Goal: Information Seeking & Learning: Learn about a topic

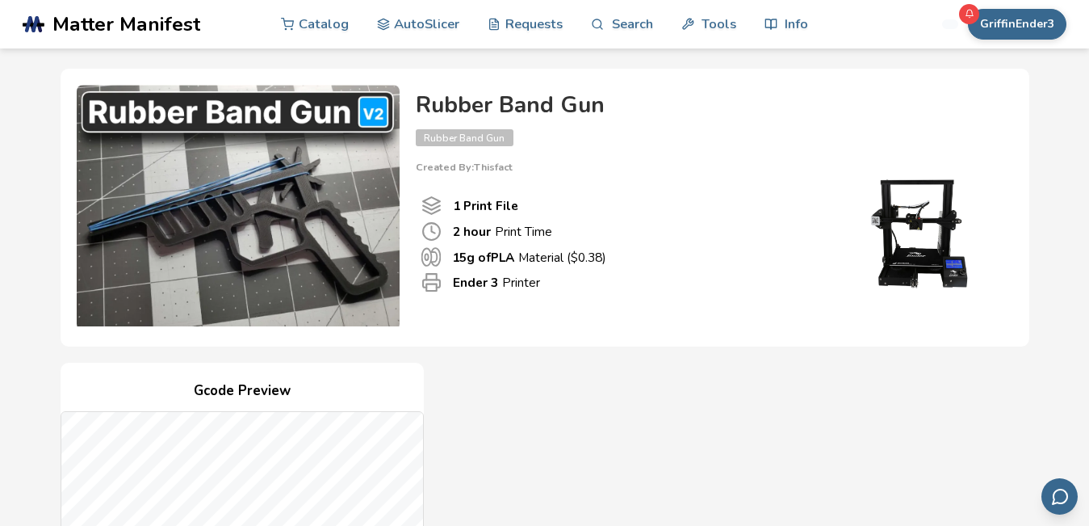
scroll to position [48, 0]
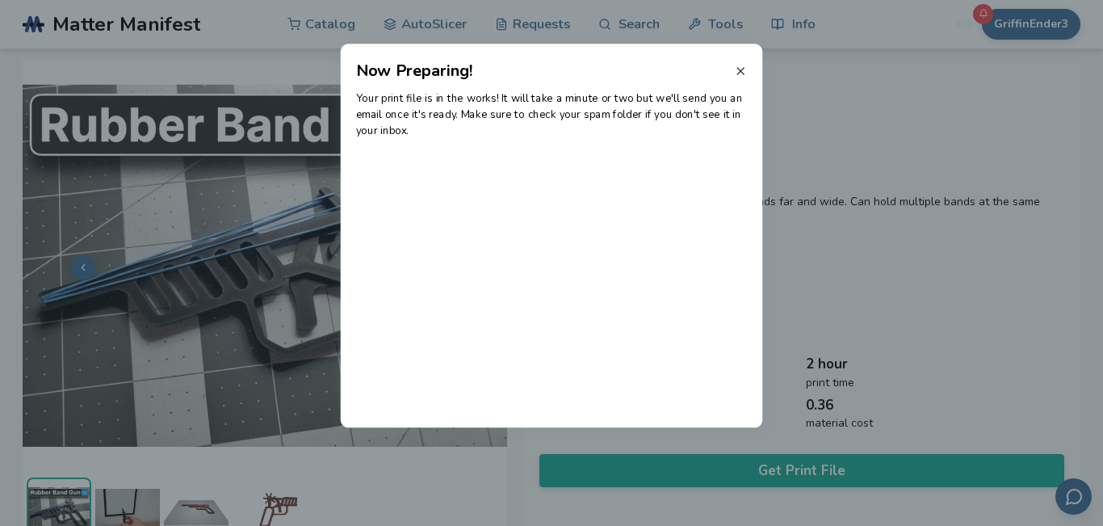
click at [740, 70] on line at bounding box center [740, 71] width 6 height 6
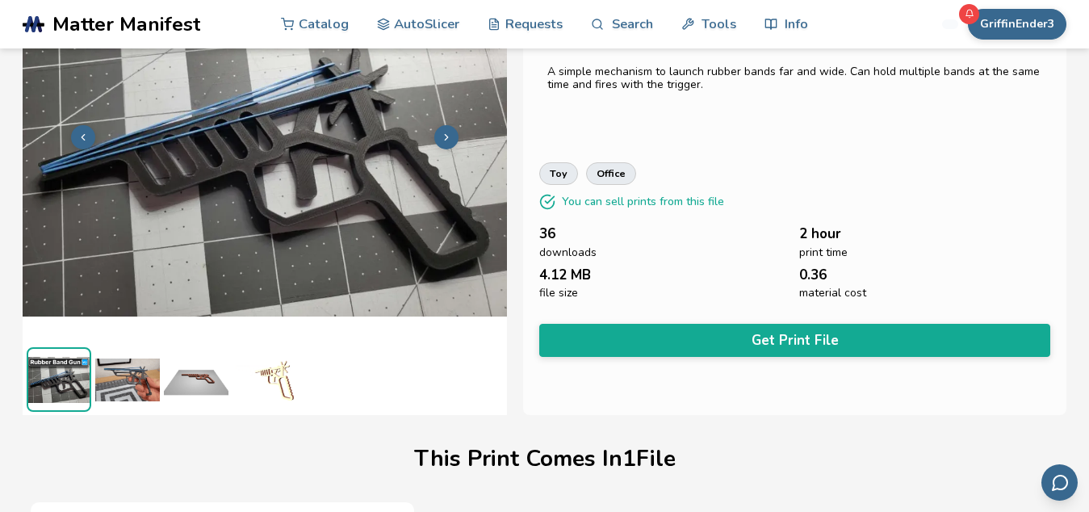
scroll to position [133, 0]
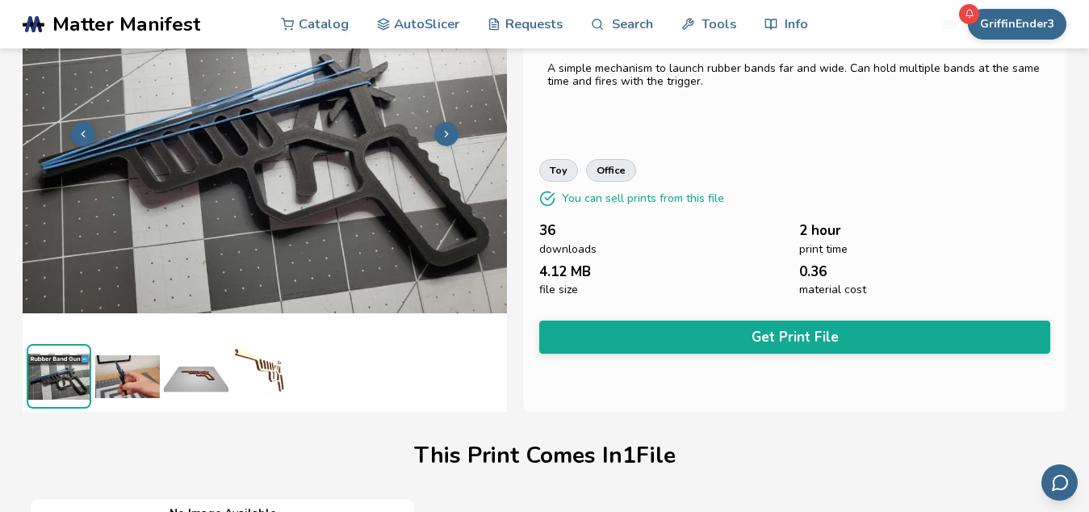
click at [124, 364] on img at bounding box center [127, 376] width 65 height 65
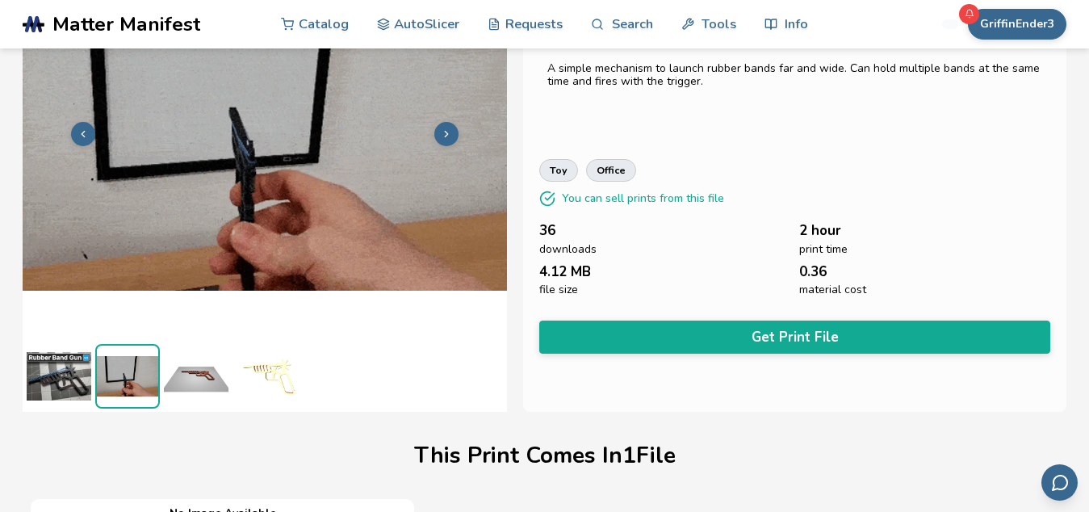
click at [124, 364] on img at bounding box center [127, 376] width 61 height 61
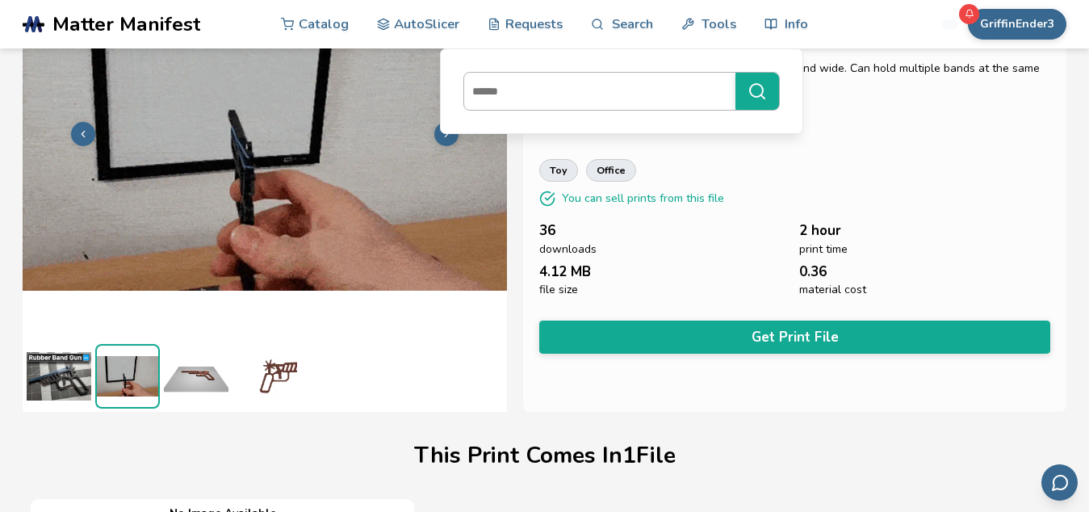
click at [572, 100] on input at bounding box center [595, 91] width 263 height 29
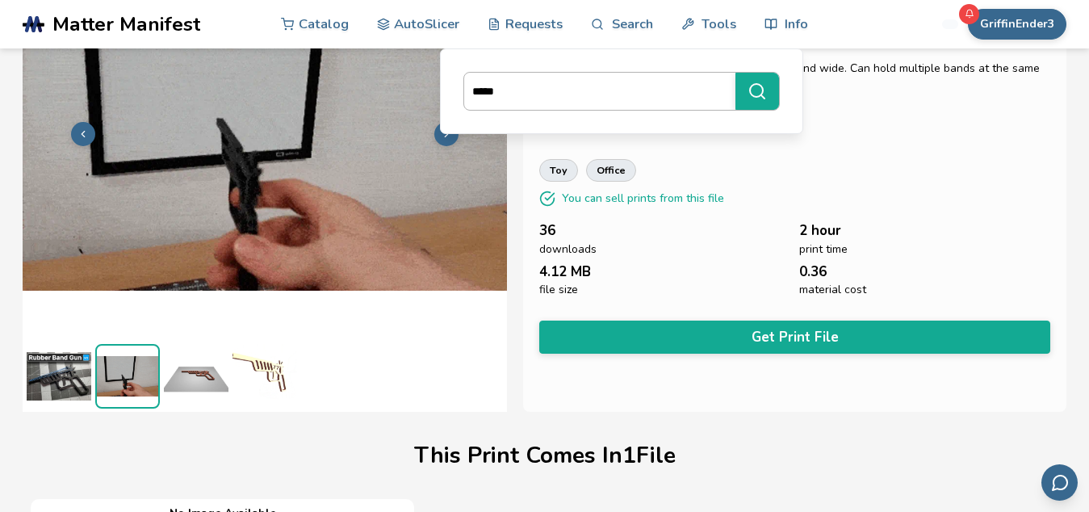
type input "*****"
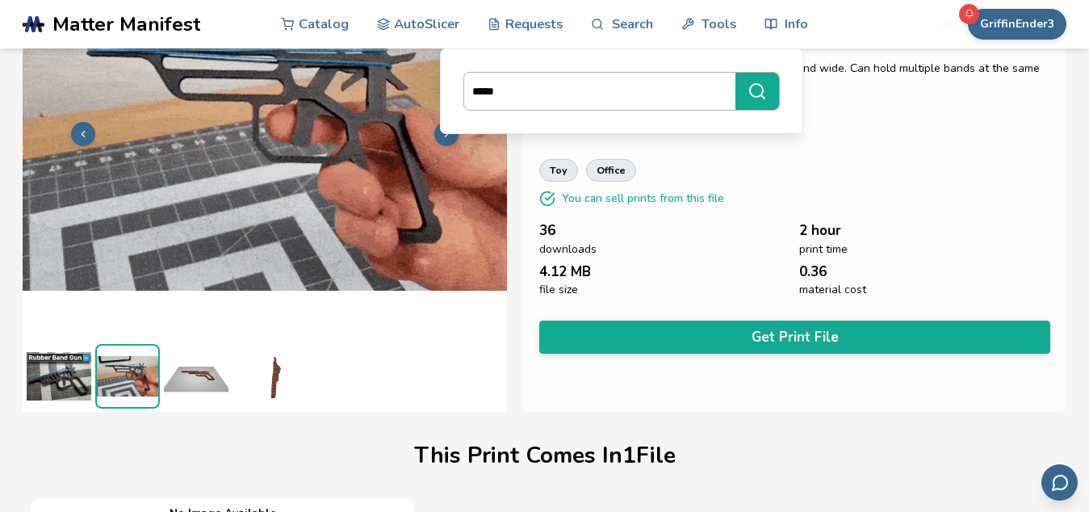
click at [736, 73] on button "*****" at bounding box center [758, 91] width 44 height 37
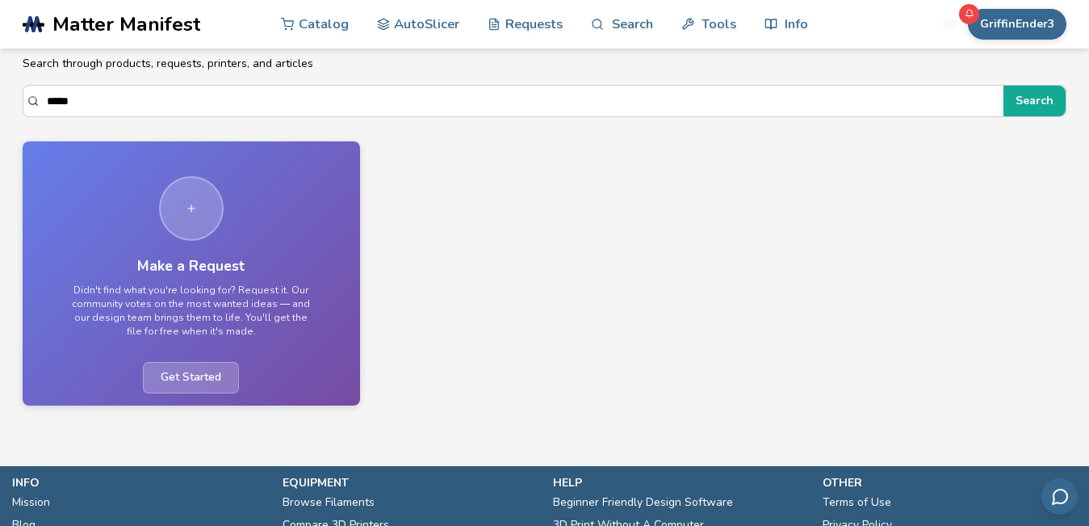
scroll to position [59, 0]
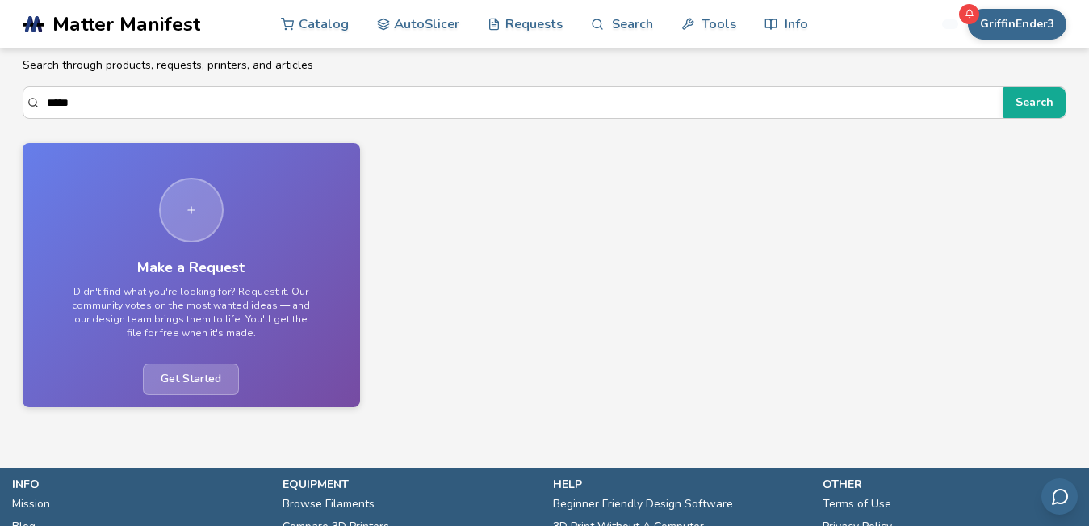
click at [193, 255] on div "Make a Request Didn't find what you're looking for? Request it. Our community v…" at bounding box center [191, 259] width 265 height 208
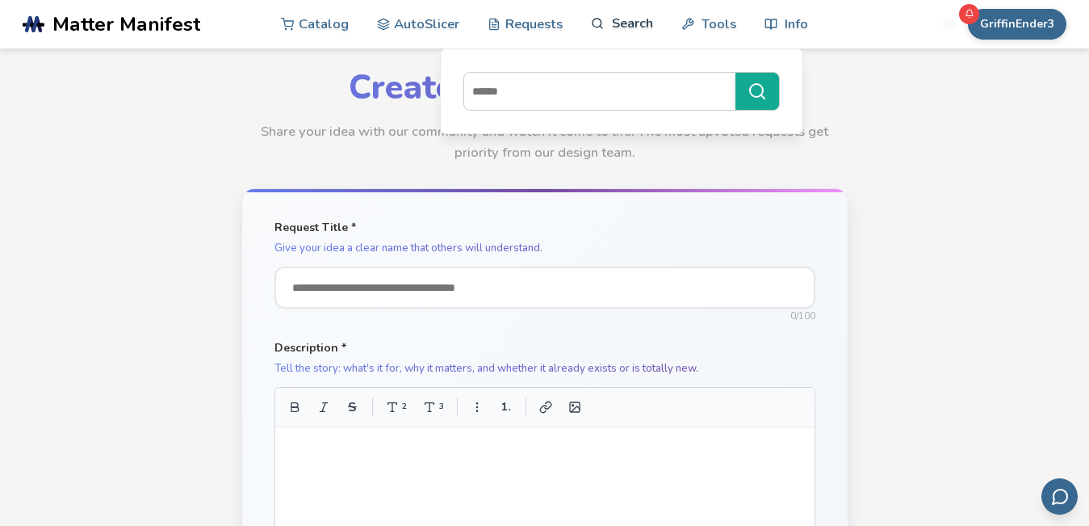
click at [608, 25] on link "Search" at bounding box center [621, 23] width 61 height 48
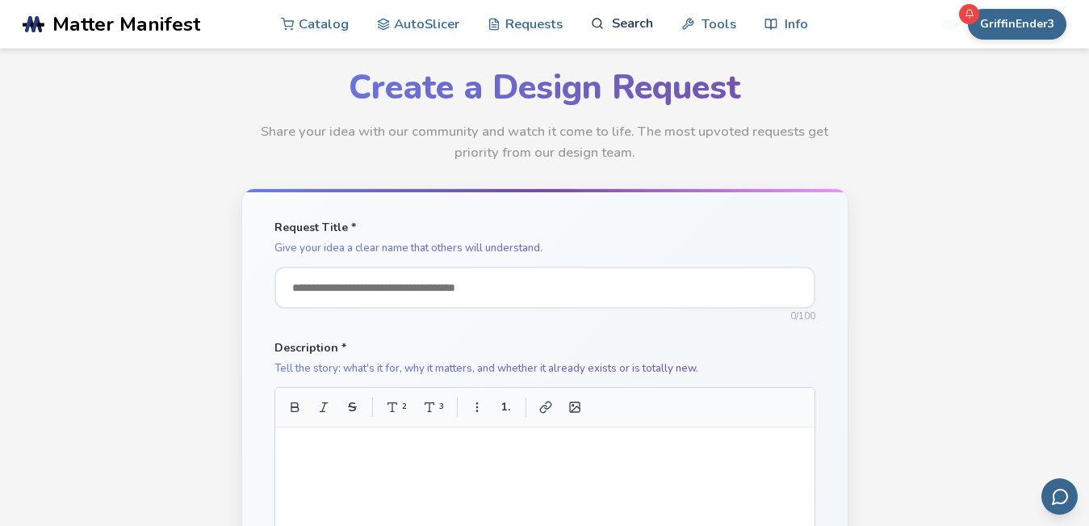
click at [591, 26] on icon at bounding box center [598, 24] width 14 height 14
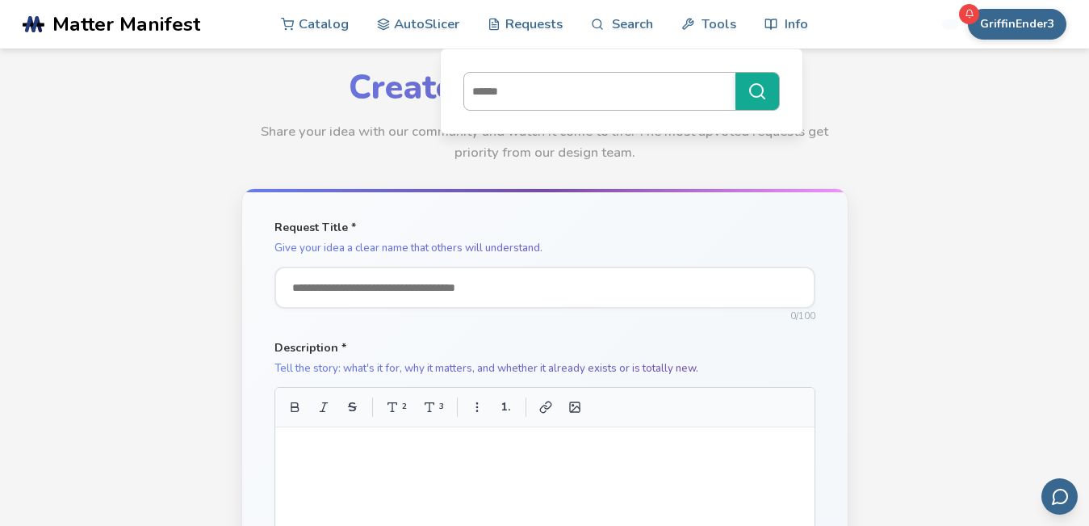
click at [530, 103] on input at bounding box center [595, 91] width 263 height 29
click at [622, 23] on link "Search" at bounding box center [621, 23] width 61 height 48
click at [589, 92] on input at bounding box center [595, 91] width 263 height 29
click at [598, 98] on input at bounding box center [595, 91] width 263 height 29
click at [592, 99] on input at bounding box center [595, 91] width 263 height 29
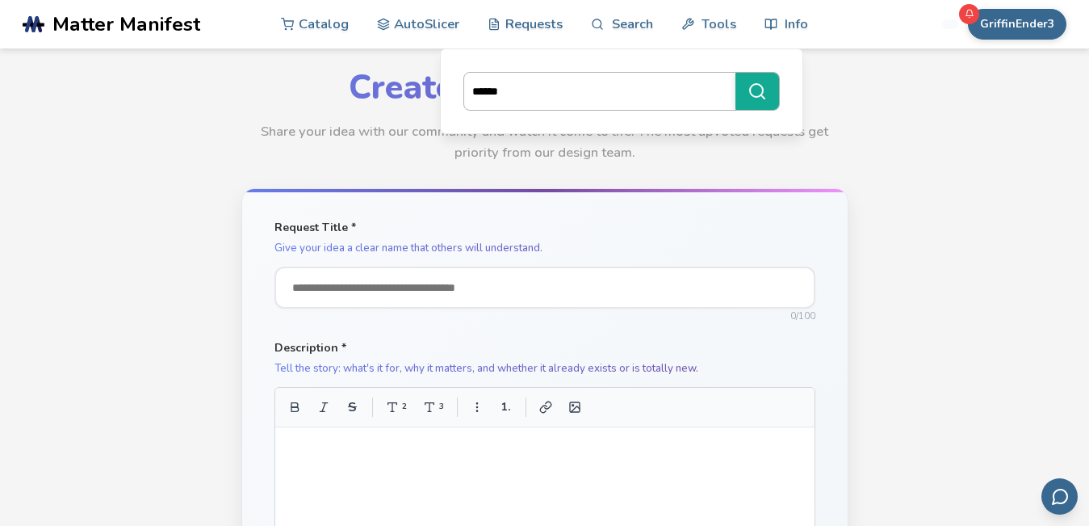
type input "******"
click at [736, 73] on button "******" at bounding box center [758, 91] width 44 height 37
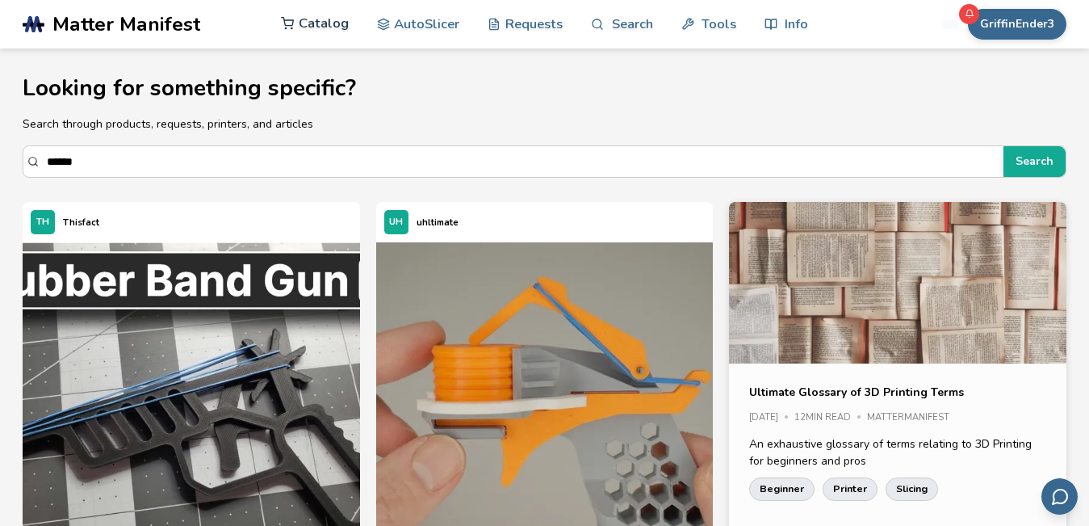
click at [317, 34] on link "Catalog" at bounding box center [315, 23] width 68 height 48
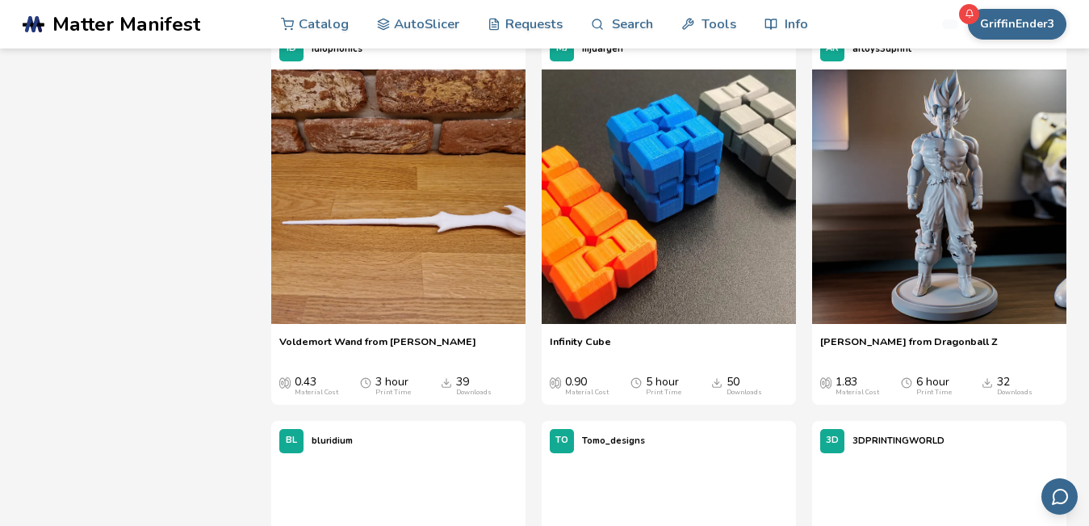
scroll to position [1371, 0]
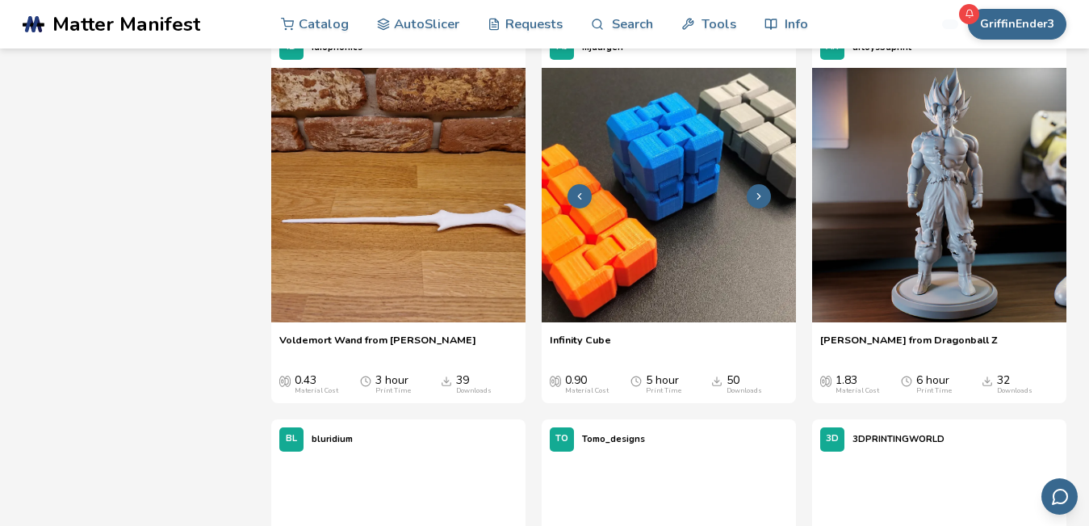
click at [695, 216] on img at bounding box center [669, 195] width 254 height 254
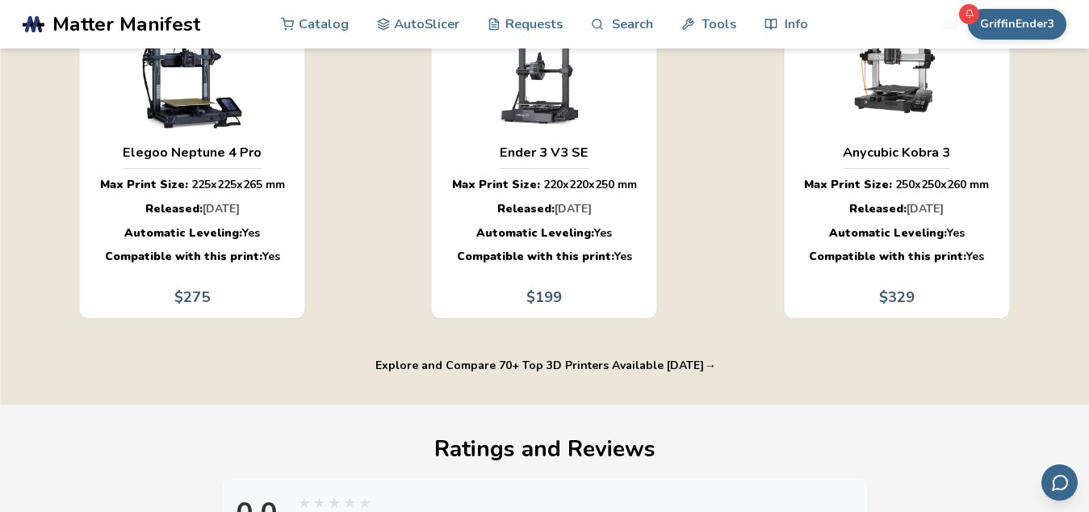
scroll to position [686, 5]
click at [515, 138] on div "Ender 3 V3 SE" at bounding box center [544, 152] width 89 height 33
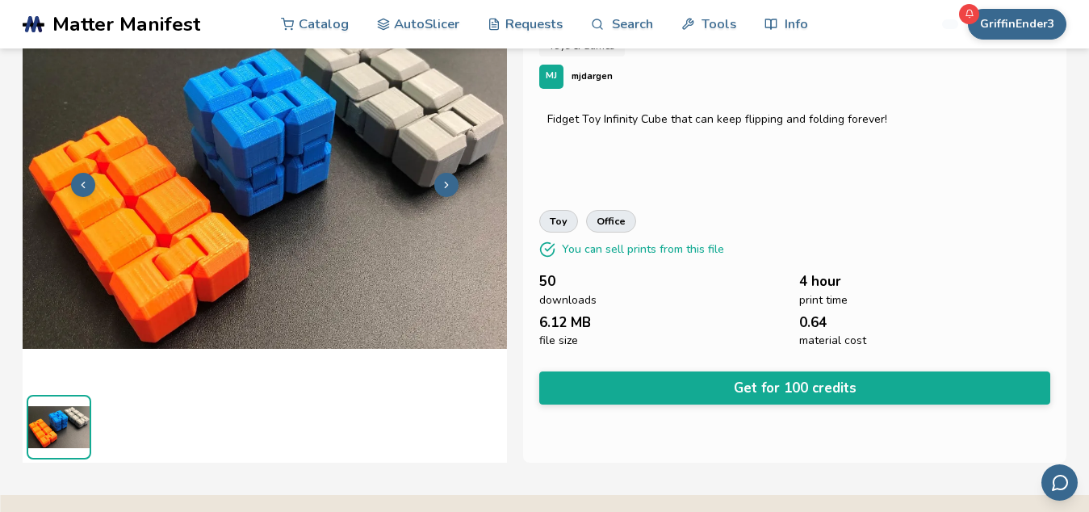
scroll to position [0, 5]
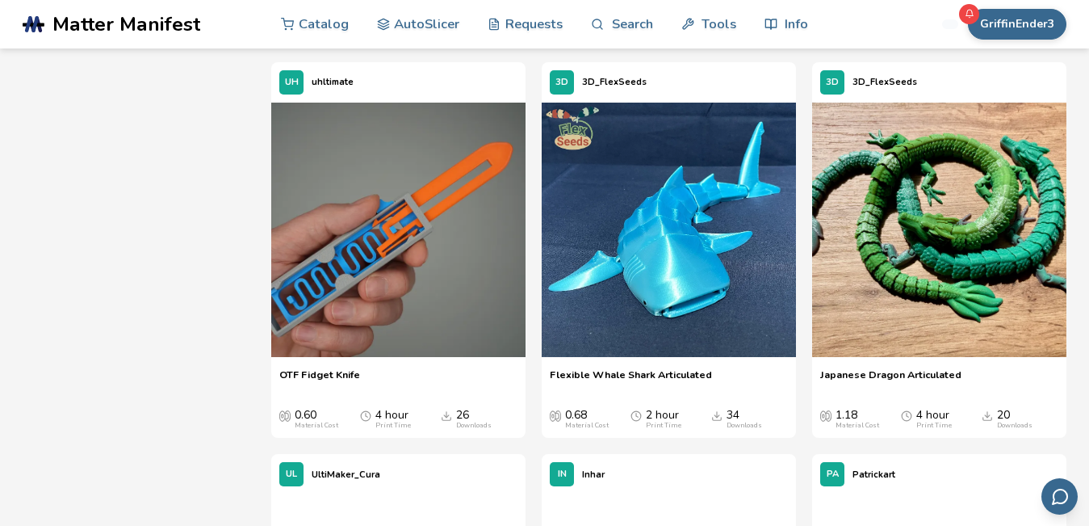
scroll to position [3266, 0]
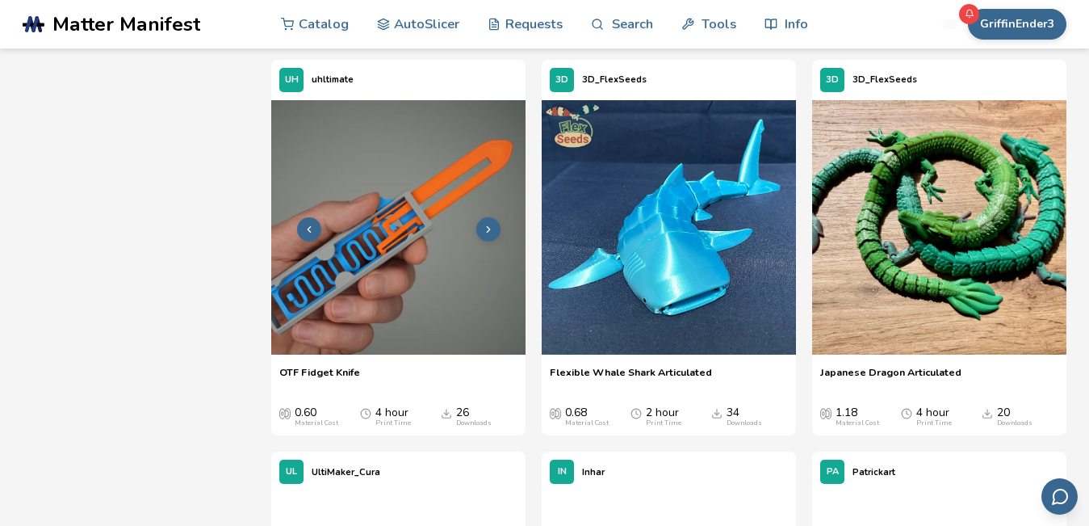
click at [429, 286] on img at bounding box center [398, 227] width 254 height 254
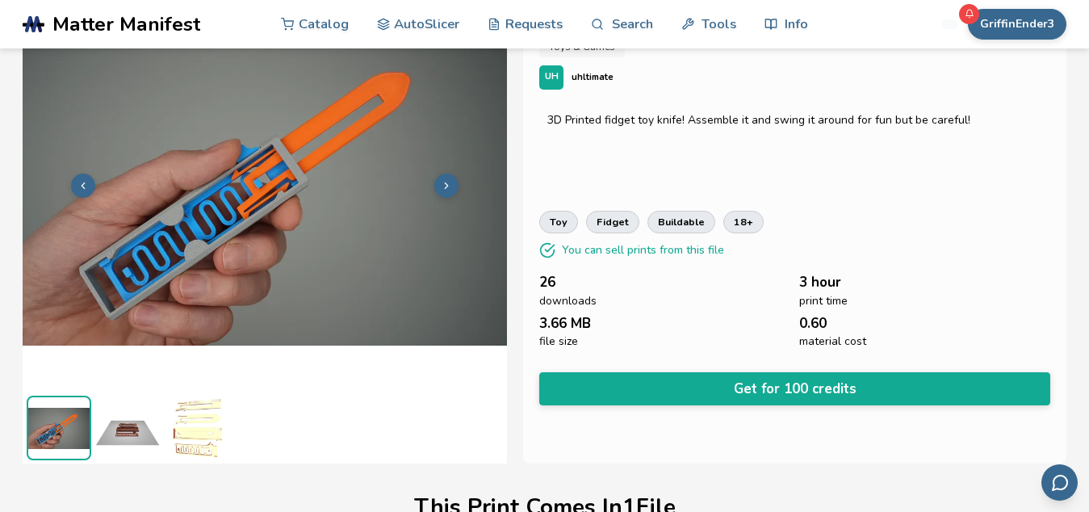
scroll to position [94, 0]
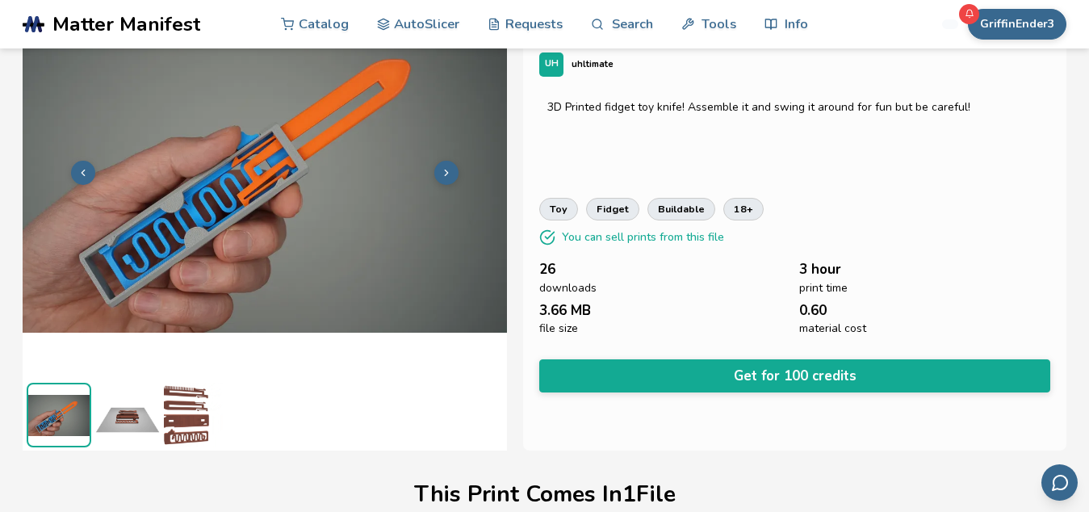
click at [178, 434] on img at bounding box center [196, 415] width 65 height 65
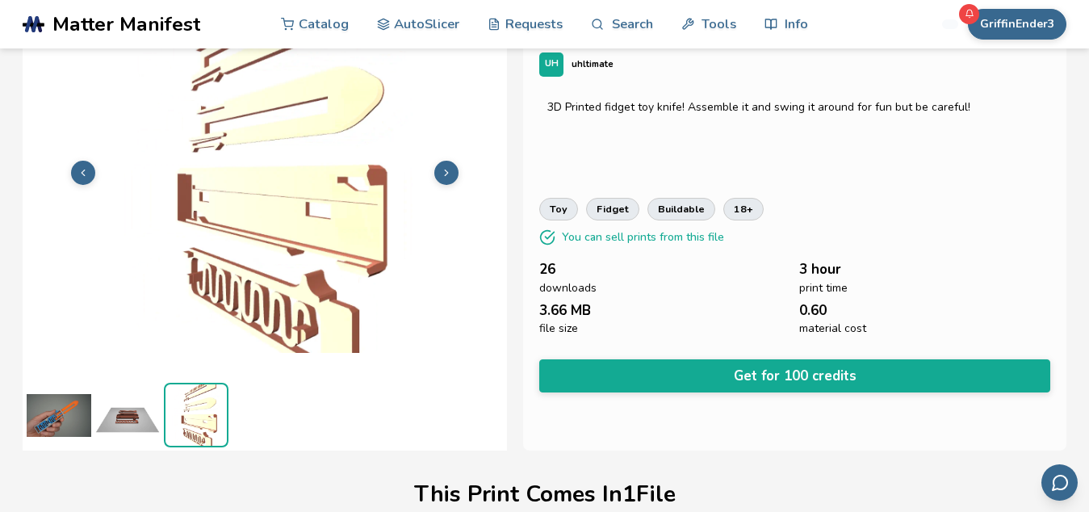
click at [145, 413] on img at bounding box center [127, 415] width 65 height 65
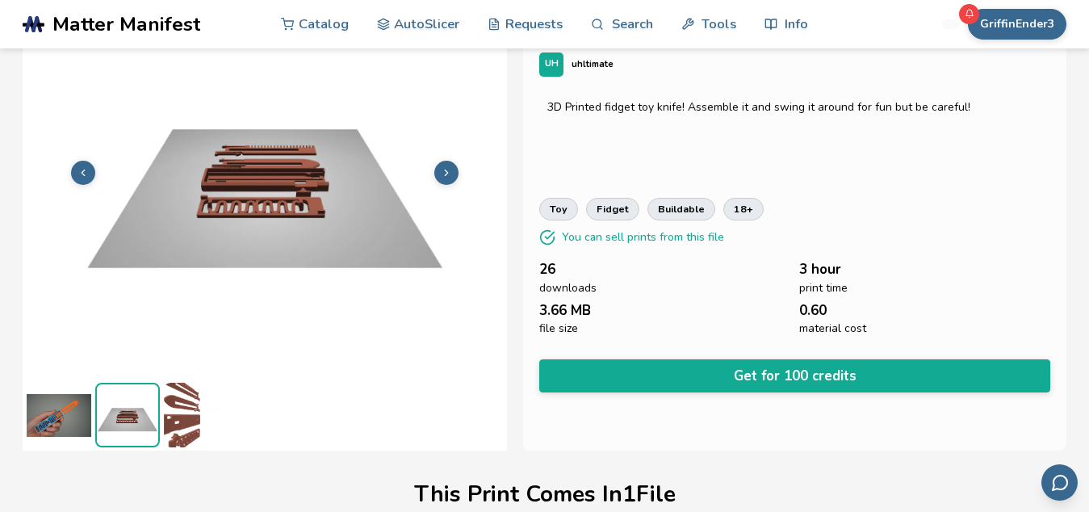
click at [446, 172] on icon at bounding box center [446, 172] width 11 height 11
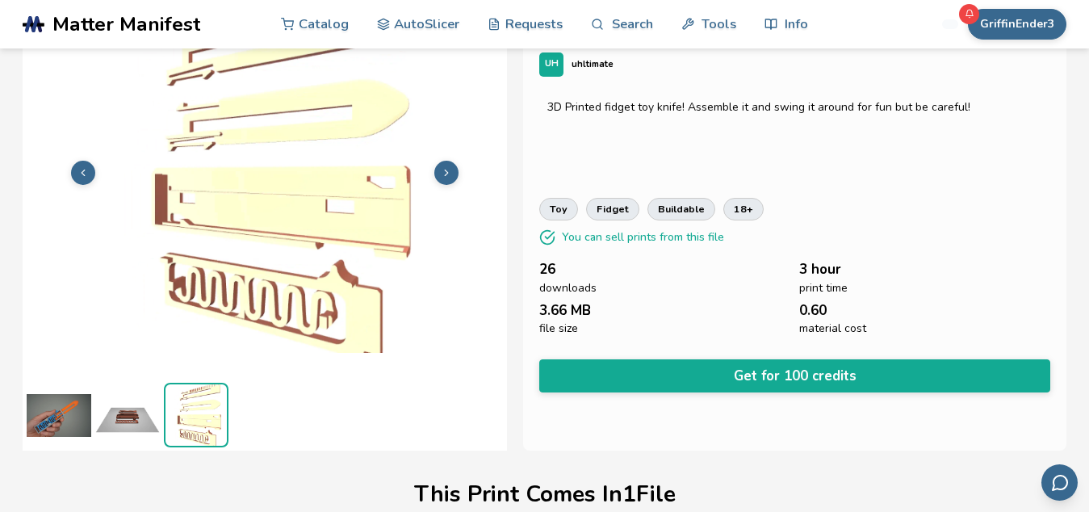
click at [82, 170] on icon at bounding box center [83, 172] width 11 height 11
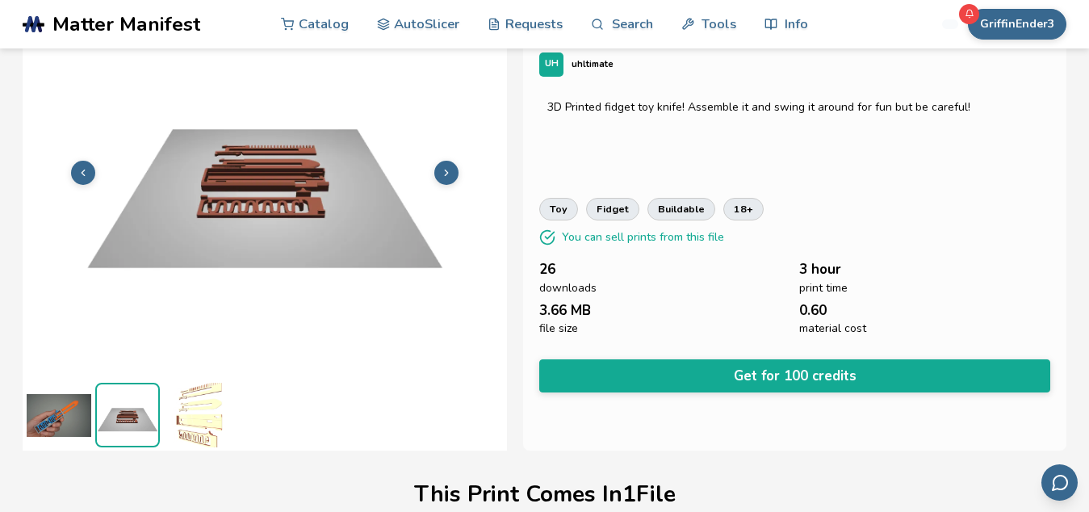
click at [82, 170] on icon at bounding box center [83, 172] width 11 height 11
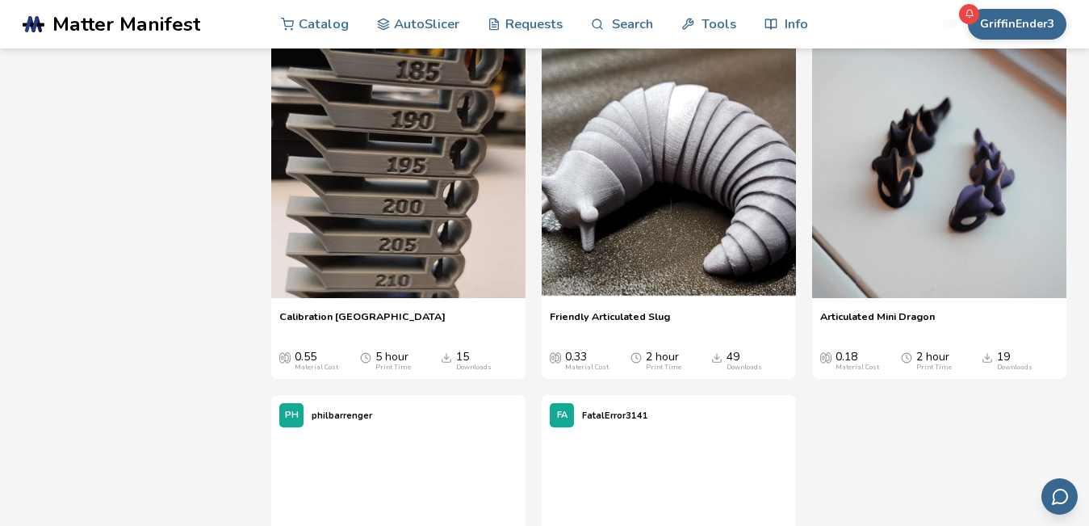
scroll to position [6428, 0]
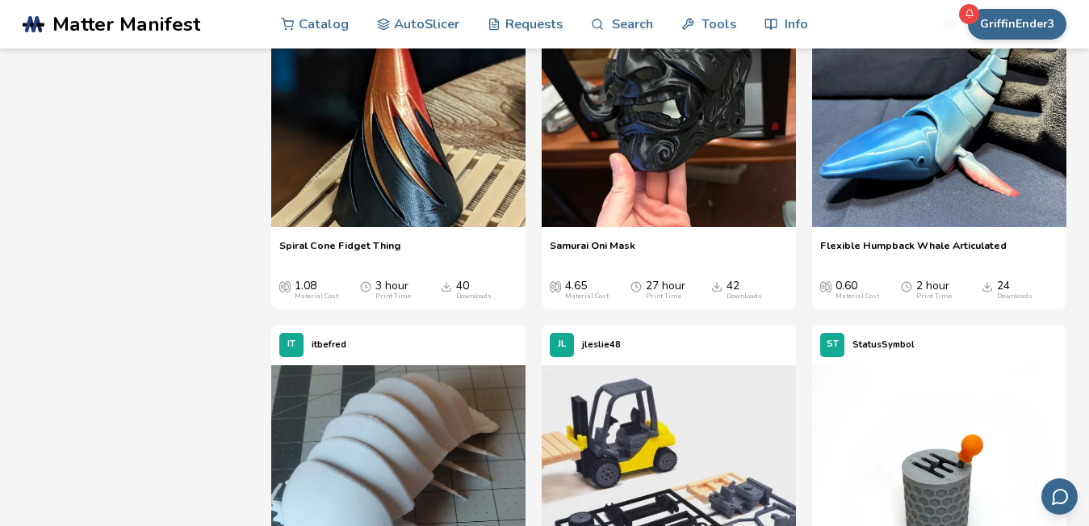
scroll to position [8017, 0]
click at [751, 113] on button at bounding box center [759, 101] width 24 height 24
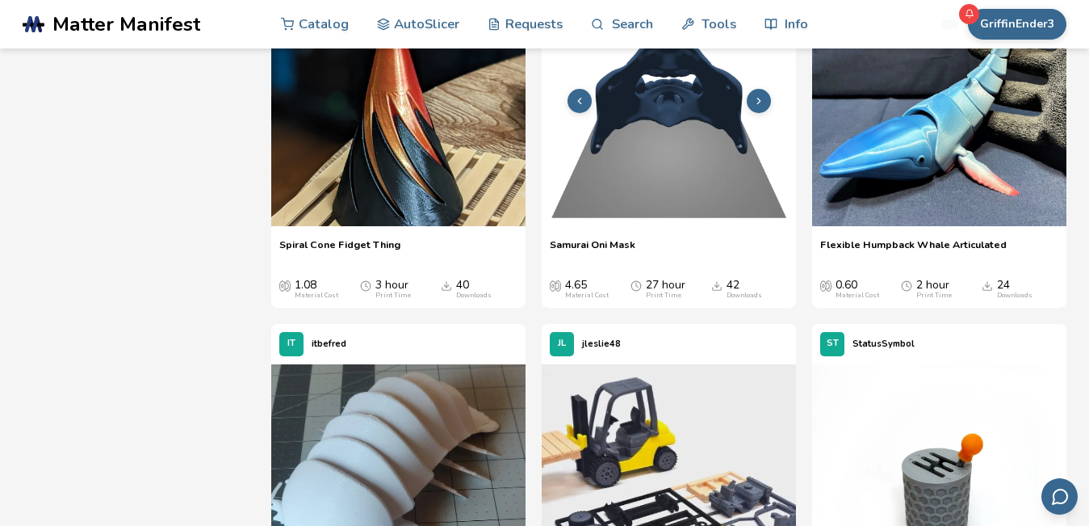
click at [763, 107] on icon at bounding box center [758, 100] width 11 height 11
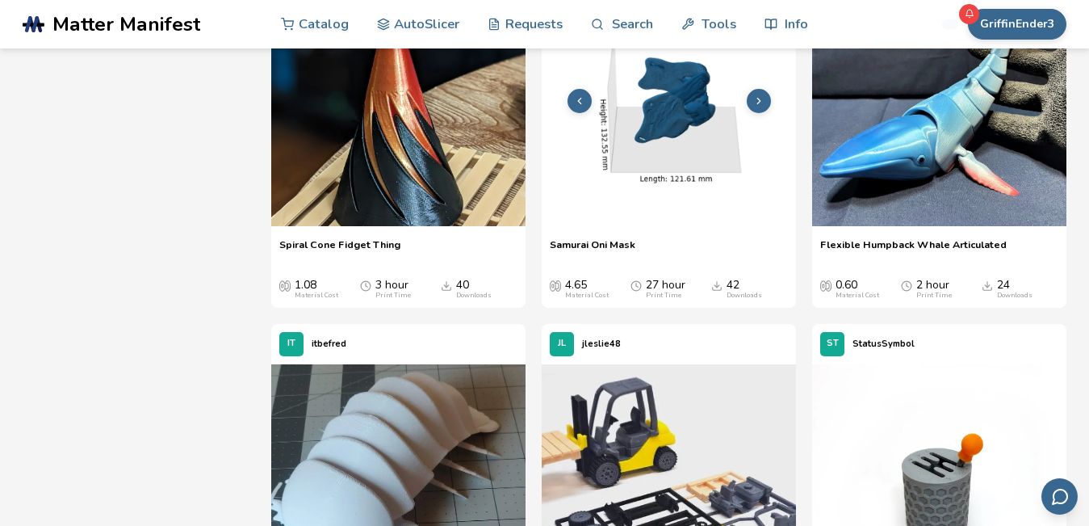
click at [760, 107] on icon at bounding box center [758, 100] width 11 height 11
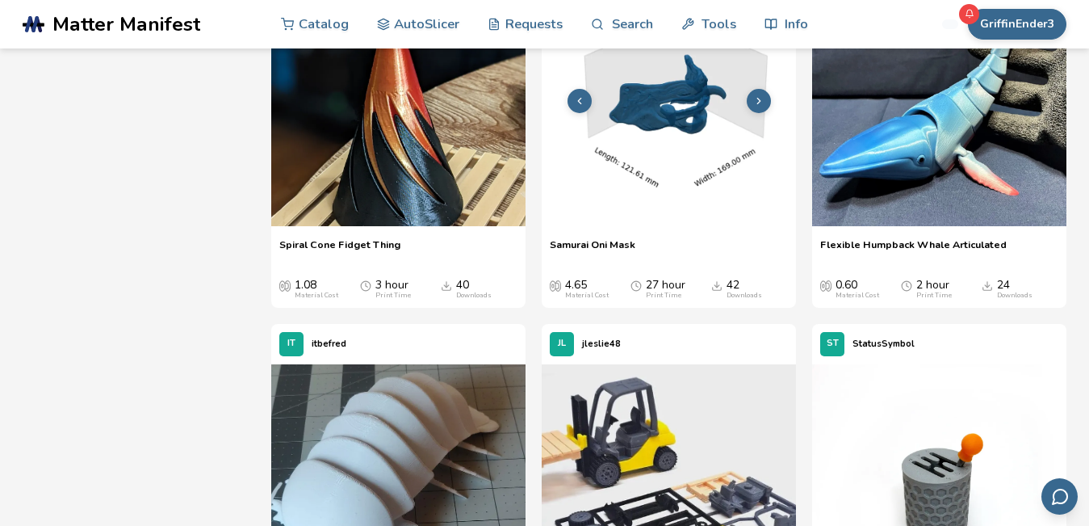
click at [761, 107] on icon at bounding box center [758, 100] width 11 height 11
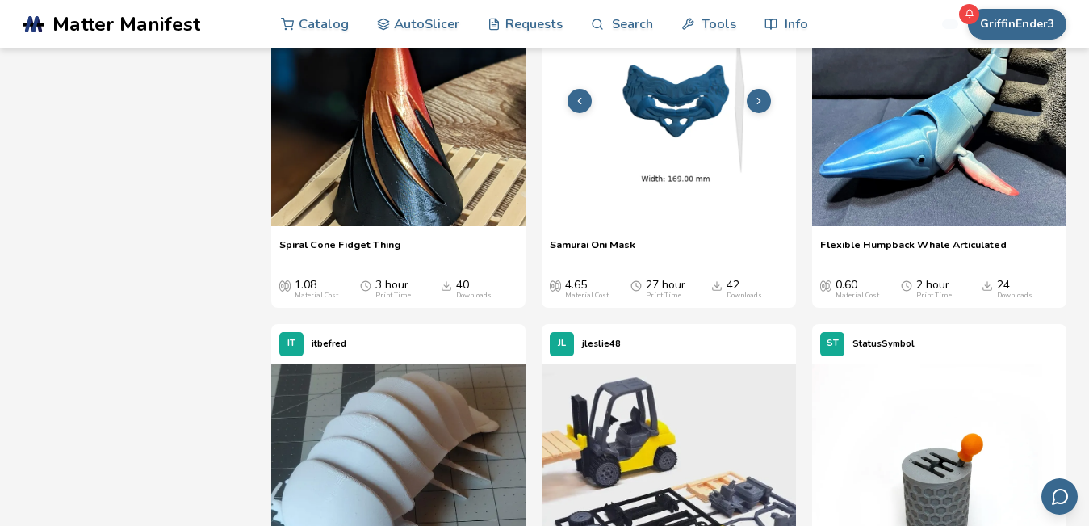
click at [580, 103] on polyline at bounding box center [579, 101] width 3 height 6
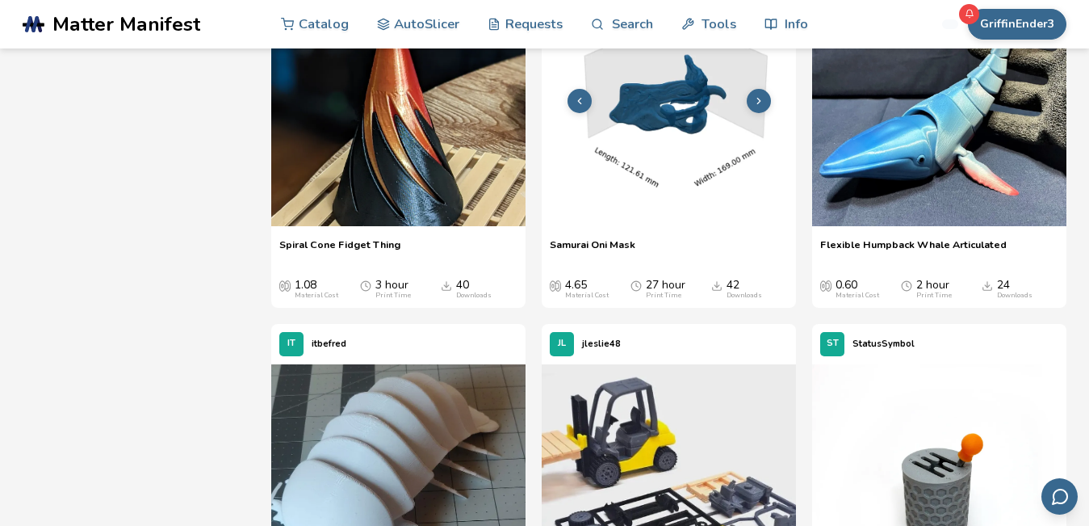
click at [686, 226] on img at bounding box center [669, 99] width 254 height 254
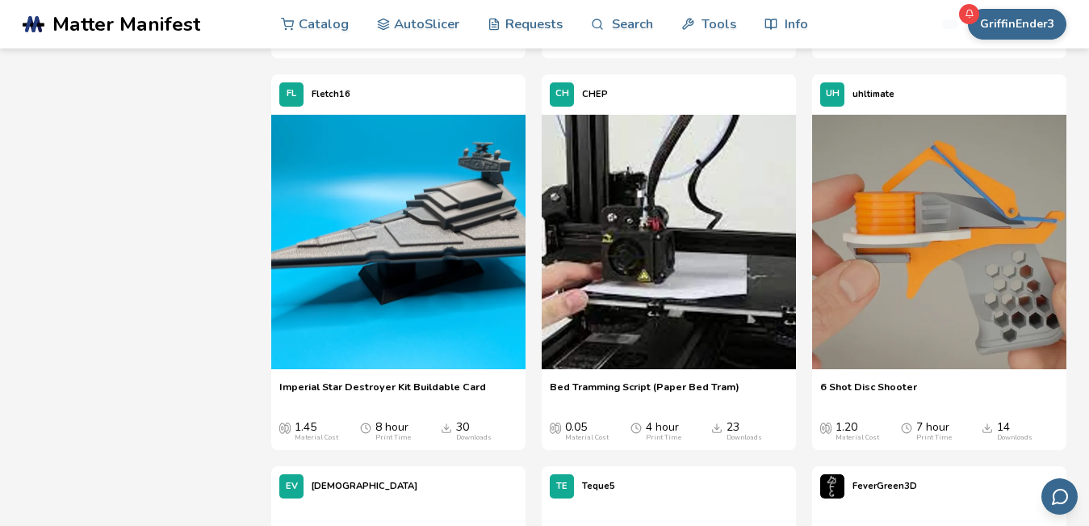
scroll to position [6075, 0]
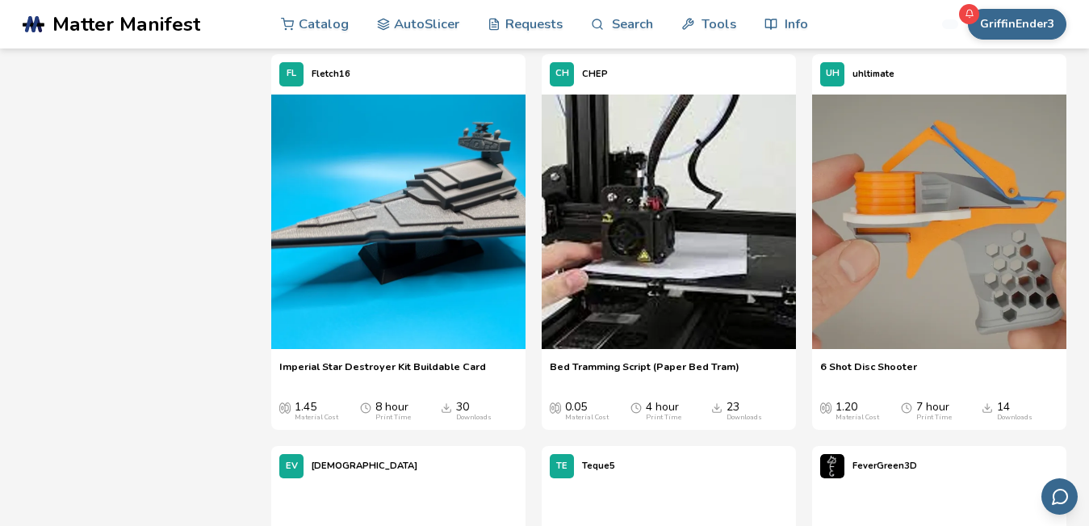
click at [578, 290] on img at bounding box center [669, 221] width 254 height 254
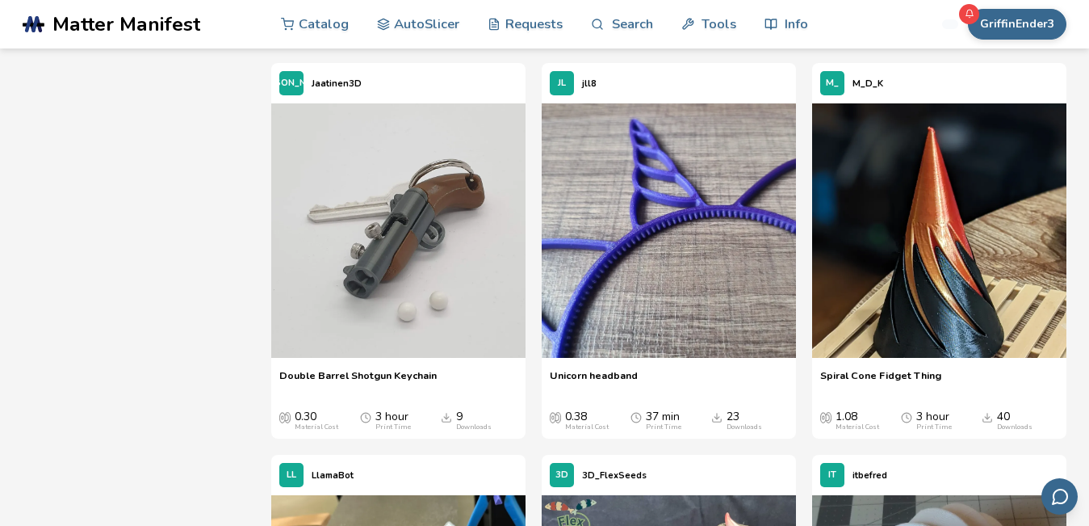
scroll to position [7589, 0]
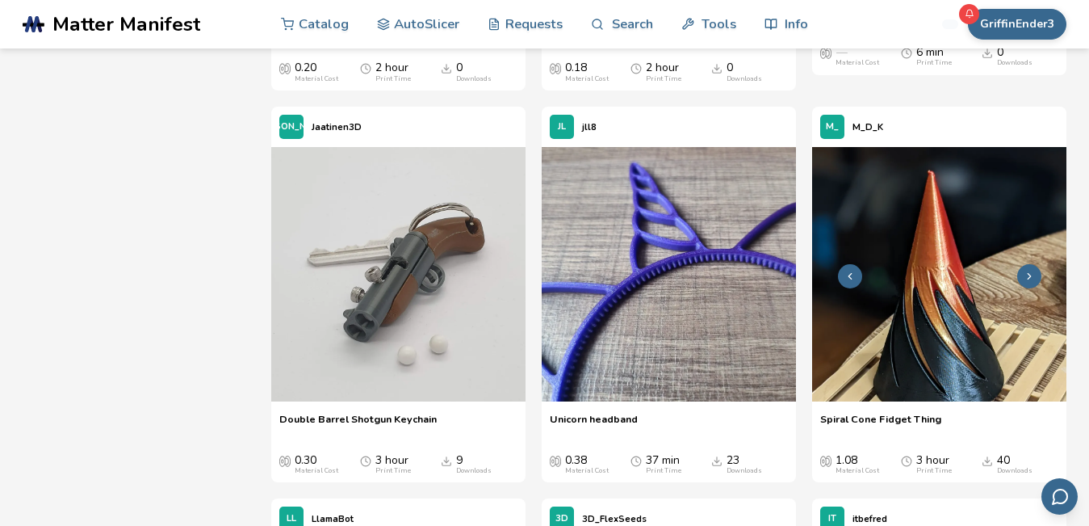
click at [932, 307] on img at bounding box center [939, 274] width 254 height 254
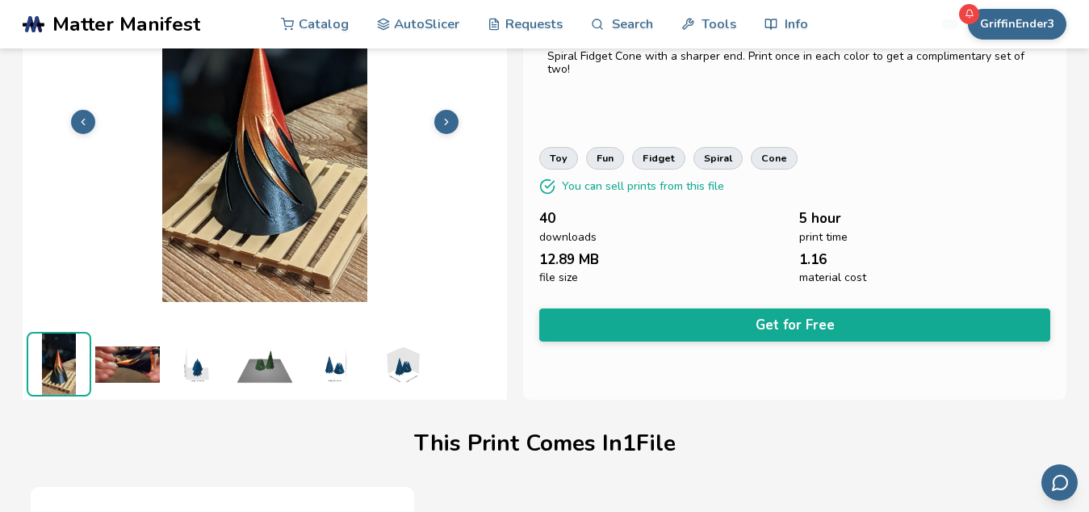
scroll to position [206, 0]
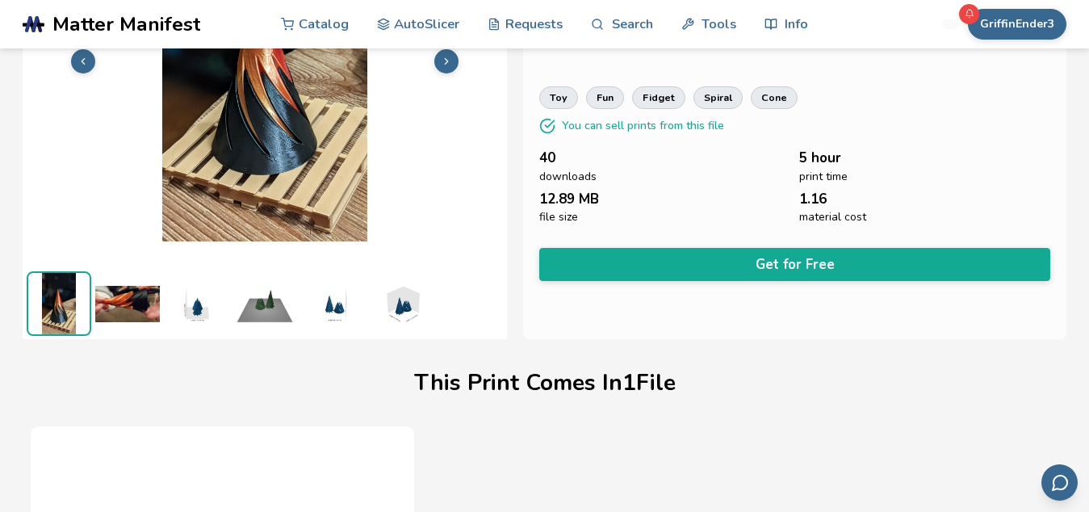
click at [244, 315] on img at bounding box center [265, 303] width 65 height 65
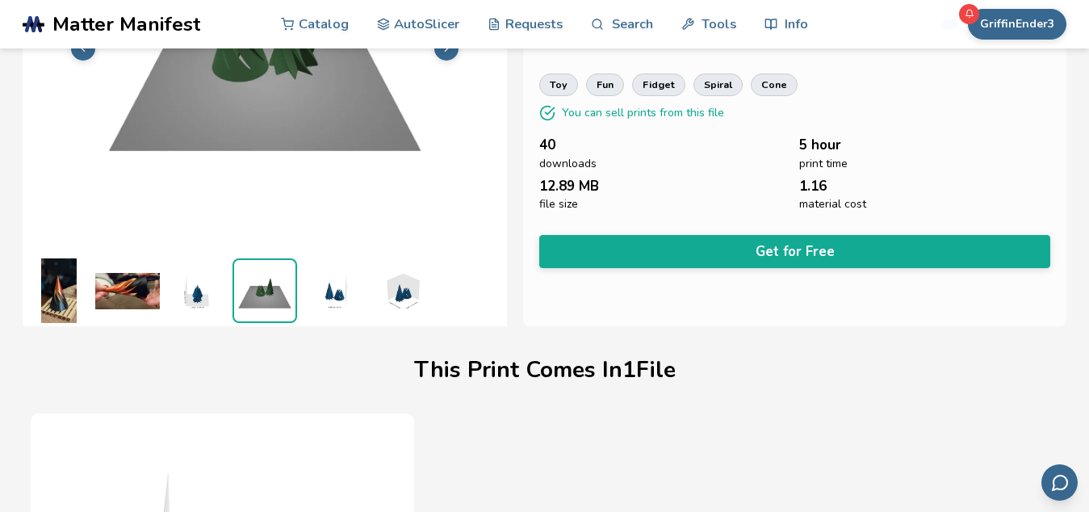
scroll to position [72, 0]
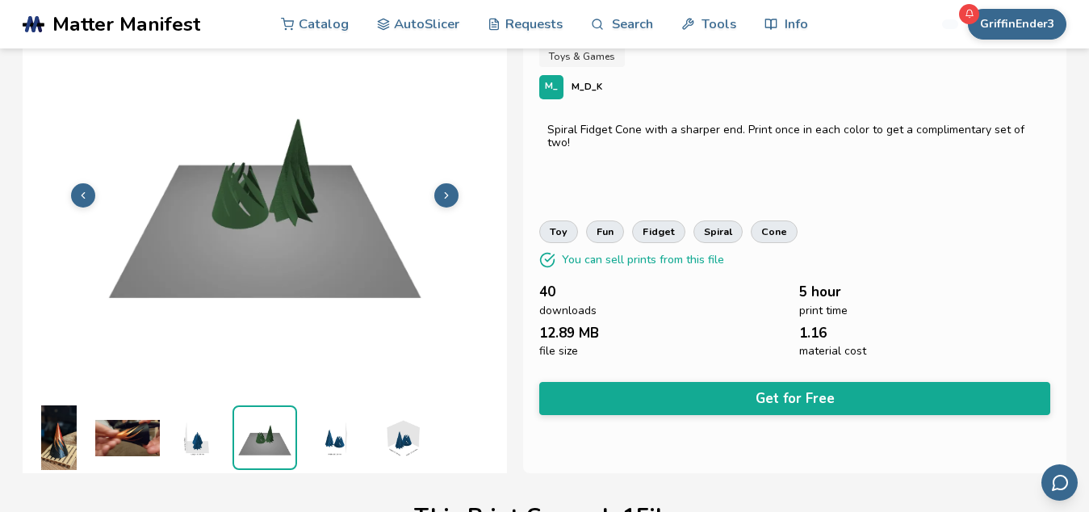
click at [333, 207] on img at bounding box center [265, 193] width 484 height 363
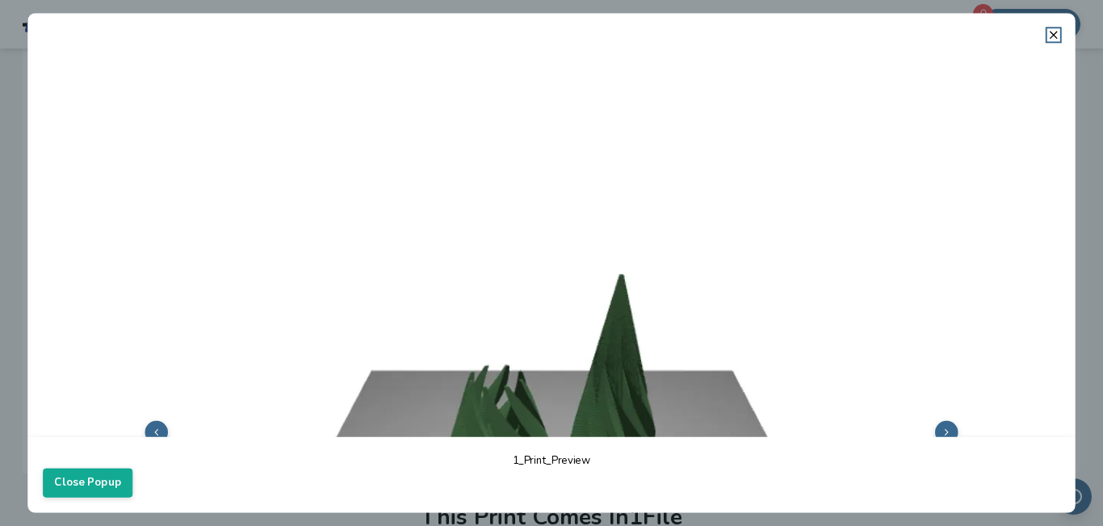
click at [942, 427] on icon at bounding box center [947, 431] width 10 height 10
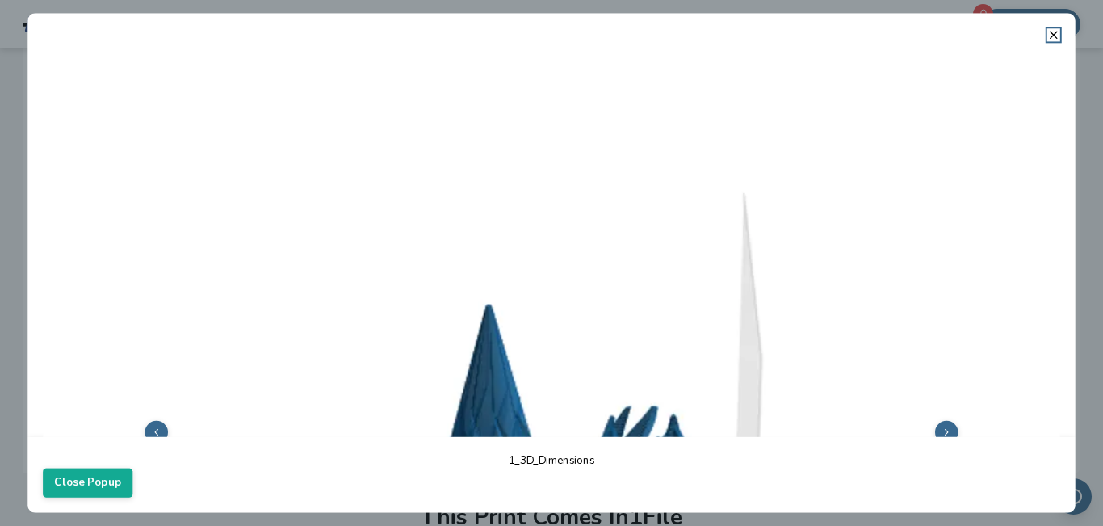
click at [941, 427] on button at bounding box center [946, 432] width 23 height 23
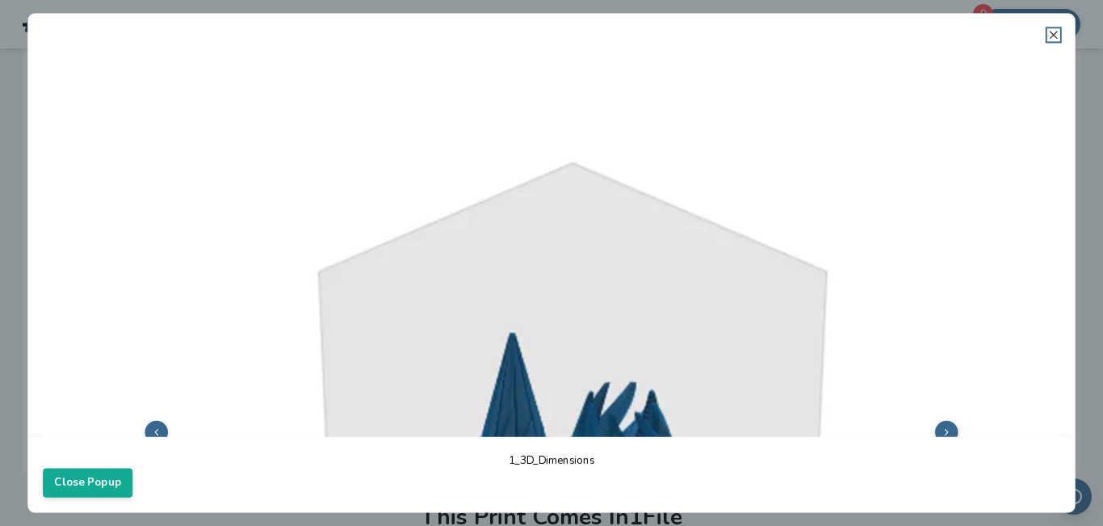
click at [1048, 30] on icon at bounding box center [1053, 34] width 13 height 13
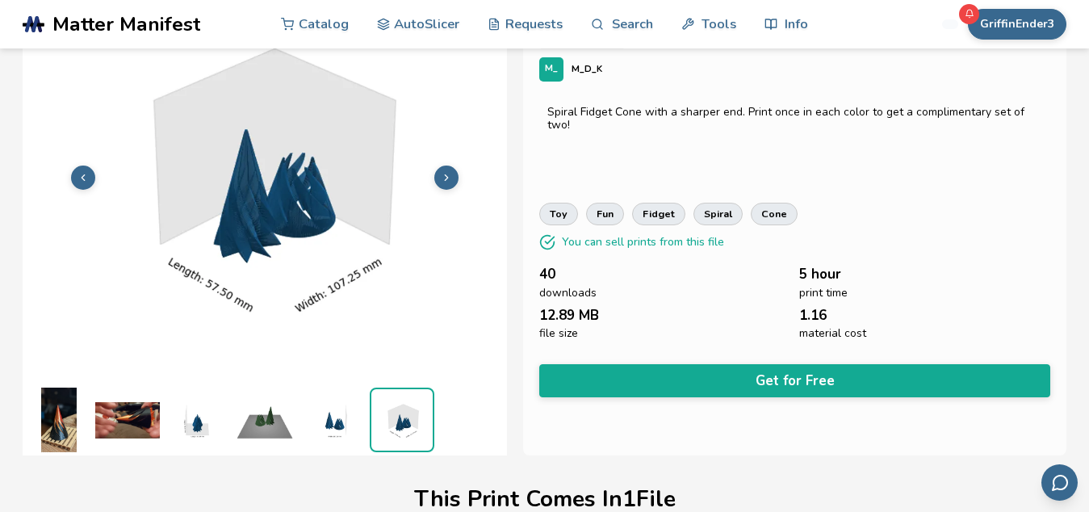
scroll to position [98, 0]
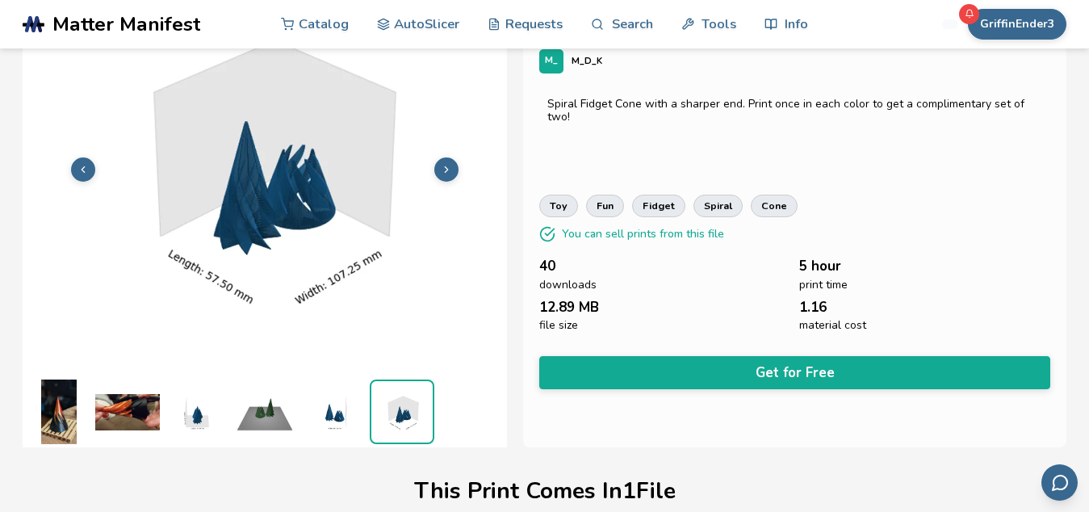
click at [187, 409] on img at bounding box center [196, 412] width 65 height 65
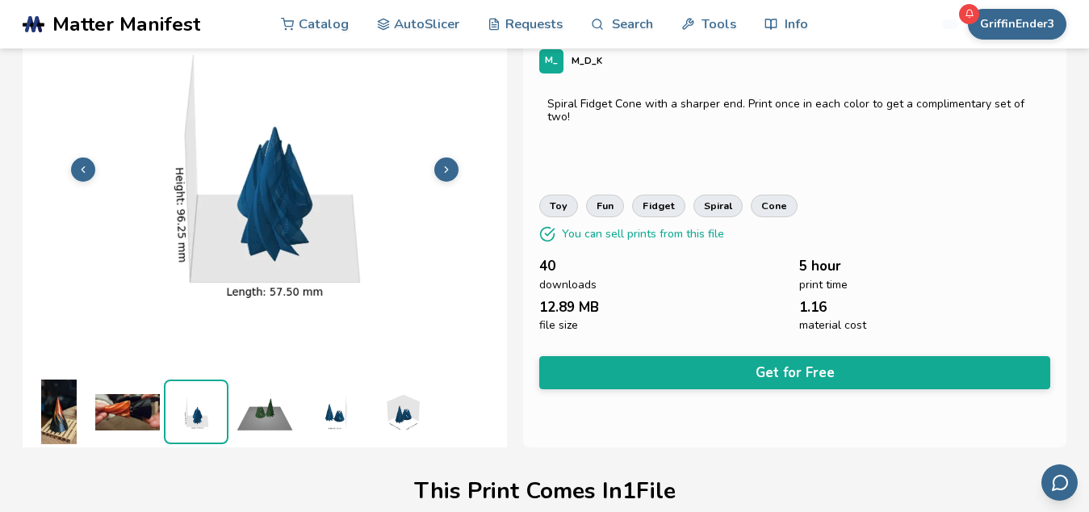
click at [276, 419] on img at bounding box center [265, 412] width 65 height 65
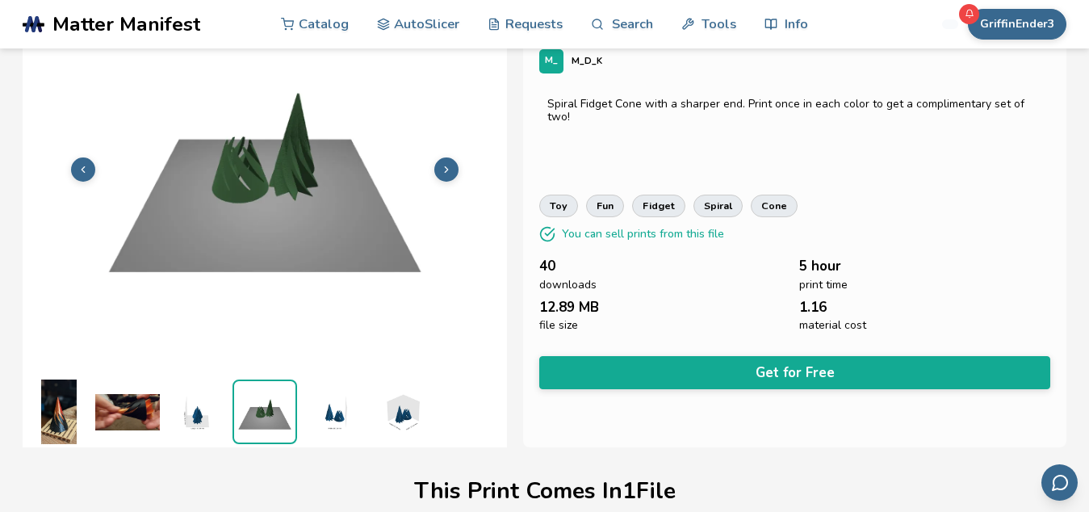
click at [449, 173] on icon at bounding box center [446, 169] width 11 height 11
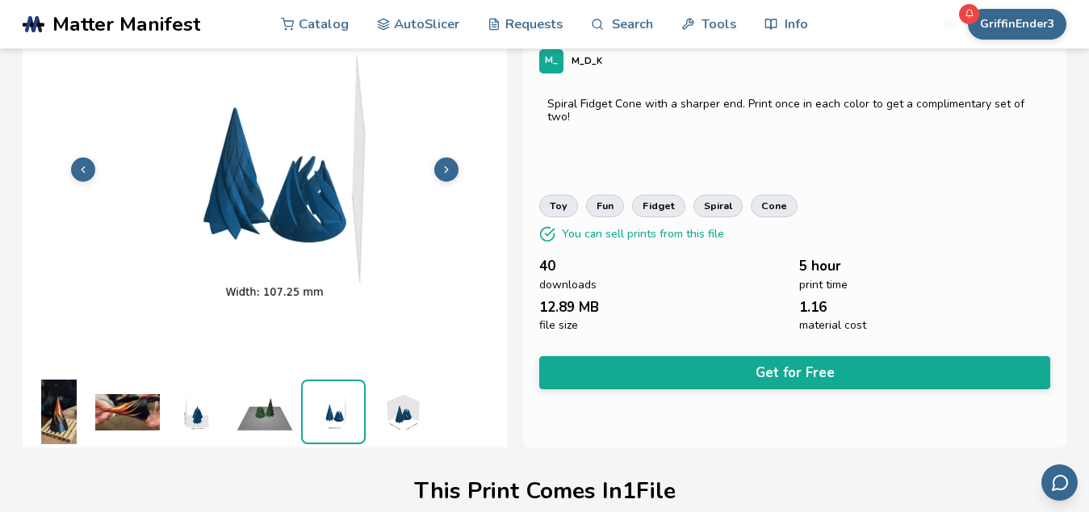
click at [449, 173] on icon at bounding box center [446, 169] width 11 height 11
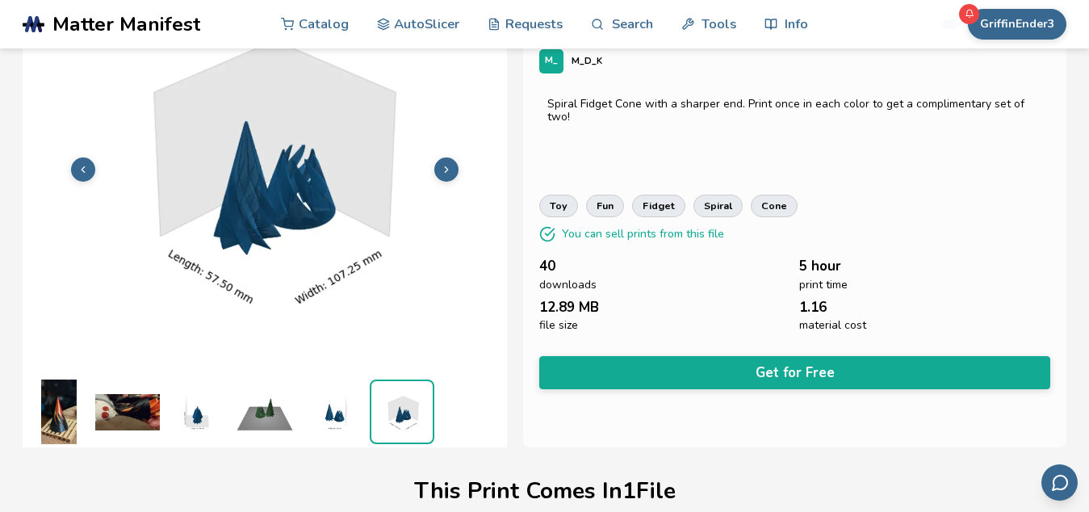
click at [449, 173] on icon at bounding box center [446, 169] width 11 height 11
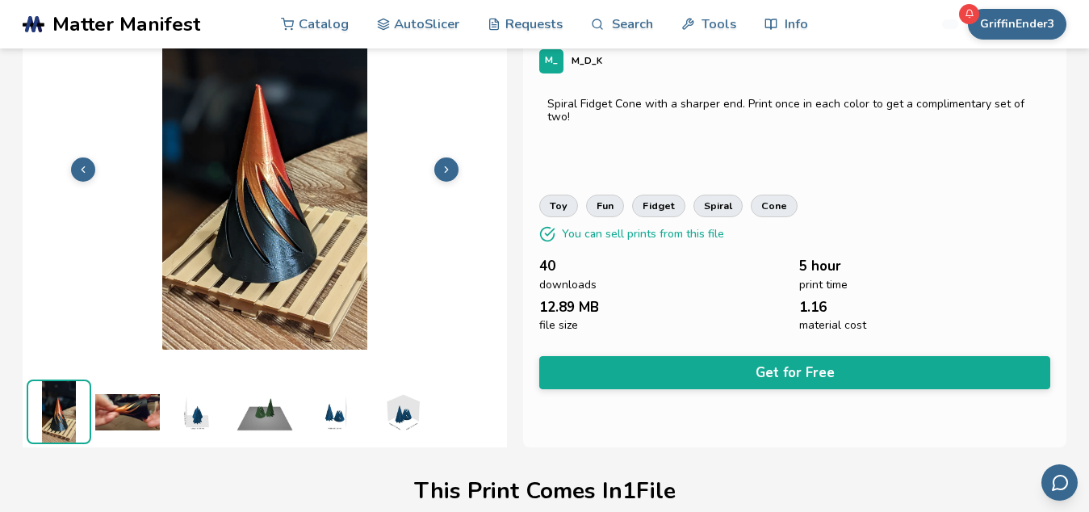
click at [449, 173] on icon at bounding box center [446, 169] width 11 height 11
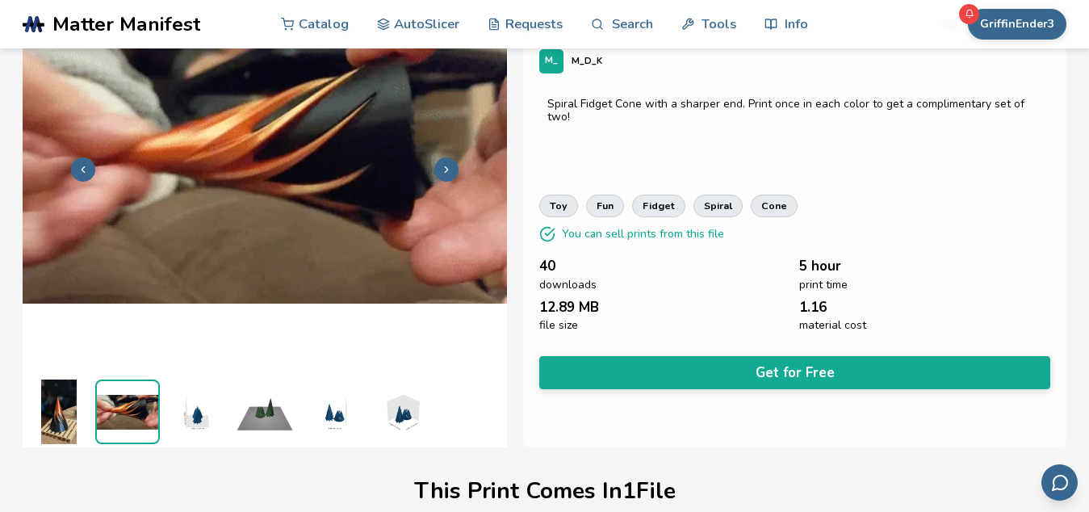
click at [77, 168] on button at bounding box center [83, 169] width 24 height 24
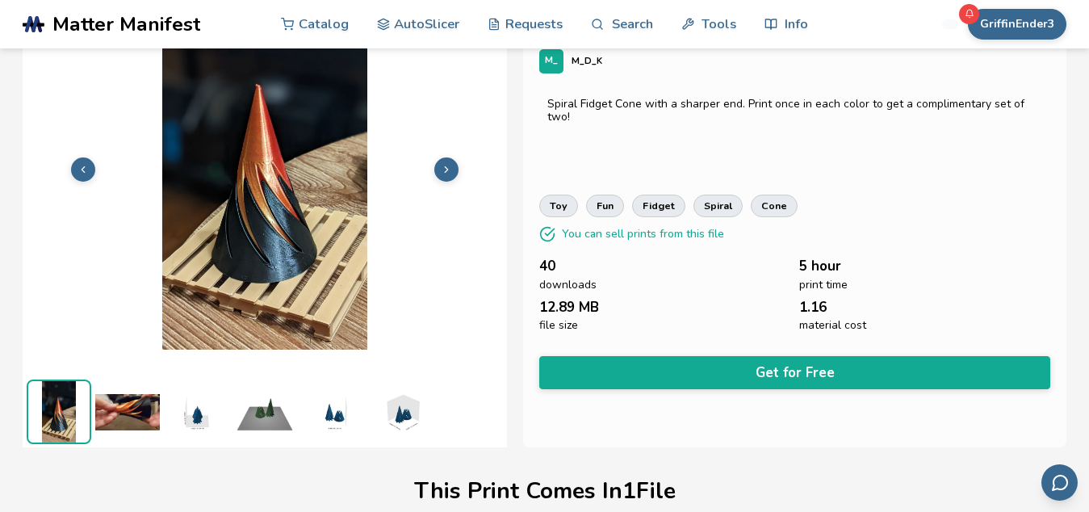
click at [451, 169] on icon at bounding box center [446, 169] width 11 height 11
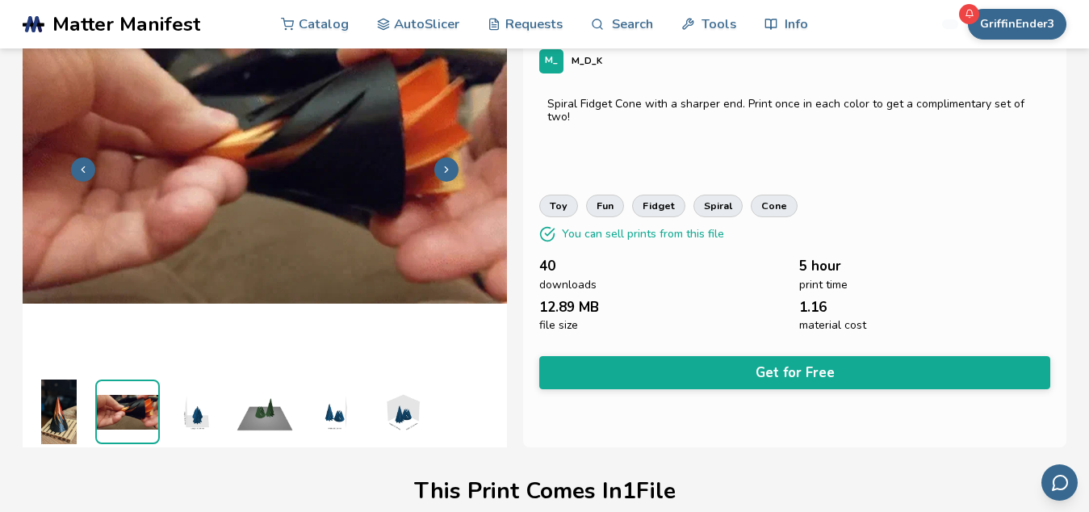
click at [451, 169] on icon at bounding box center [446, 169] width 11 height 11
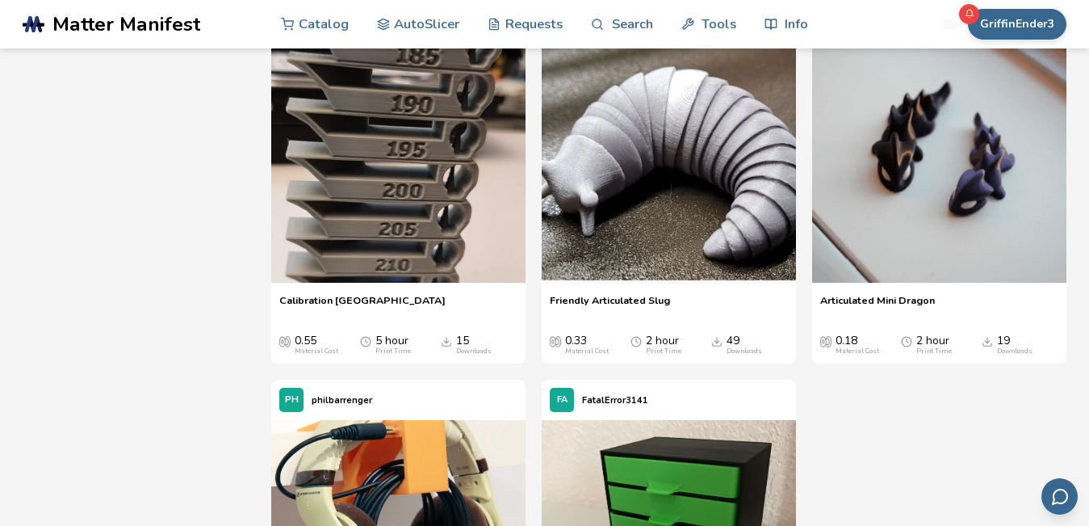
scroll to position [6534, 0]
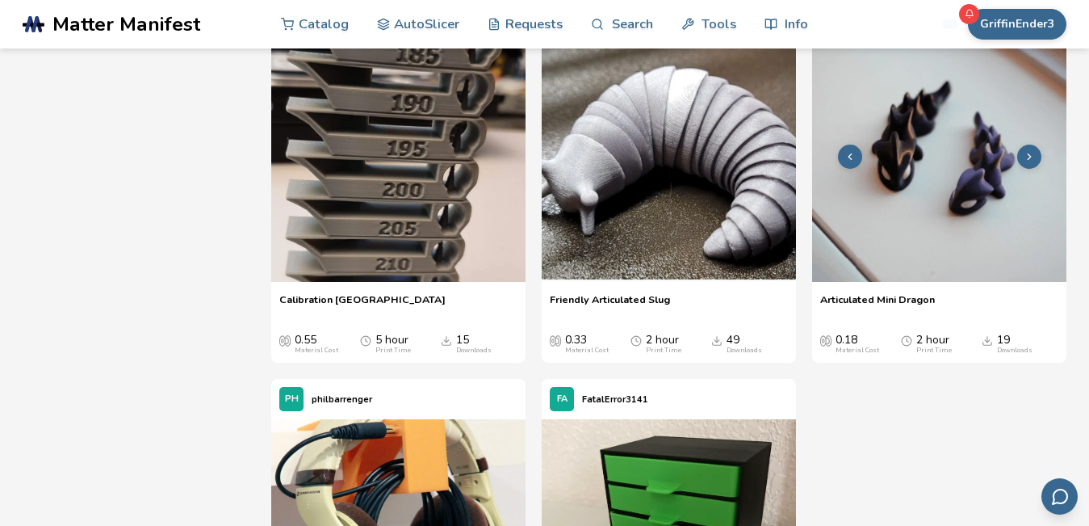
click at [995, 147] on img at bounding box center [939, 154] width 254 height 254
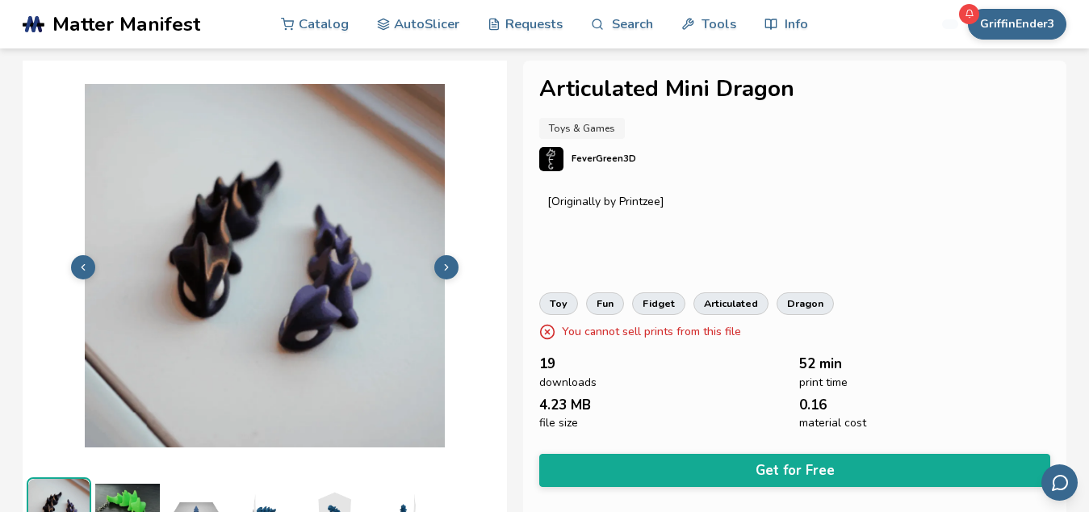
scroll to position [1, 1]
click at [455, 255] on img at bounding box center [265, 264] width 484 height 363
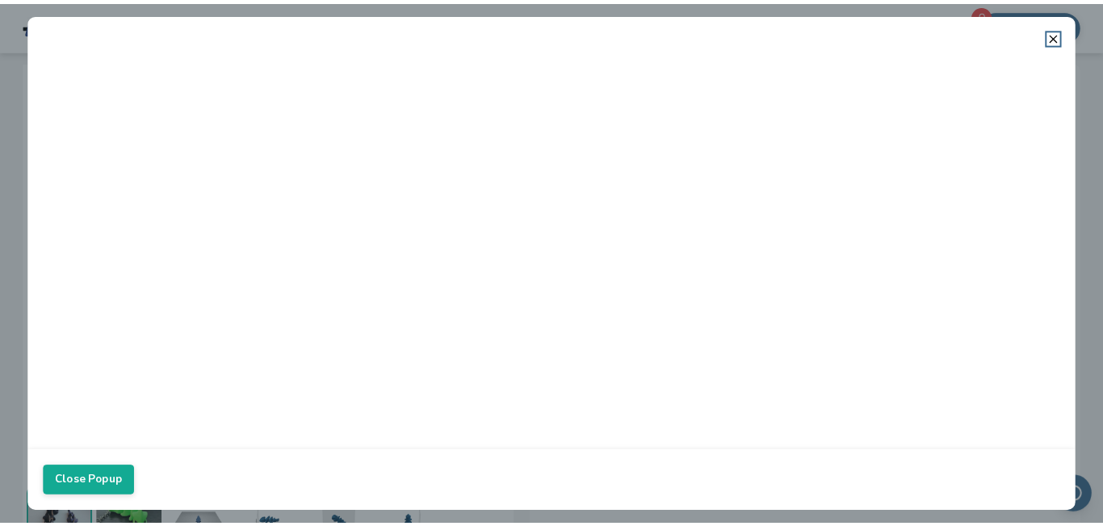
scroll to position [1, 0]
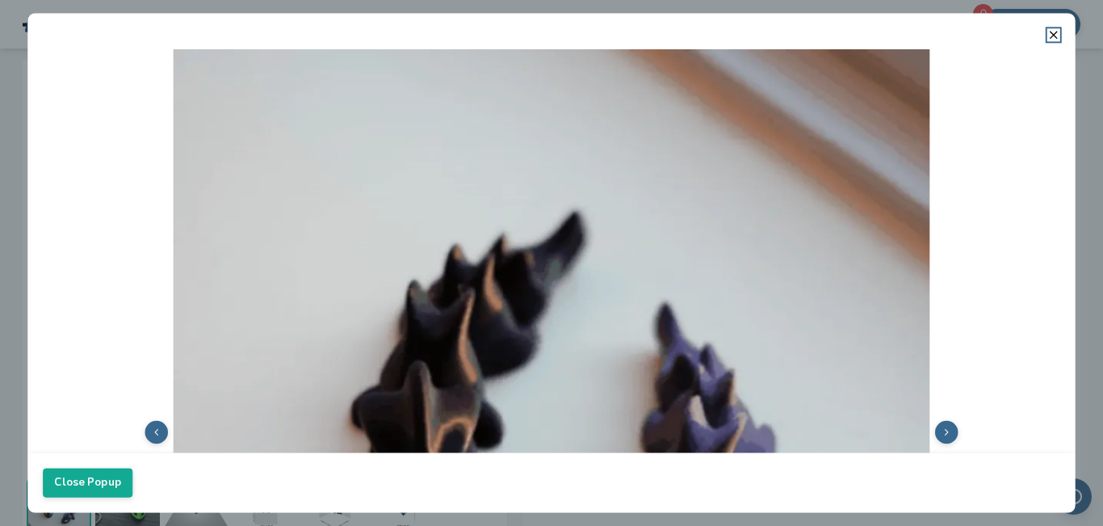
click at [947, 426] on img at bounding box center [551, 430] width 1017 height 763
click at [942, 427] on icon at bounding box center [947, 431] width 10 height 10
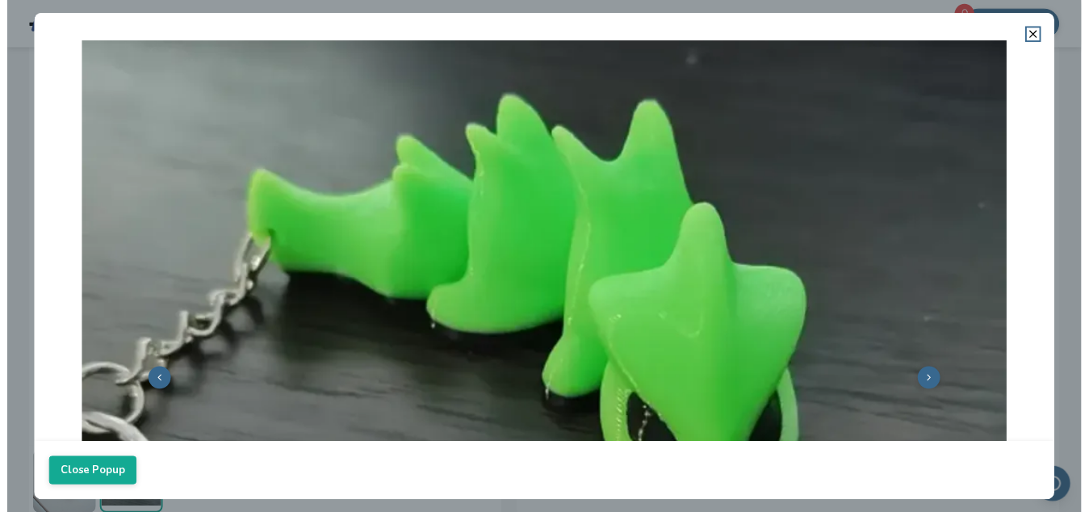
scroll to position [396, 0]
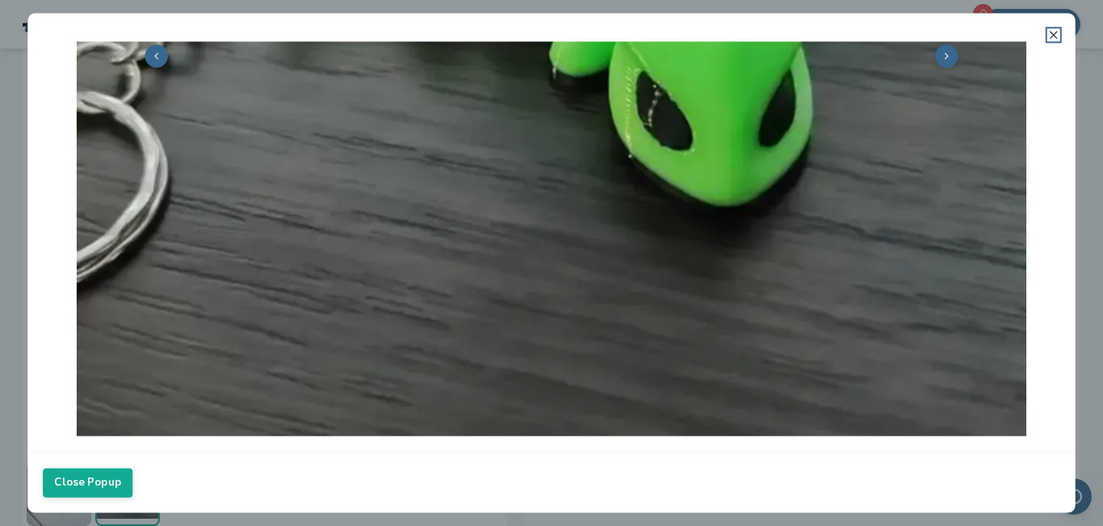
click at [1048, 31] on icon at bounding box center [1053, 34] width 13 height 13
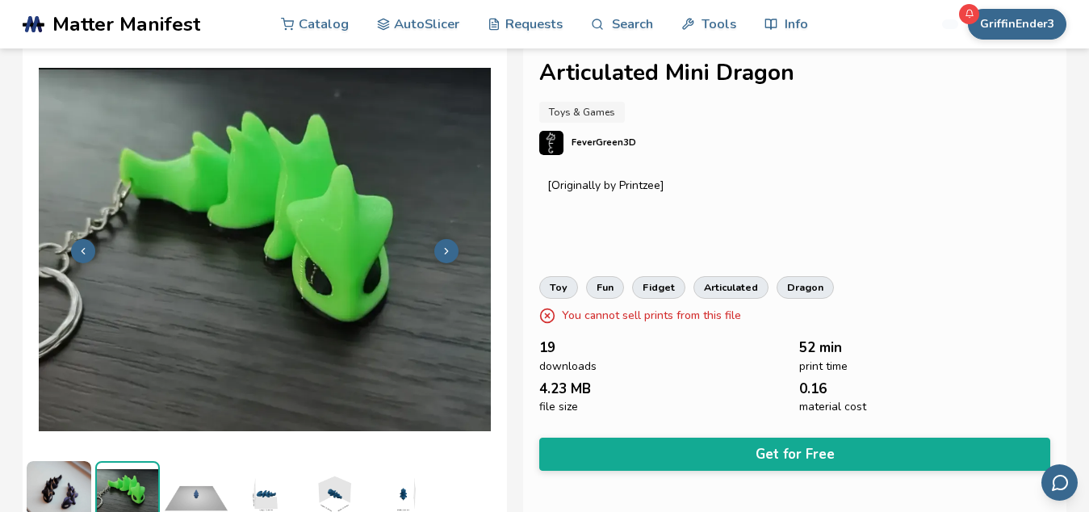
click at [441, 250] on icon at bounding box center [446, 250] width 11 height 11
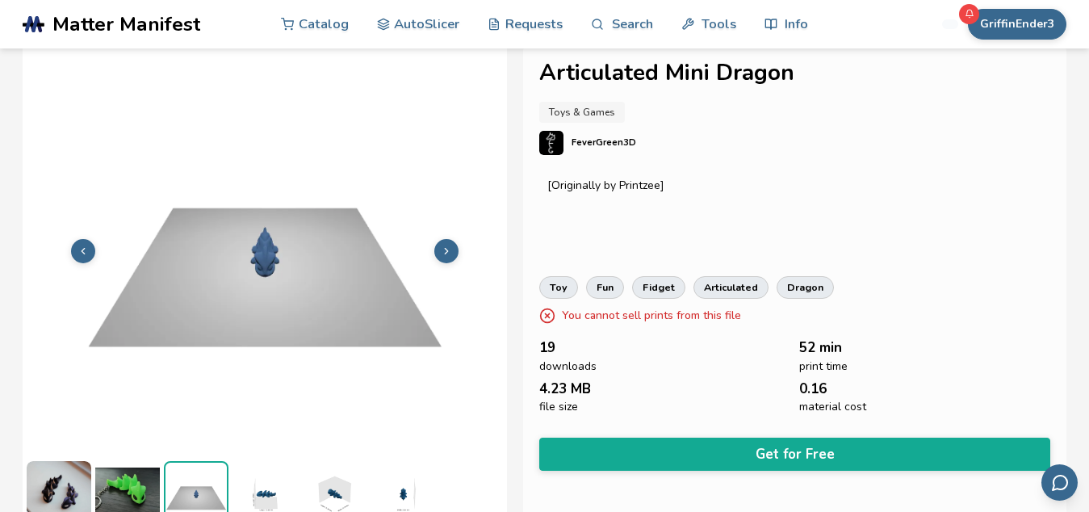
scroll to position [30, 0]
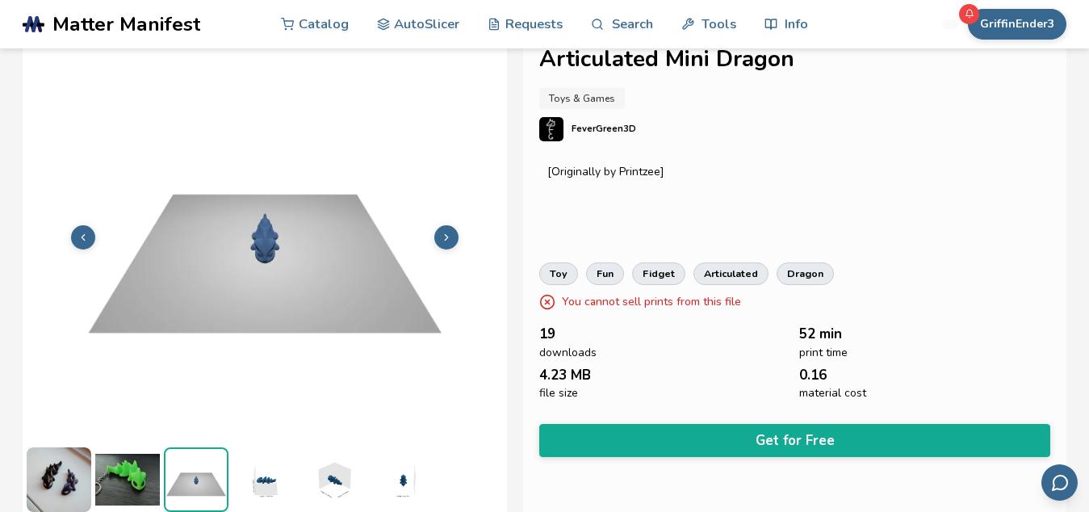
click at [447, 235] on icon at bounding box center [446, 237] width 11 height 11
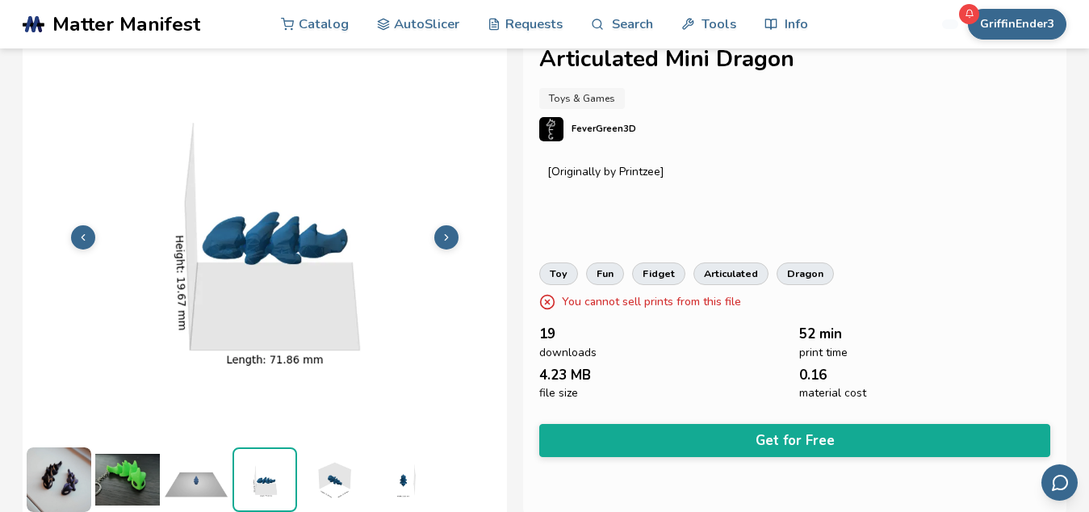
click at [447, 235] on icon at bounding box center [446, 237] width 11 height 11
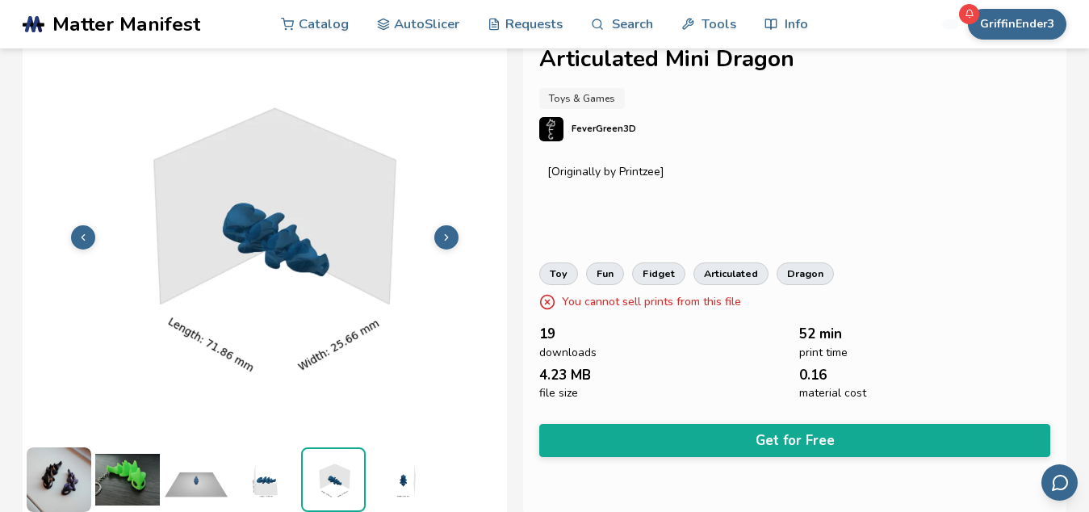
click at [447, 235] on icon at bounding box center [446, 237] width 11 height 11
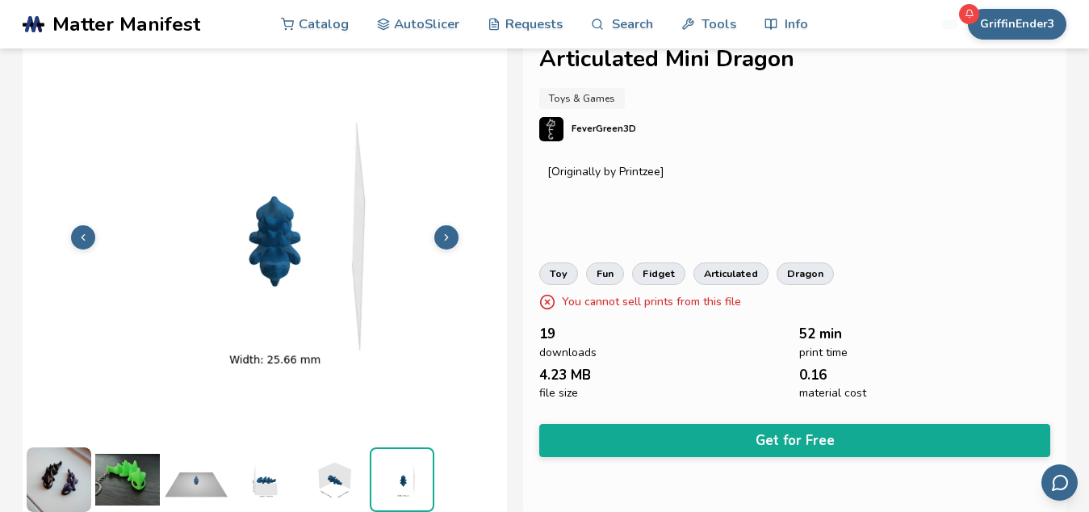
click at [447, 235] on icon at bounding box center [446, 237] width 11 height 11
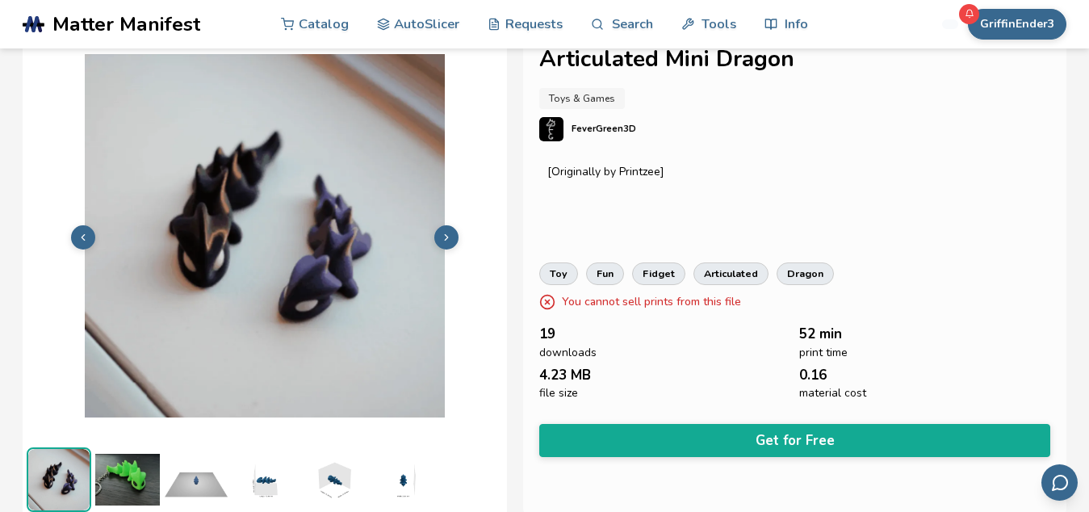
click at [447, 235] on icon at bounding box center [446, 237] width 11 height 11
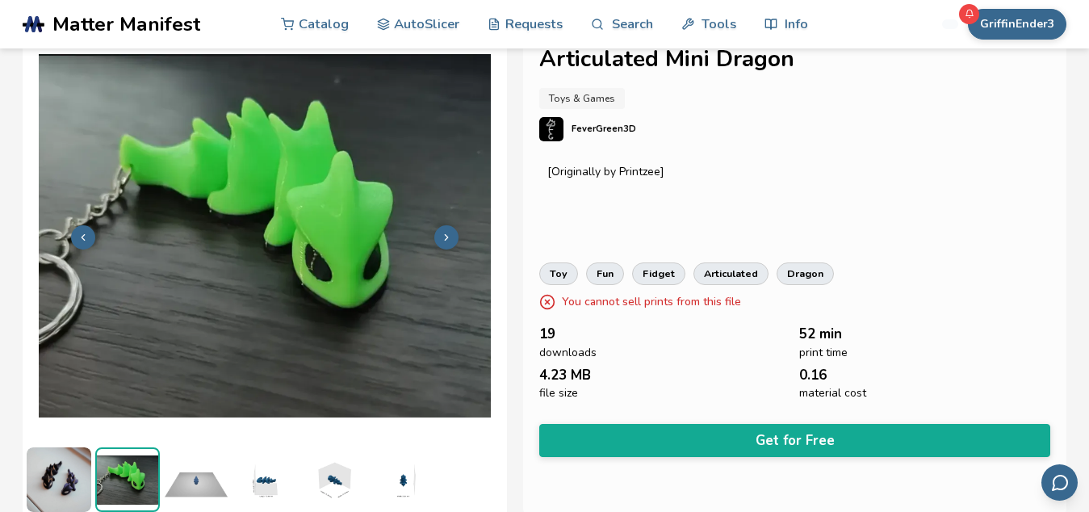
click at [447, 237] on icon at bounding box center [446, 237] width 11 height 11
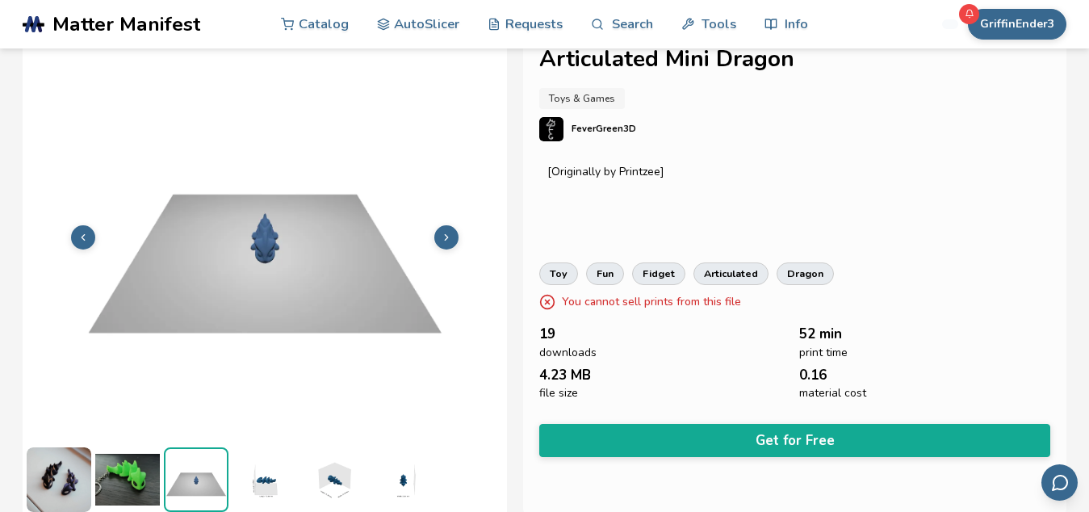
click at [450, 239] on icon at bounding box center [446, 237] width 11 height 11
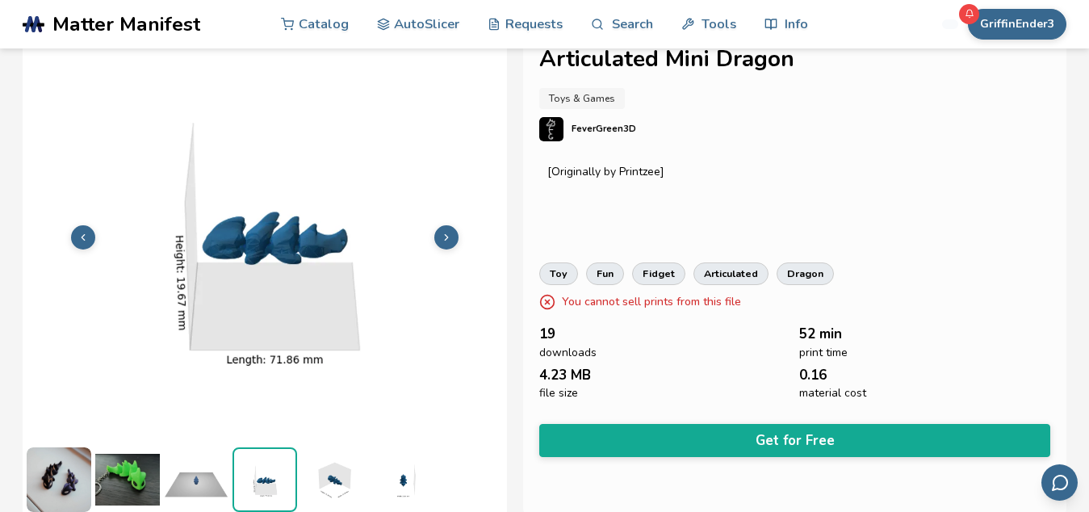
click at [450, 239] on icon at bounding box center [446, 237] width 11 height 11
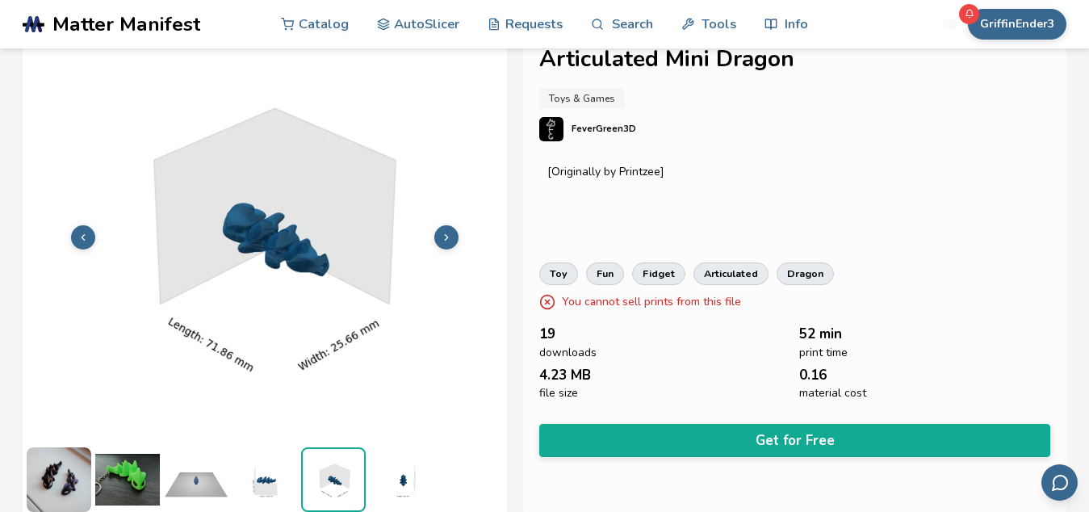
click at [450, 239] on icon at bounding box center [446, 237] width 11 height 11
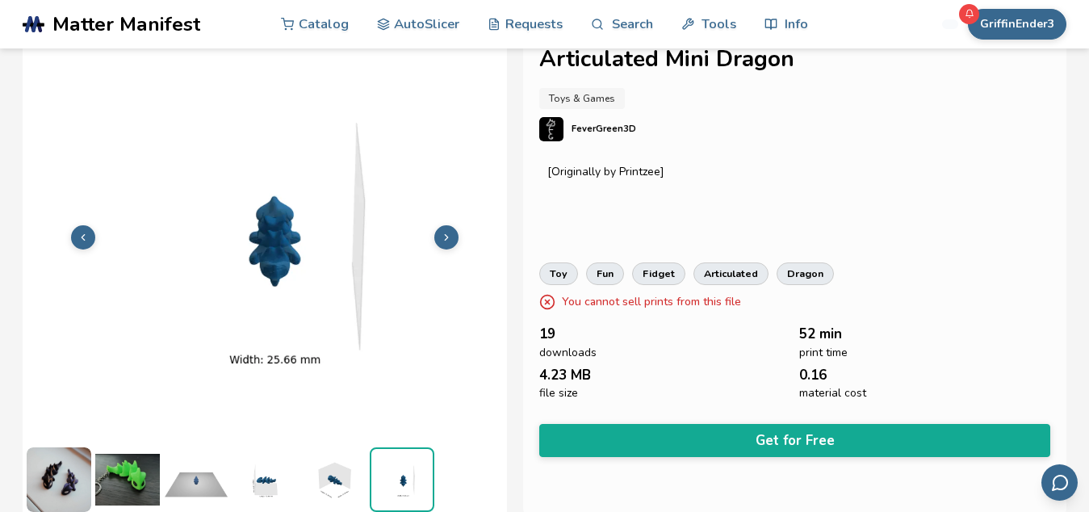
click at [450, 239] on icon at bounding box center [446, 237] width 11 height 11
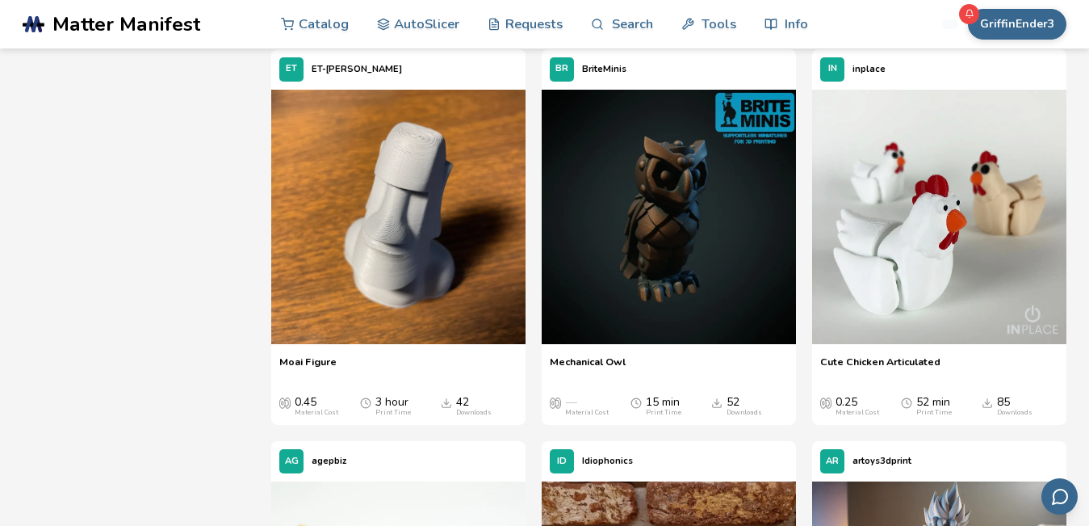
scroll to position [988, 0]
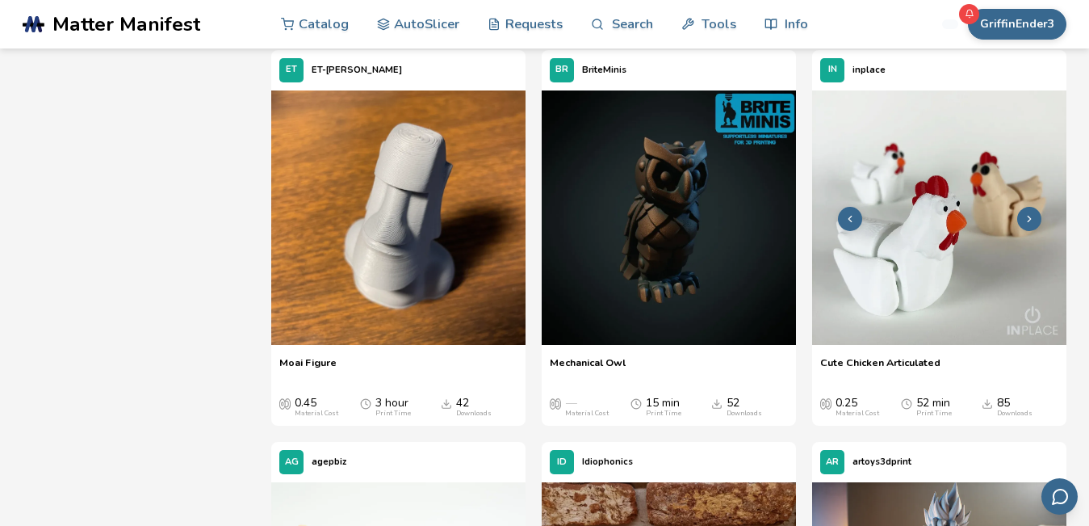
click at [964, 229] on img at bounding box center [939, 217] width 254 height 254
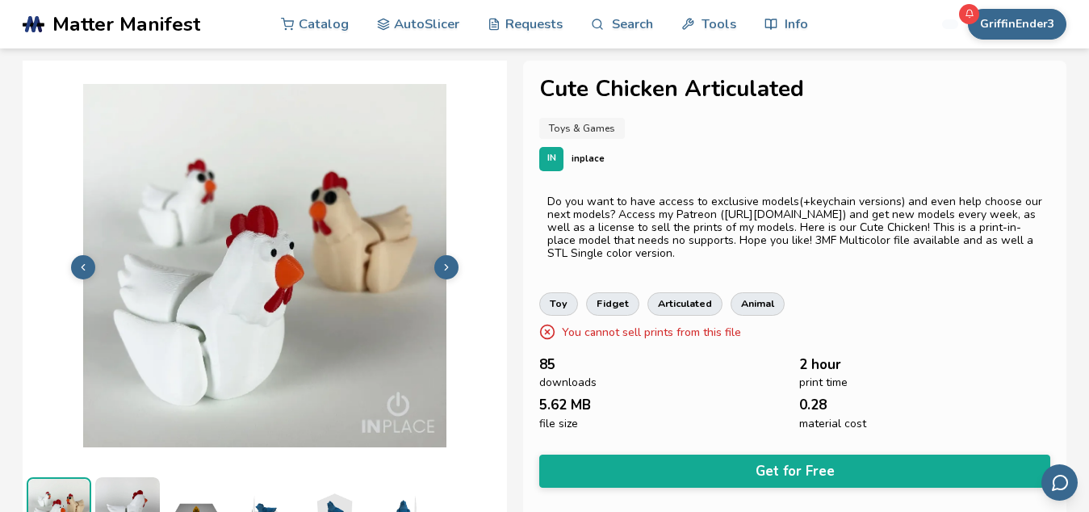
click at [453, 271] on button at bounding box center [446, 267] width 24 height 24
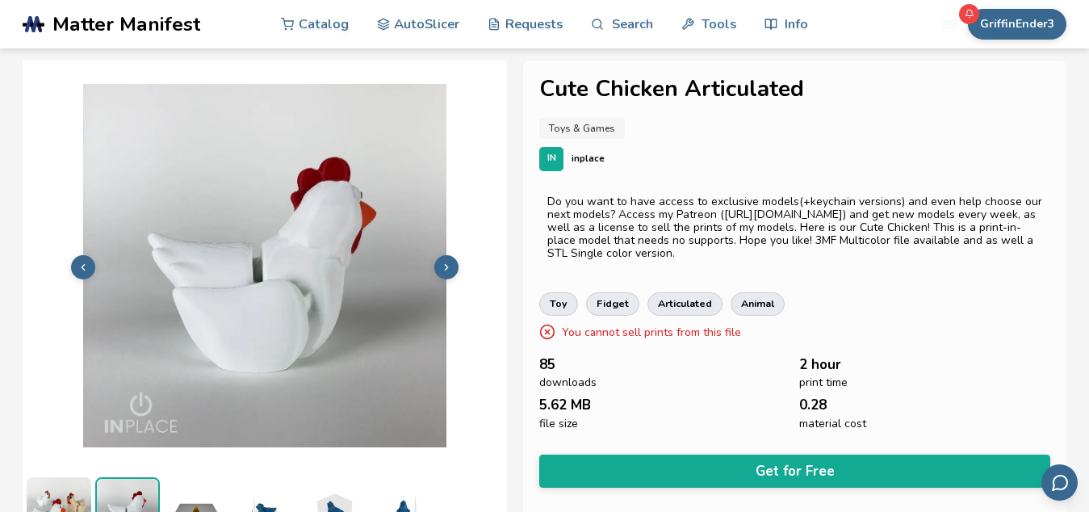
scroll to position [30, 0]
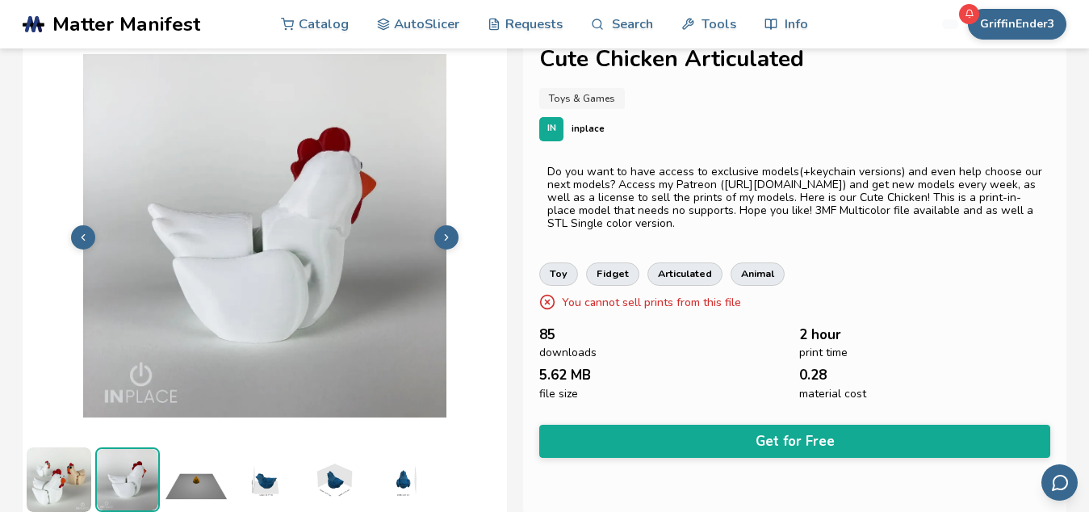
click at [447, 240] on icon at bounding box center [446, 237] width 11 height 11
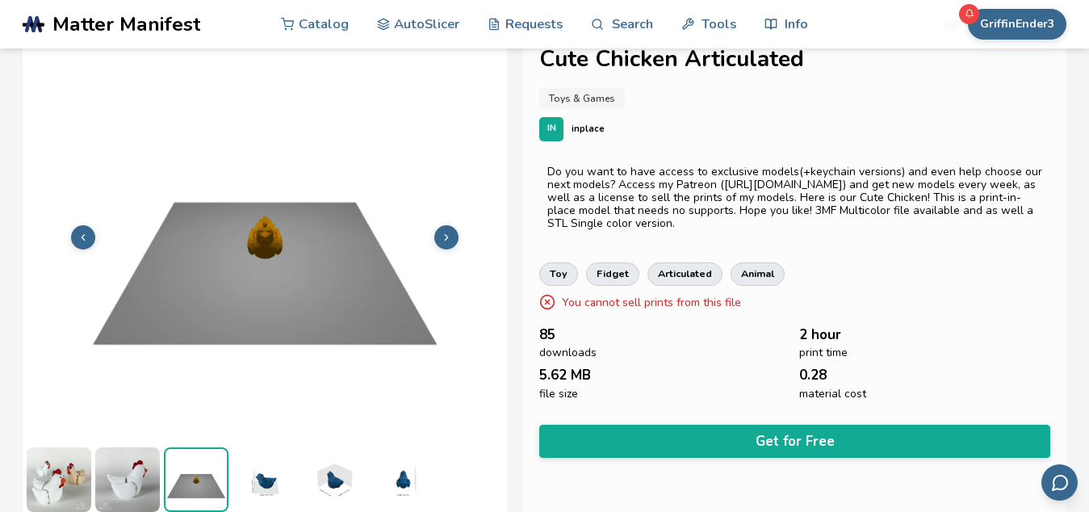
click at [447, 240] on icon at bounding box center [446, 237] width 11 height 11
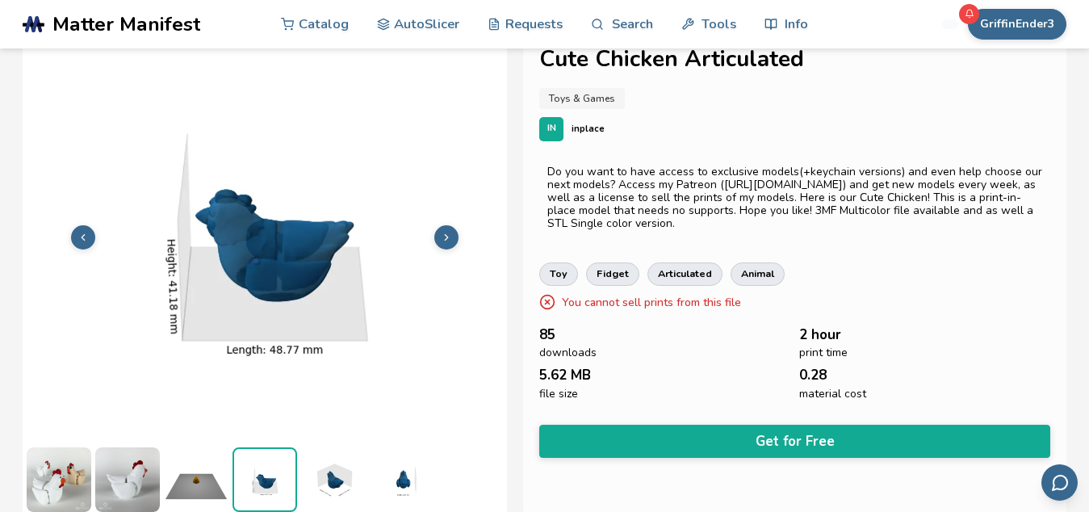
click at [447, 240] on icon at bounding box center [446, 237] width 11 height 11
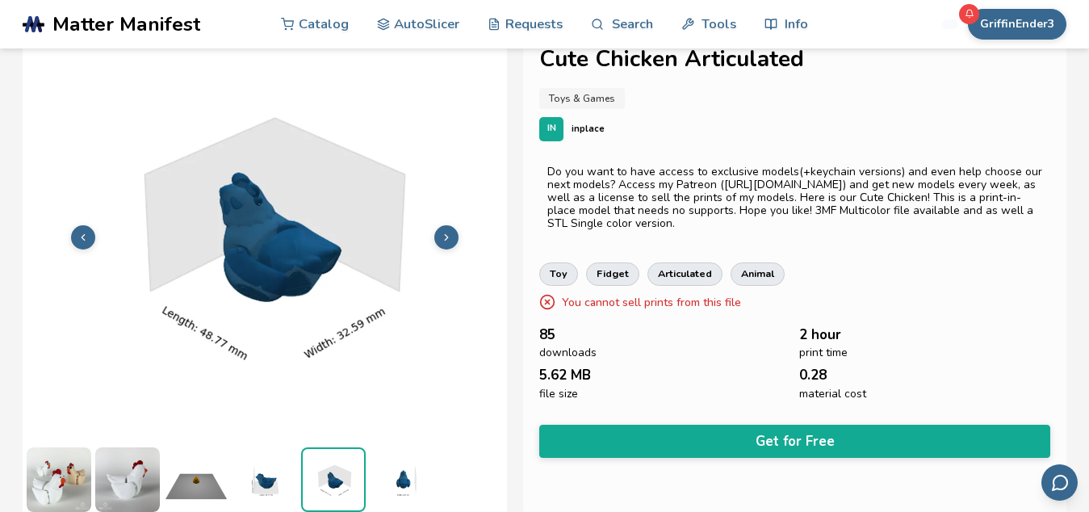
click at [447, 239] on icon at bounding box center [446, 237] width 11 height 11
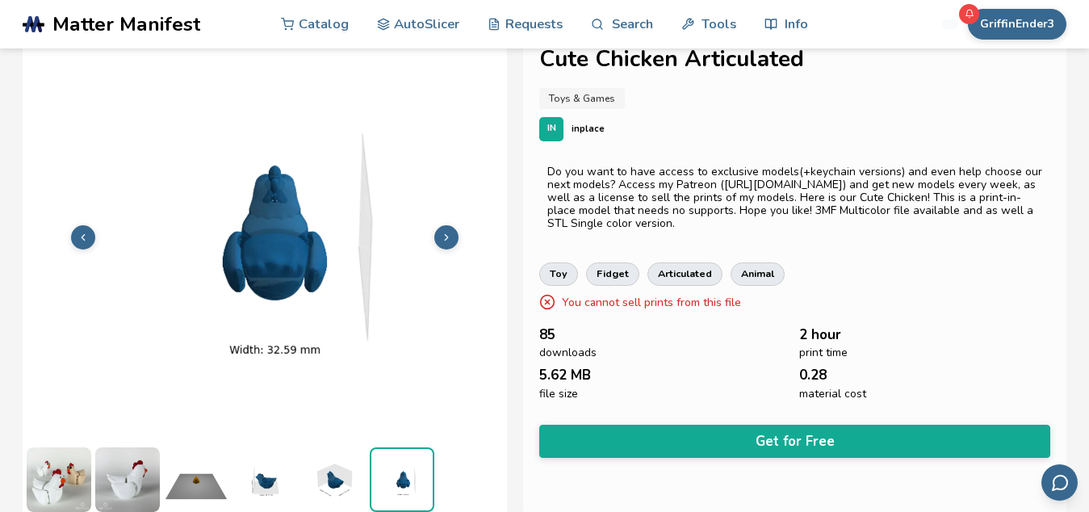
click at [447, 239] on icon at bounding box center [446, 237] width 11 height 11
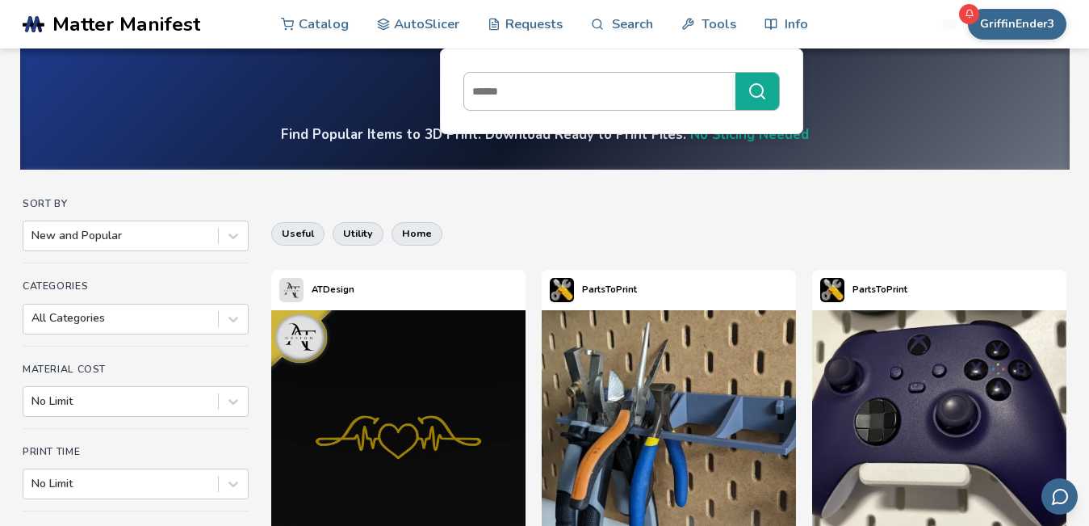
click at [572, 93] on input at bounding box center [595, 91] width 263 height 29
click at [597, 99] on input at bounding box center [595, 91] width 263 height 29
click at [630, 25] on link "Search" at bounding box center [621, 23] width 61 height 48
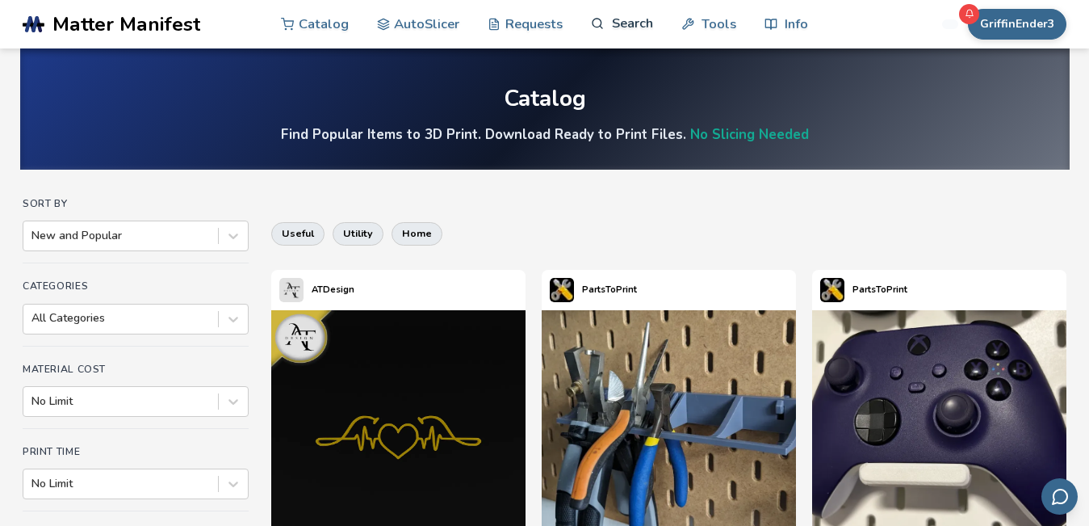
drag, startPoint x: 630, startPoint y: 25, endPoint x: 610, endPoint y: 18, distance: 21.5
click at [610, 18] on link "Search" at bounding box center [621, 23] width 61 height 48
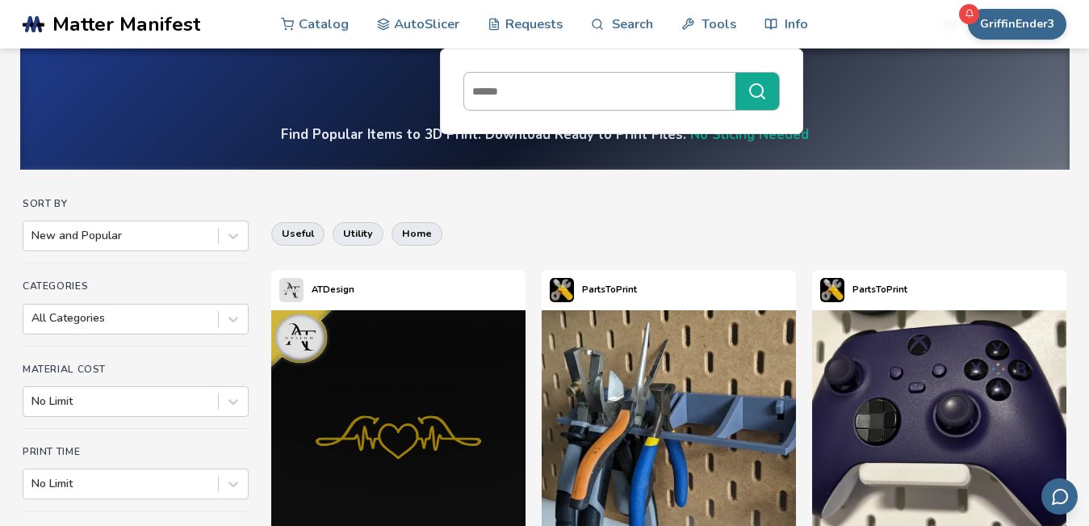
click at [602, 91] on input at bounding box center [595, 91] width 263 height 29
type input "*****"
click at [736, 73] on button "*****" at bounding box center [758, 91] width 44 height 37
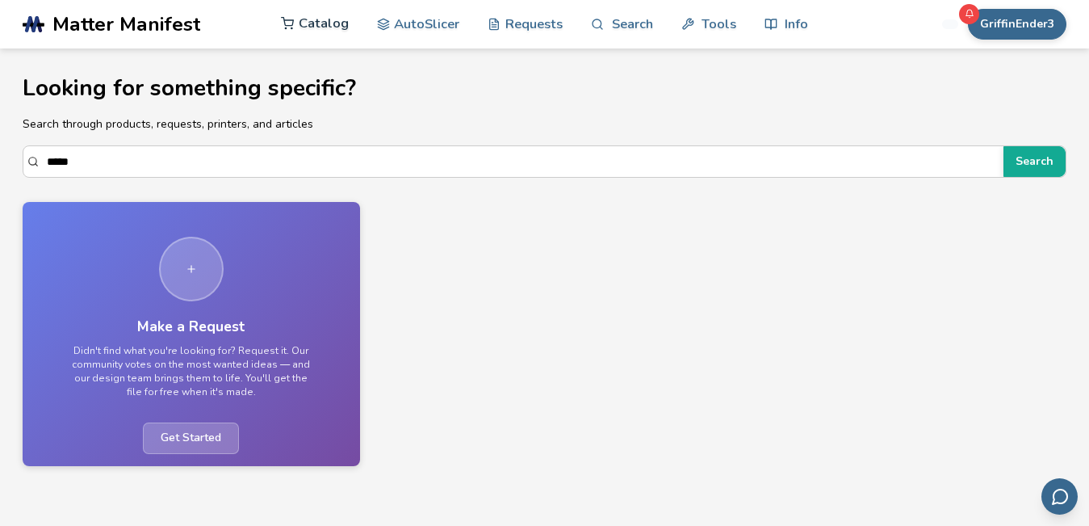
click at [308, 31] on link "Catalog" at bounding box center [315, 23] width 68 height 48
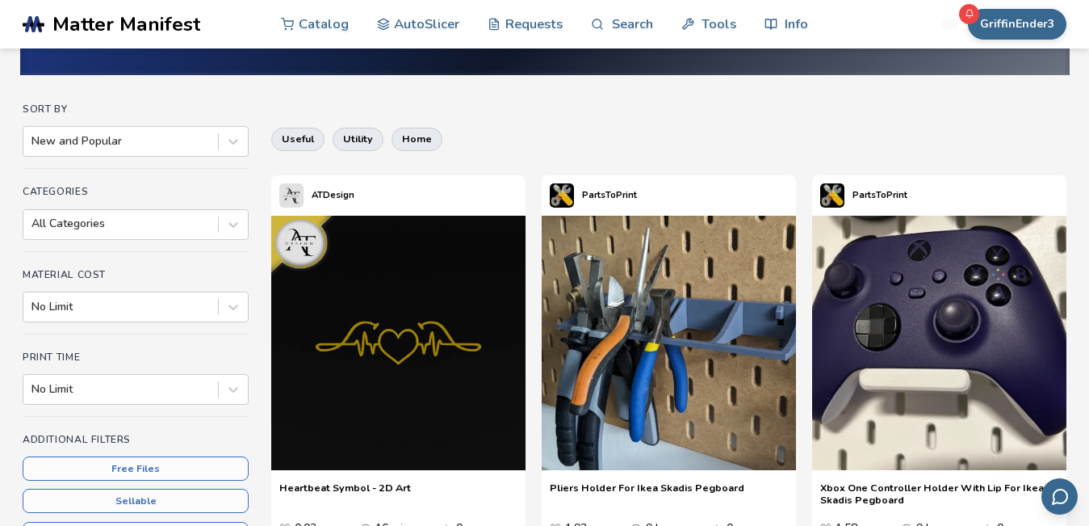
scroll to position [95, 0]
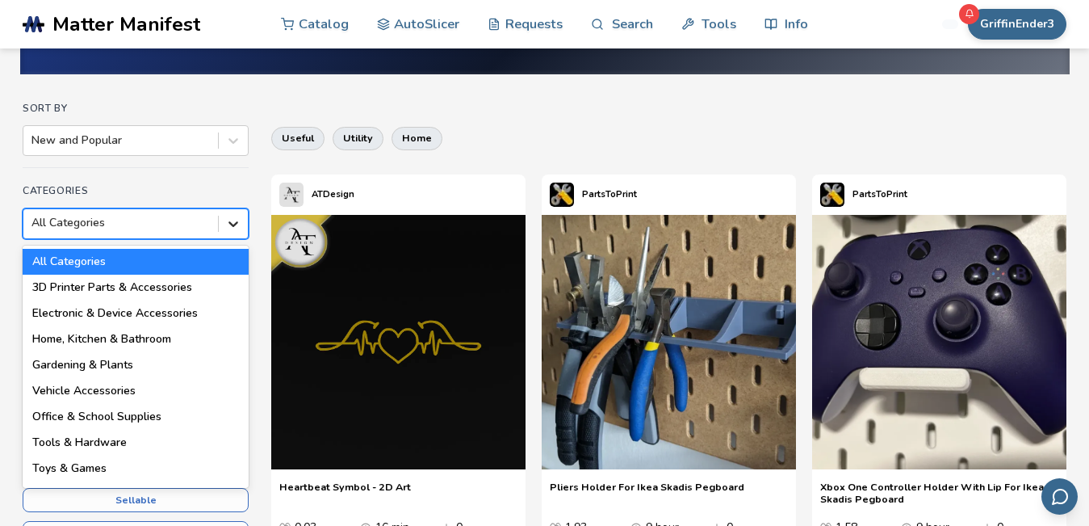
click at [236, 220] on icon at bounding box center [233, 224] width 16 height 16
click at [97, 471] on div "Toys & Games" at bounding box center [136, 468] width 226 height 26
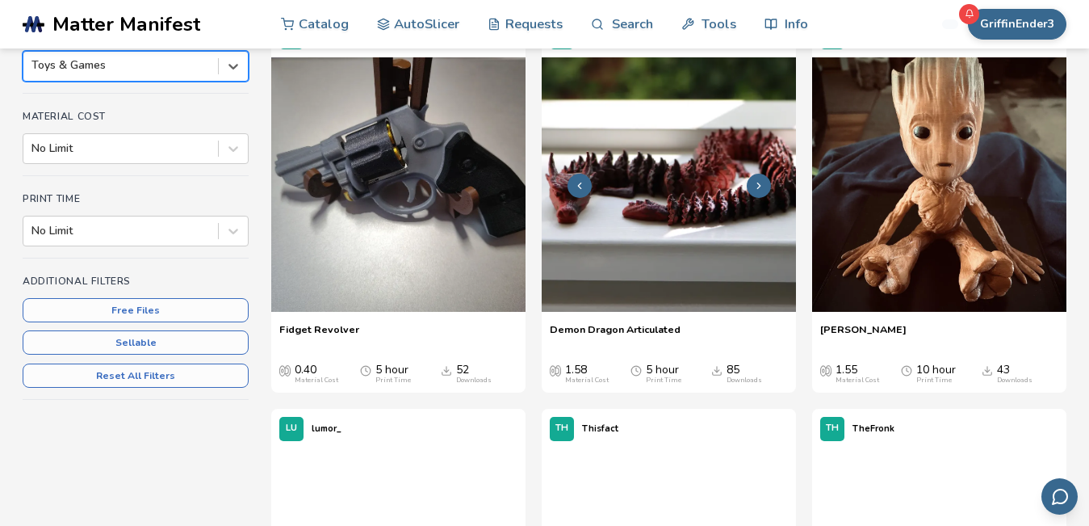
scroll to position [254, 0]
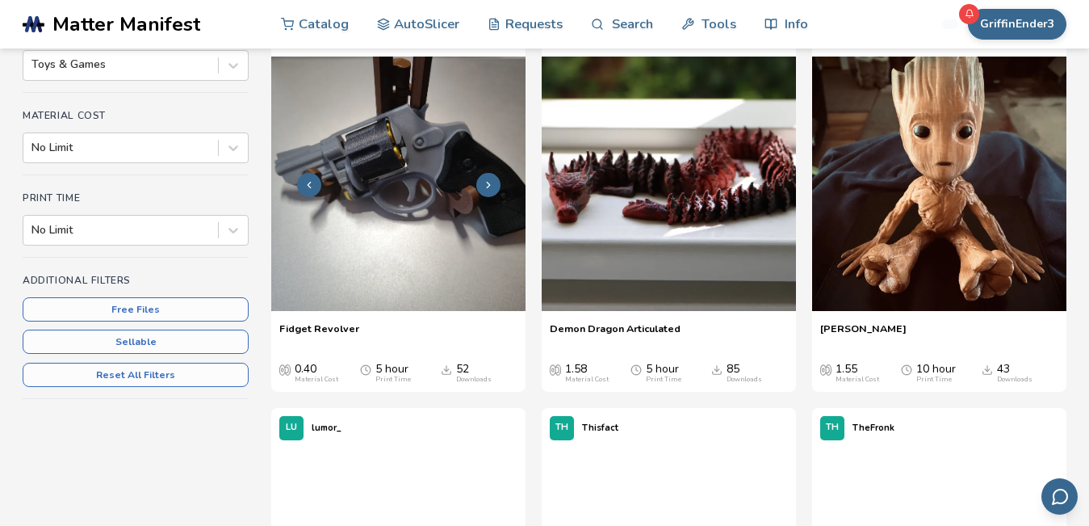
click at [492, 181] on icon at bounding box center [488, 184] width 11 height 11
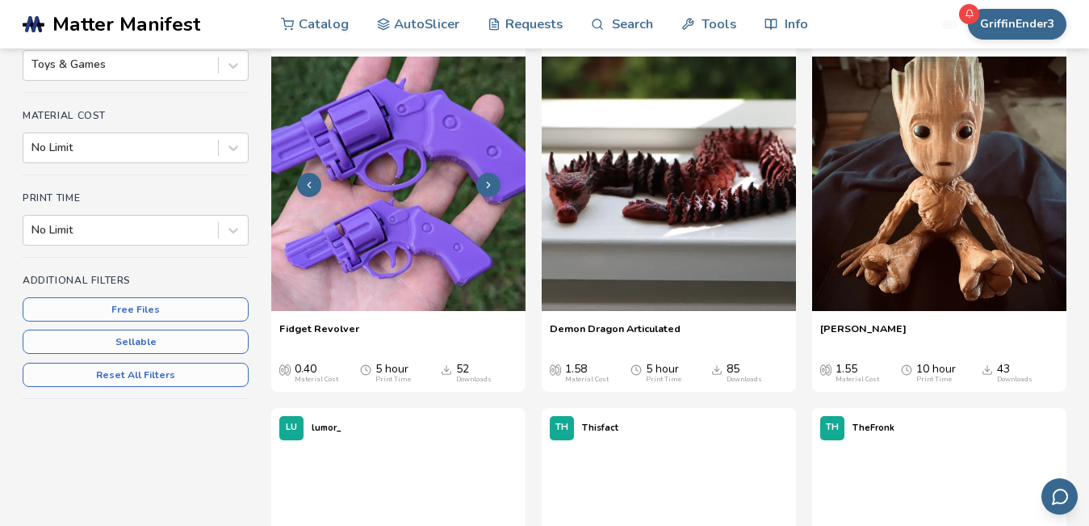
click at [492, 181] on icon at bounding box center [488, 184] width 11 height 11
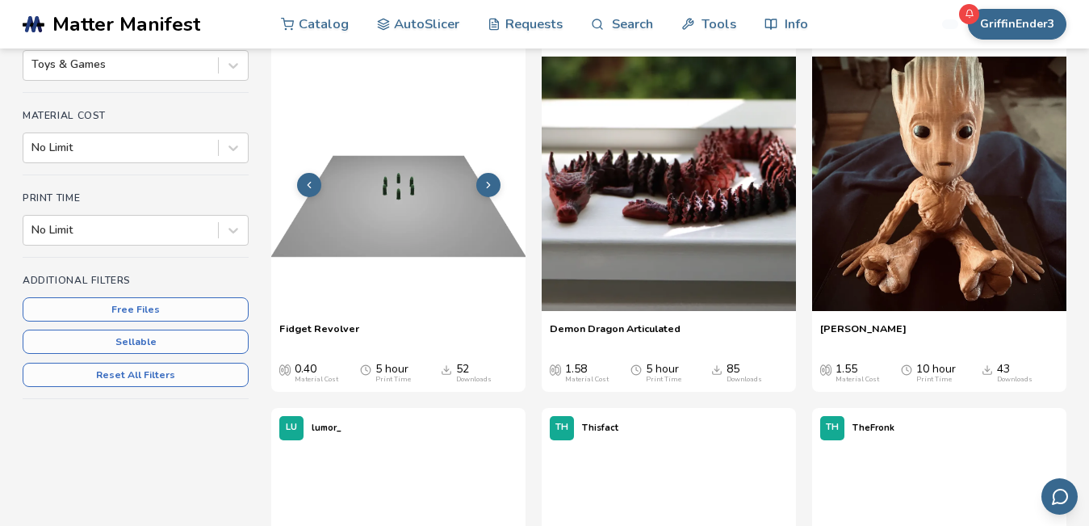
click at [492, 181] on icon at bounding box center [488, 184] width 11 height 11
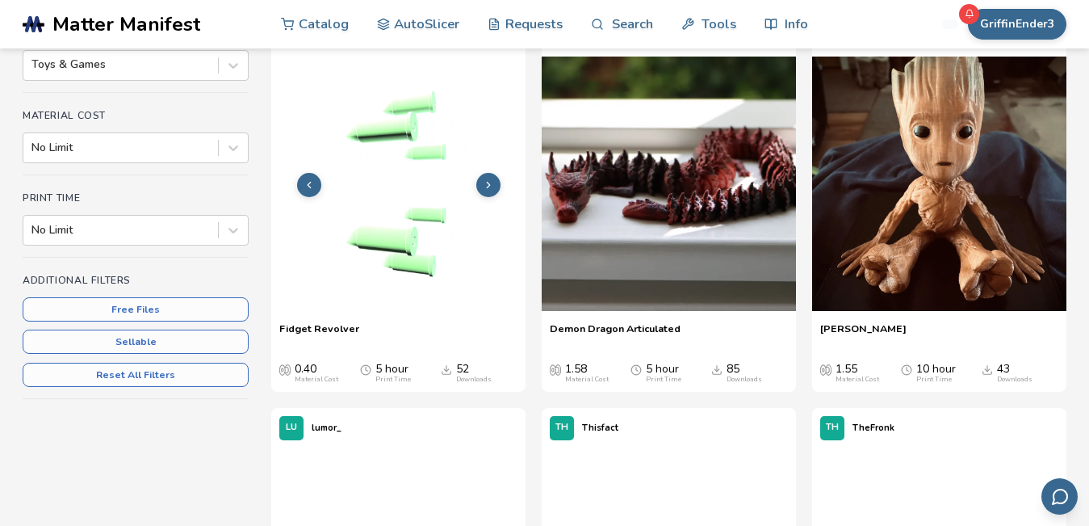
click at [492, 181] on icon at bounding box center [488, 184] width 11 height 11
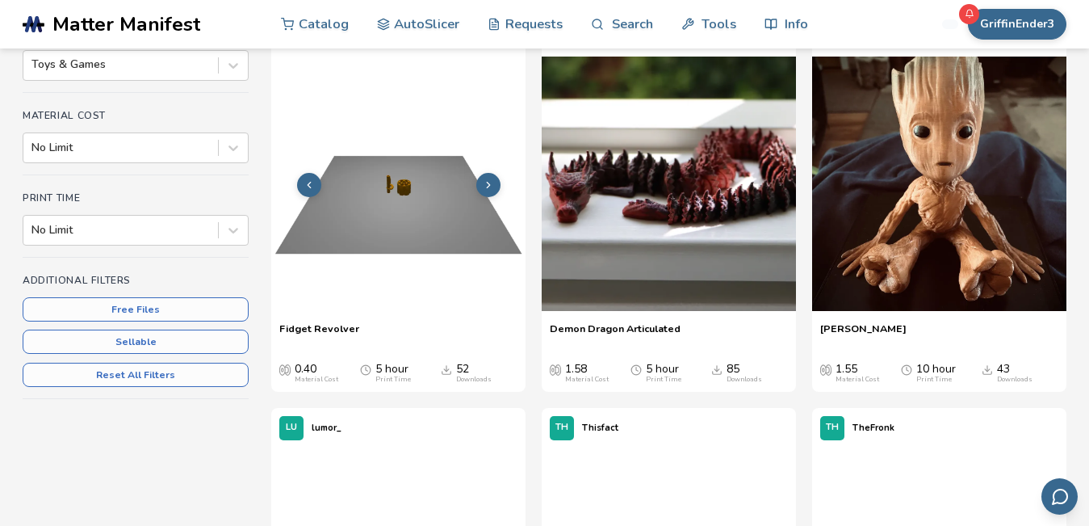
click at [489, 178] on button at bounding box center [488, 185] width 24 height 24
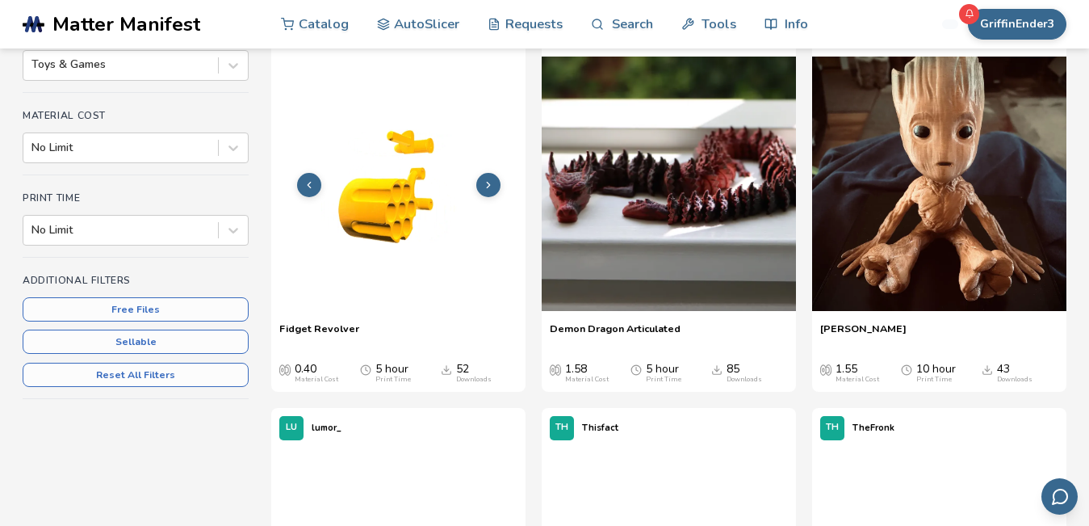
click at [488, 178] on button at bounding box center [488, 185] width 24 height 24
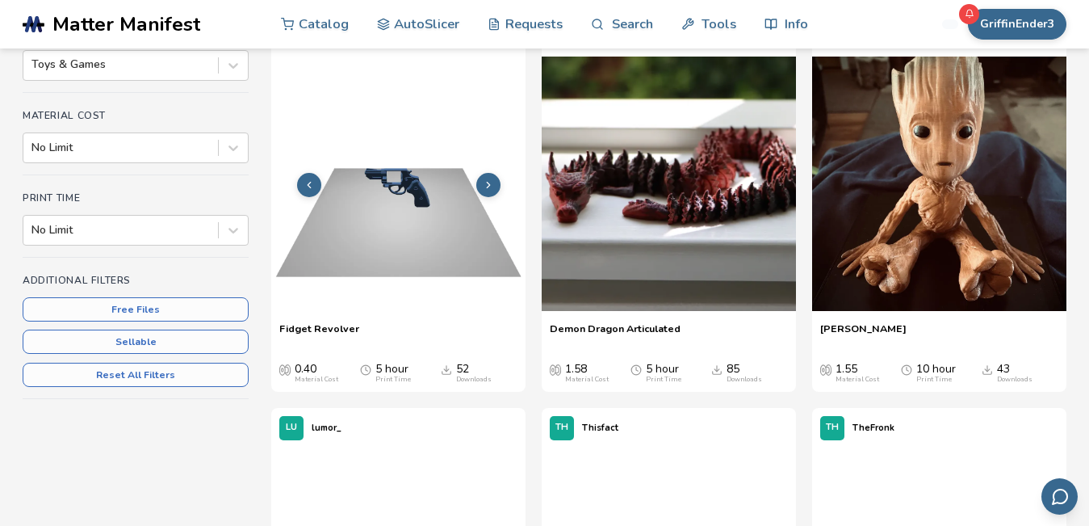
click at [488, 178] on button at bounding box center [488, 185] width 24 height 24
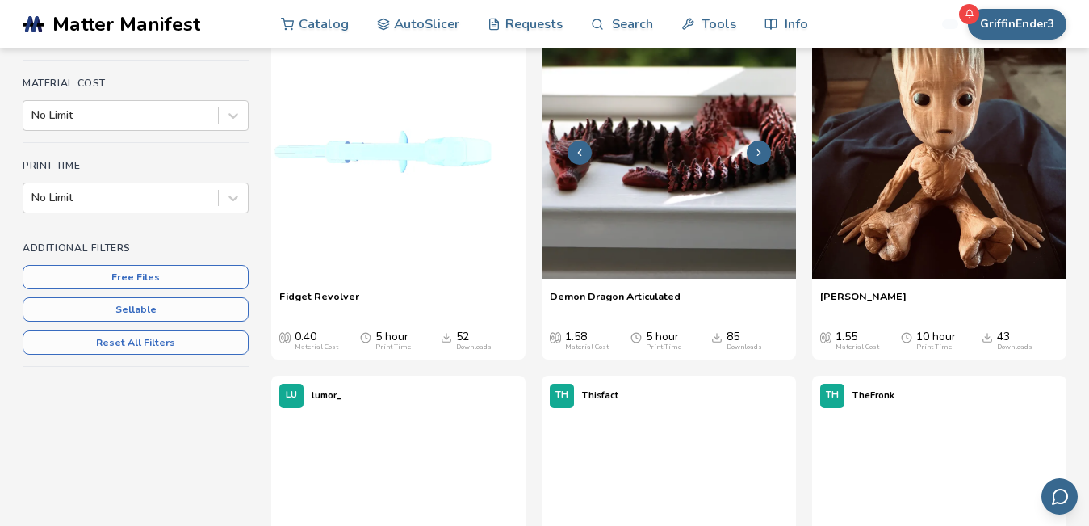
scroll to position [287, 0]
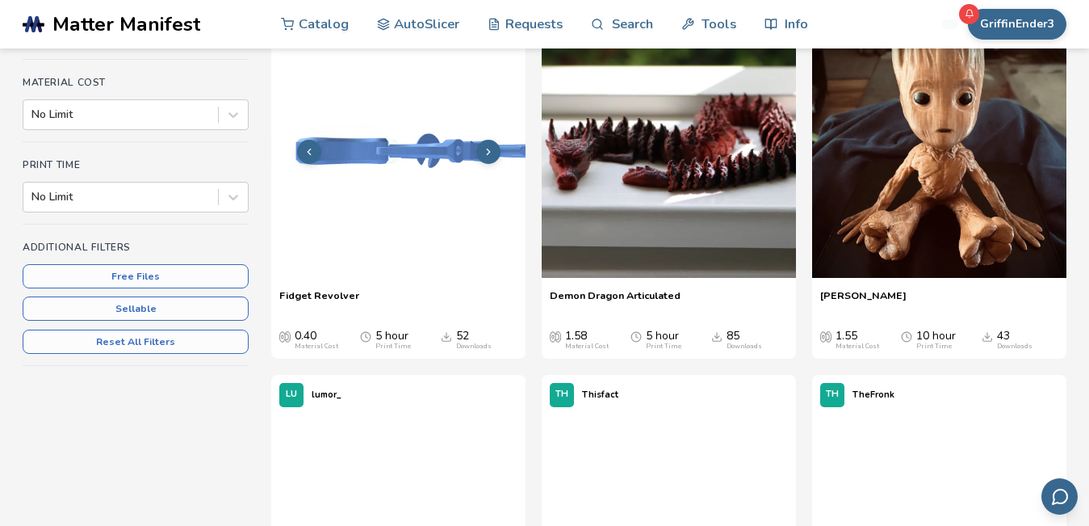
click at [488, 154] on polyline at bounding box center [488, 152] width 3 height 6
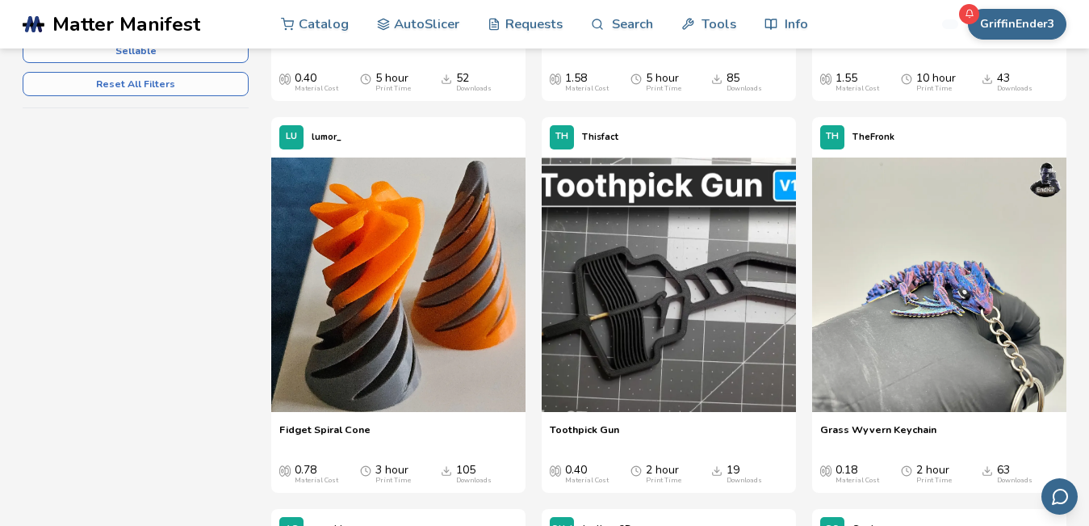
scroll to position [545, 0]
click at [459, 263] on img at bounding box center [398, 284] width 254 height 254
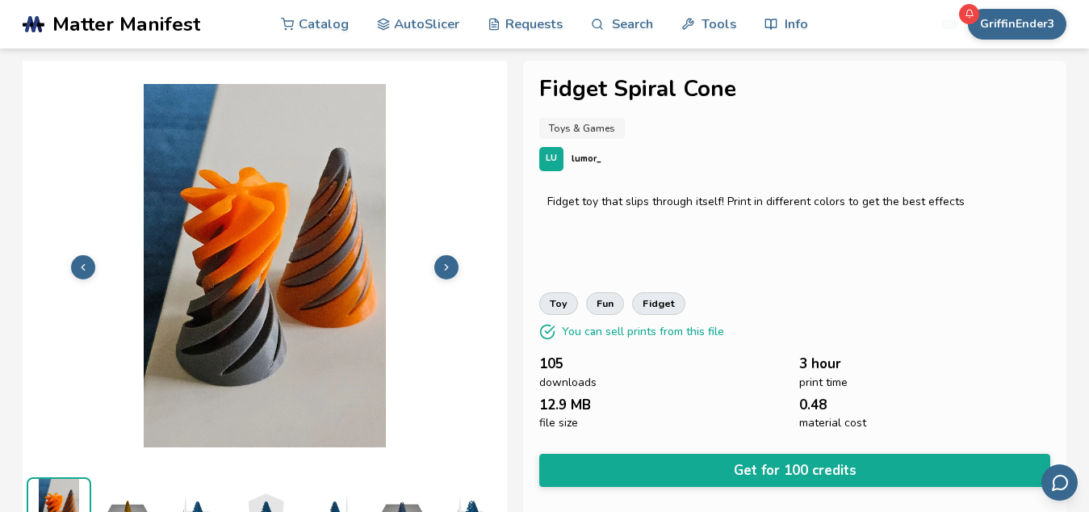
click at [446, 262] on icon at bounding box center [446, 267] width 11 height 11
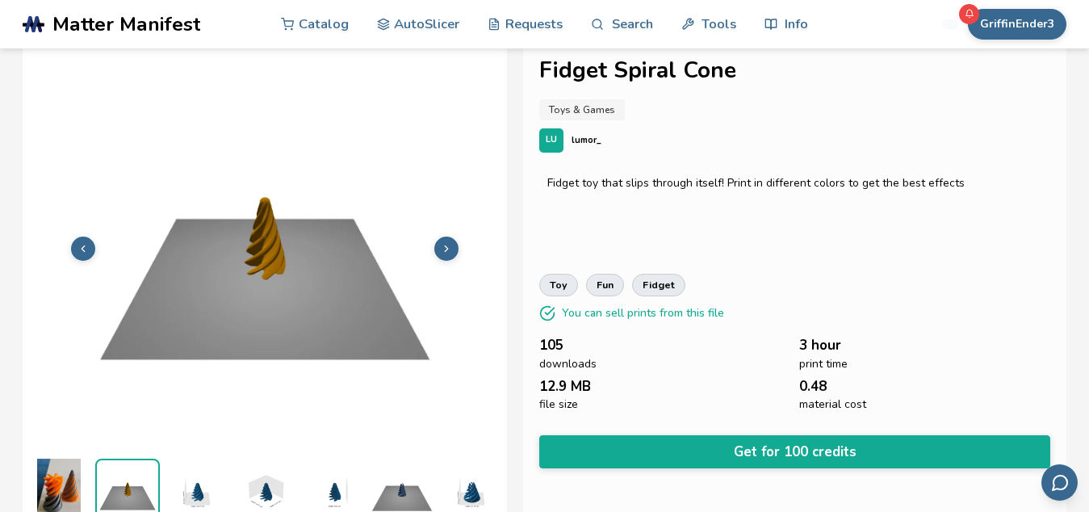
click at [445, 245] on icon at bounding box center [446, 248] width 11 height 11
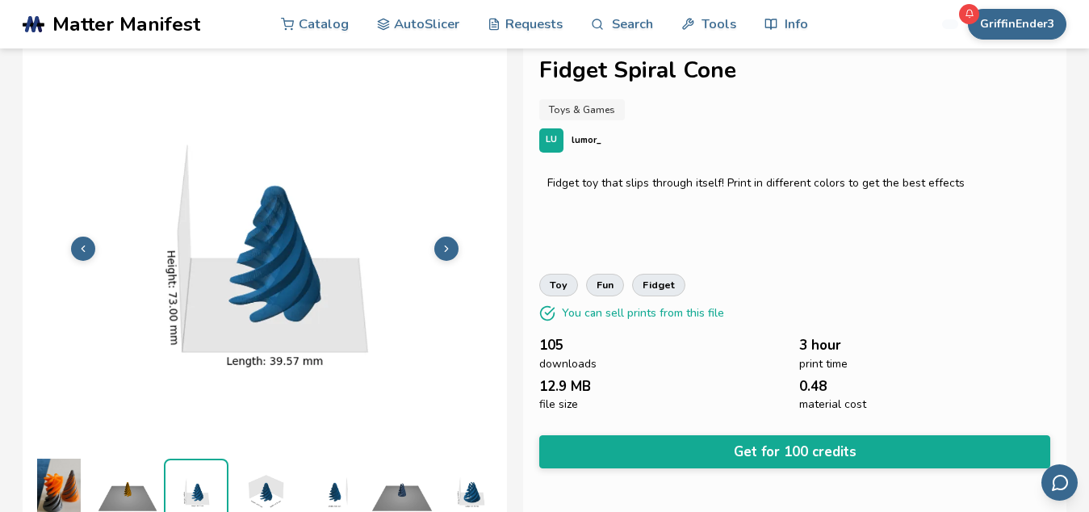
click at [445, 245] on polyline at bounding box center [446, 248] width 3 height 6
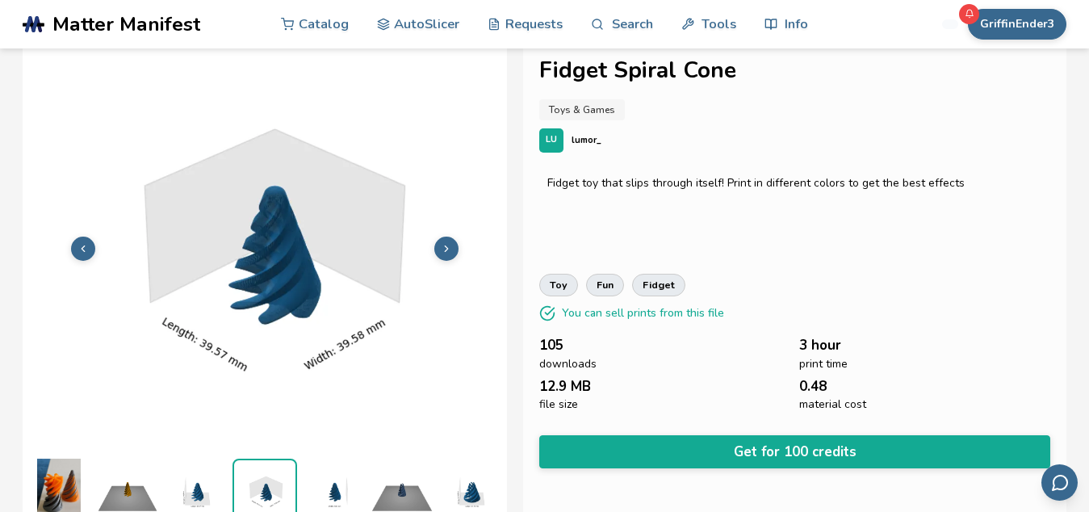
click at [447, 249] on button at bounding box center [446, 249] width 24 height 24
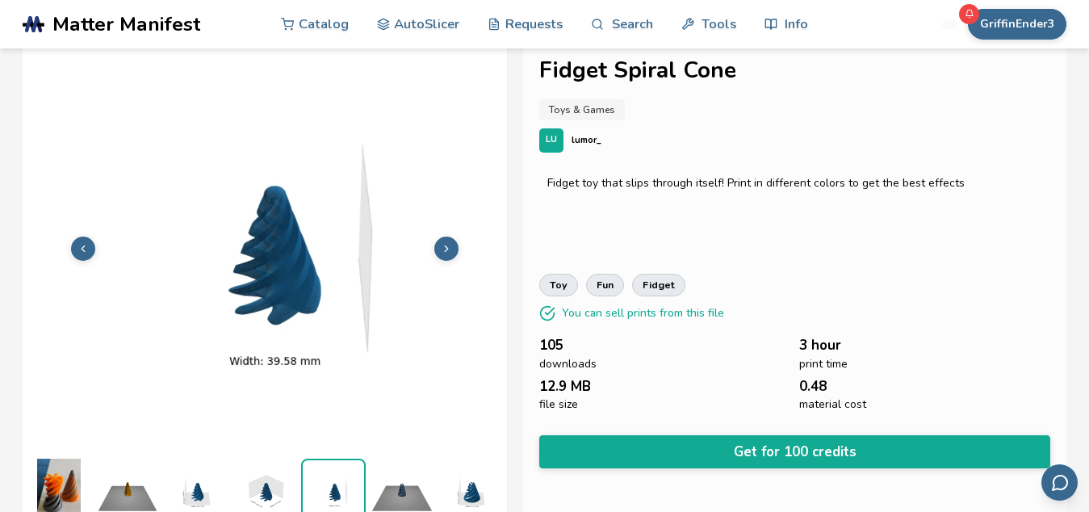
click at [447, 250] on button at bounding box center [446, 249] width 24 height 24
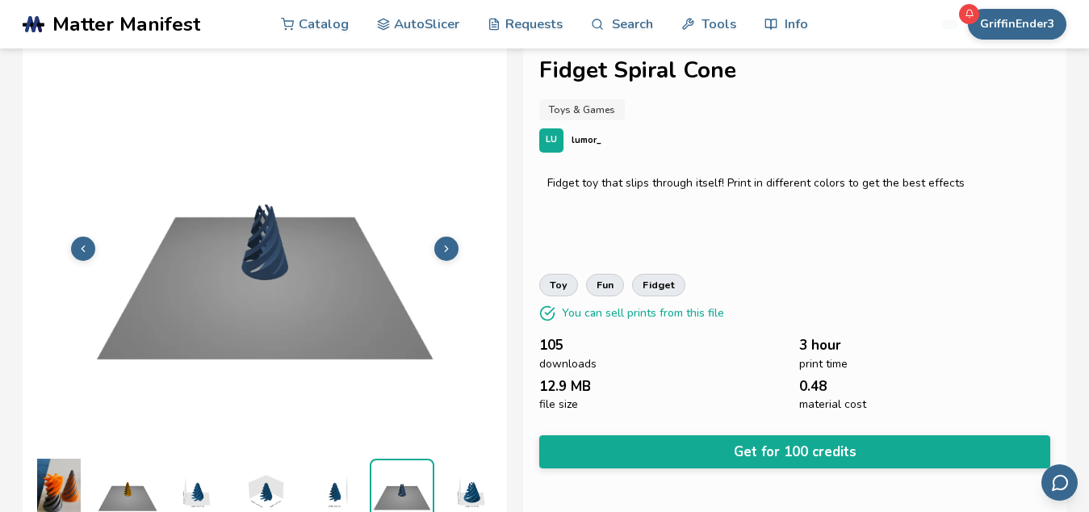
click at [447, 250] on button at bounding box center [446, 249] width 24 height 24
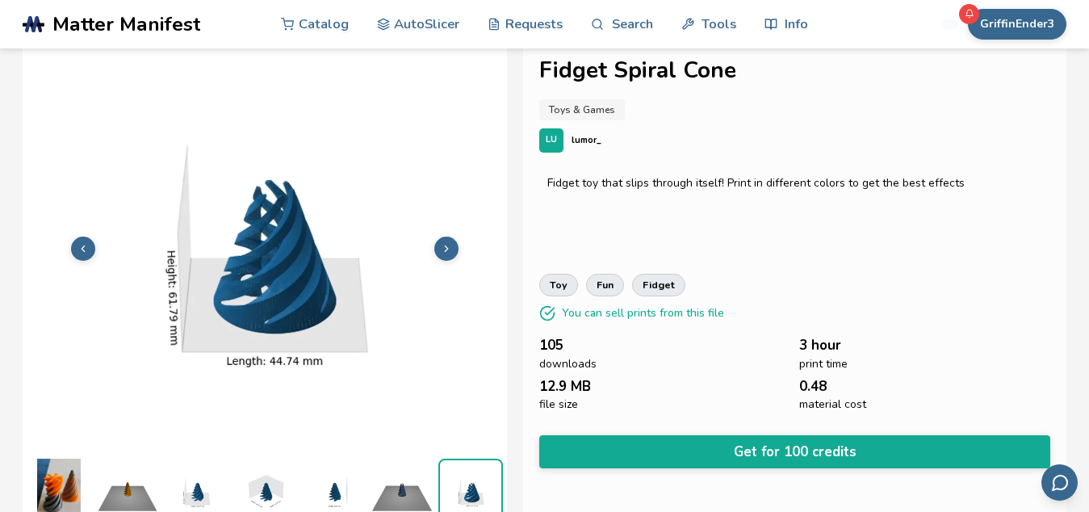
click at [446, 248] on icon at bounding box center [446, 248] width 11 height 11
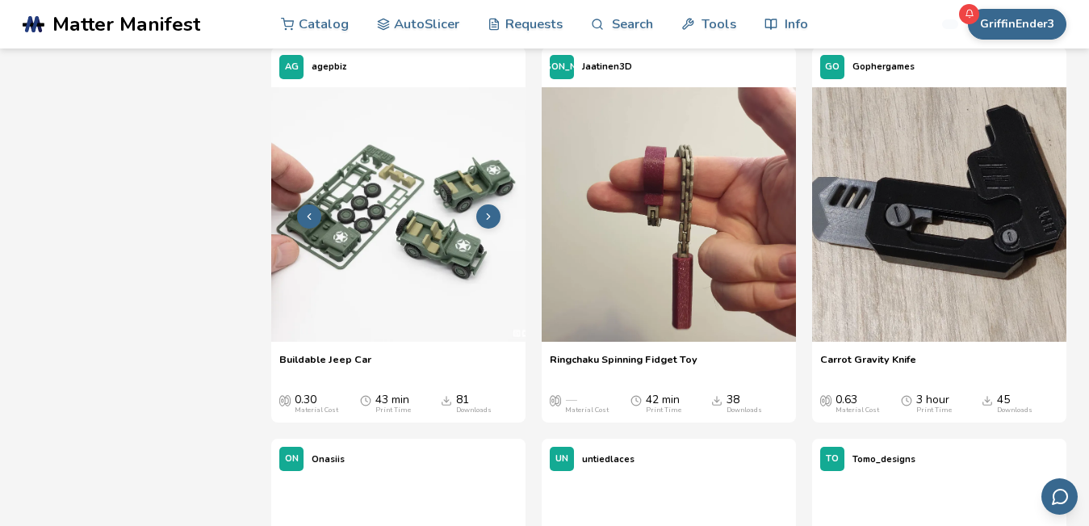
scroll to position [1007, 0]
click at [472, 237] on img at bounding box center [398, 213] width 254 height 254
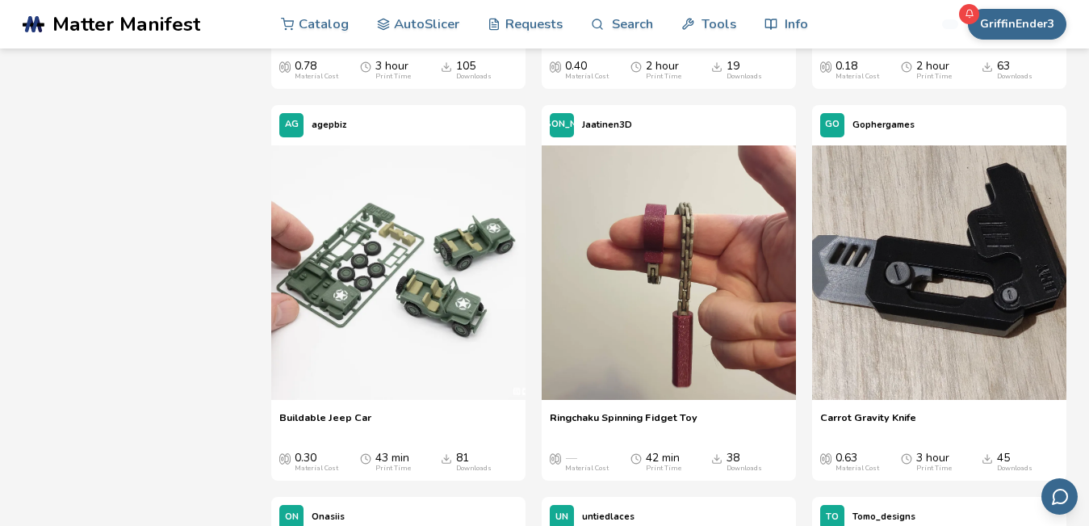
scroll to position [933, 0]
click at [954, 204] on img at bounding box center [939, 272] width 254 height 254
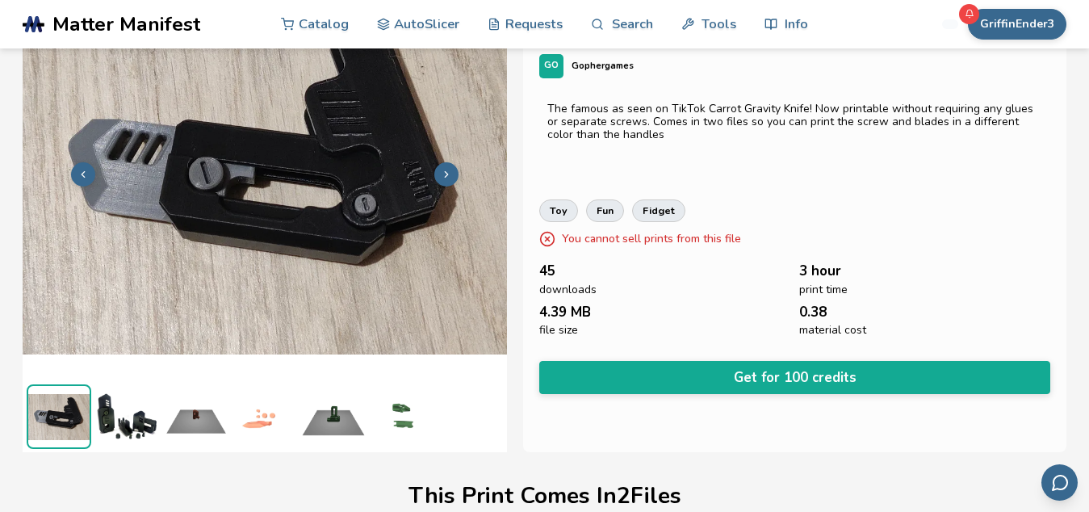
scroll to position [94, 0]
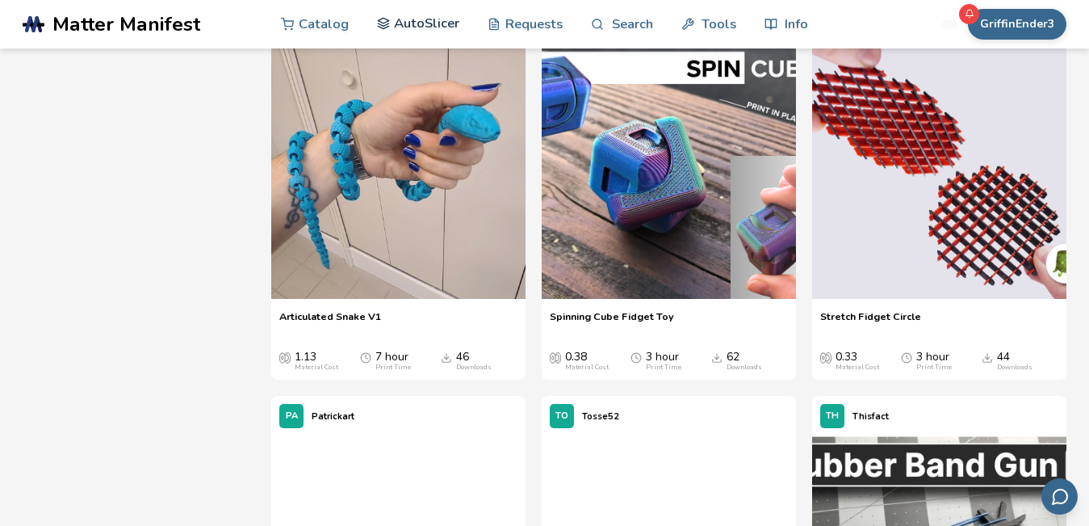
scroll to position [1426, 0]
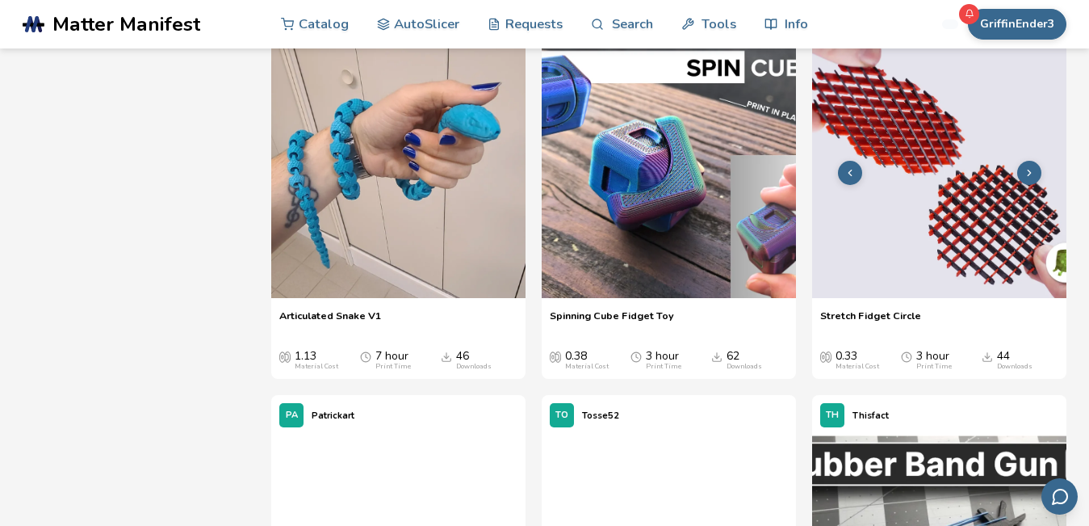
click at [1010, 216] on img at bounding box center [939, 171] width 254 height 254
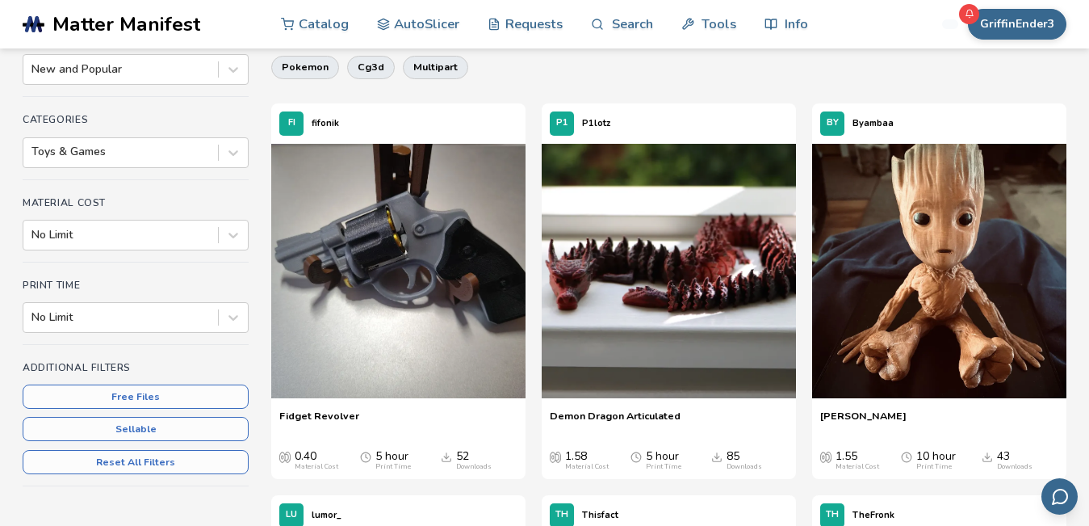
scroll to position [173, 0]
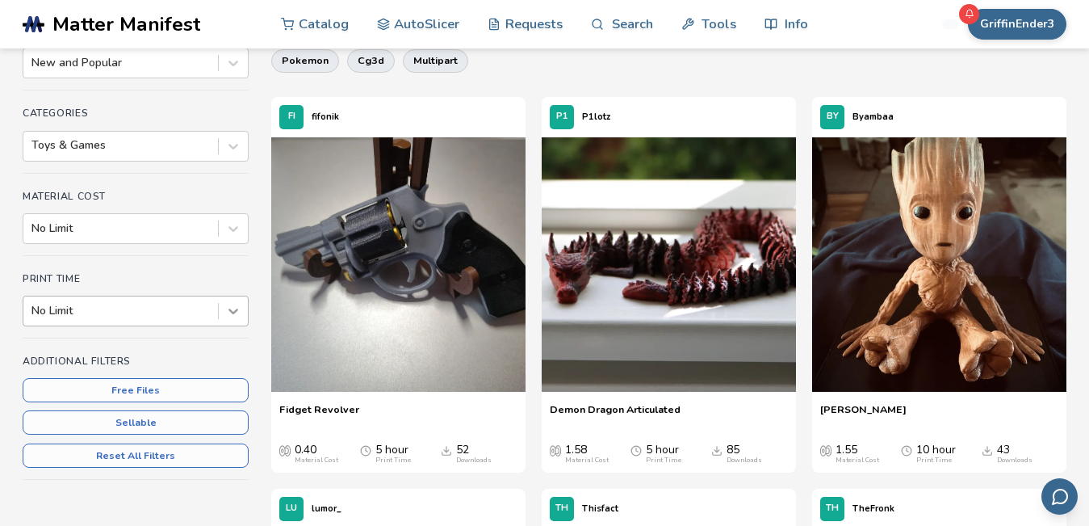
click at [241, 324] on div at bounding box center [233, 310] width 29 height 29
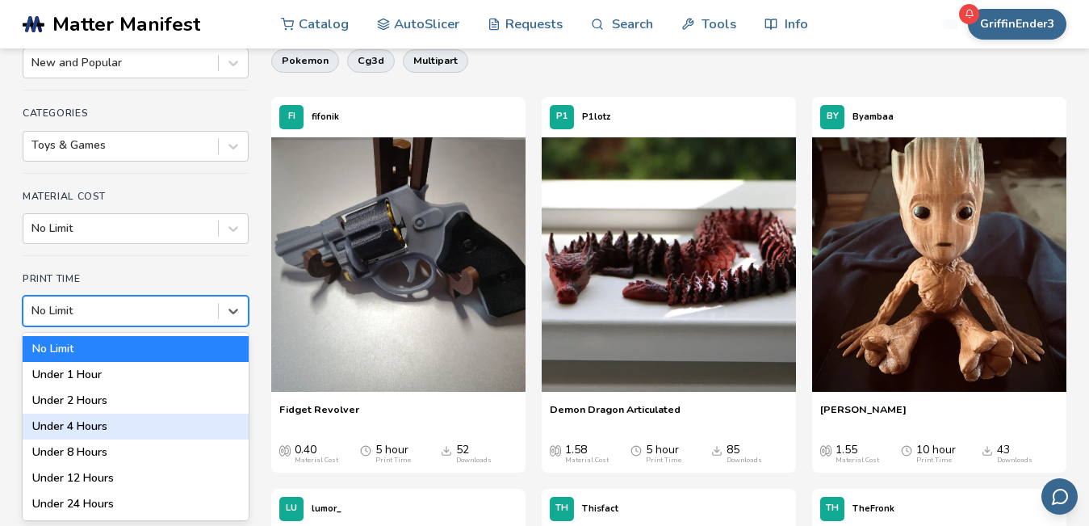
click at [122, 419] on div "Under 4 Hours" at bounding box center [136, 426] width 226 height 26
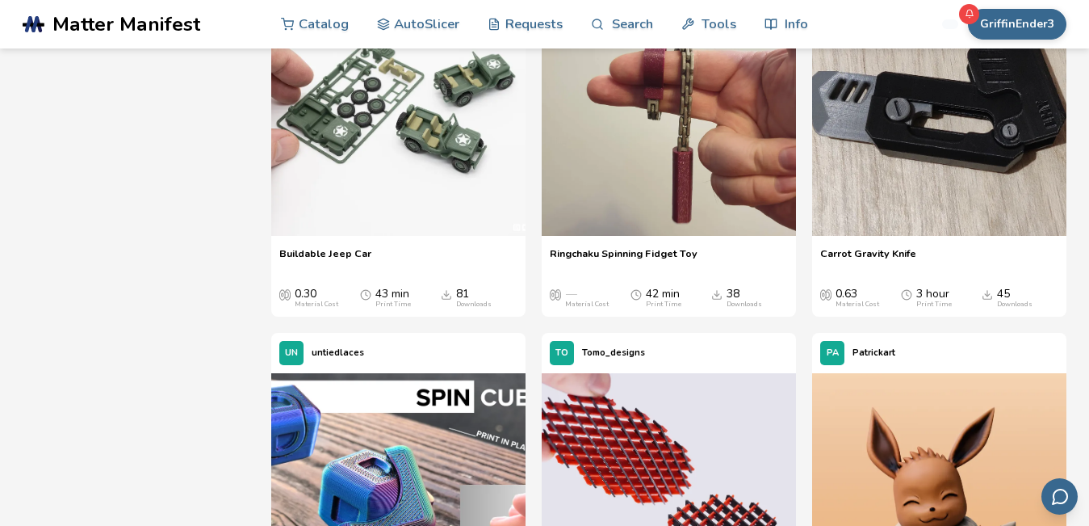
scroll to position [721, 0]
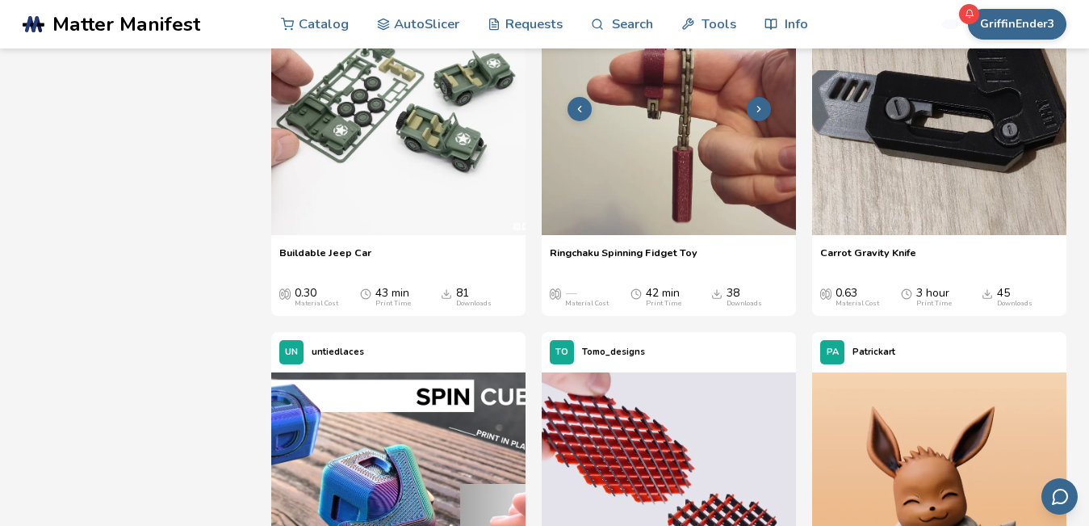
click at [703, 136] on img at bounding box center [669, 108] width 254 height 254
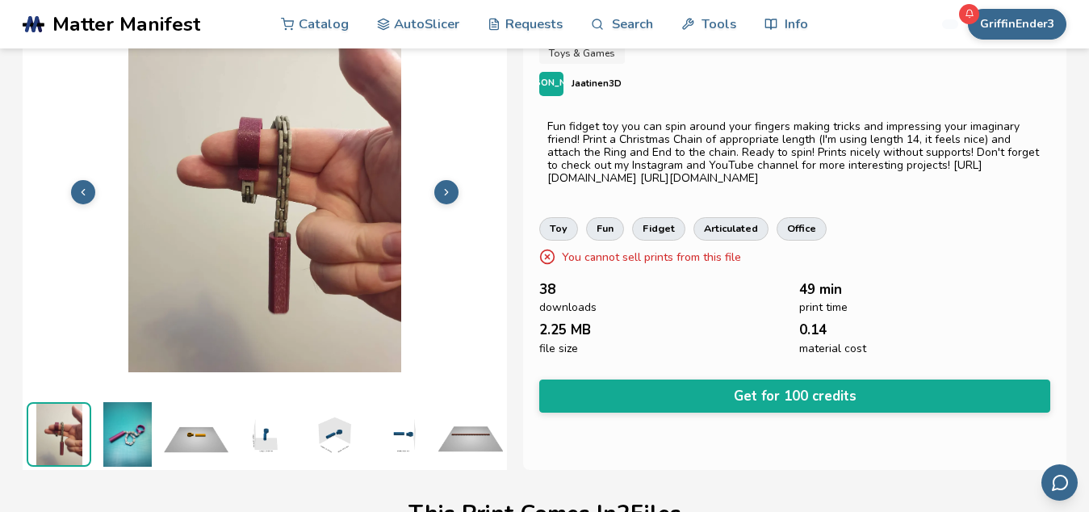
scroll to position [76, 0]
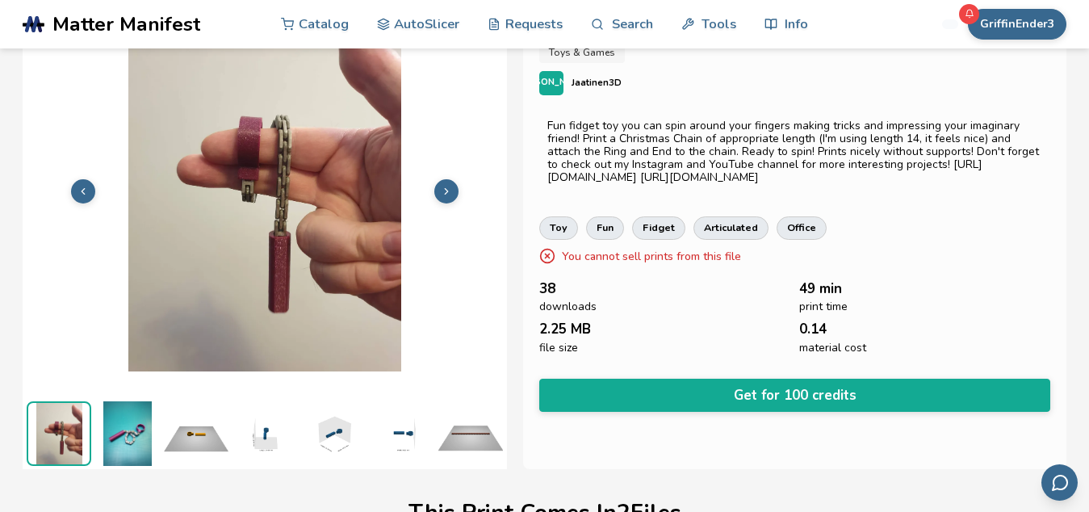
click at [454, 198] on img at bounding box center [265, 189] width 484 height 363
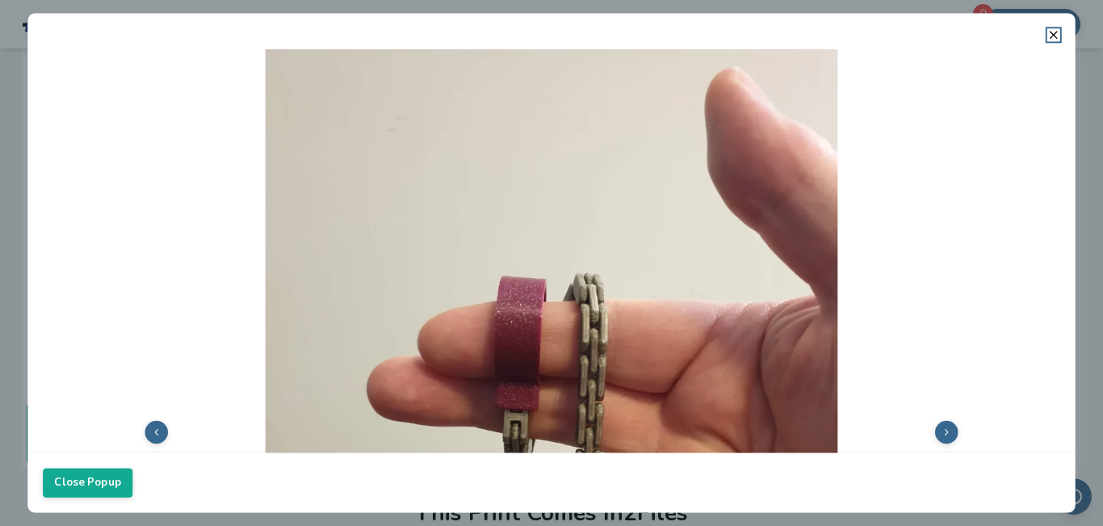
click at [456, 199] on img at bounding box center [551, 430] width 1017 height 763
click at [1054, 31] on icon at bounding box center [1053, 34] width 13 height 13
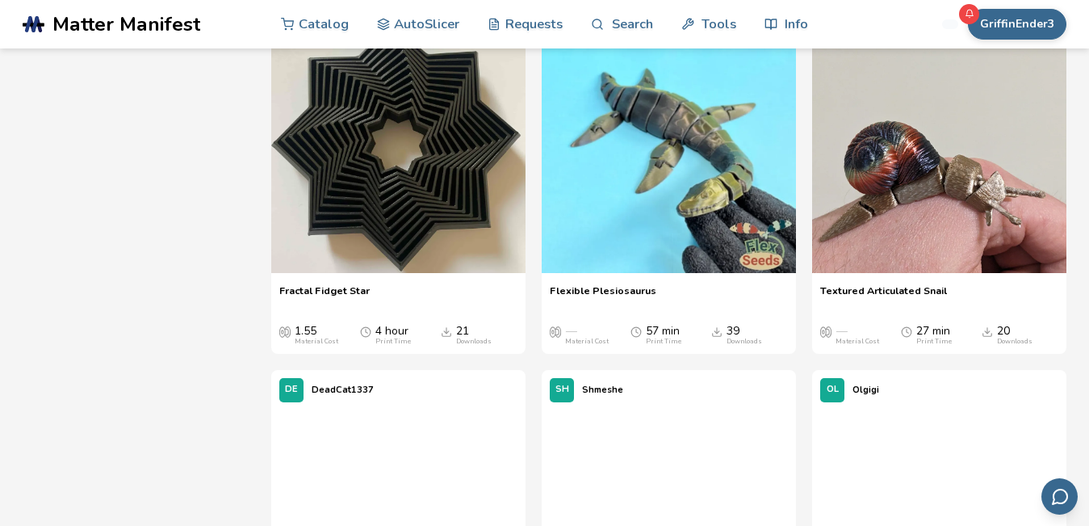
scroll to position [5746, 0]
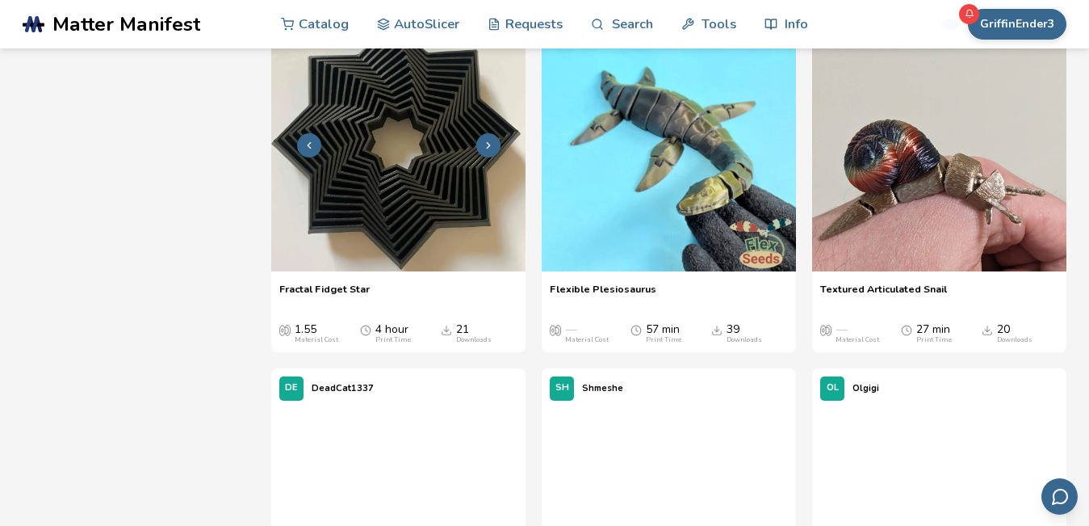
click at [420, 262] on img at bounding box center [398, 144] width 254 height 254
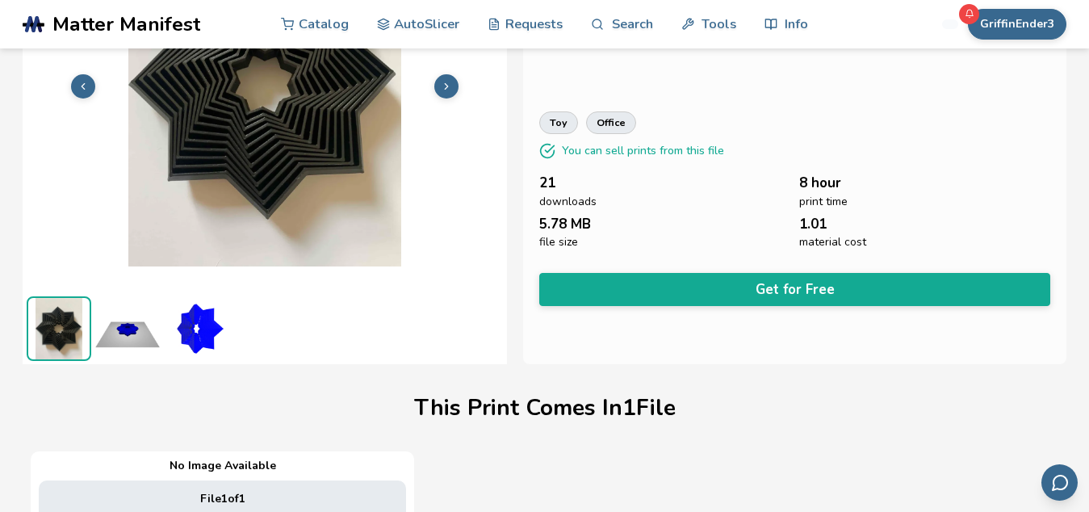
scroll to position [182, 0]
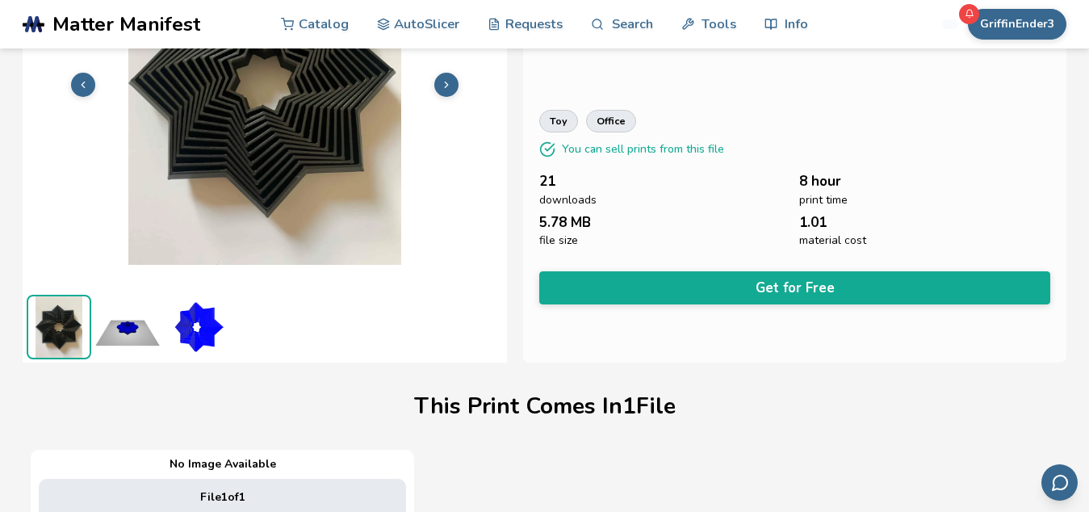
click at [133, 335] on img at bounding box center [127, 327] width 65 height 65
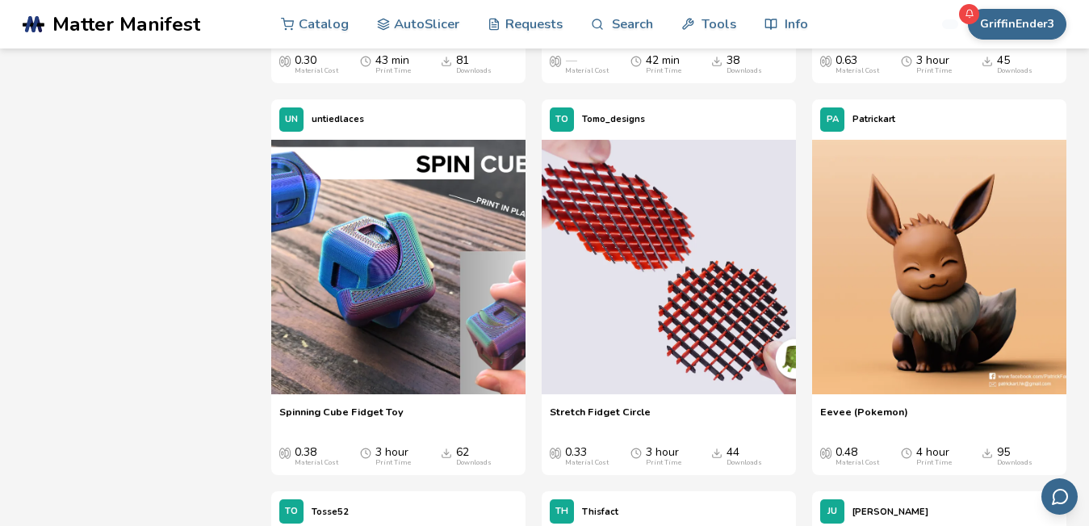
scroll to position [954, 0]
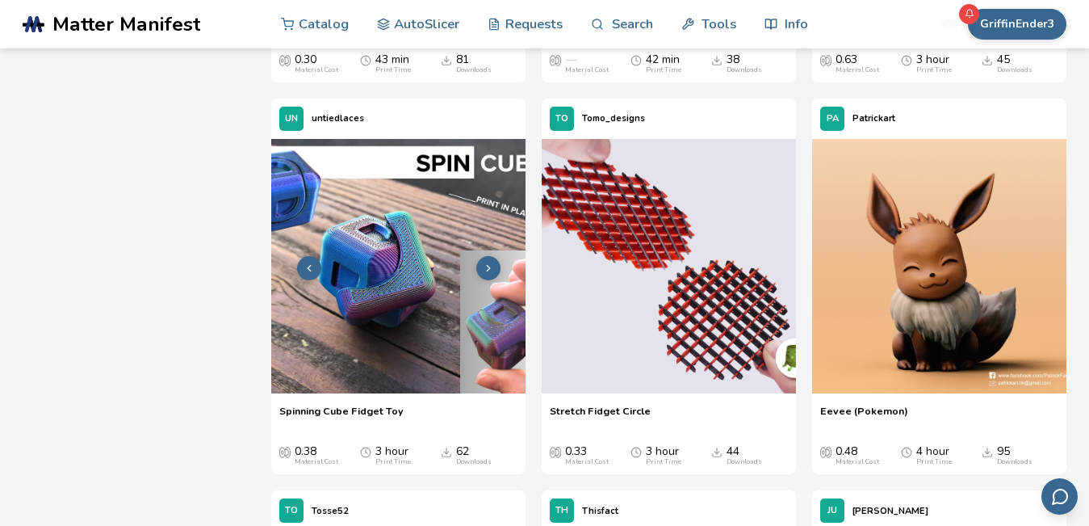
click at [502, 256] on img at bounding box center [398, 266] width 254 height 254
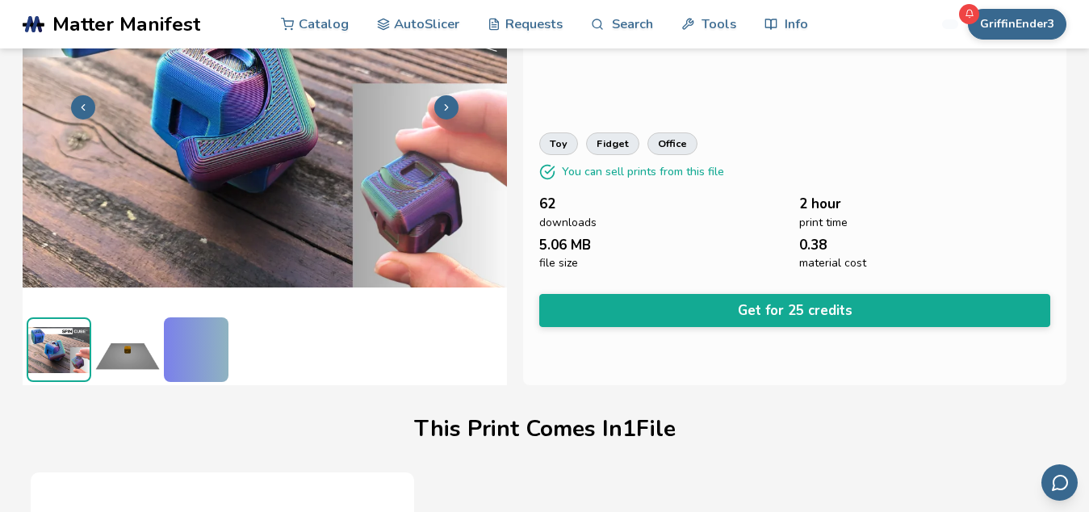
scroll to position [171, 7]
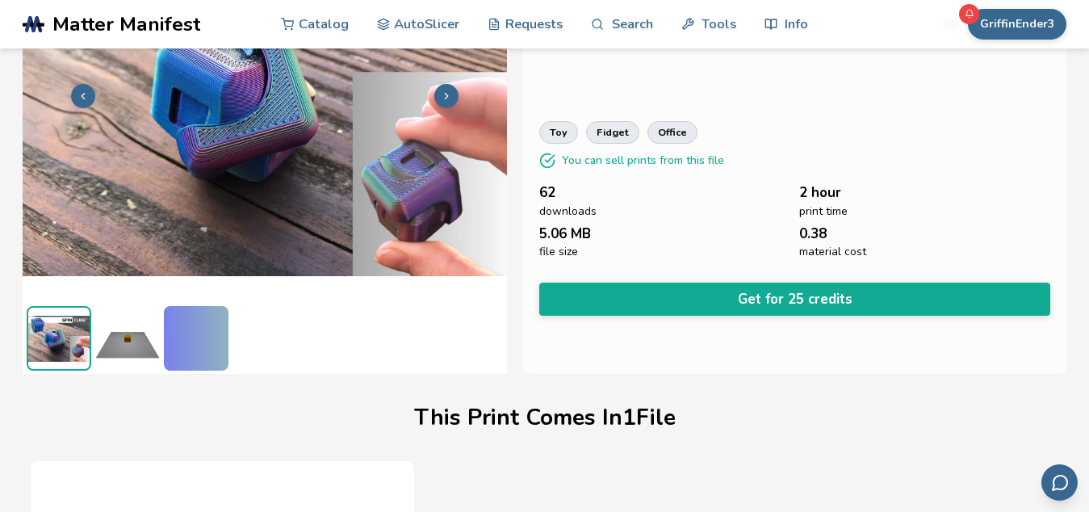
click at [125, 349] on img at bounding box center [127, 338] width 65 height 65
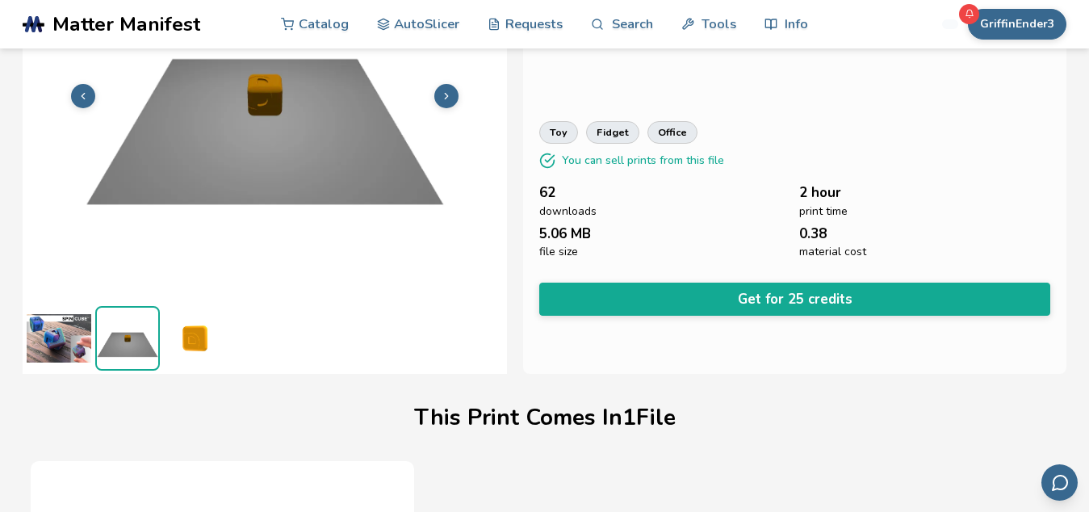
scroll to position [171, 0]
click at [610, 131] on link "fidget" at bounding box center [612, 132] width 53 height 23
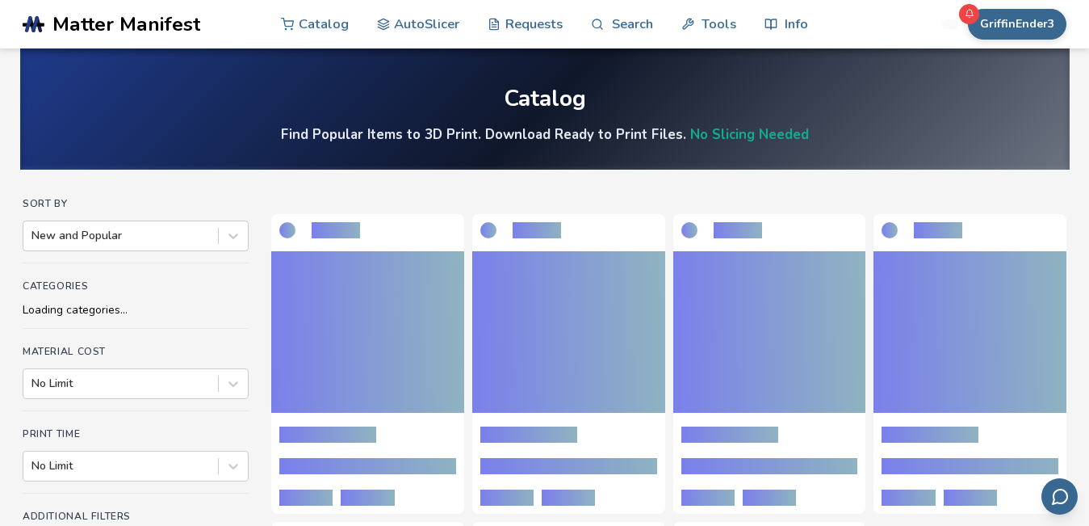
click at [610, 131] on h4 "Find Popular Items to 3D Print. Download Ready to Print Files. No Slicing Needed" at bounding box center [545, 134] width 528 height 19
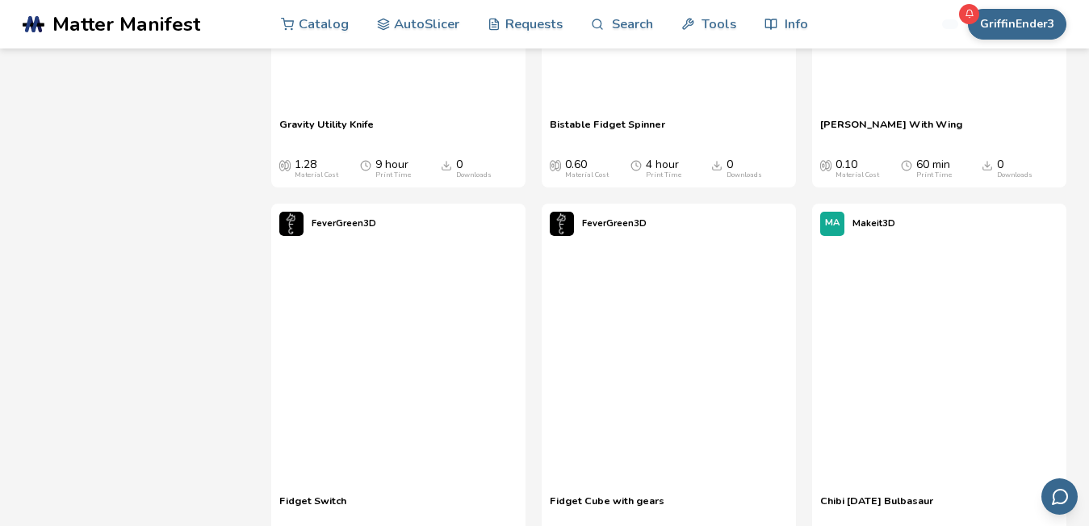
scroll to position [4221, 0]
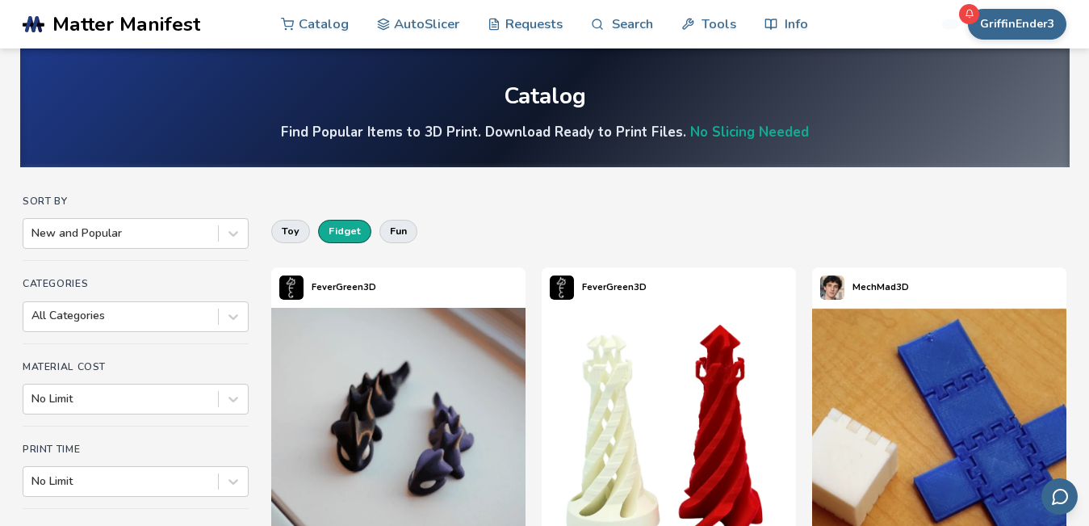
scroll to position [0, 0]
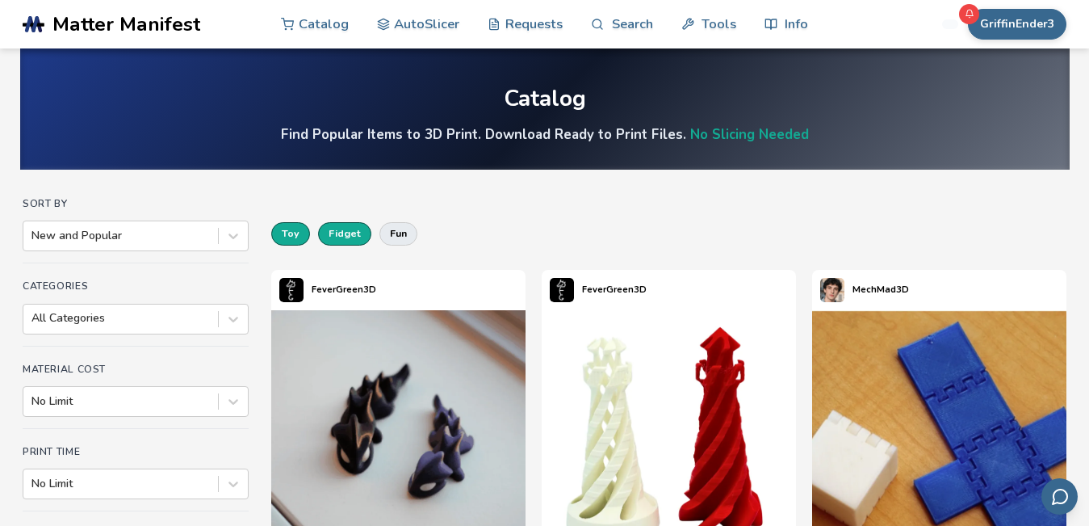
click at [292, 233] on button "toy" at bounding box center [290, 233] width 39 height 23
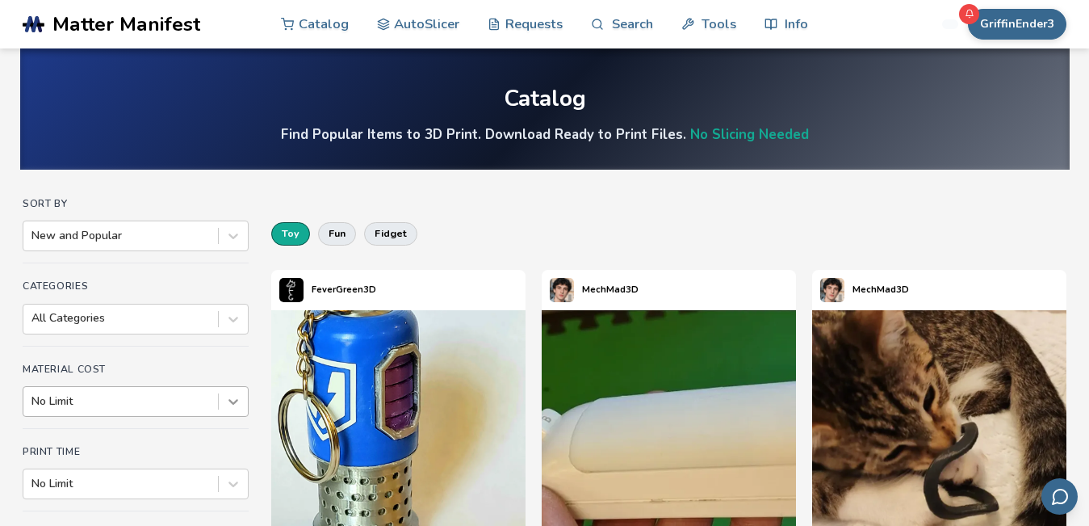
scroll to position [65, 0]
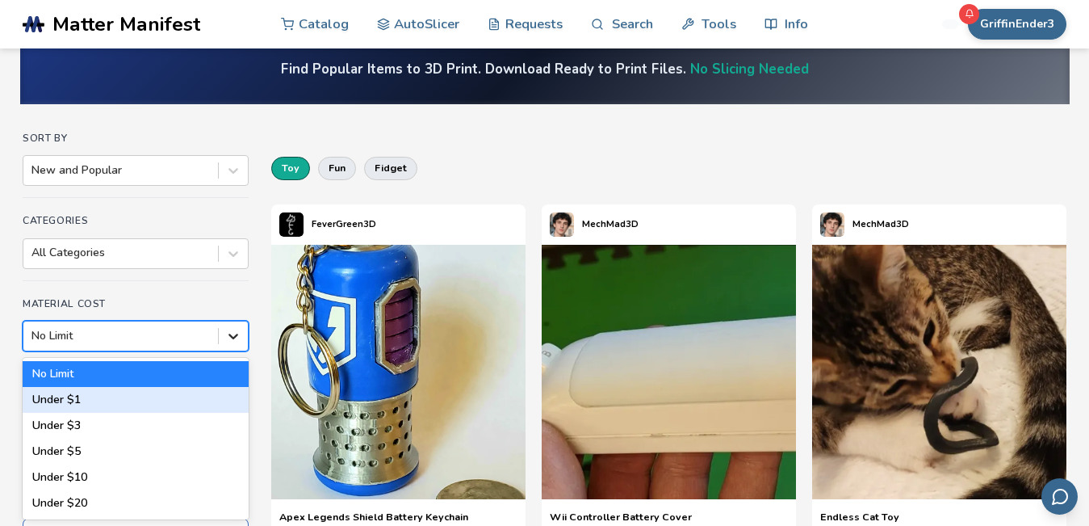
click at [232, 351] on div "6 results available. Use Up and Down to choose options, press Enter to select t…" at bounding box center [136, 336] width 226 height 31
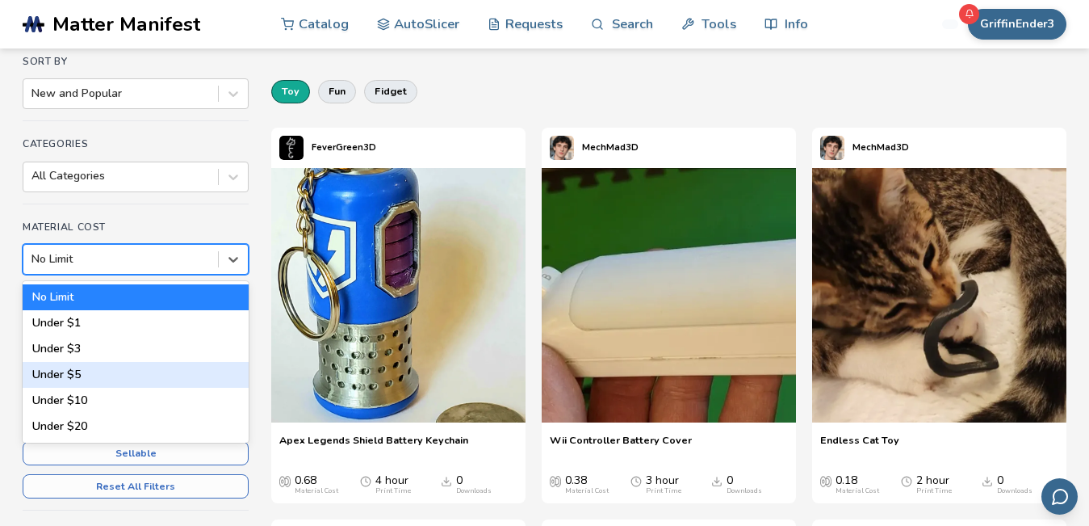
scroll to position [313, 0]
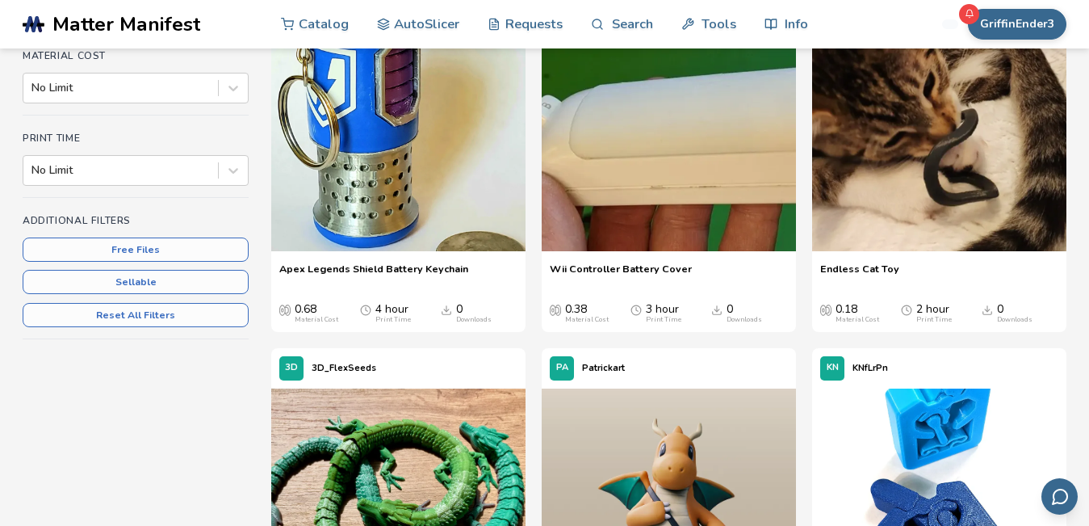
click at [241, 171] on icon at bounding box center [233, 170] width 16 height 16
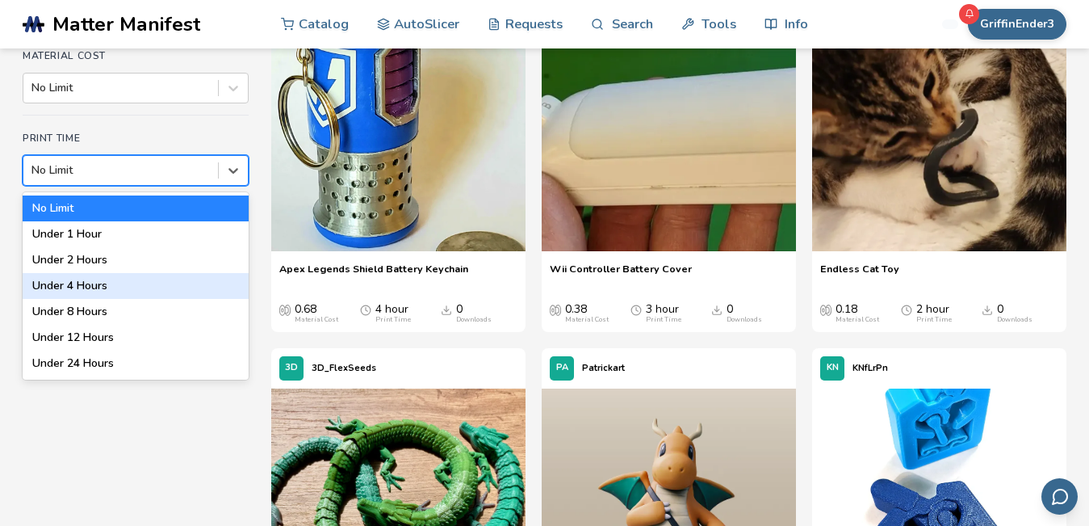
click at [90, 285] on div "Under 4 Hours" at bounding box center [136, 286] width 226 height 26
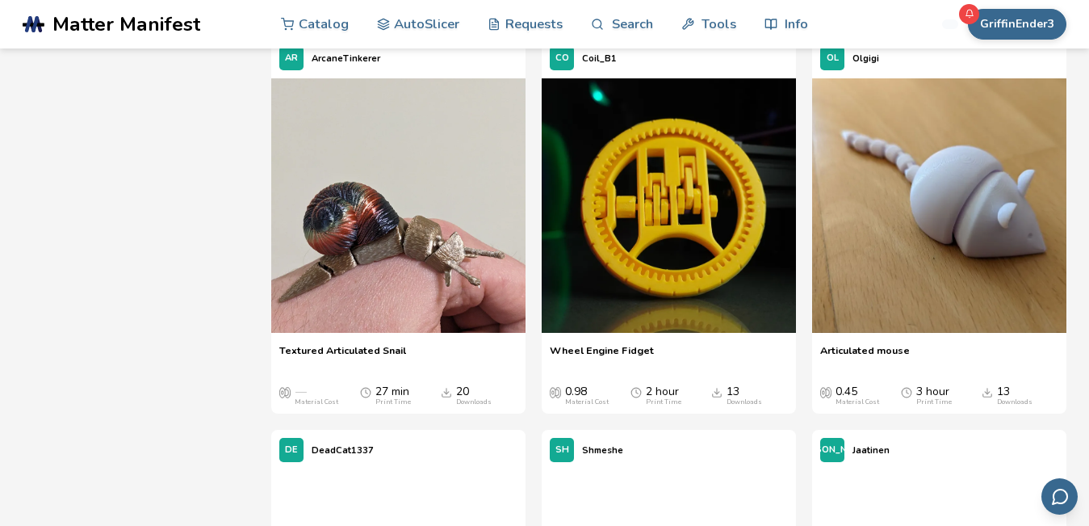
scroll to position [2191, 0]
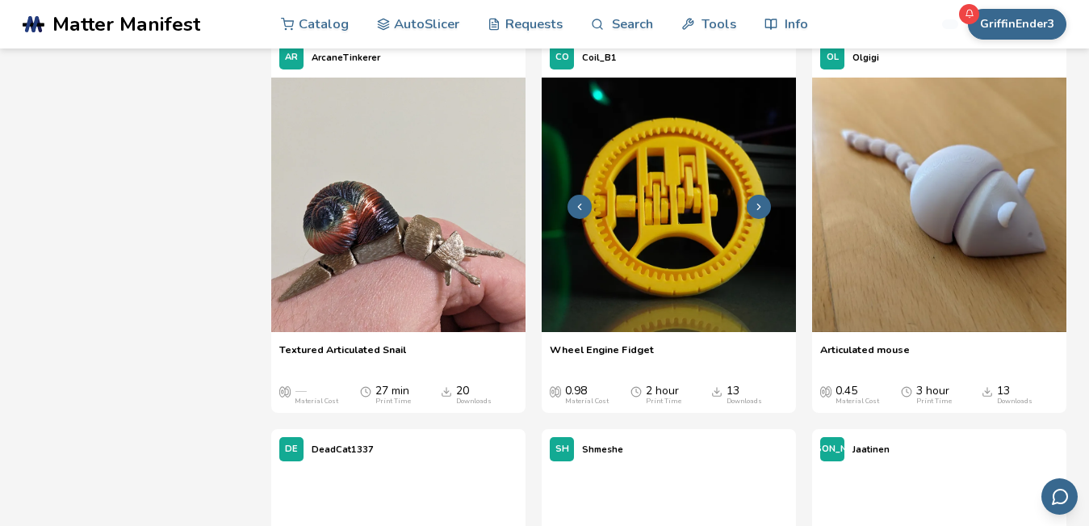
click at [757, 203] on polyline at bounding box center [758, 206] width 3 height 6
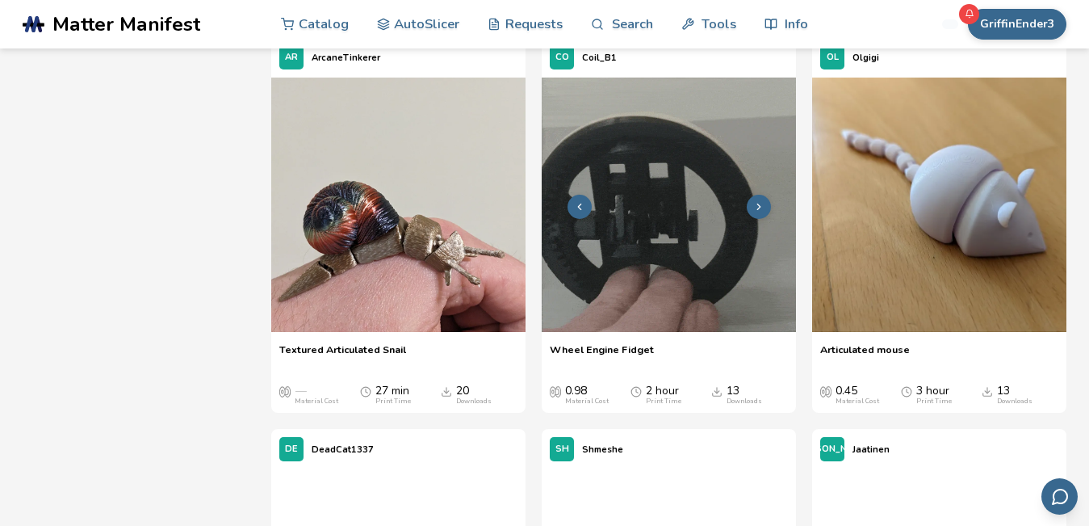
click at [763, 201] on icon at bounding box center [758, 206] width 11 height 11
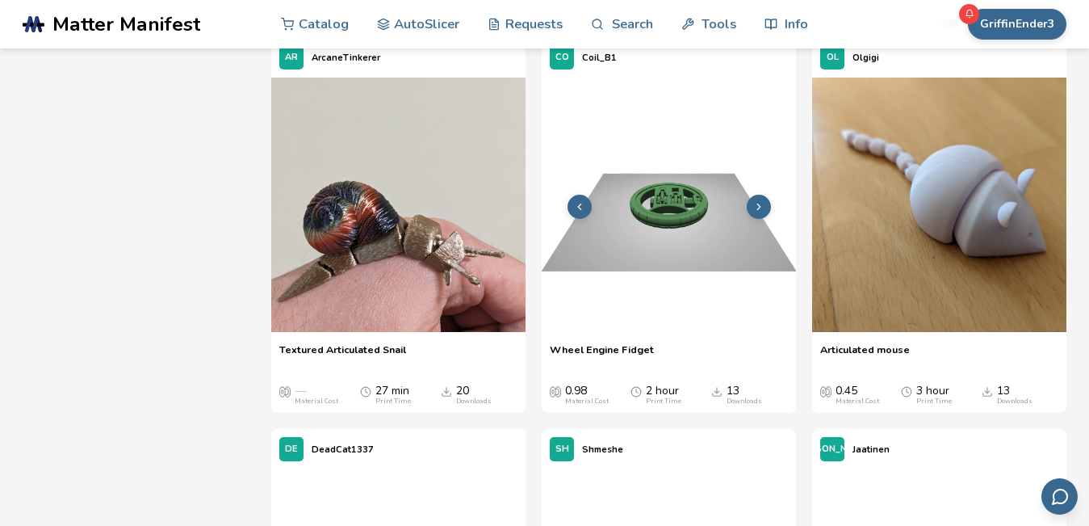
click at [763, 201] on icon at bounding box center [758, 206] width 11 height 11
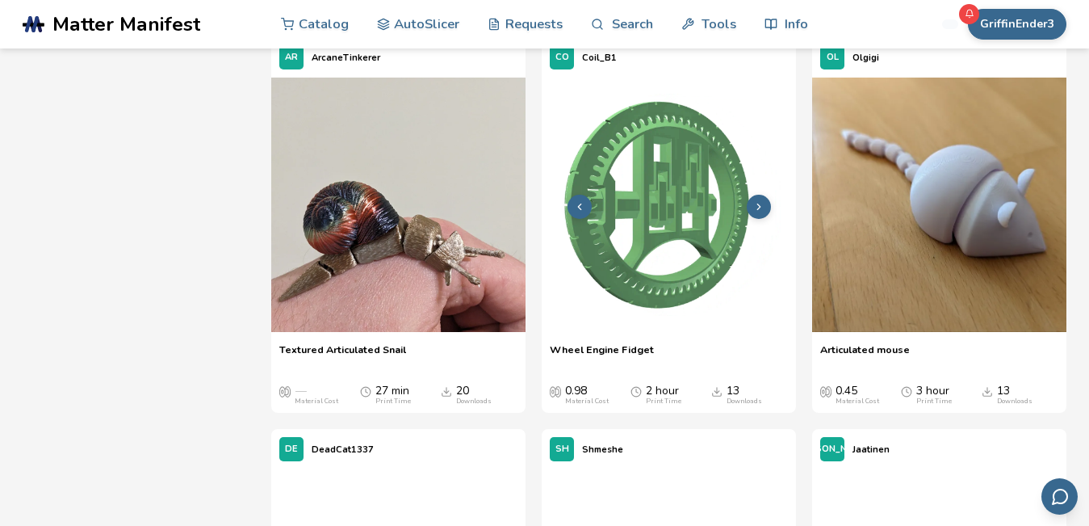
click at [763, 201] on icon at bounding box center [758, 206] width 11 height 11
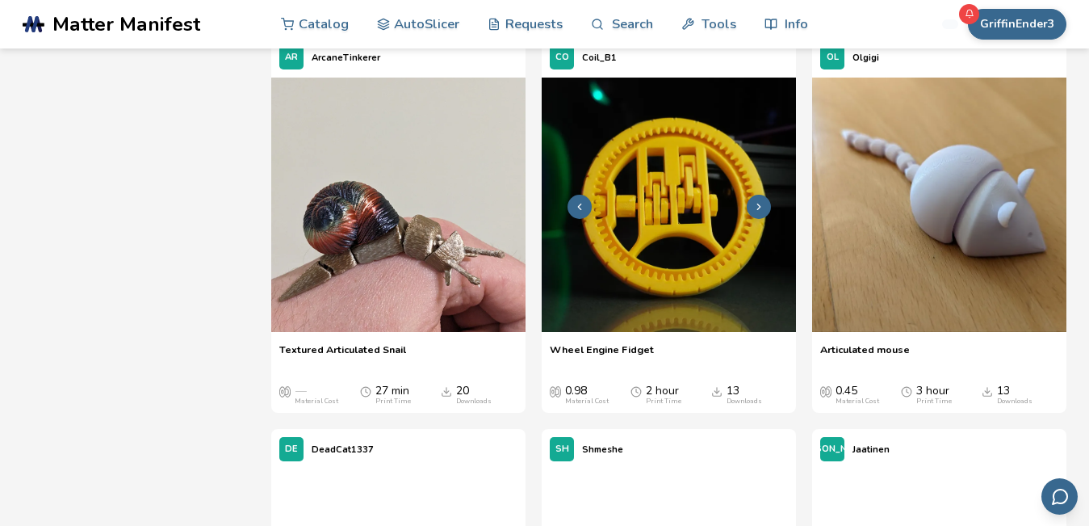
click at [763, 201] on icon at bounding box center [758, 206] width 11 height 11
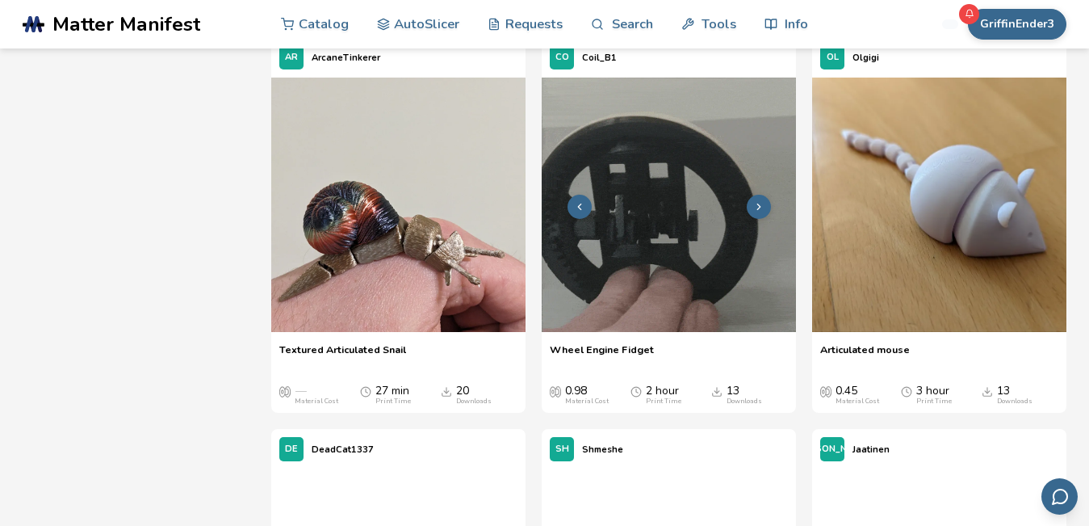
click at [763, 201] on icon at bounding box center [758, 206] width 11 height 11
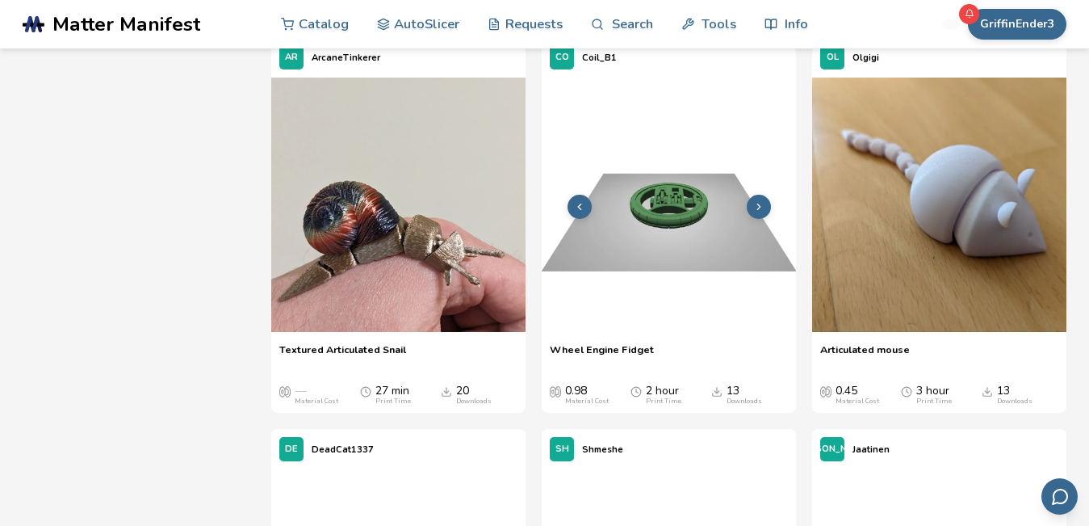
click at [763, 201] on icon at bounding box center [758, 206] width 11 height 11
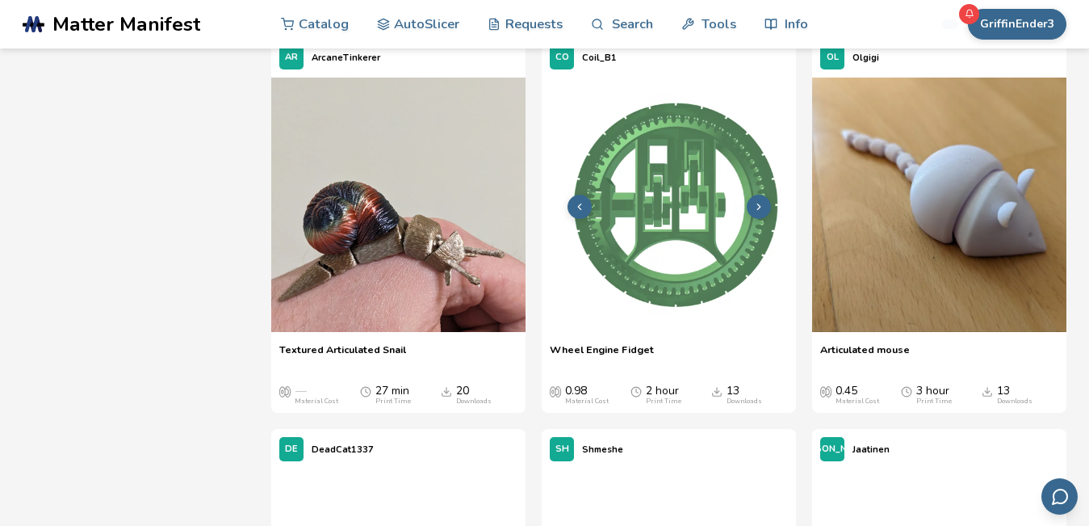
click at [763, 201] on icon at bounding box center [758, 206] width 11 height 11
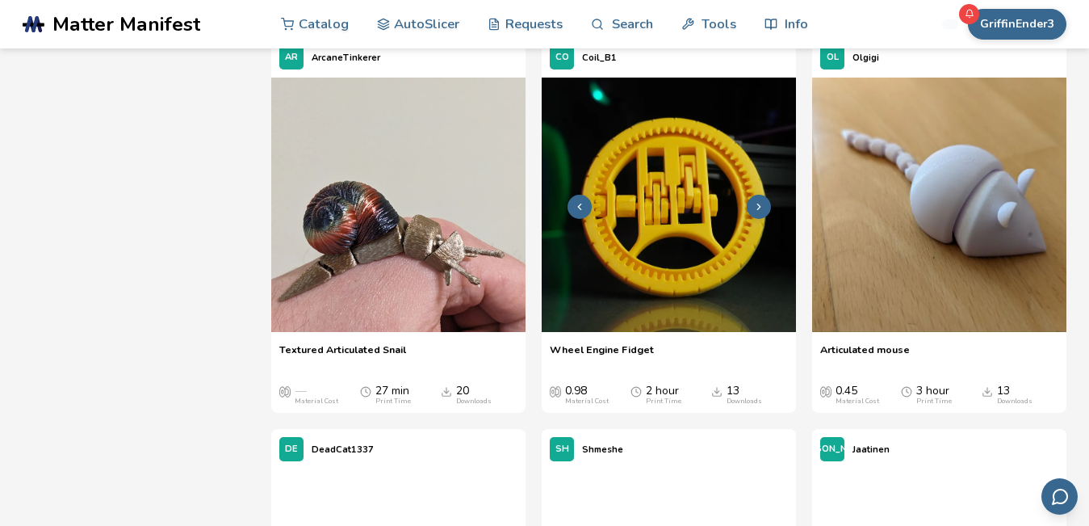
click at [669, 137] on img at bounding box center [669, 205] width 254 height 254
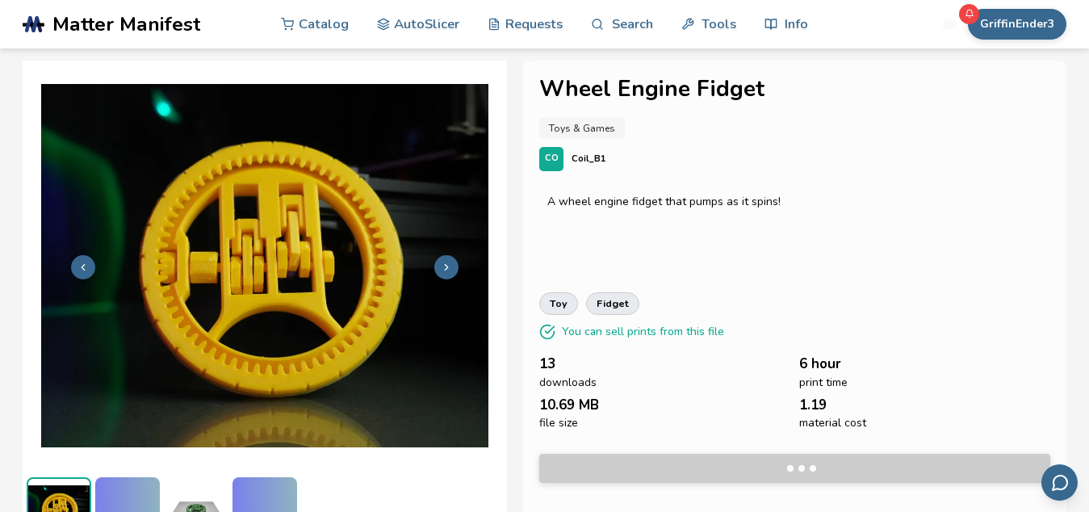
click at [440, 271] on button at bounding box center [446, 267] width 24 height 24
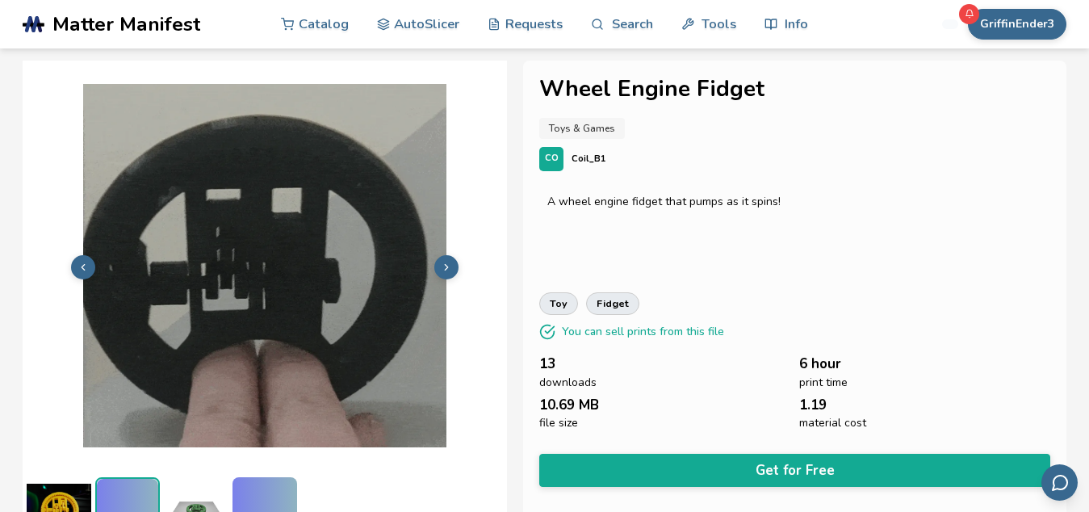
scroll to position [30, 0]
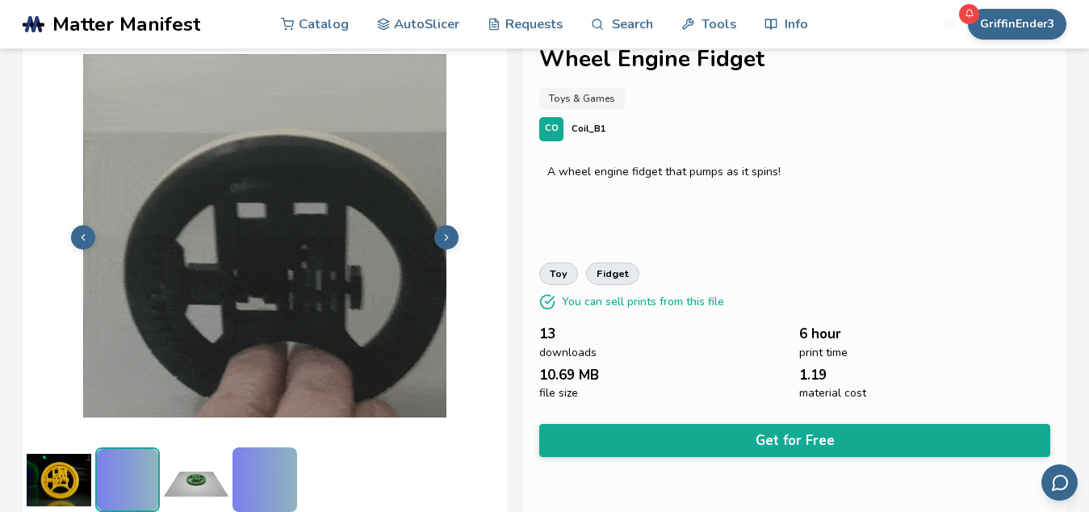
click at [443, 245] on button at bounding box center [446, 237] width 24 height 24
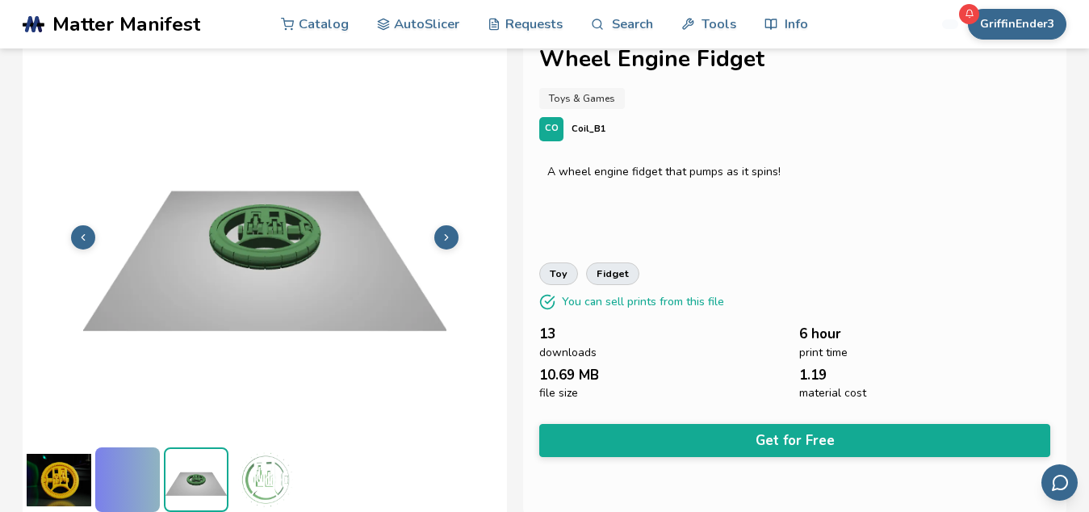
click at [443, 234] on icon at bounding box center [446, 237] width 11 height 11
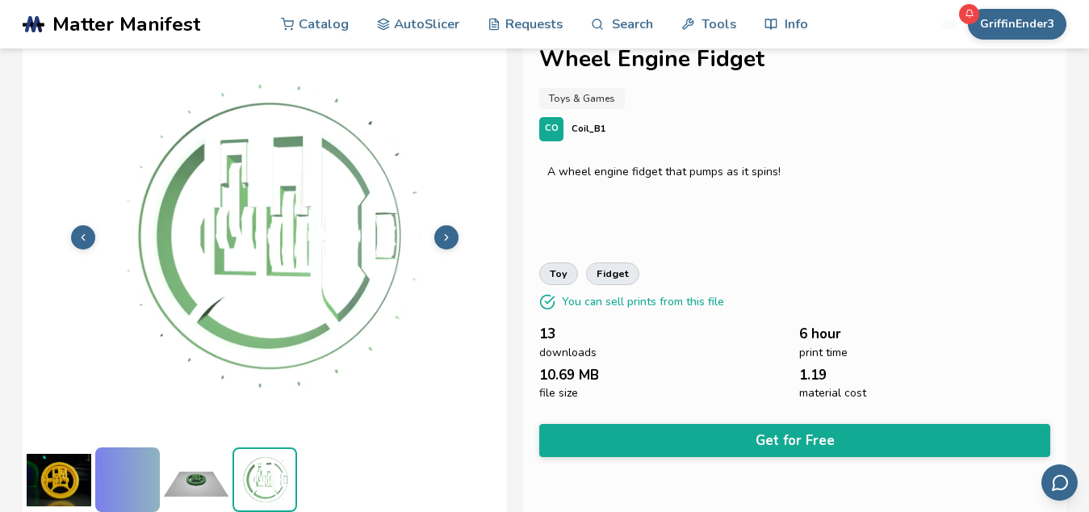
click at [445, 232] on icon at bounding box center [446, 237] width 11 height 11
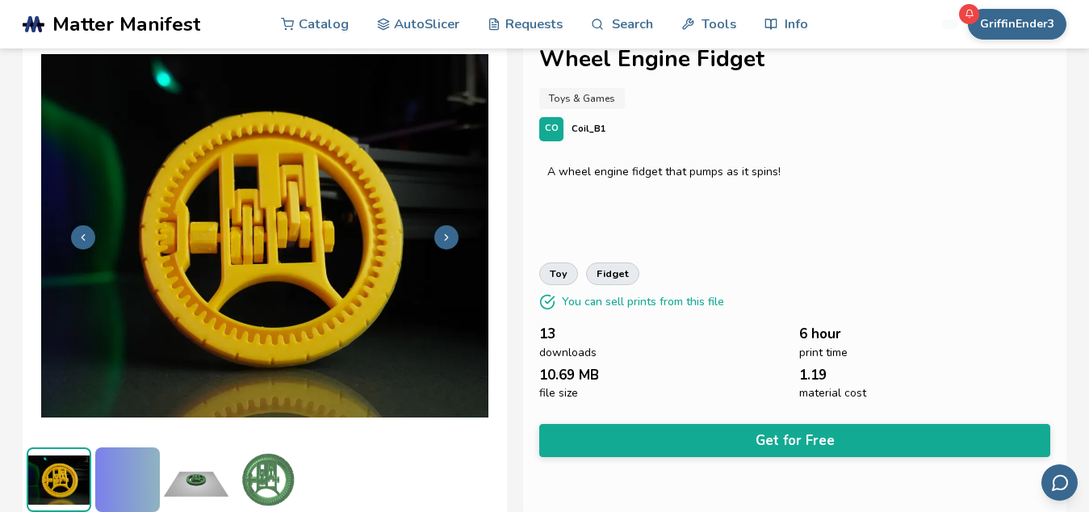
click at [445, 232] on icon at bounding box center [446, 237] width 11 height 11
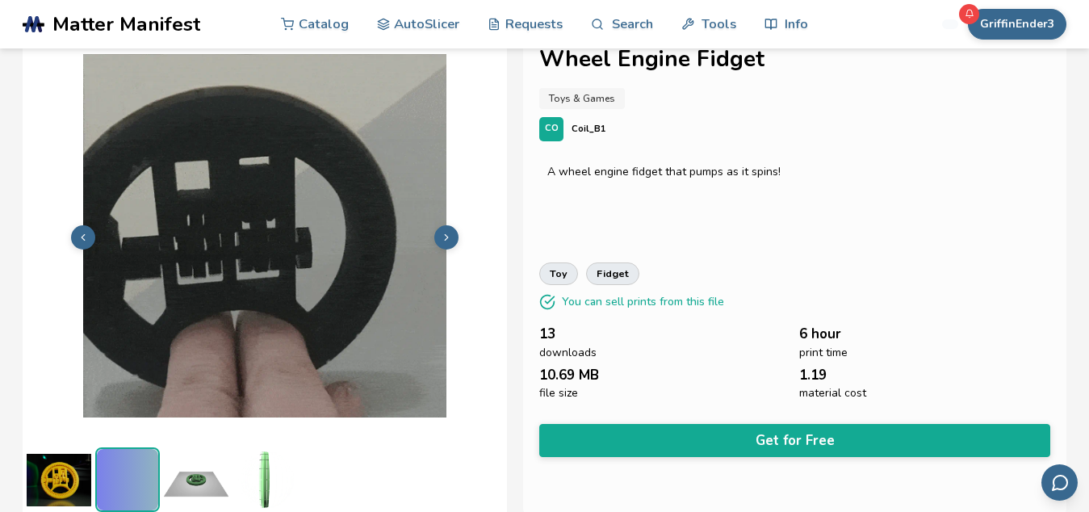
click at [445, 232] on icon at bounding box center [446, 237] width 11 height 11
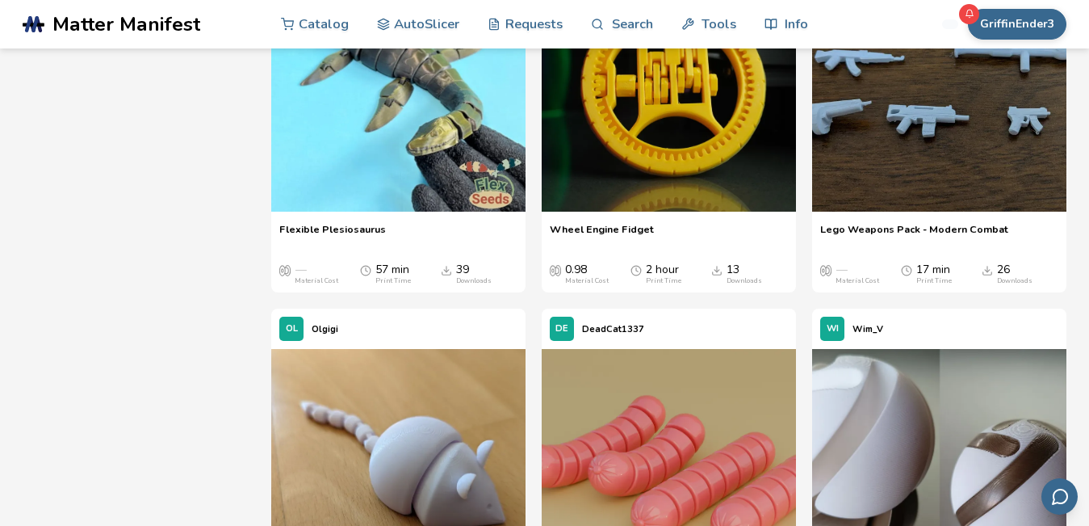
scroll to position [1903, 0]
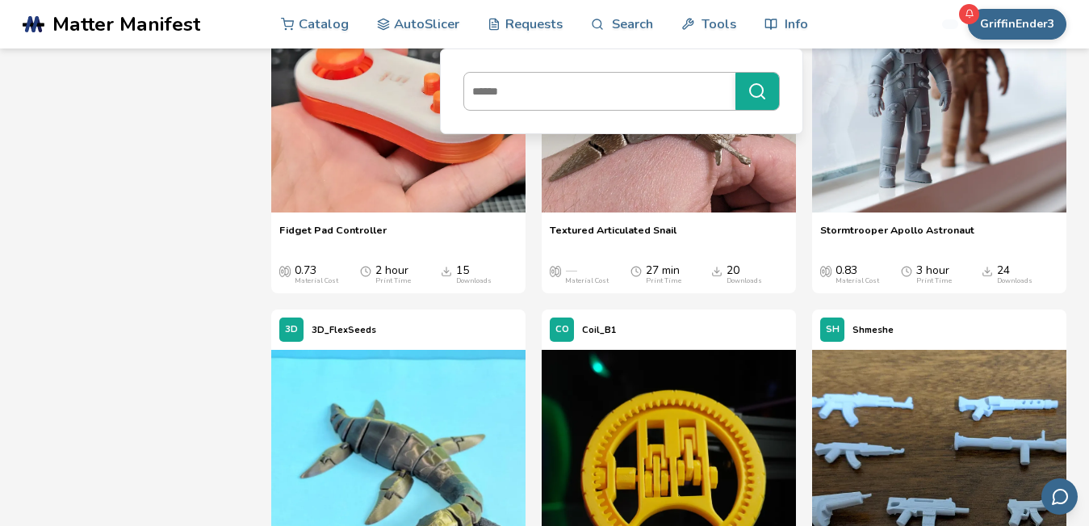
click at [563, 98] on input at bounding box center [595, 91] width 263 height 29
type input "*********"
click at [736, 73] on button "*********" at bounding box center [758, 91] width 44 height 37
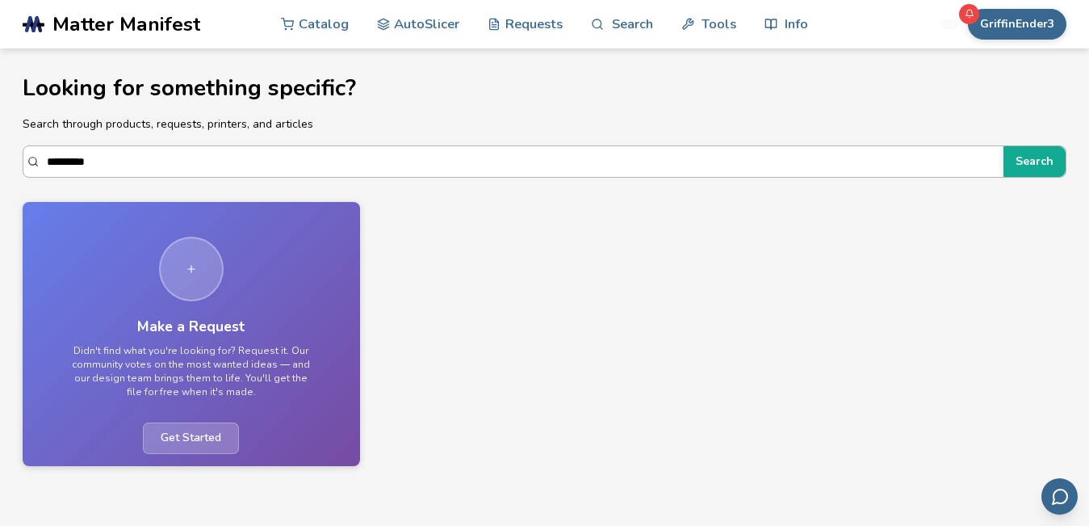
click at [73, 162] on input "*********" at bounding box center [521, 161] width 949 height 29
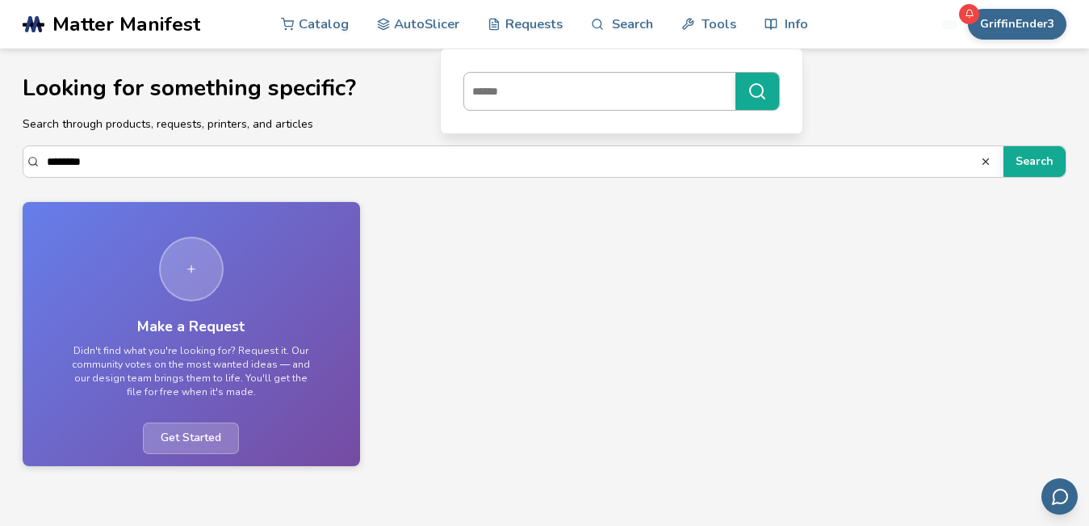
type input "********"
click at [560, 84] on input at bounding box center [595, 91] width 263 height 29
type input "*******"
click at [736, 73] on button "*******" at bounding box center [758, 91] width 44 height 37
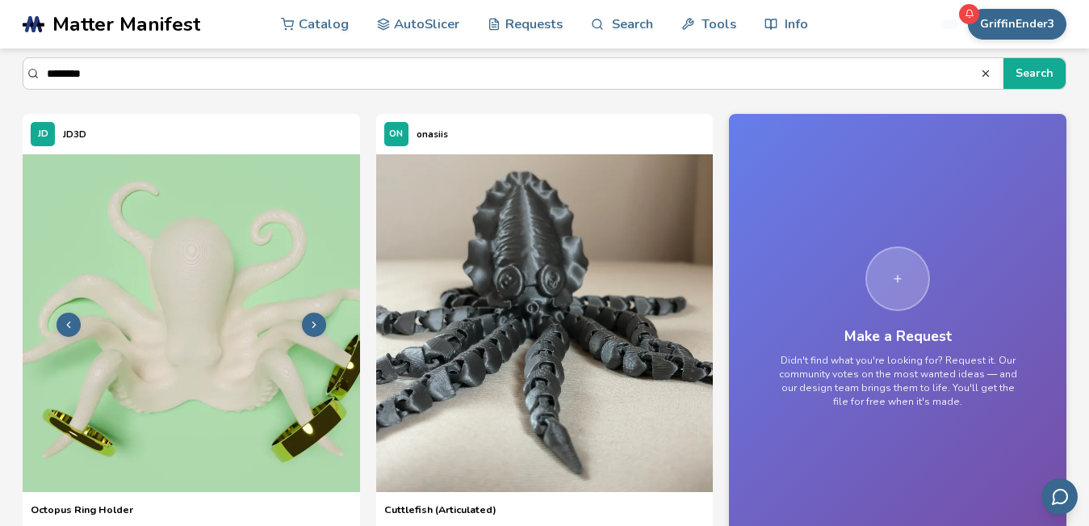
scroll to position [86, 0]
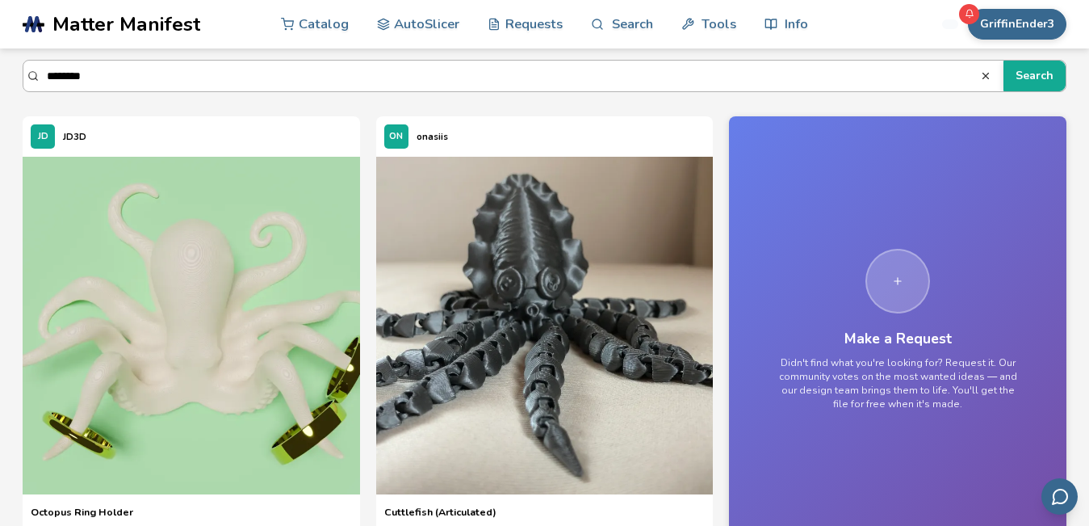
click at [93, 69] on input "********" at bounding box center [513, 75] width 933 height 29
type input "*"
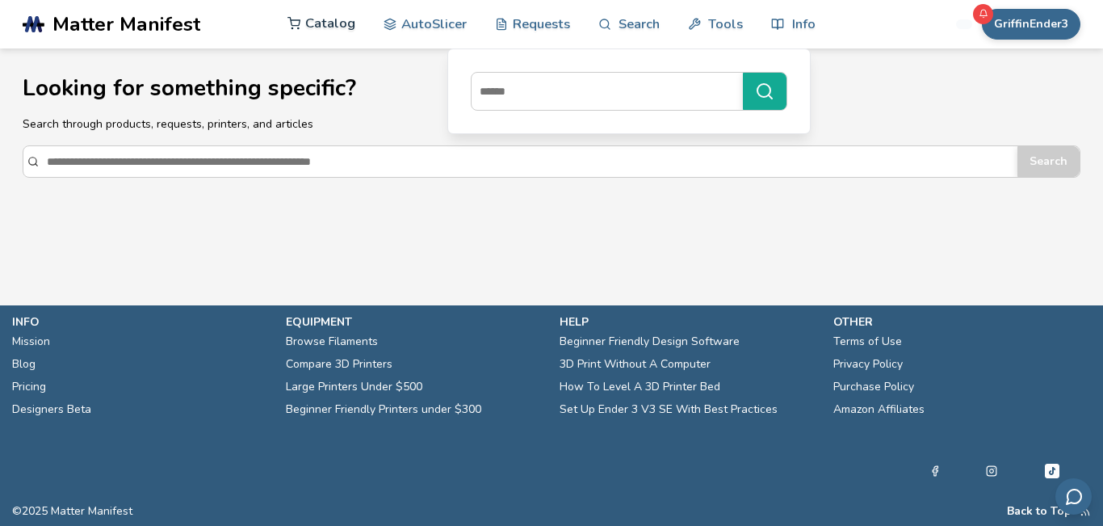
click at [329, 26] on link "Catalog" at bounding box center [321, 23] width 68 height 48
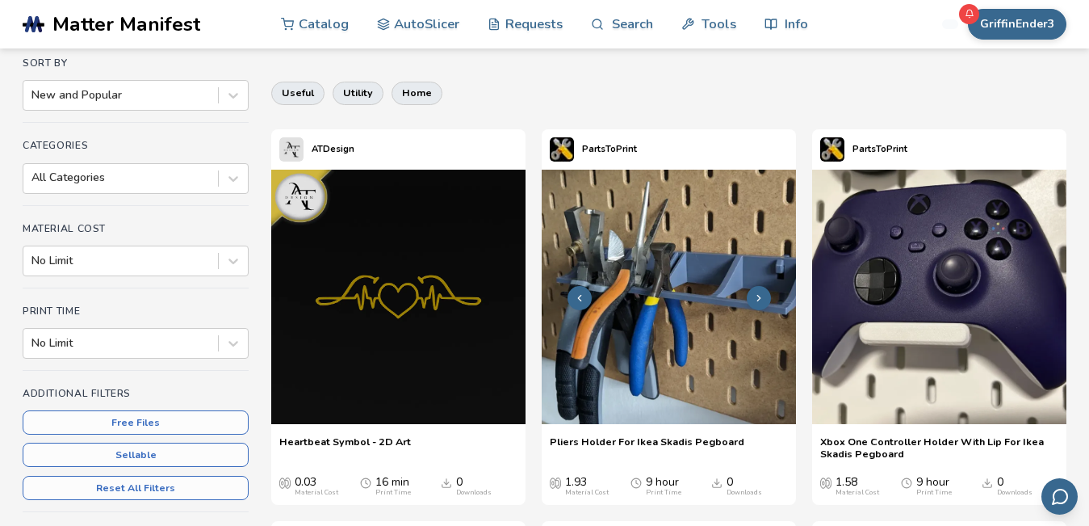
scroll to position [141, 0]
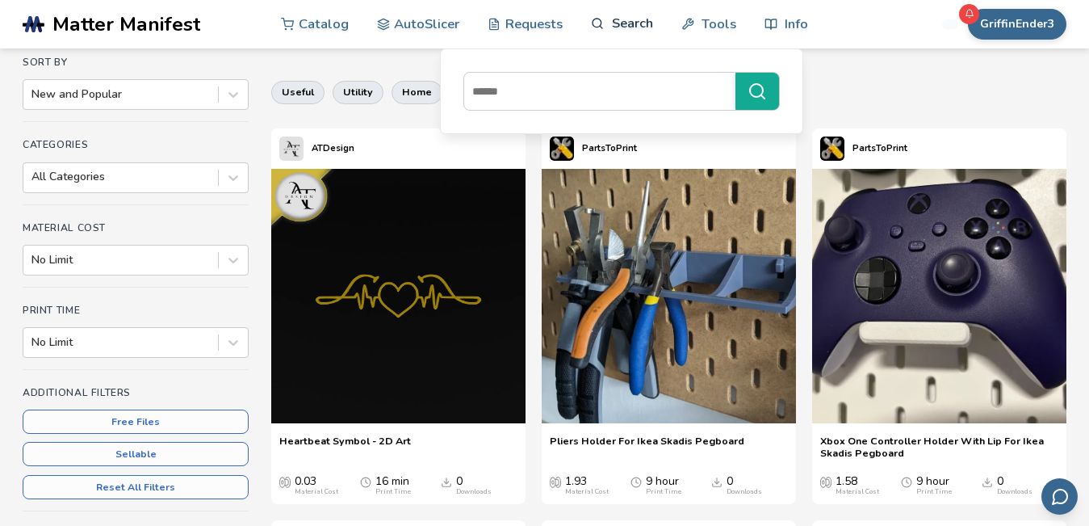
click at [627, 21] on link "Search" at bounding box center [621, 23] width 61 height 48
click at [628, 31] on link "Search" at bounding box center [621, 23] width 61 height 48
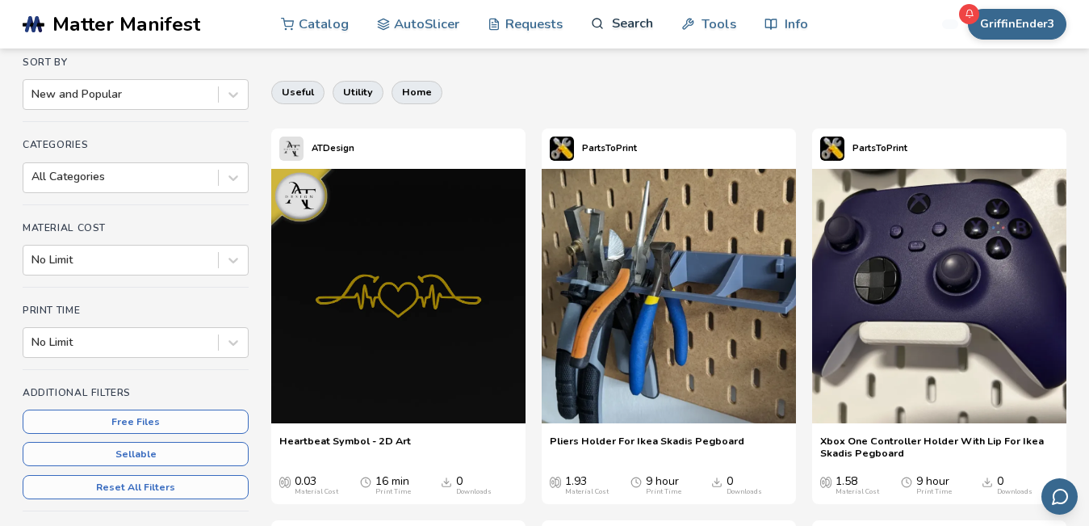
click at [628, 28] on link "Search" at bounding box center [621, 23] width 61 height 48
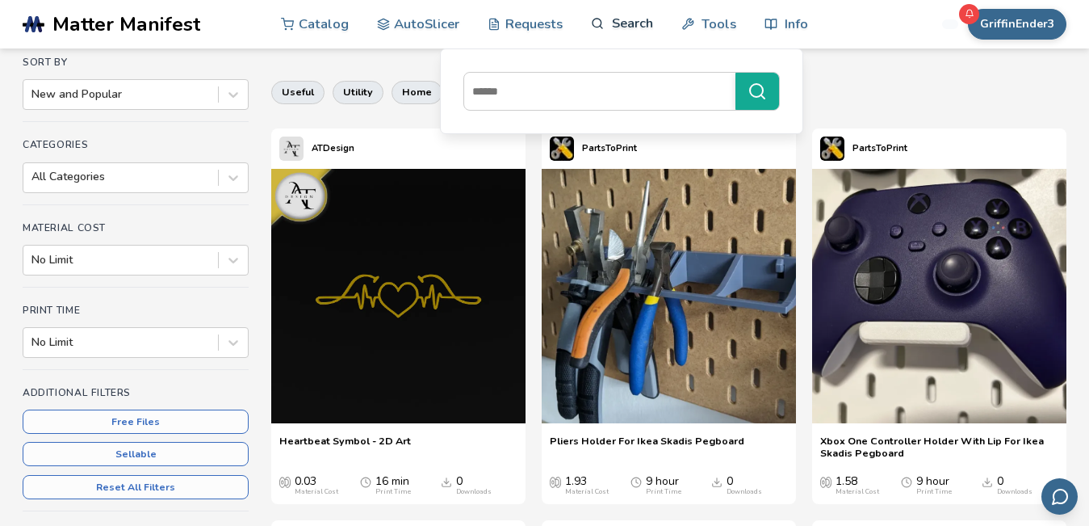
click at [618, 33] on link "Search" at bounding box center [621, 23] width 61 height 48
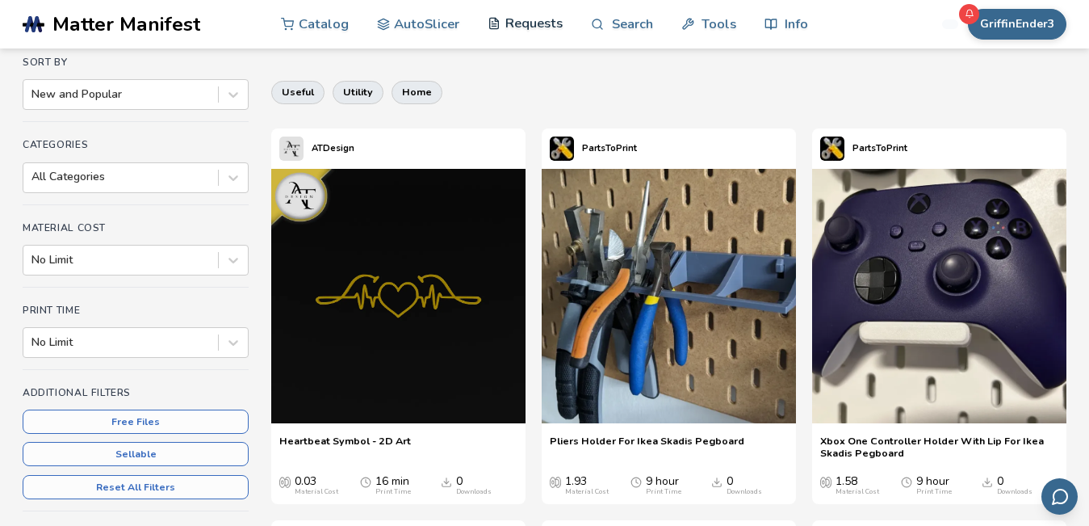
click at [541, 23] on link "Requests" at bounding box center [525, 23] width 75 height 48
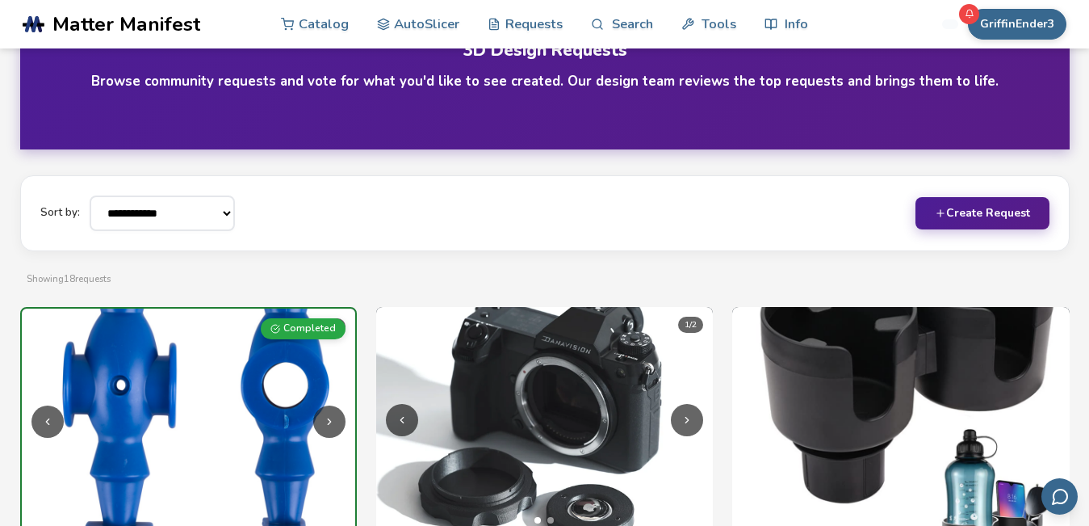
scroll to position [73, 0]
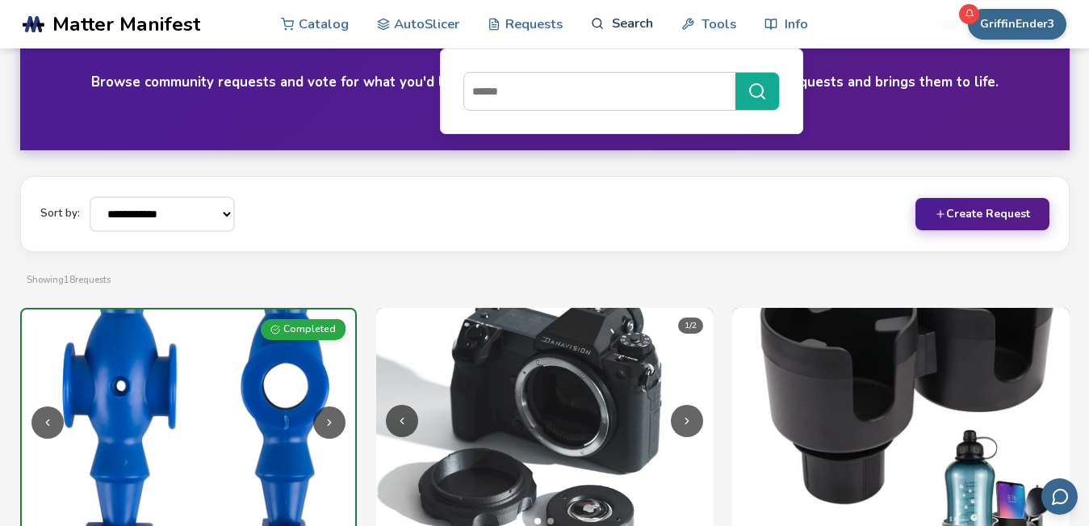
click at [640, 25] on link "Search" at bounding box center [621, 23] width 61 height 48
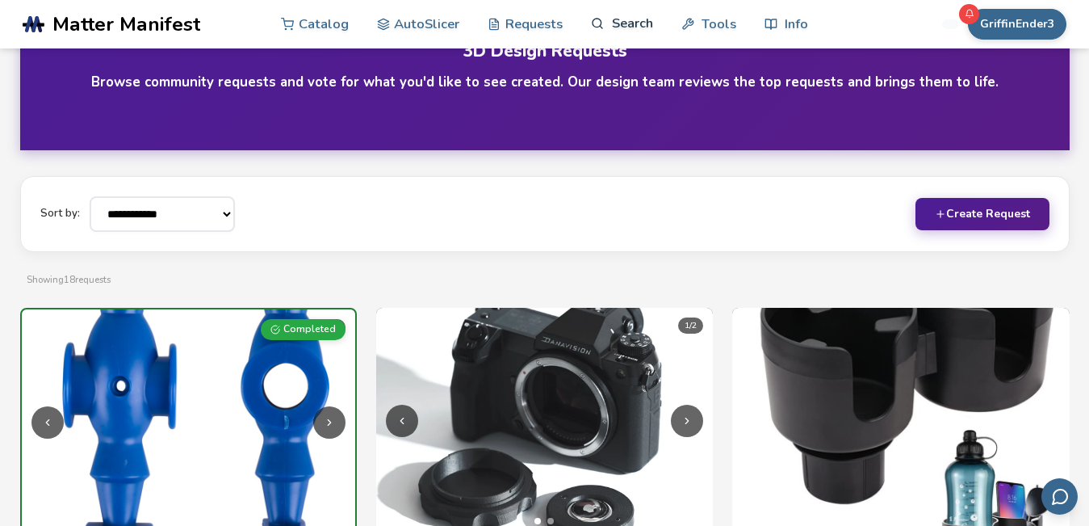
click at [628, 29] on link "Search" at bounding box center [621, 23] width 61 height 48
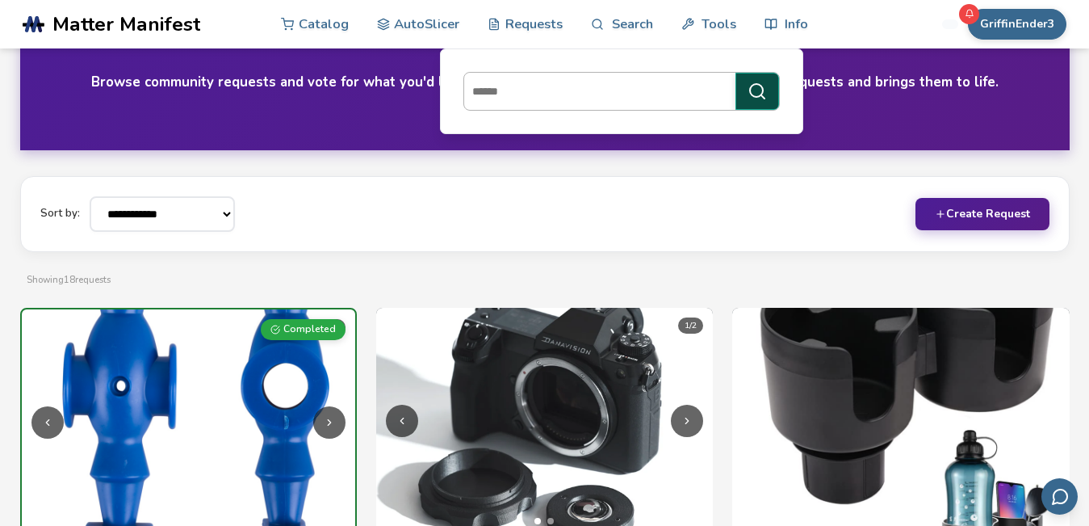
click at [769, 87] on button "submit" at bounding box center [758, 91] width 44 height 37
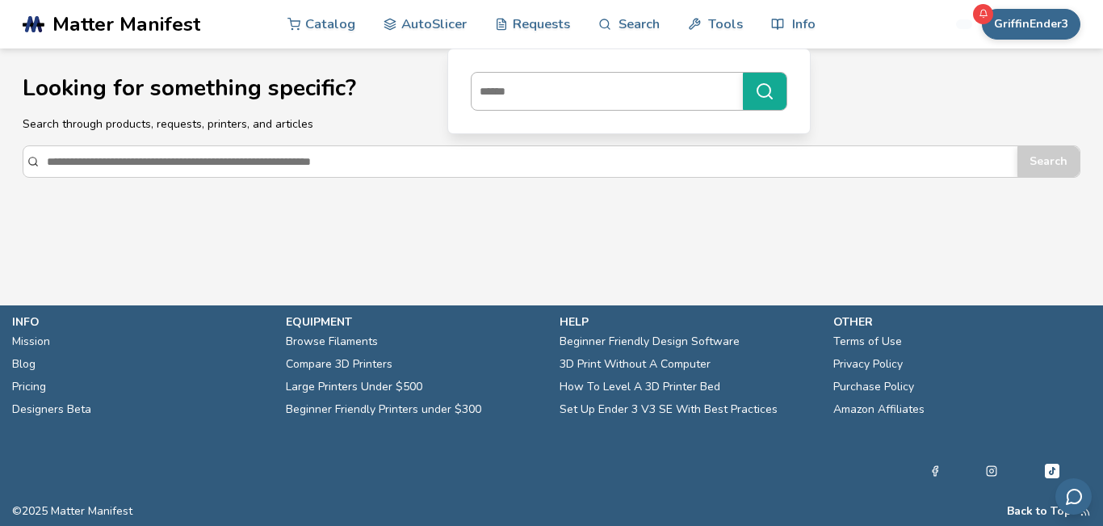
click at [585, 94] on input at bounding box center [603, 91] width 263 height 29
click at [632, 25] on link "Search" at bounding box center [628, 23] width 61 height 48
click at [589, 107] on div at bounding box center [629, 91] width 317 height 39
click at [589, 106] on input at bounding box center [603, 91] width 263 height 29
type input "*"
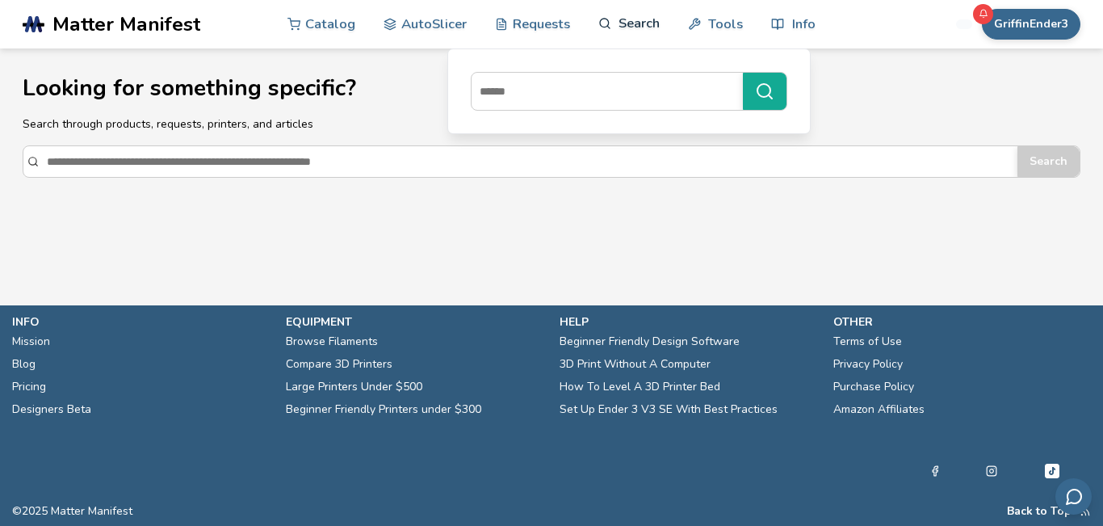
click at [630, 31] on link "Search" at bounding box center [628, 23] width 61 height 48
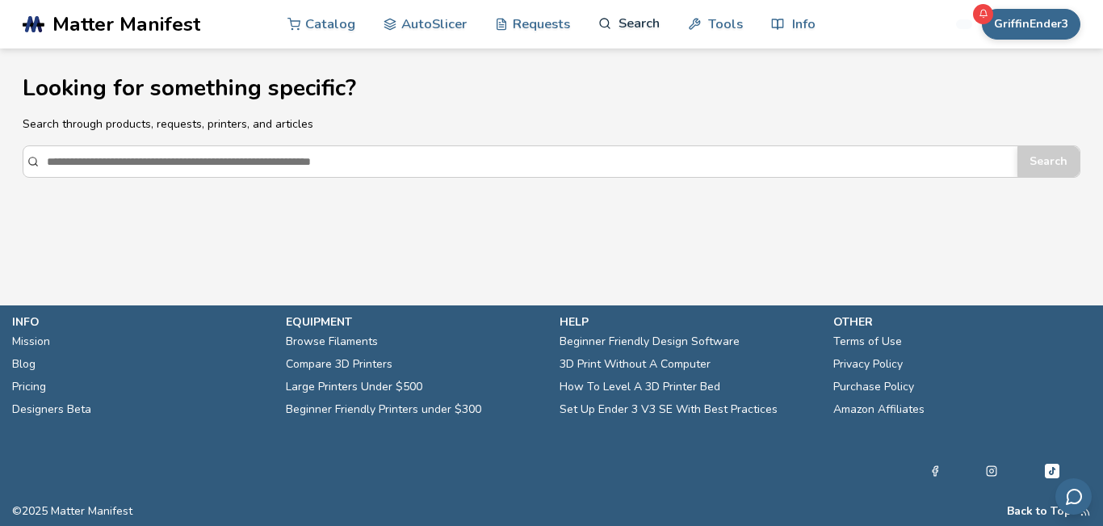
click at [630, 30] on link "Search" at bounding box center [628, 23] width 61 height 48
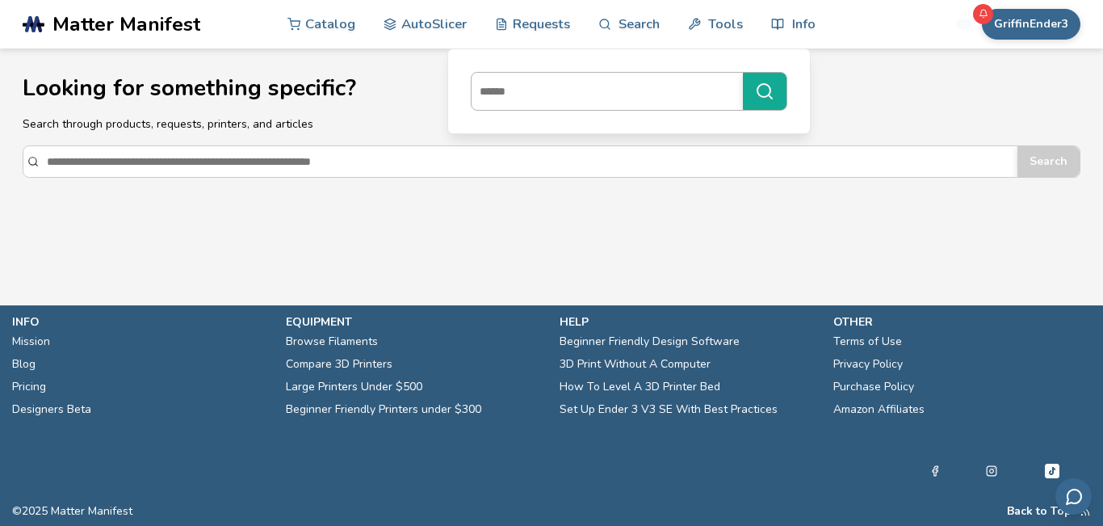
click at [618, 96] on input at bounding box center [603, 91] width 263 height 29
type input "*******"
click at [743, 73] on button "*******" at bounding box center [765, 91] width 44 height 37
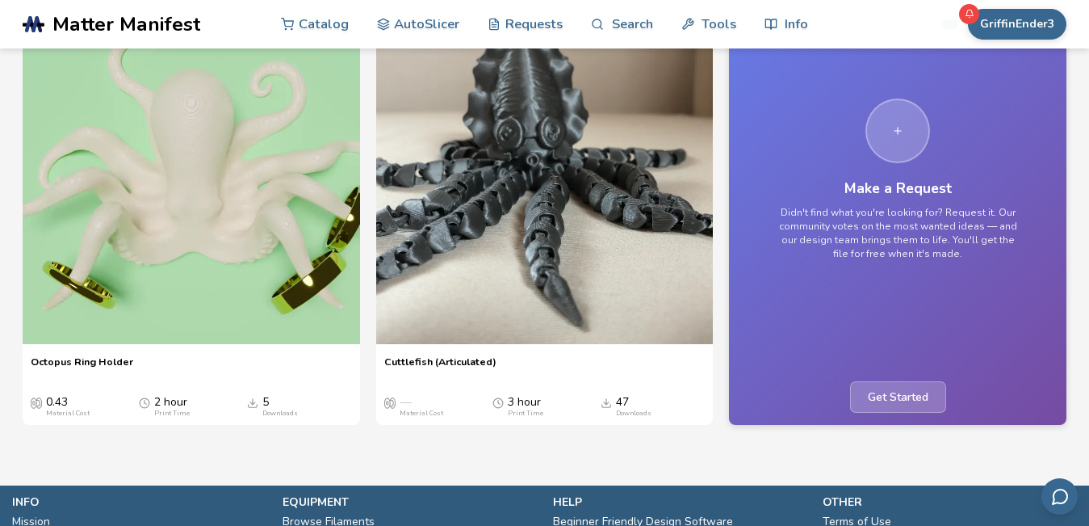
scroll to position [235, 0]
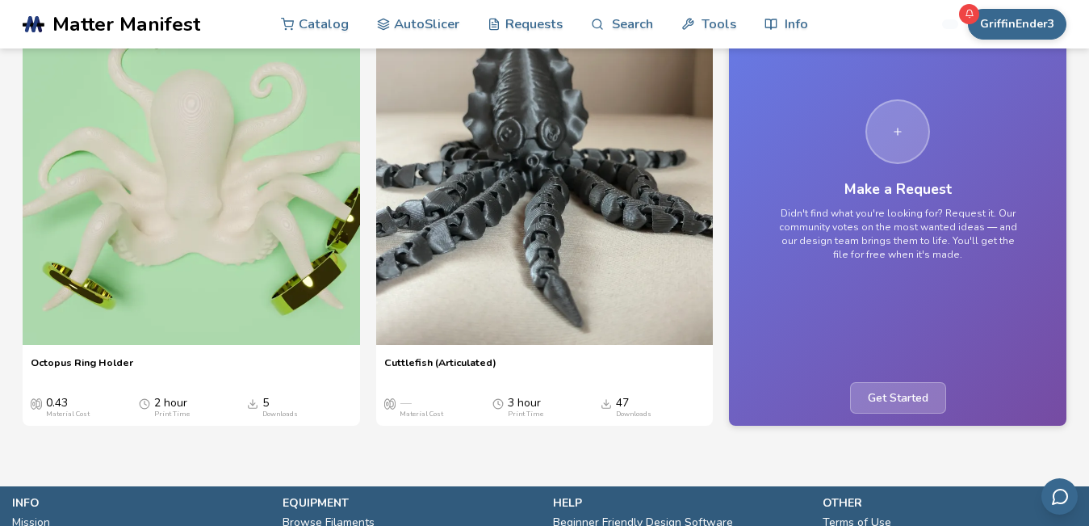
click at [906, 136] on div at bounding box center [898, 131] width 65 height 65
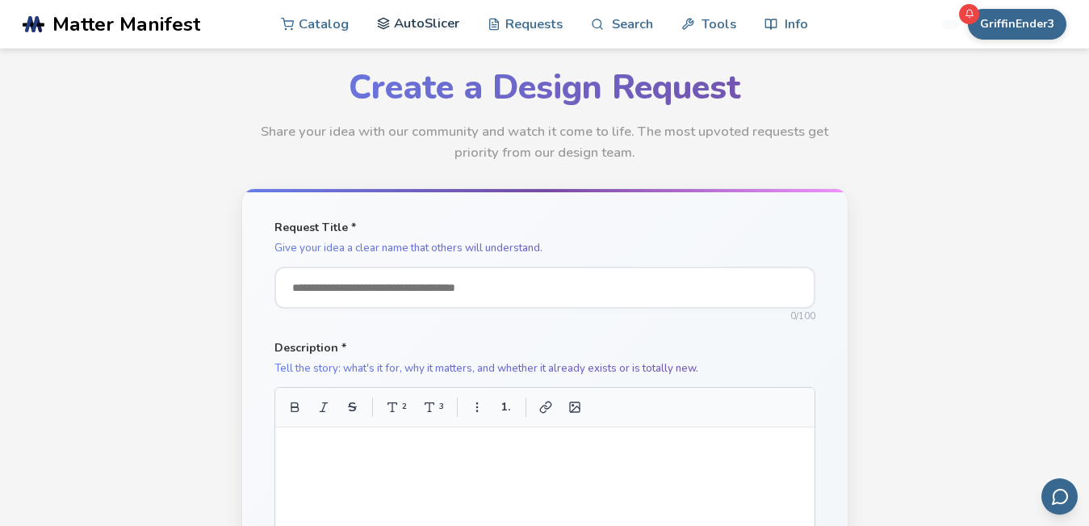
click at [425, 15] on link "AutoSlicer" at bounding box center [418, 23] width 83 height 48
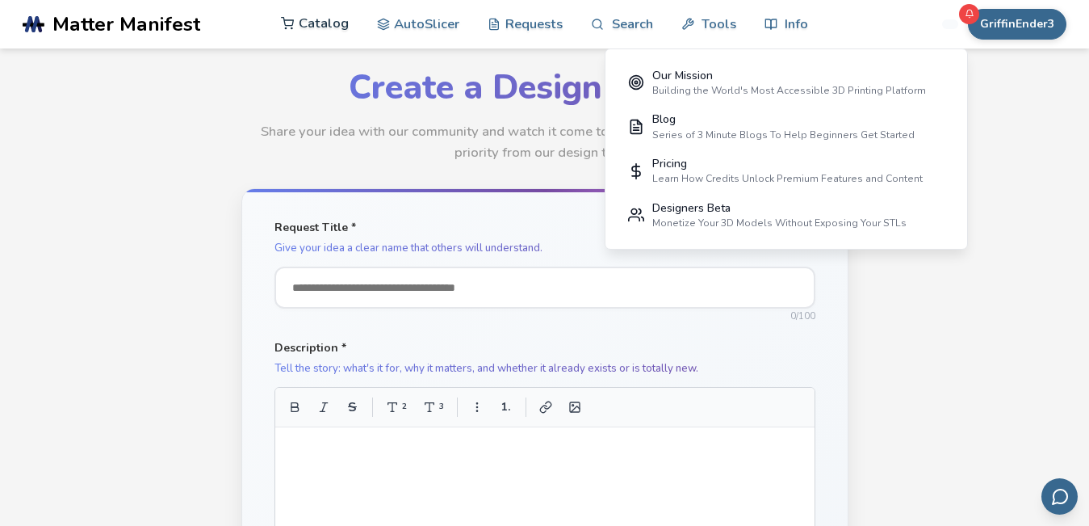
click at [324, 36] on link "Catalog" at bounding box center [315, 23] width 68 height 48
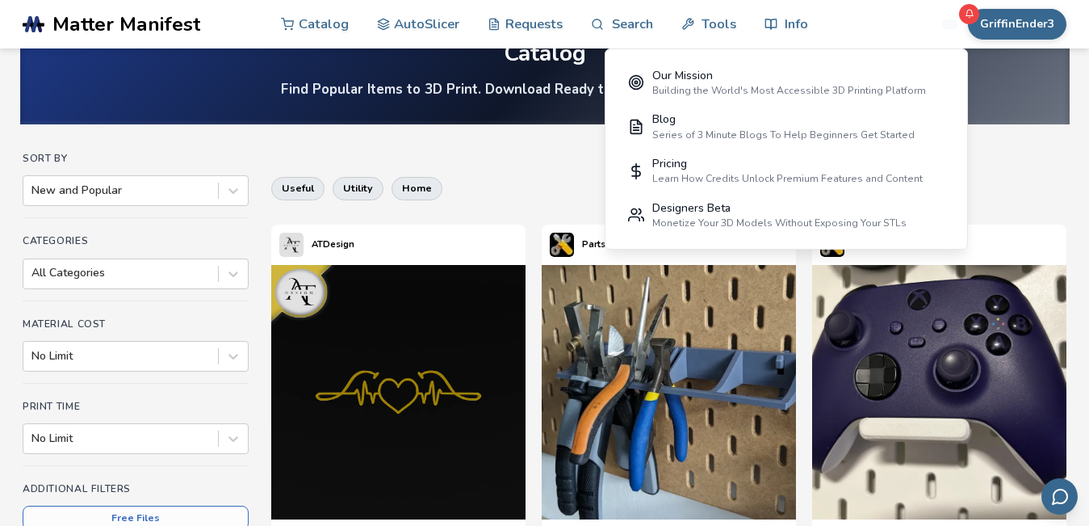
scroll to position [46, 0]
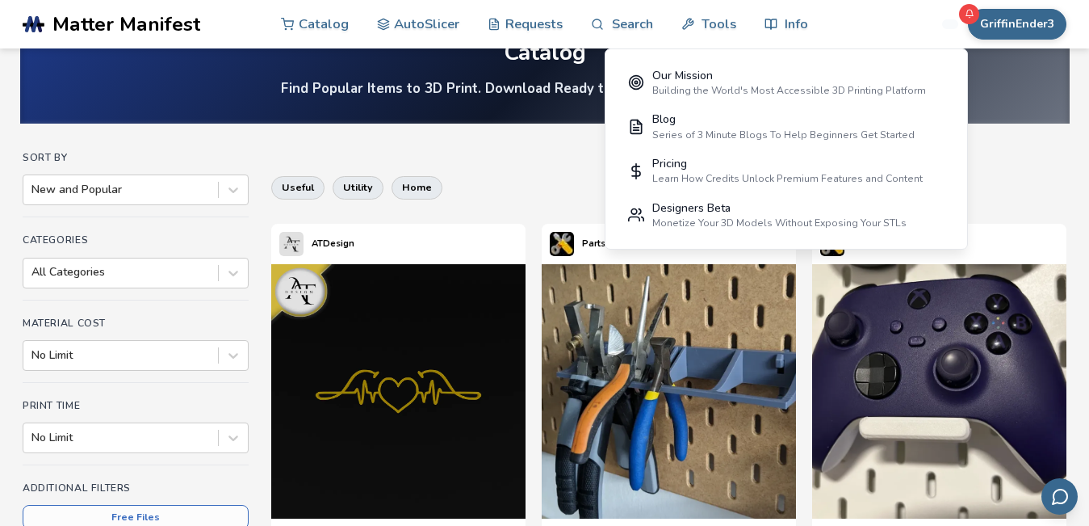
click at [236, 417] on div "Print Time No Limit" at bounding box center [136, 432] width 226 height 65
click at [236, 422] on div "No Limit" at bounding box center [136, 437] width 226 height 31
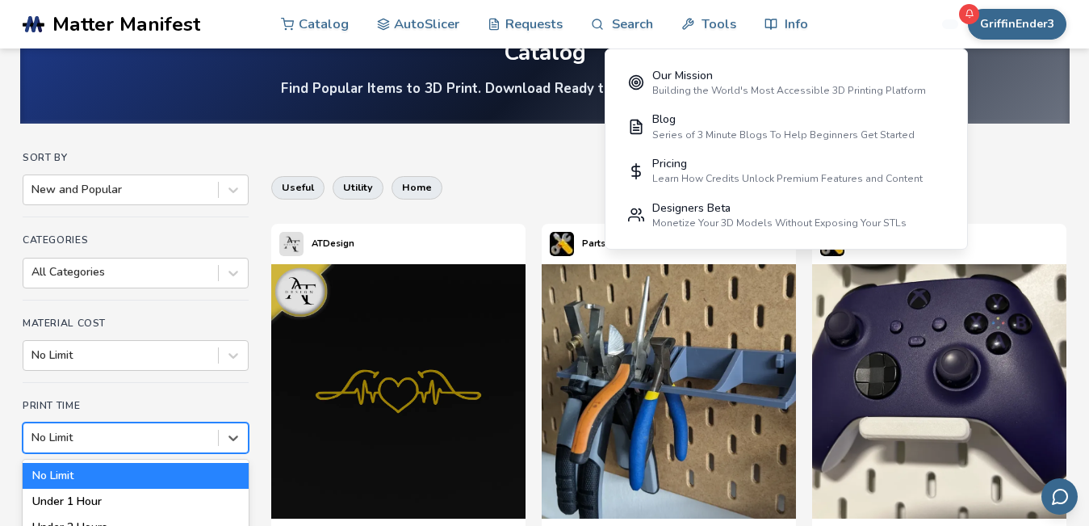
scroll to position [174, 0]
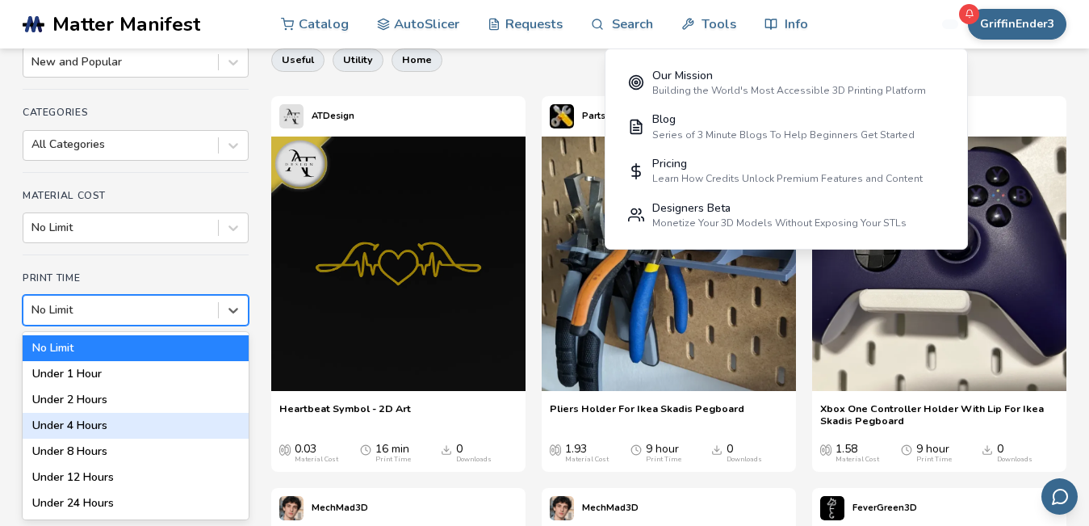
click at [147, 427] on div "Under 4 Hours" at bounding box center [136, 426] width 226 height 26
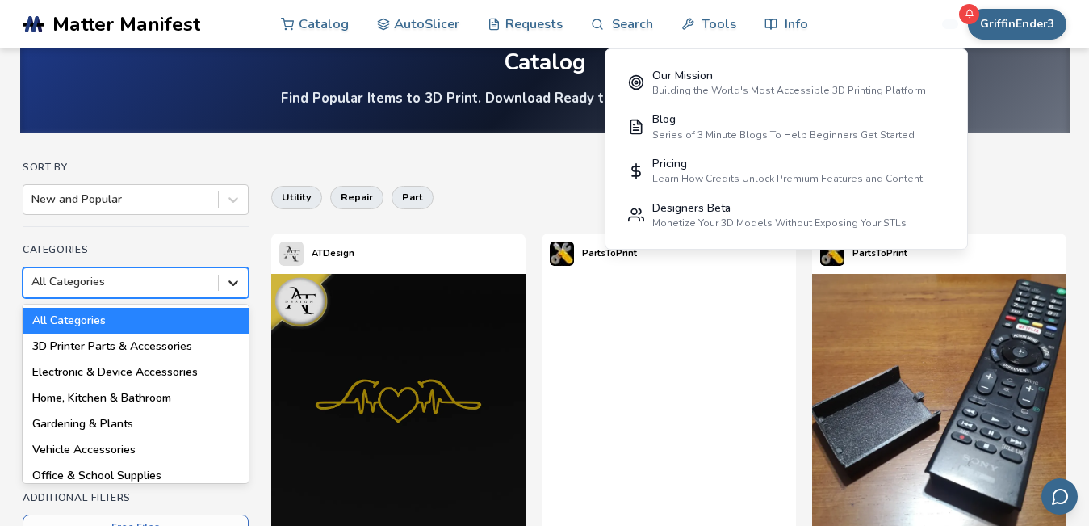
scroll to position [63, 0]
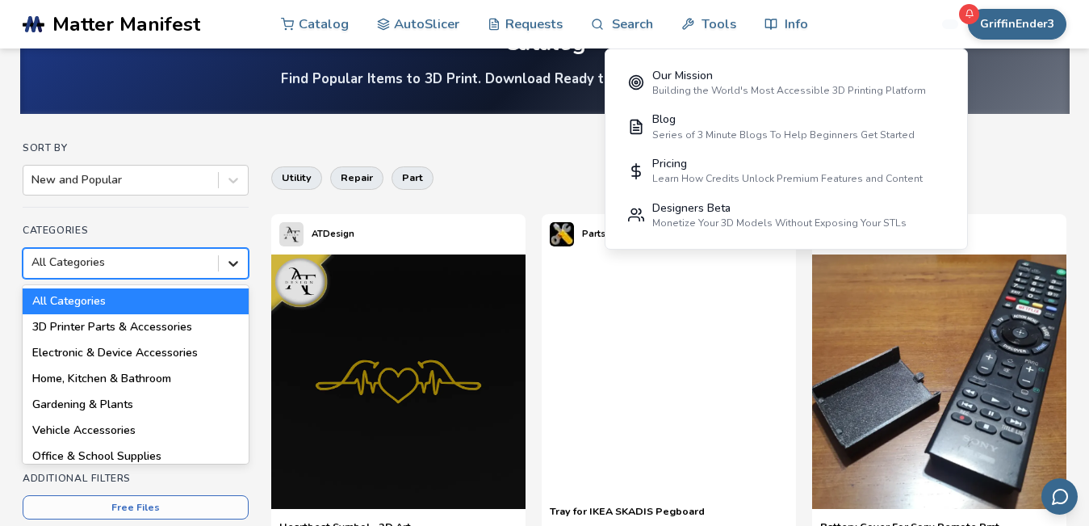
click at [229, 279] on div "18 results available. Use Up and Down to choose options, press Enter to select …" at bounding box center [136, 263] width 226 height 31
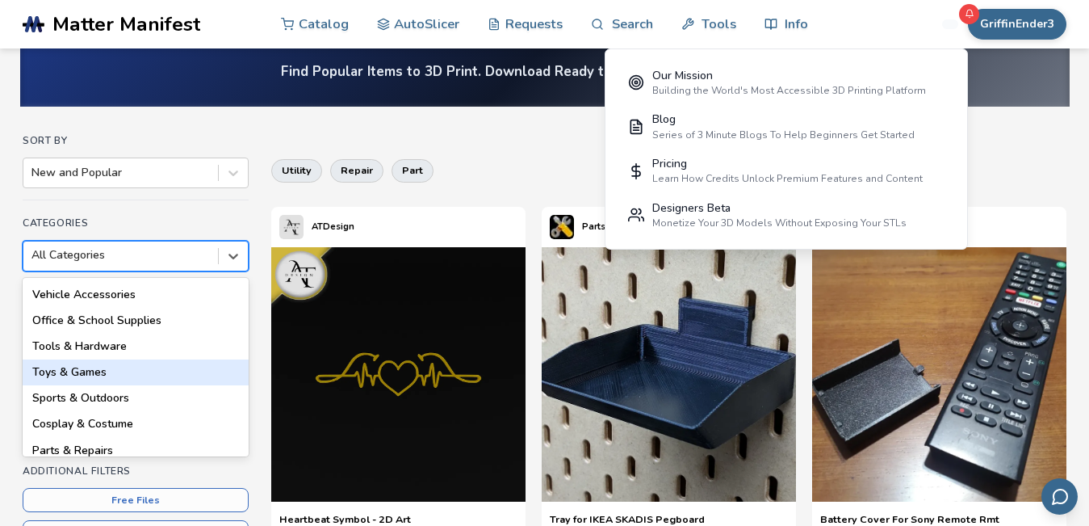
scroll to position [129, 0]
click at [128, 370] on div "Toys & Games" at bounding box center [136, 372] width 226 height 26
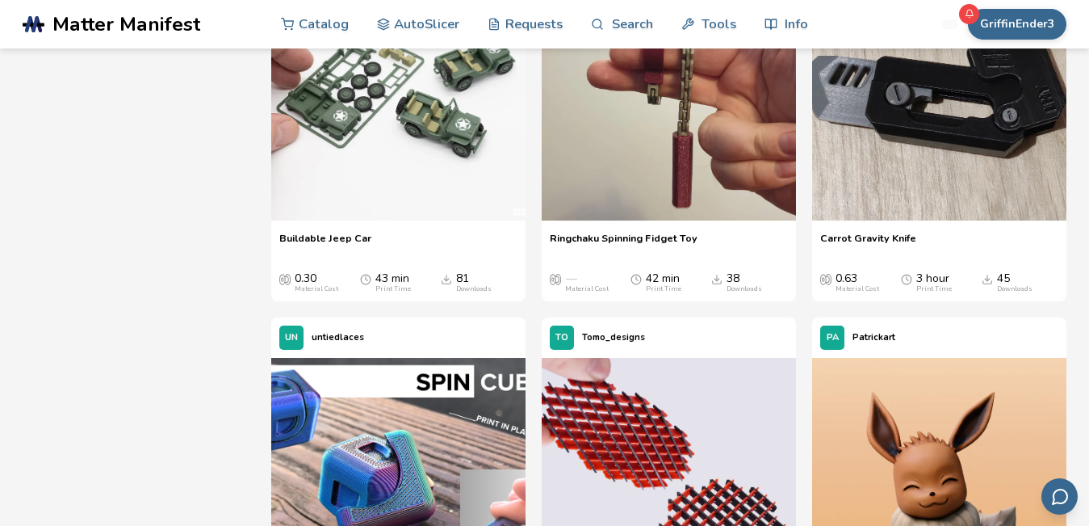
scroll to position [736, 0]
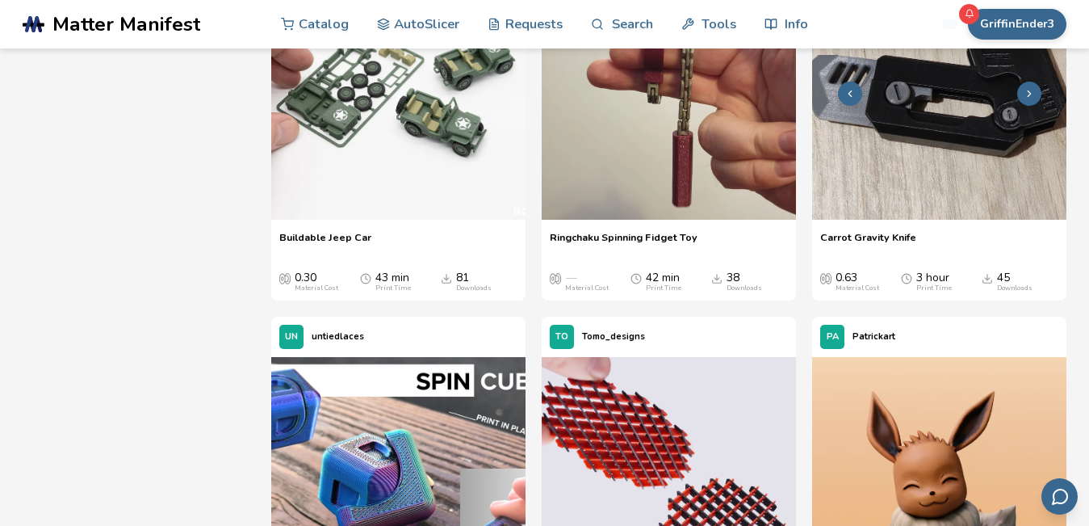
click at [924, 156] on img at bounding box center [939, 92] width 254 height 254
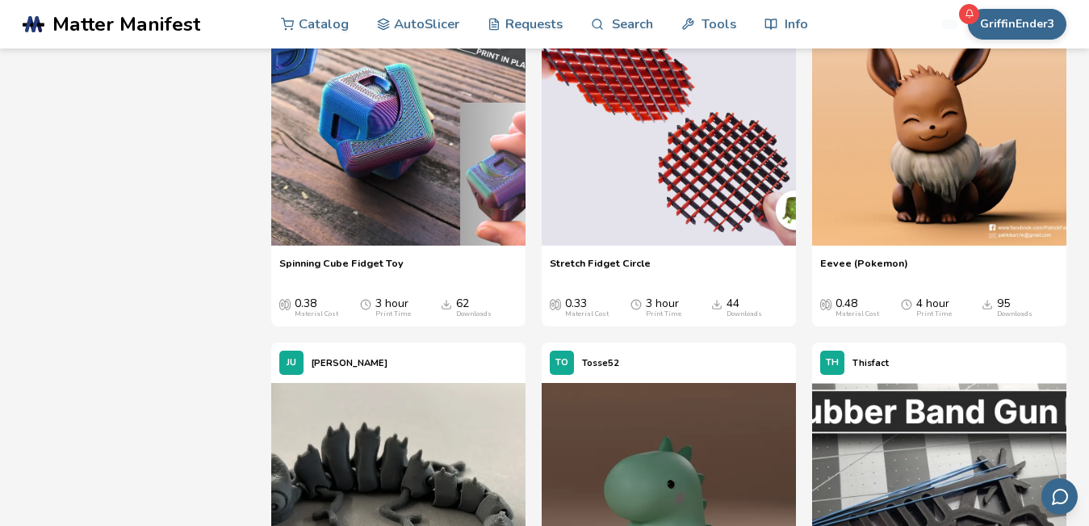
scroll to position [1103, 0]
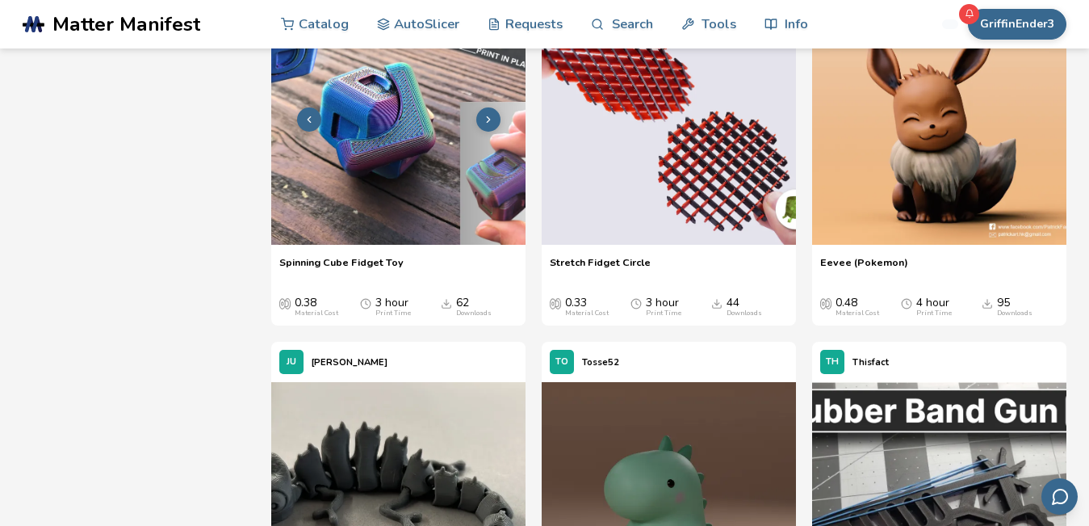
click at [459, 232] on img at bounding box center [398, 117] width 254 height 254
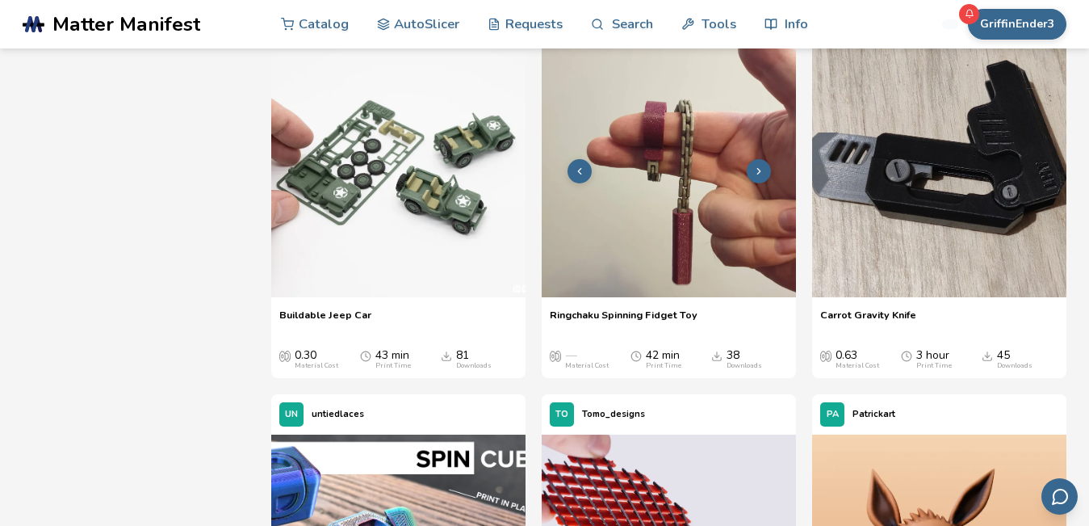
scroll to position [660, 0]
drag, startPoint x: 680, startPoint y: 273, endPoint x: 618, endPoint y: 251, distance: 65.9
click at [618, 251] on img at bounding box center [669, 169] width 254 height 254
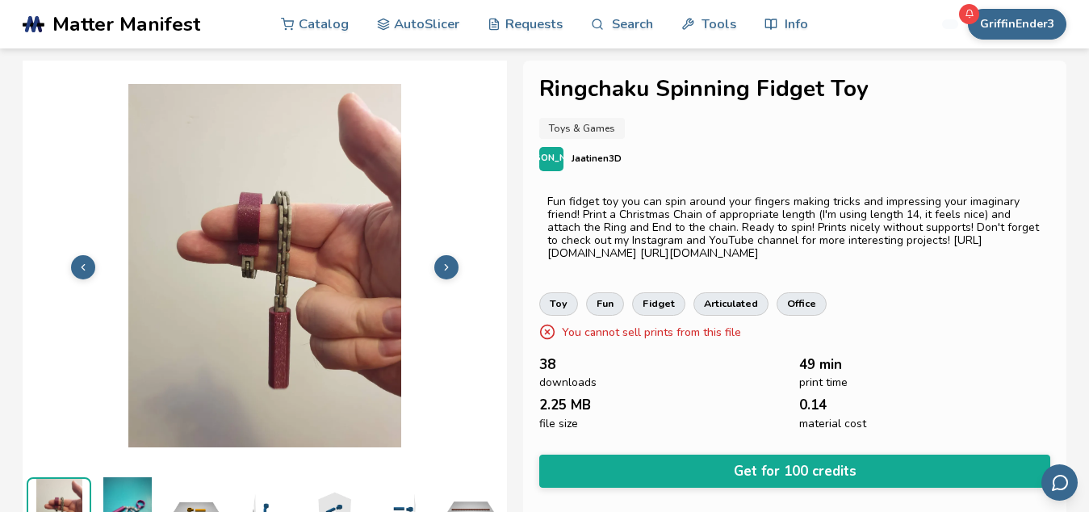
drag, startPoint x: 166, startPoint y: 72, endPoint x: 0, endPoint y: -25, distance: 191.8
click at [0, 0] on html ".cls-1, .cls-2, .cls-3 { stroke-width: 0px; } .cls-2 { fill: #1d1e56; } .cls-3 …" at bounding box center [544, 256] width 1089 height 512
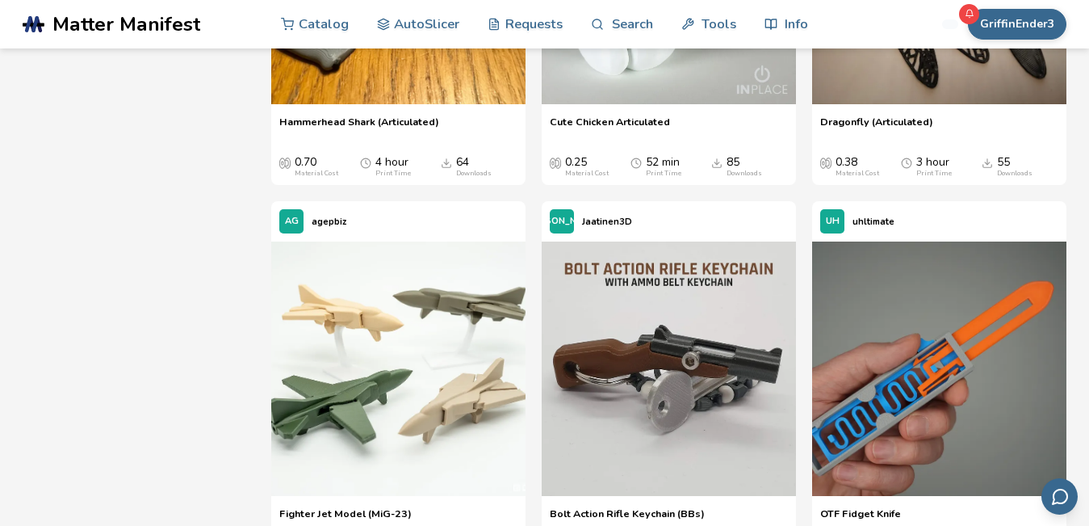
scroll to position [2032, 0]
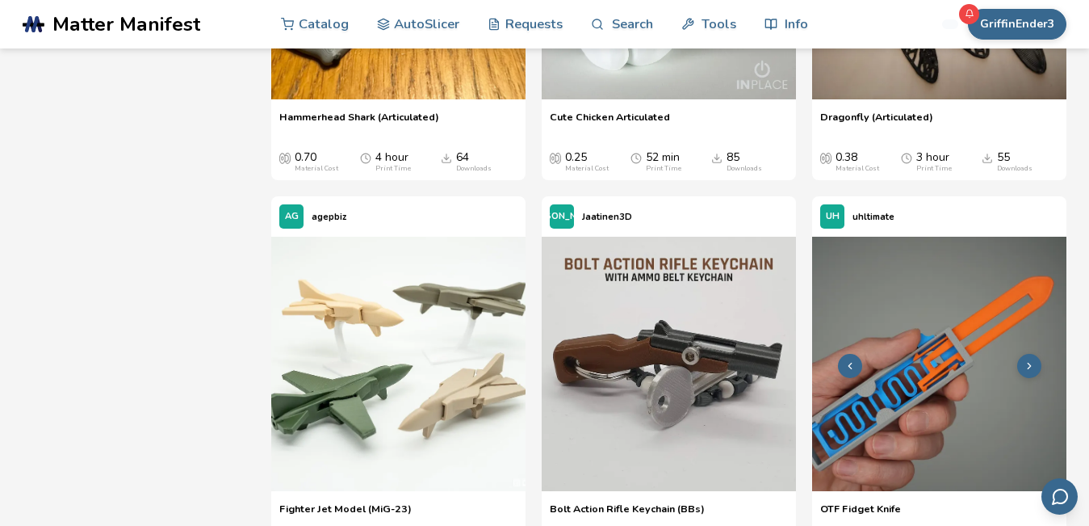
click at [1025, 375] on button at bounding box center [1029, 366] width 24 height 24
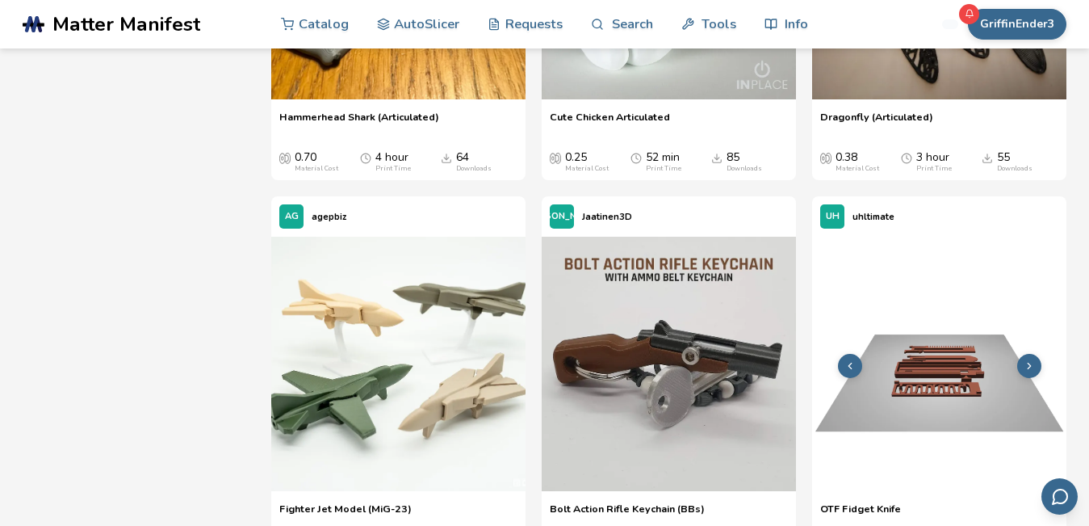
click at [933, 333] on img at bounding box center [939, 364] width 254 height 254
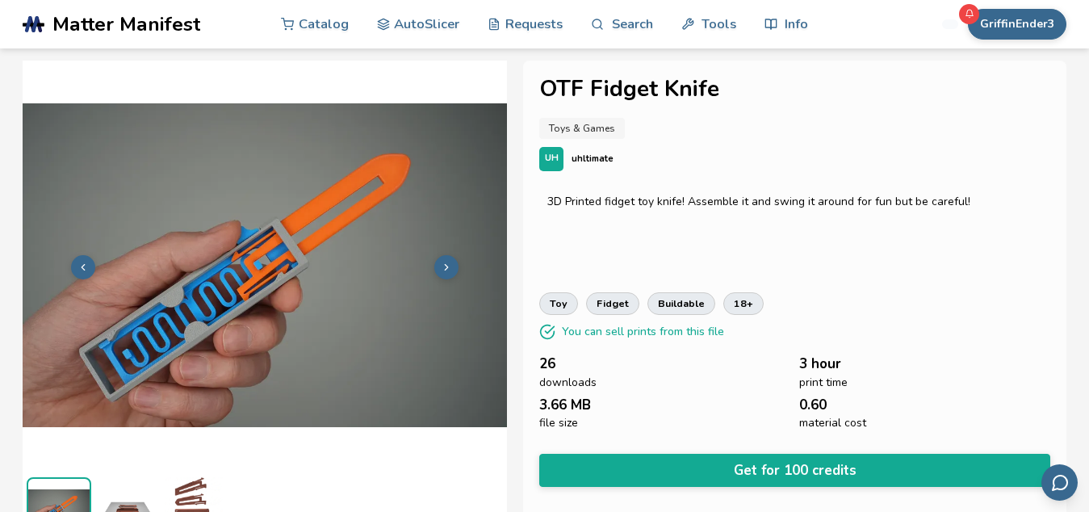
click at [480, 474] on ul at bounding box center [265, 509] width 484 height 72
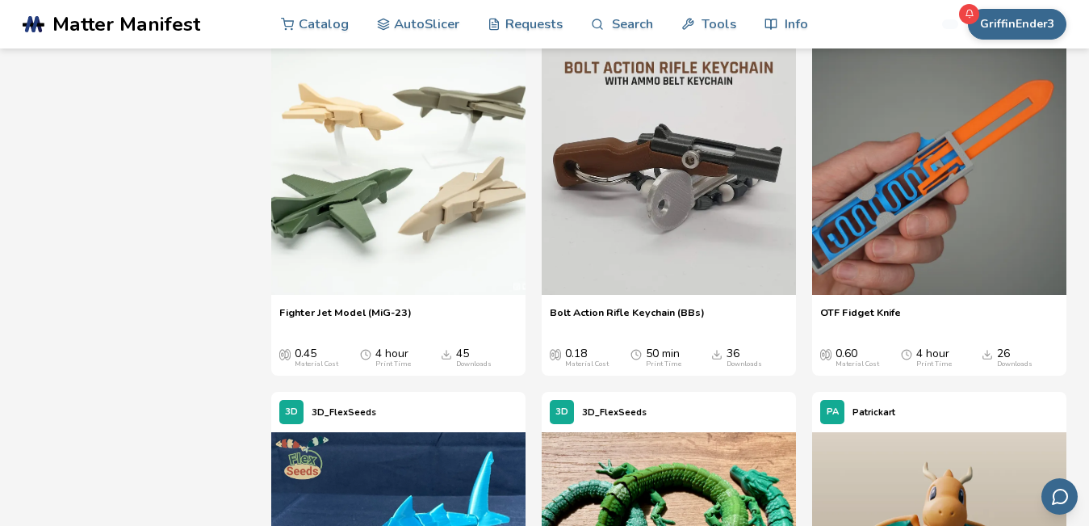
scroll to position [2229, 0]
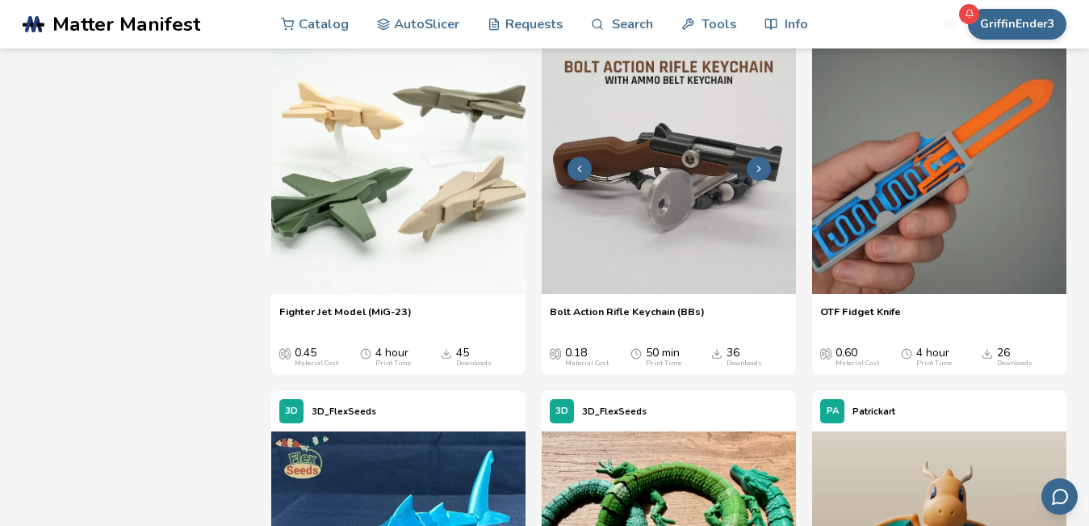
click at [757, 161] on button at bounding box center [759, 169] width 24 height 24
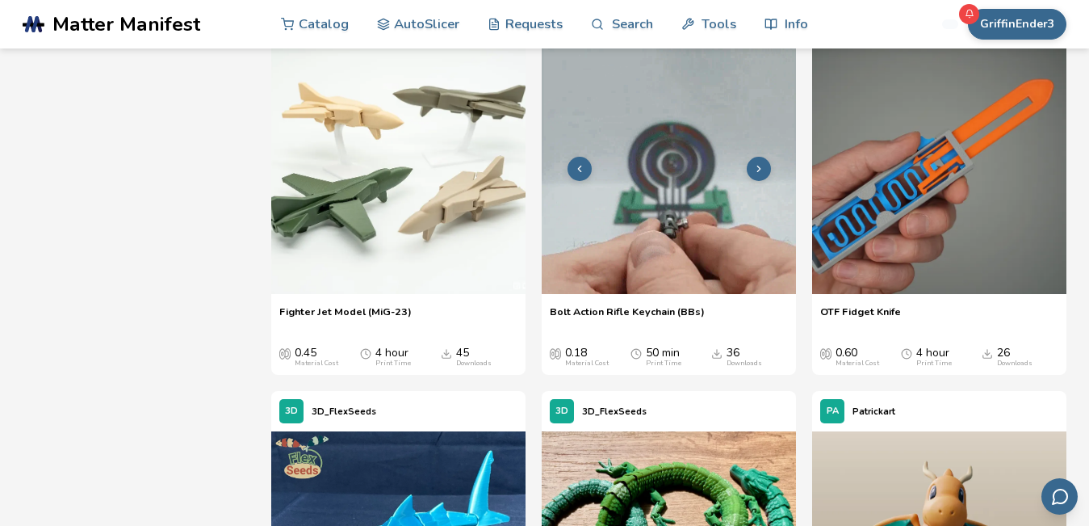
click at [680, 208] on img at bounding box center [669, 167] width 254 height 254
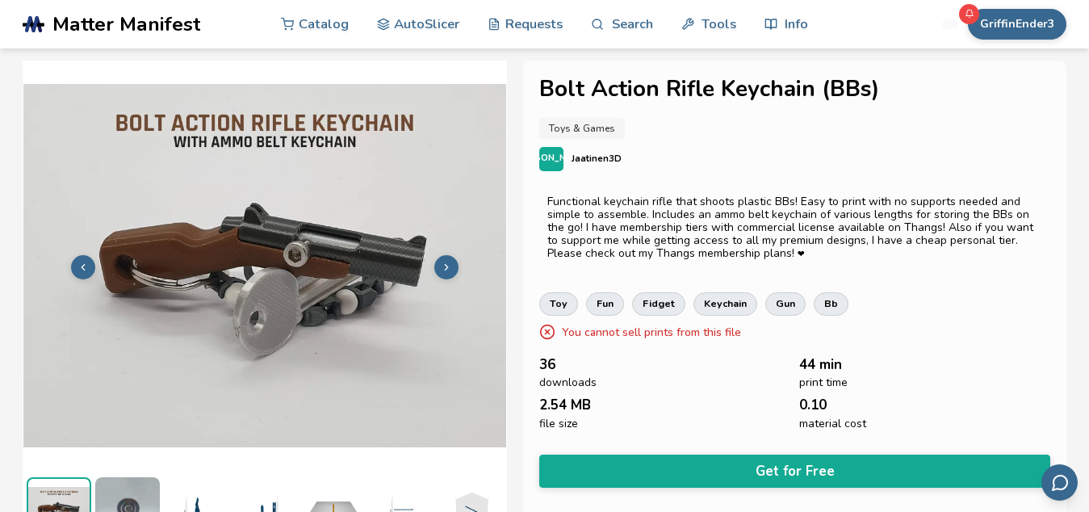
click at [440, 256] on button at bounding box center [446, 267] width 24 height 24
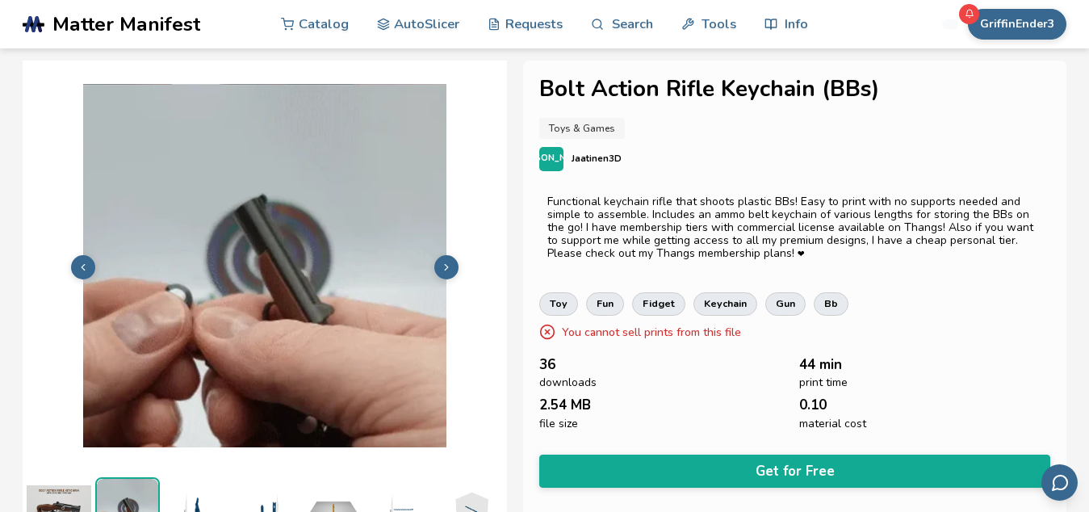
scroll to position [19, 0]
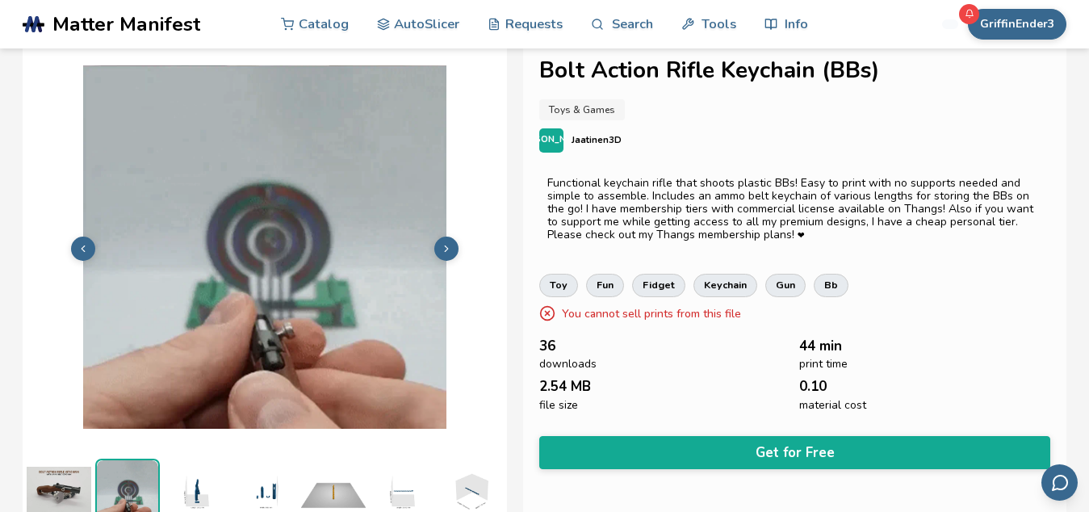
click at [447, 245] on polyline at bounding box center [446, 248] width 3 height 6
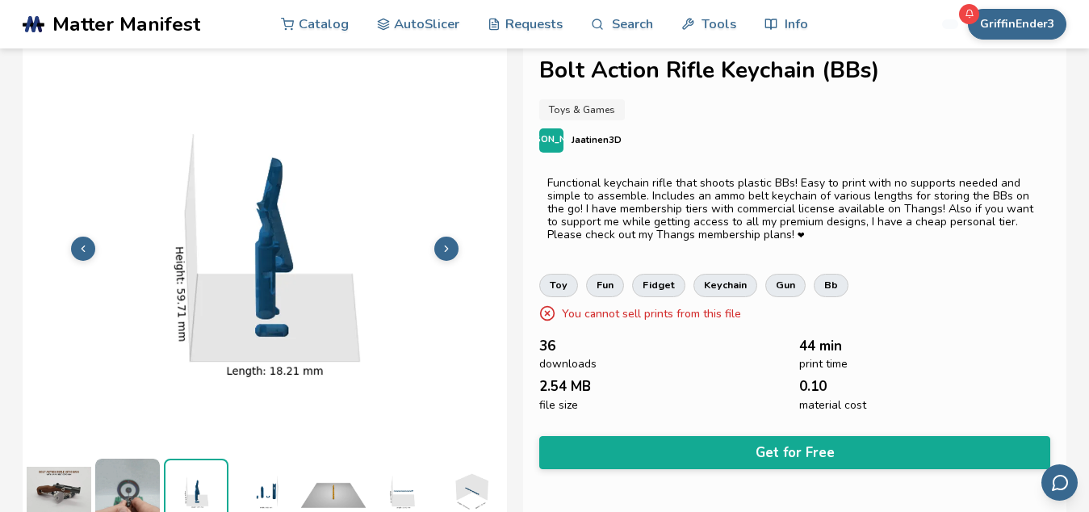
click at [447, 245] on polyline at bounding box center [446, 248] width 3 height 6
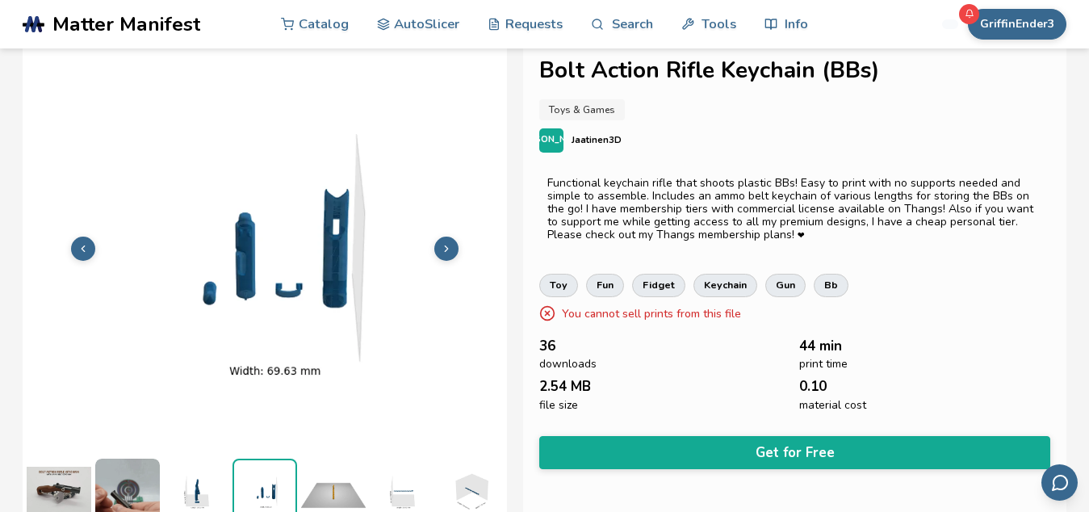
click at [442, 243] on icon at bounding box center [446, 248] width 11 height 11
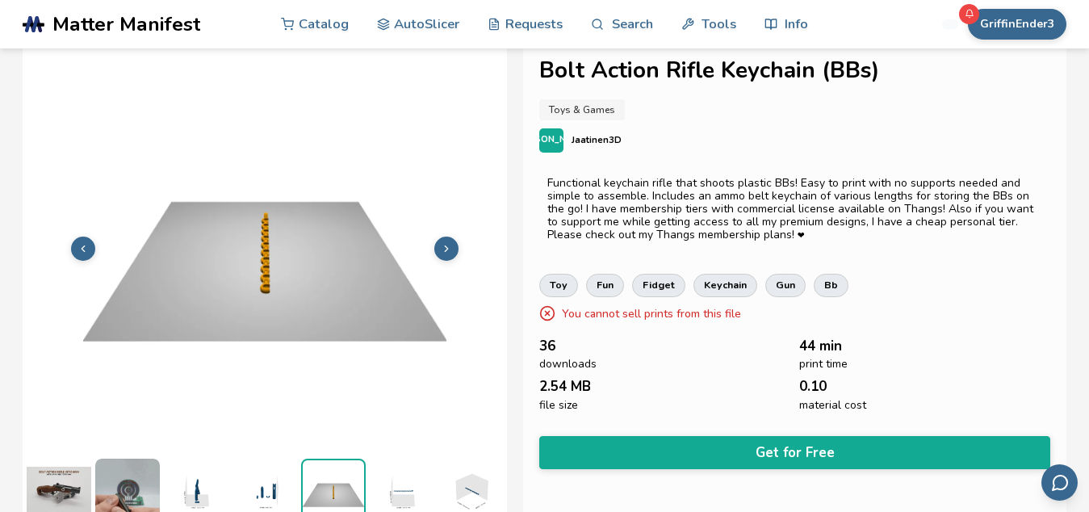
scroll to position [19, 1]
click at [450, 248] on icon at bounding box center [446, 248] width 11 height 11
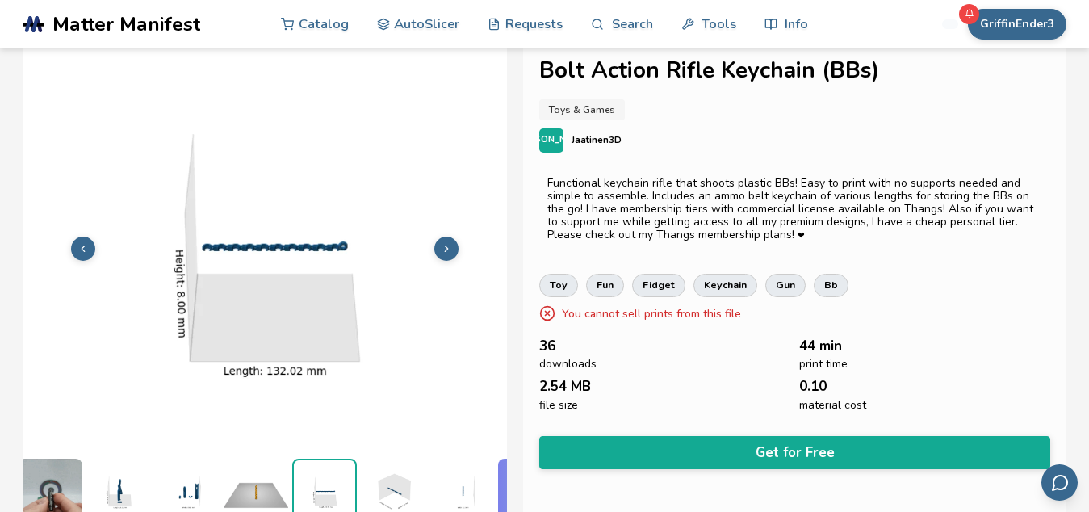
scroll to position [0, 145]
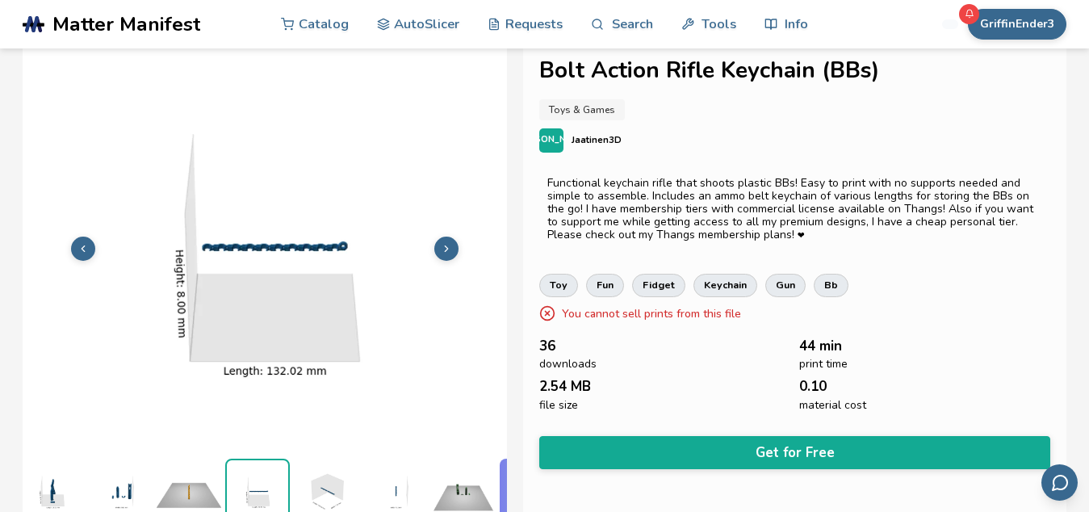
click at [450, 248] on icon at bounding box center [446, 248] width 11 height 11
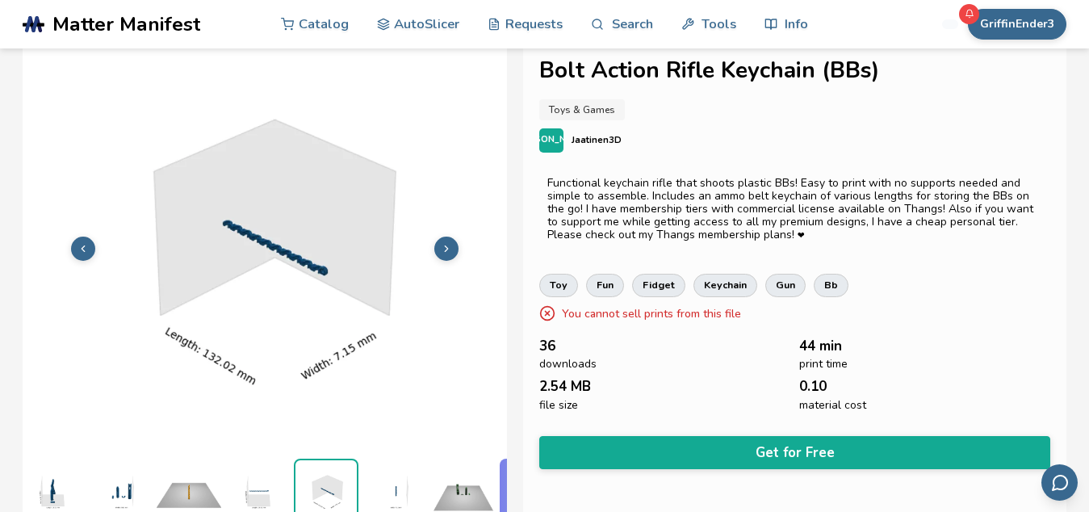
click at [450, 248] on icon at bounding box center [446, 248] width 11 height 11
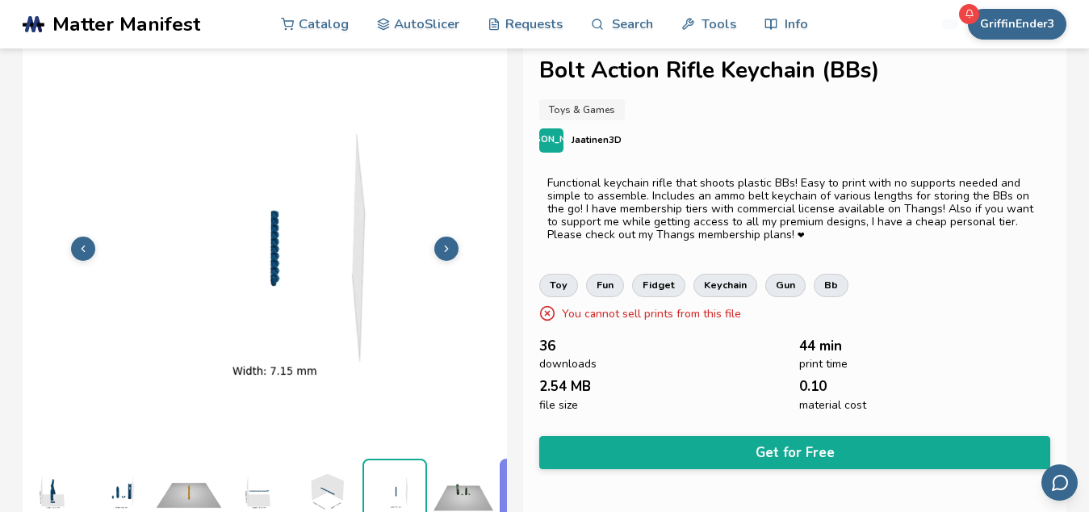
click at [450, 248] on icon at bounding box center [446, 248] width 11 height 11
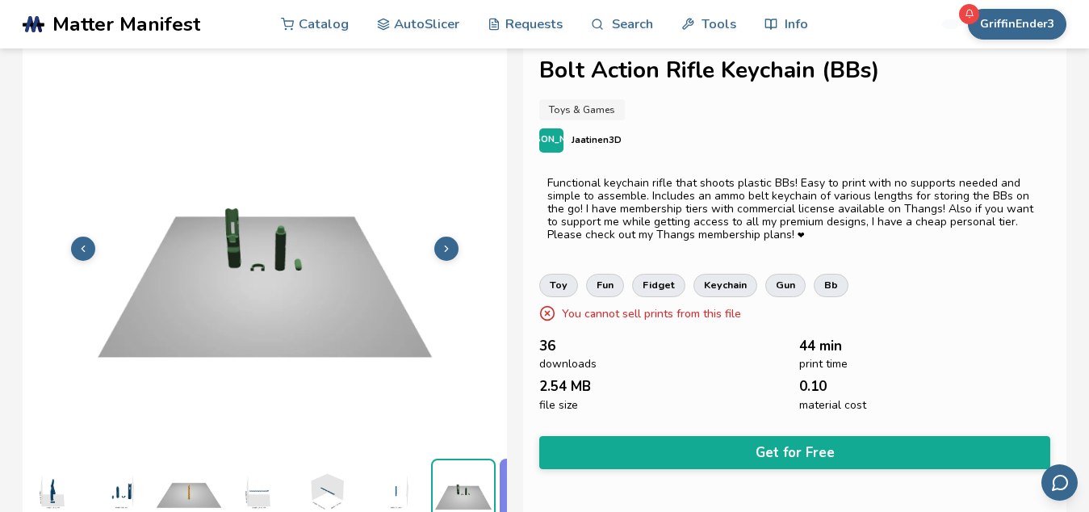
click at [450, 248] on icon at bounding box center [446, 248] width 11 height 11
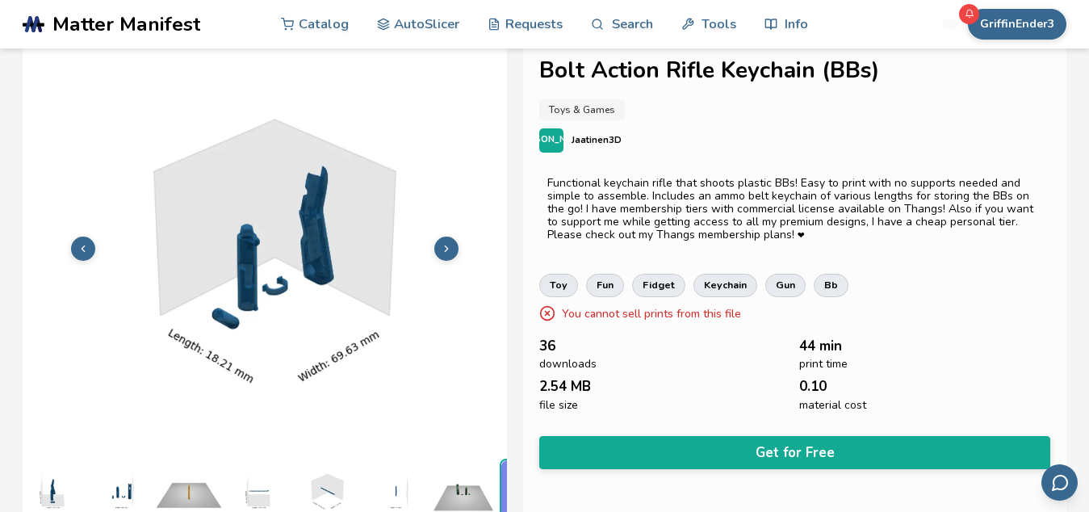
click at [450, 248] on icon at bounding box center [446, 248] width 11 height 11
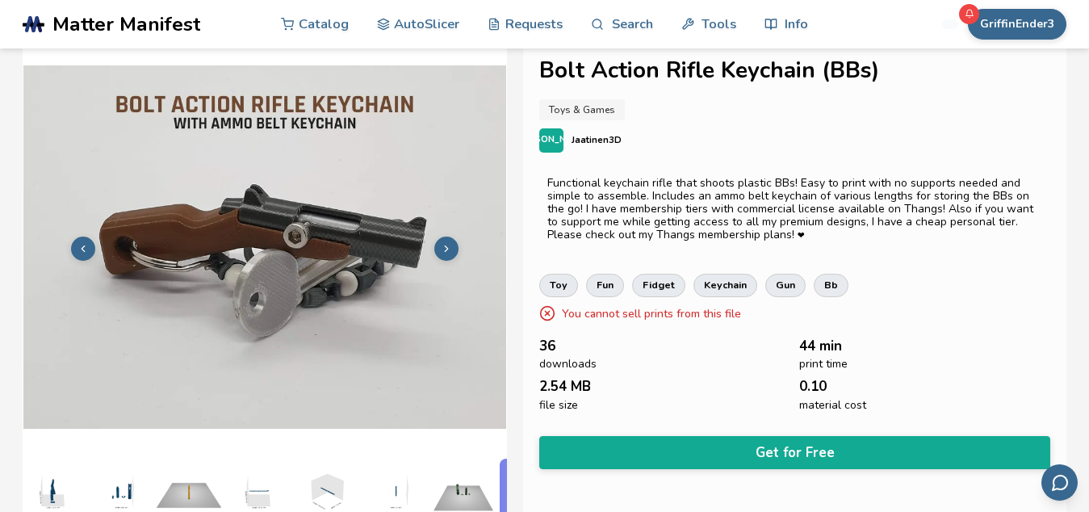
click at [450, 248] on icon at bounding box center [446, 248] width 11 height 11
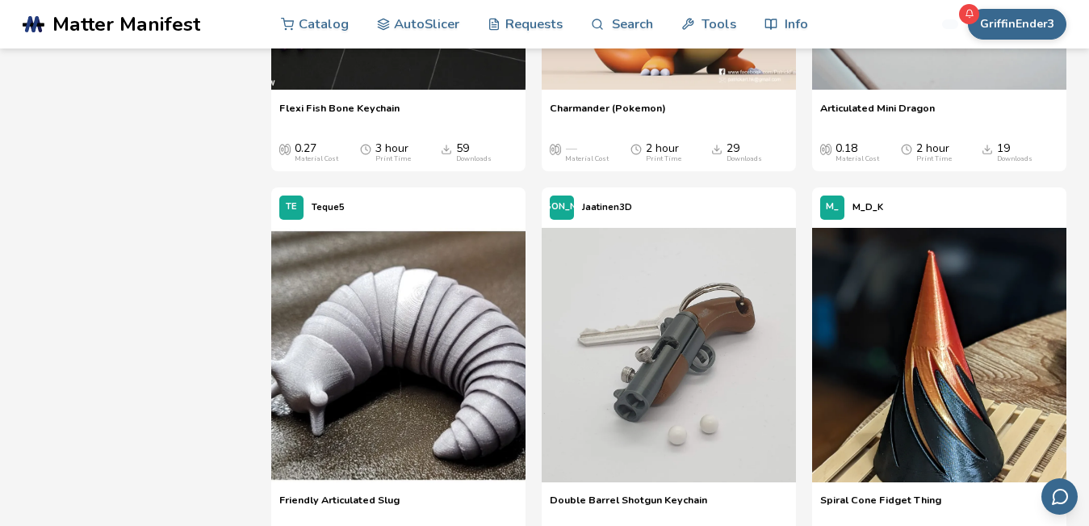
scroll to position [3609, 0]
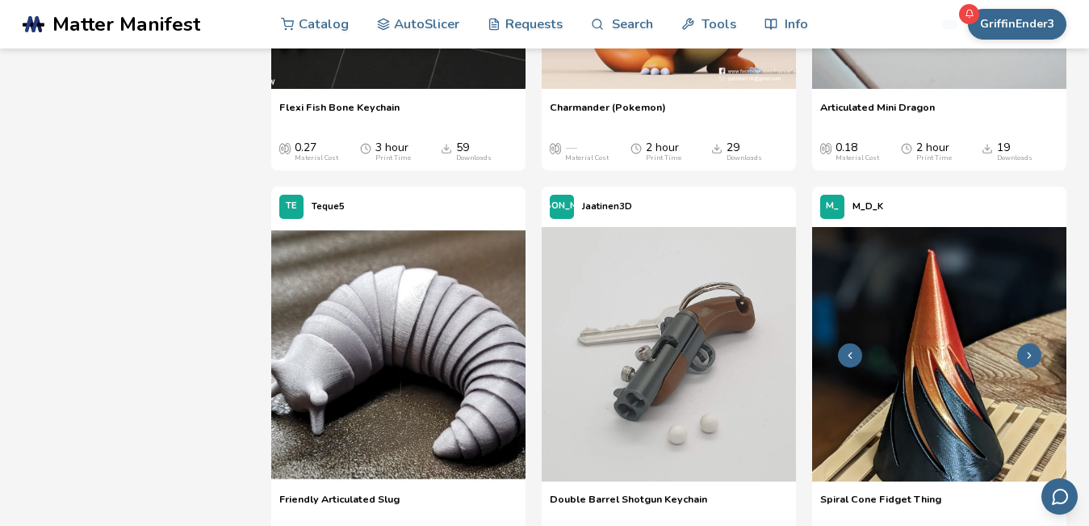
click at [901, 352] on img at bounding box center [939, 354] width 254 height 254
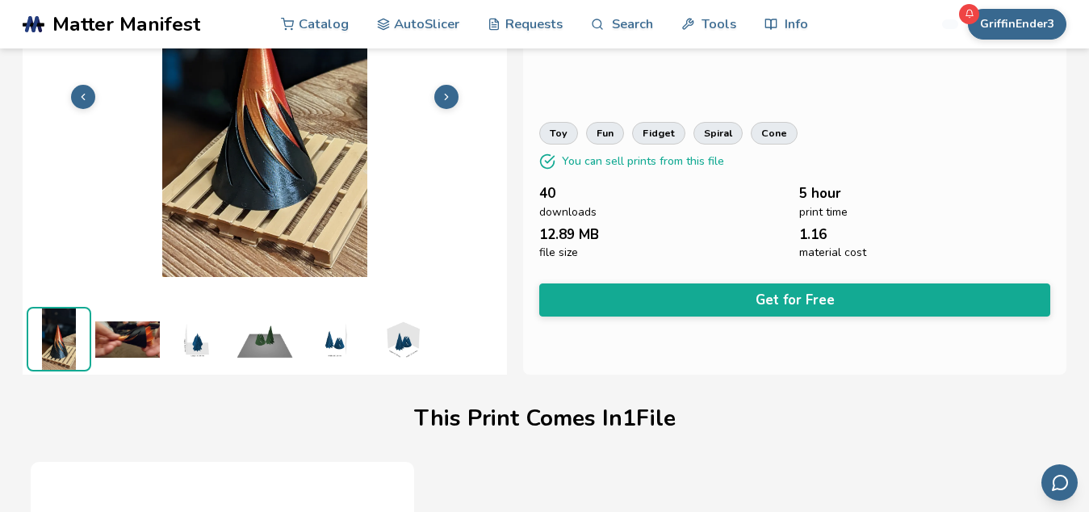
scroll to position [171, 0]
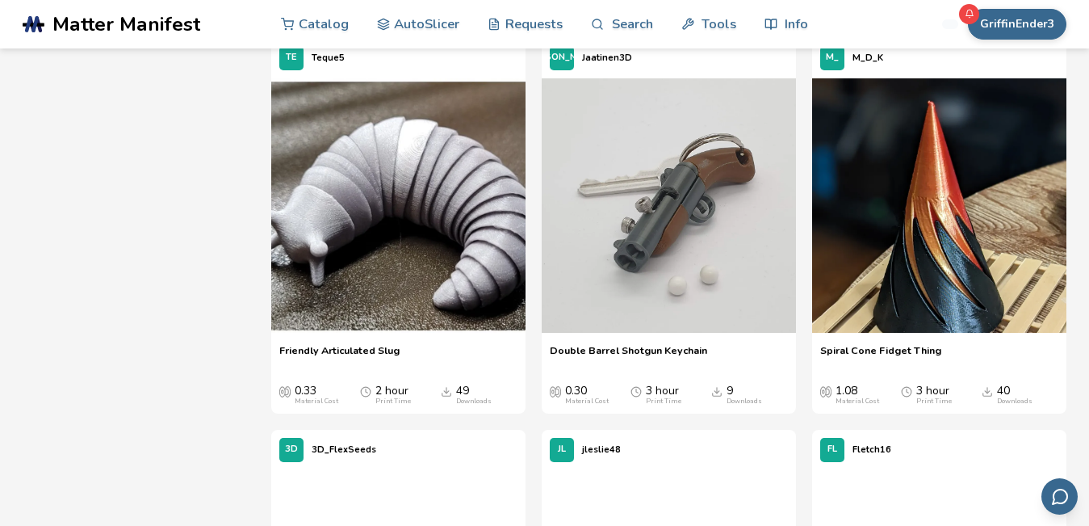
scroll to position [3760, 0]
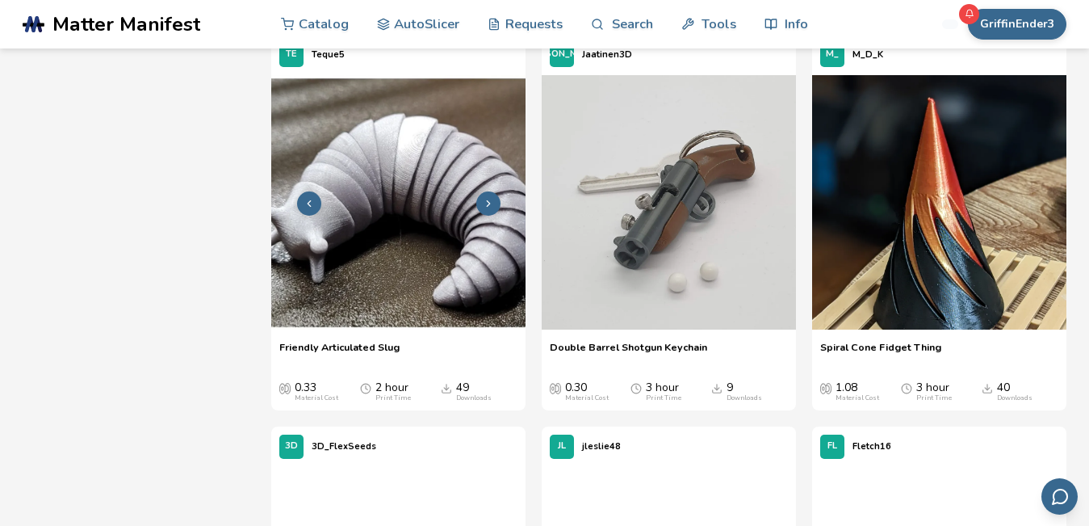
drag, startPoint x: 471, startPoint y: 194, endPoint x: 463, endPoint y: 154, distance: 40.4
drag, startPoint x: 463, startPoint y: 154, endPoint x: 414, endPoint y: 122, distance: 58.2
click at [414, 122] on img at bounding box center [398, 202] width 254 height 254
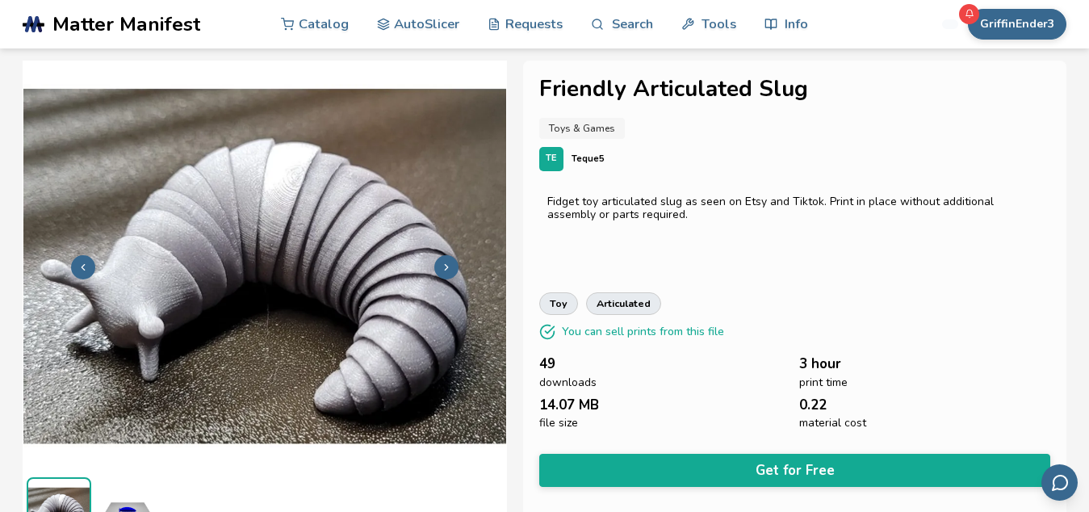
click at [448, 272] on icon at bounding box center [446, 267] width 11 height 11
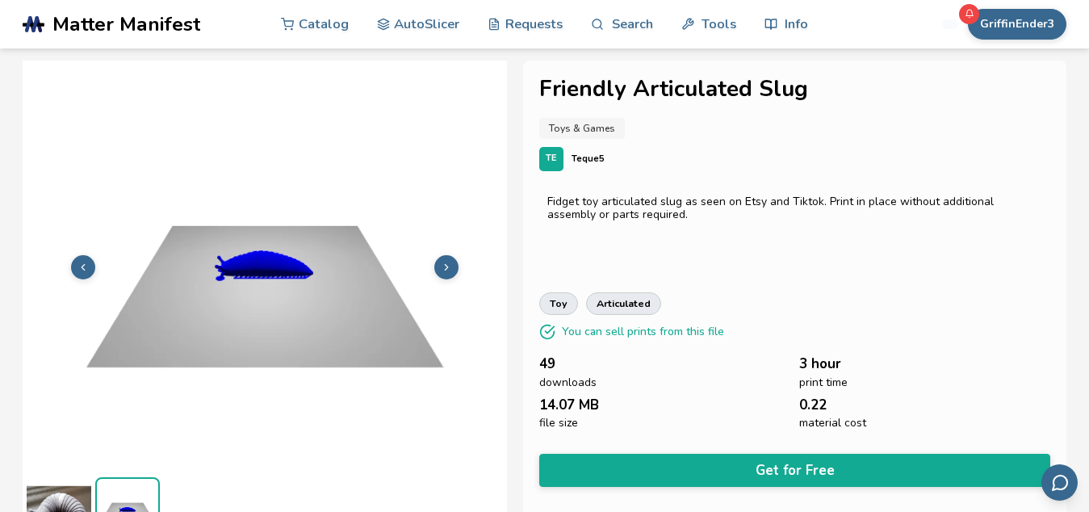
scroll to position [30, 0]
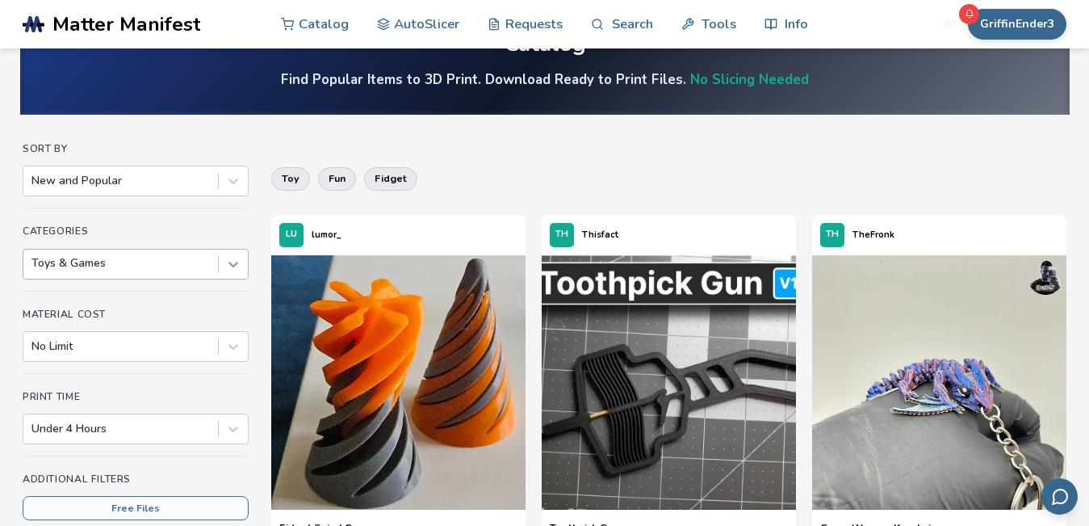
click at [229, 279] on div "Toys & Games" at bounding box center [136, 264] width 226 height 31
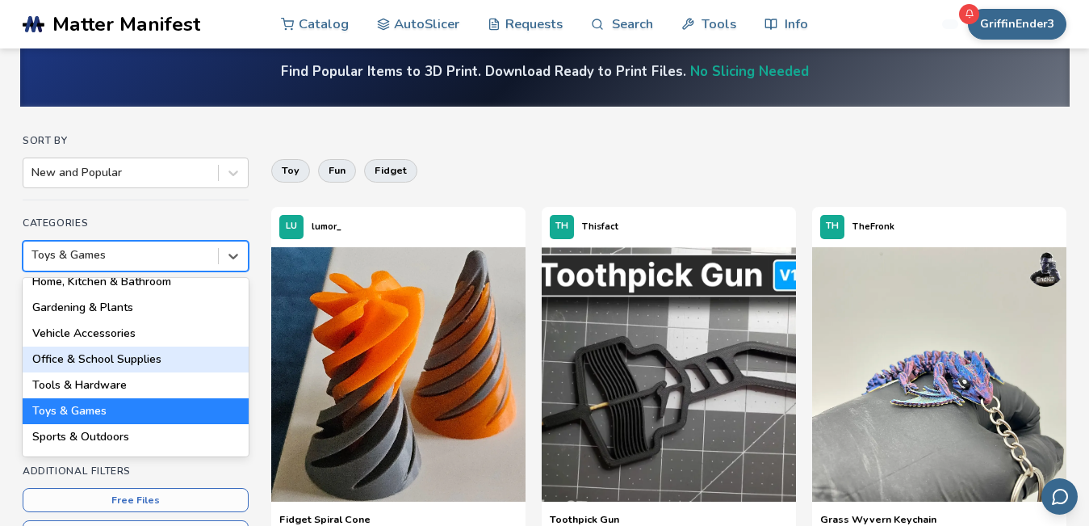
scroll to position [91, 0]
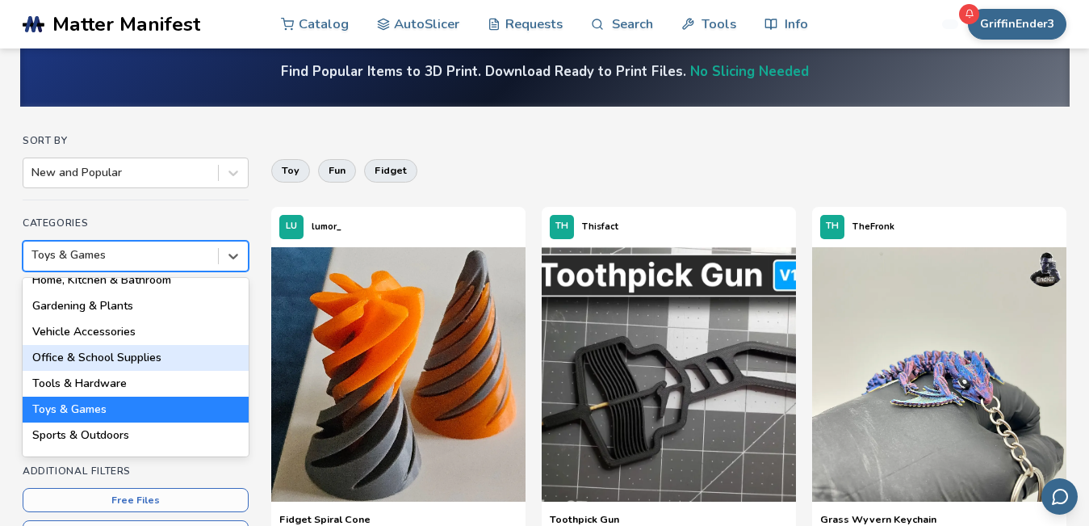
click at [187, 348] on div "Office & School Supplies" at bounding box center [136, 358] width 226 height 26
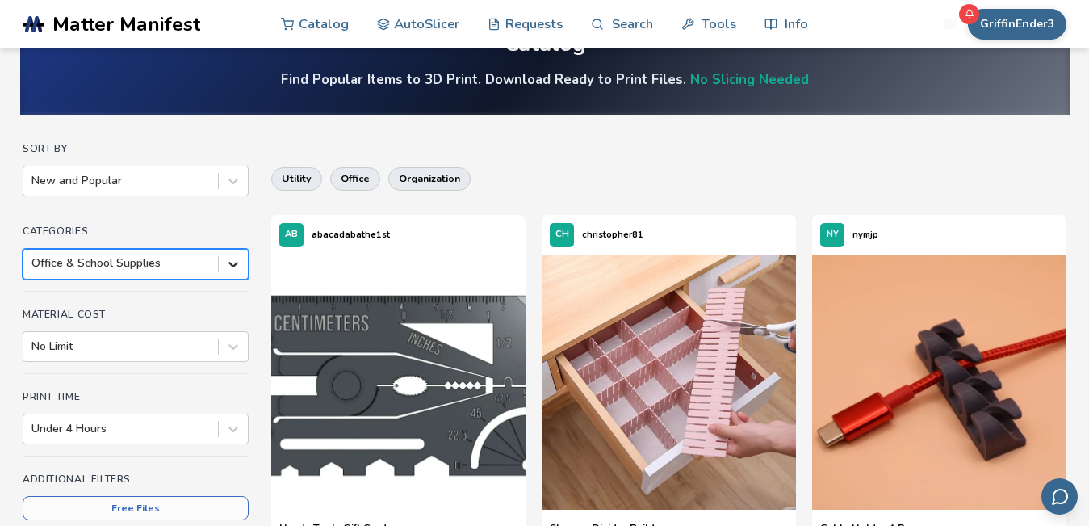
click at [224, 279] on div "option Office & School Supplies, selected. Office & School Supplies" at bounding box center [136, 264] width 226 height 31
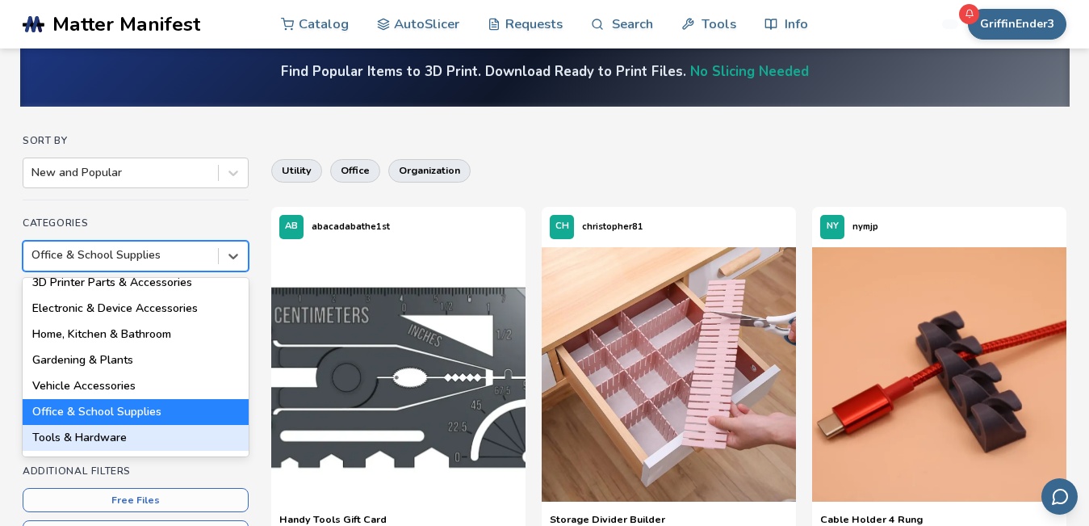
scroll to position [35, 0]
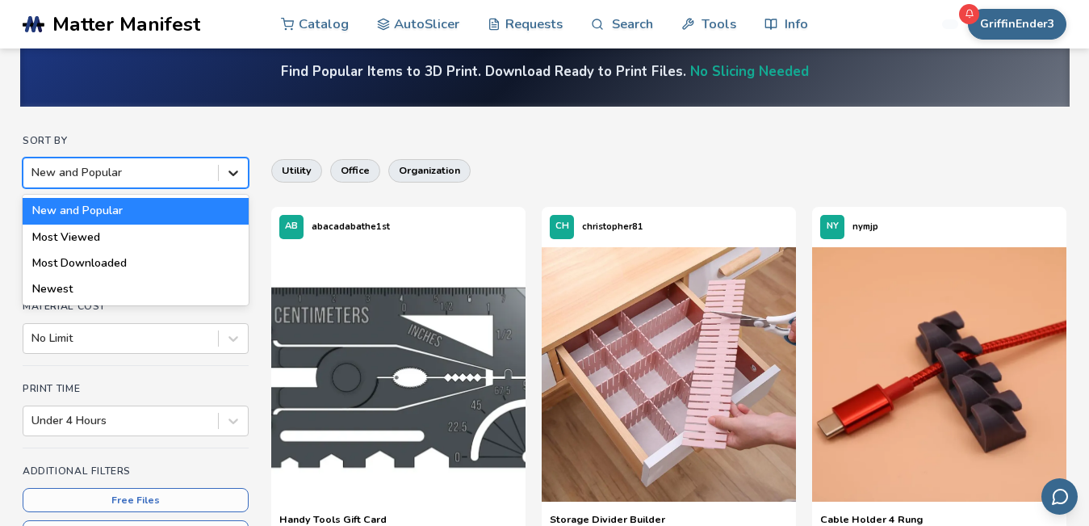
click at [237, 182] on div at bounding box center [233, 172] width 29 height 29
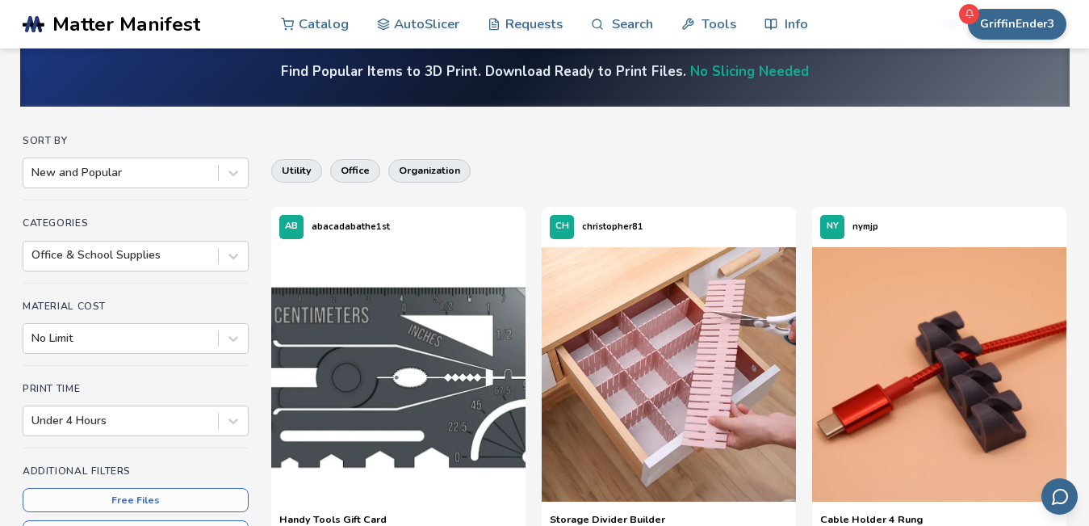
click at [229, 262] on icon at bounding box center [233, 256] width 16 height 16
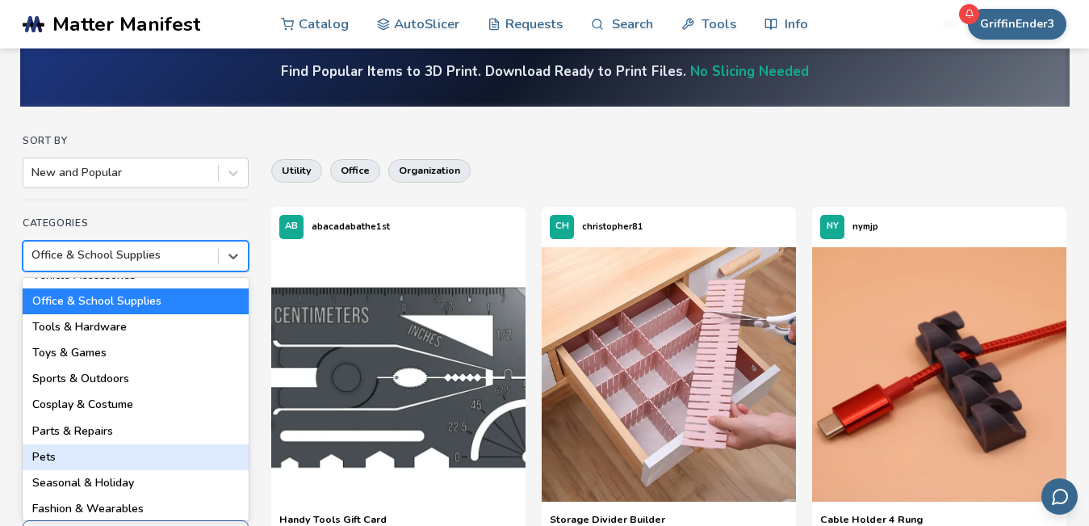
scroll to position [149, 0]
click at [110, 450] on div "Pets" at bounding box center [136, 456] width 226 height 26
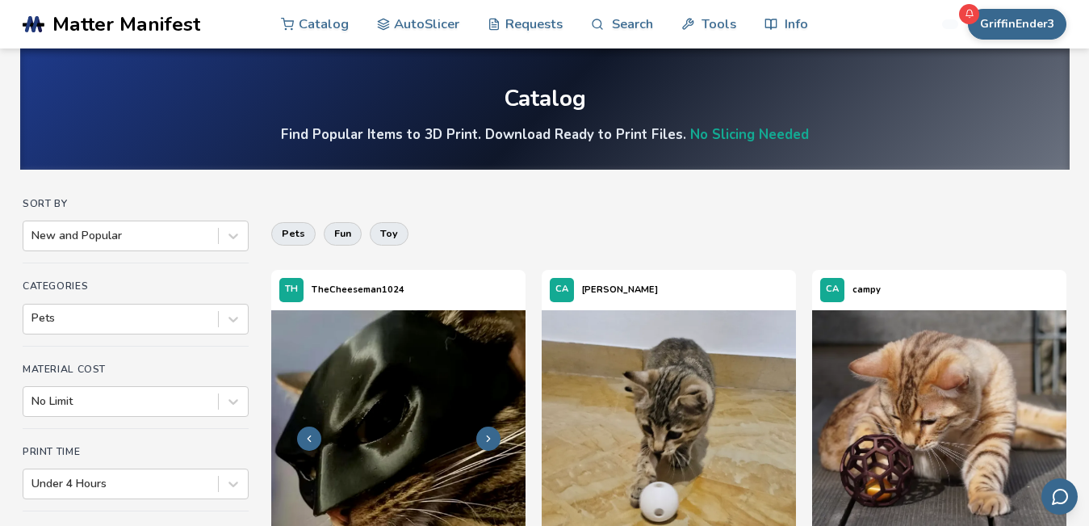
click at [483, 434] on icon at bounding box center [488, 438] width 11 height 11
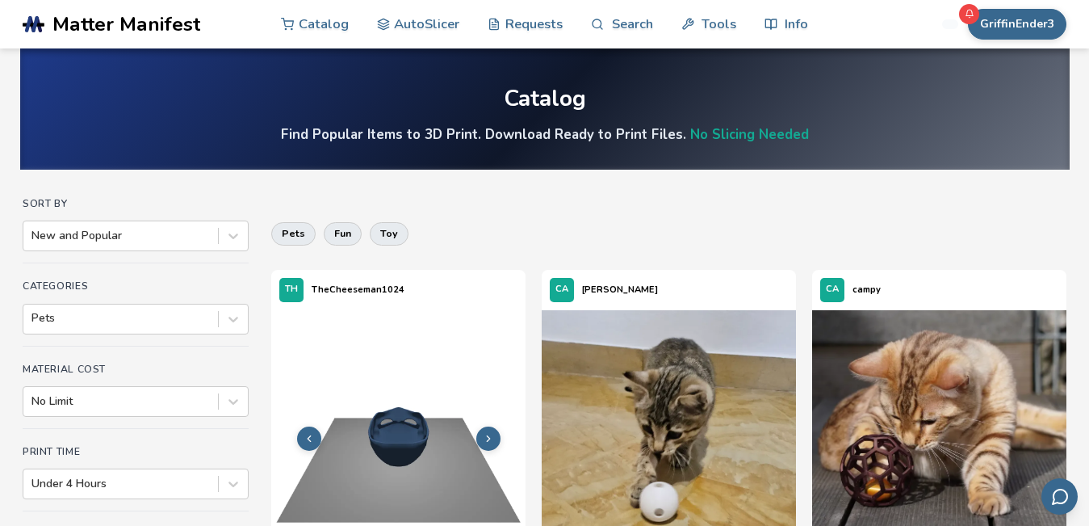
click at [483, 434] on icon at bounding box center [488, 438] width 11 height 11
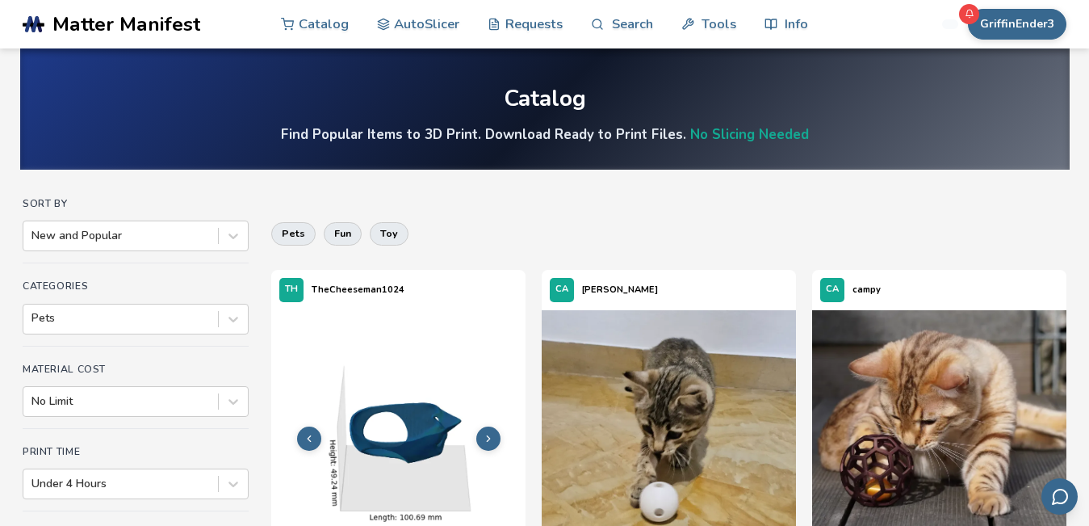
click at [483, 434] on icon at bounding box center [488, 438] width 11 height 11
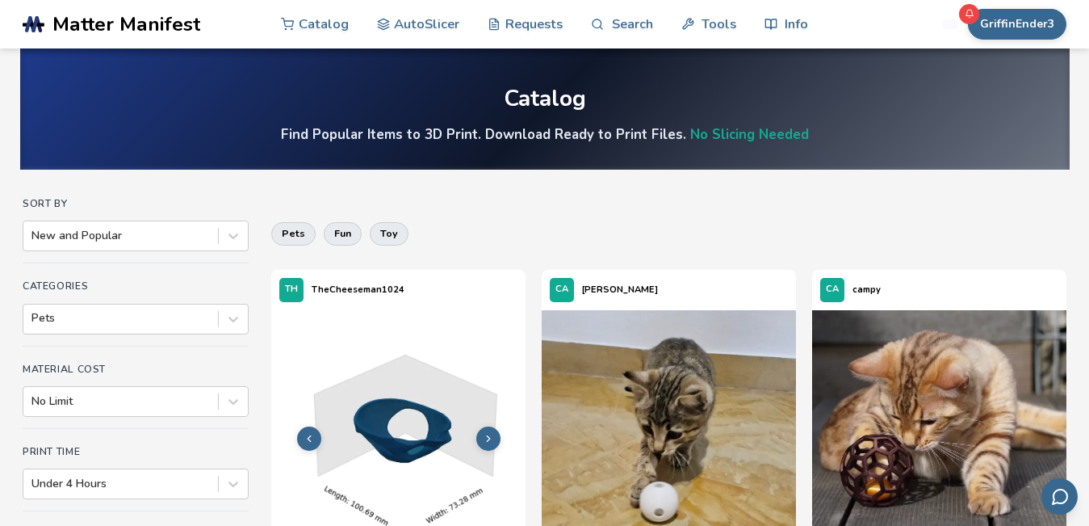
click at [483, 434] on icon at bounding box center [488, 438] width 11 height 11
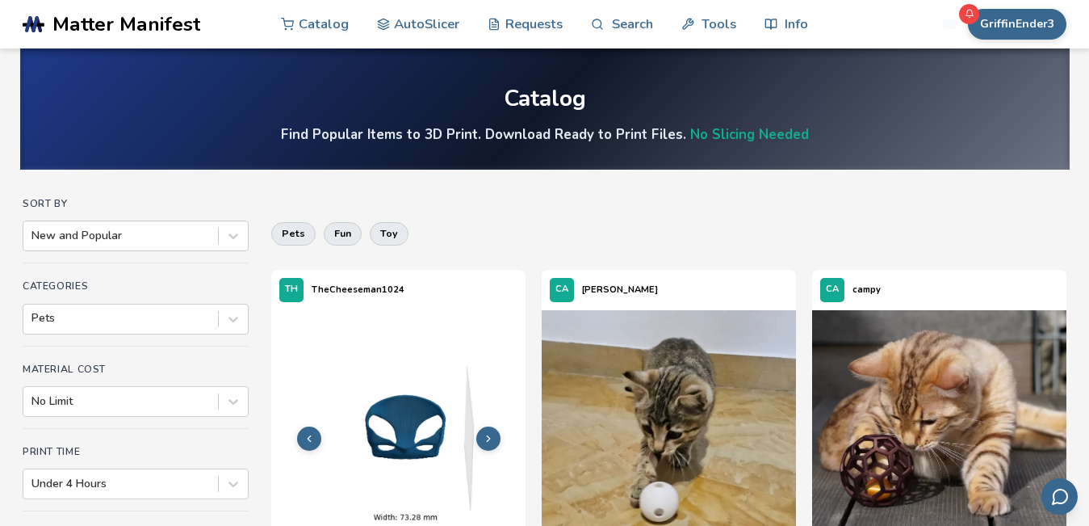
click at [484, 434] on icon at bounding box center [488, 438] width 11 height 11
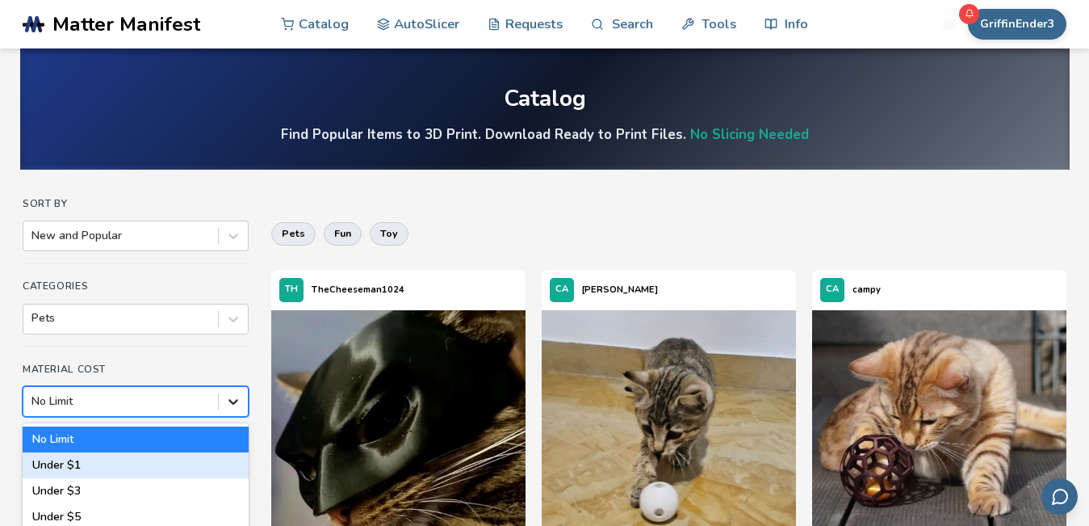
scroll to position [65, 0]
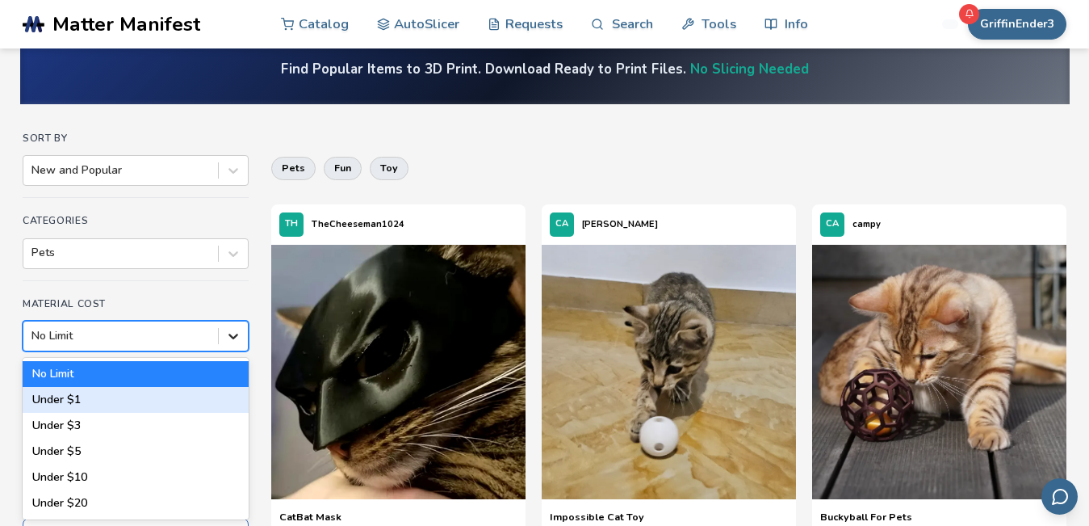
click at [233, 351] on div "6 results available. Use Up and Down to choose options, press Enter to select t…" at bounding box center [136, 336] width 226 height 31
click at [241, 251] on icon at bounding box center [233, 253] width 16 height 16
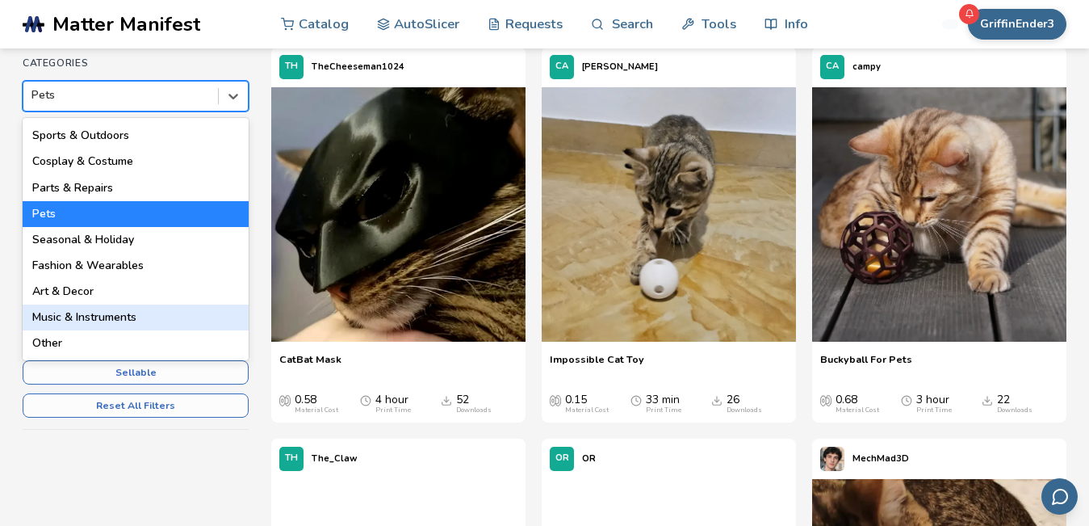
scroll to position [230, 0]
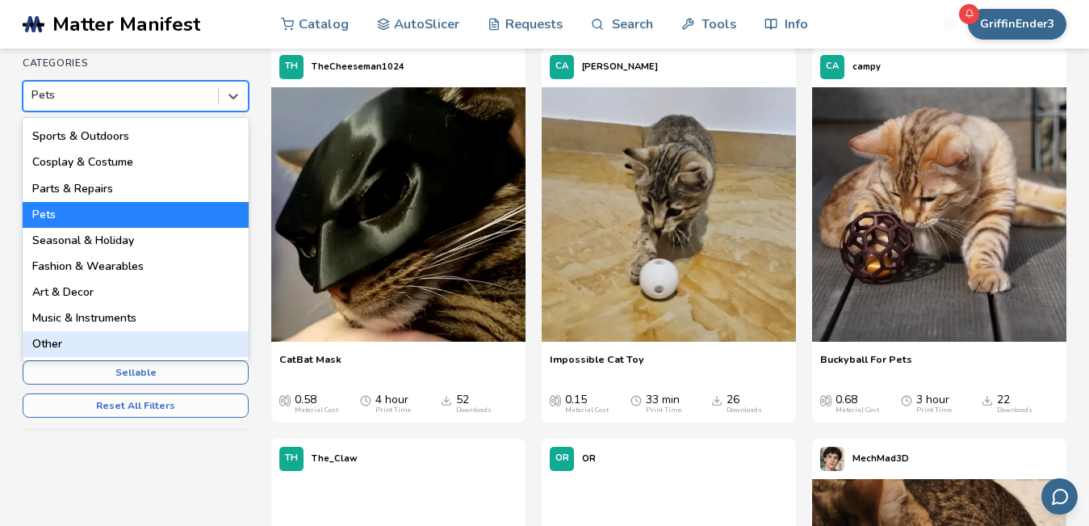
click at [149, 349] on div "Other" at bounding box center [136, 344] width 226 height 26
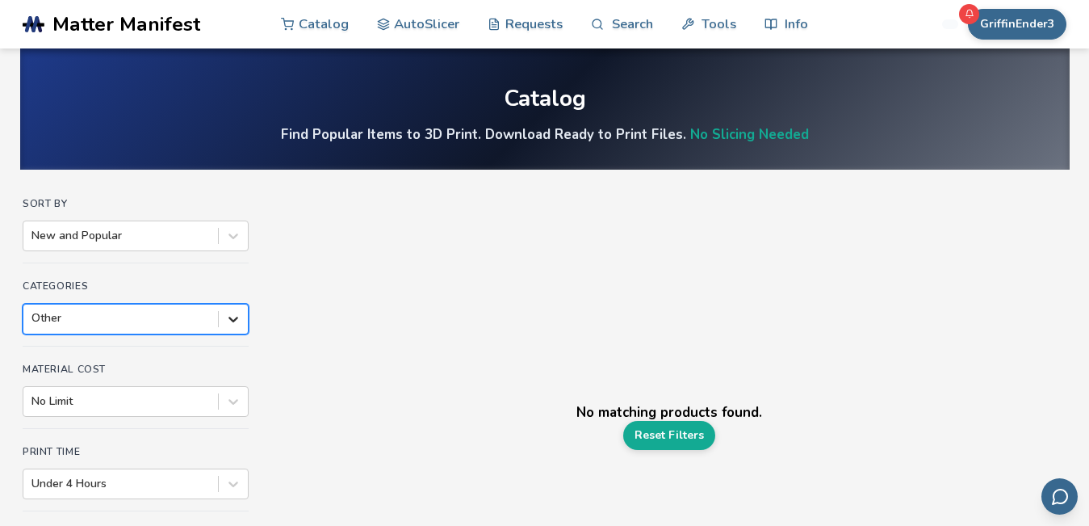
click at [220, 319] on div "option Other, selected. Other" at bounding box center [136, 319] width 226 height 31
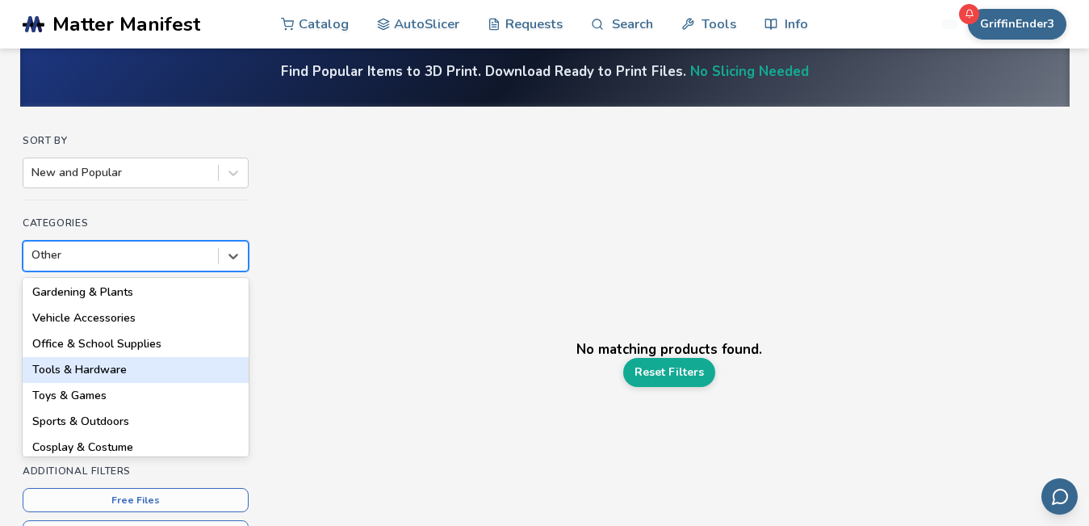
scroll to position [107, 0]
click at [149, 371] on div "Tools & Hardware" at bounding box center [136, 368] width 226 height 26
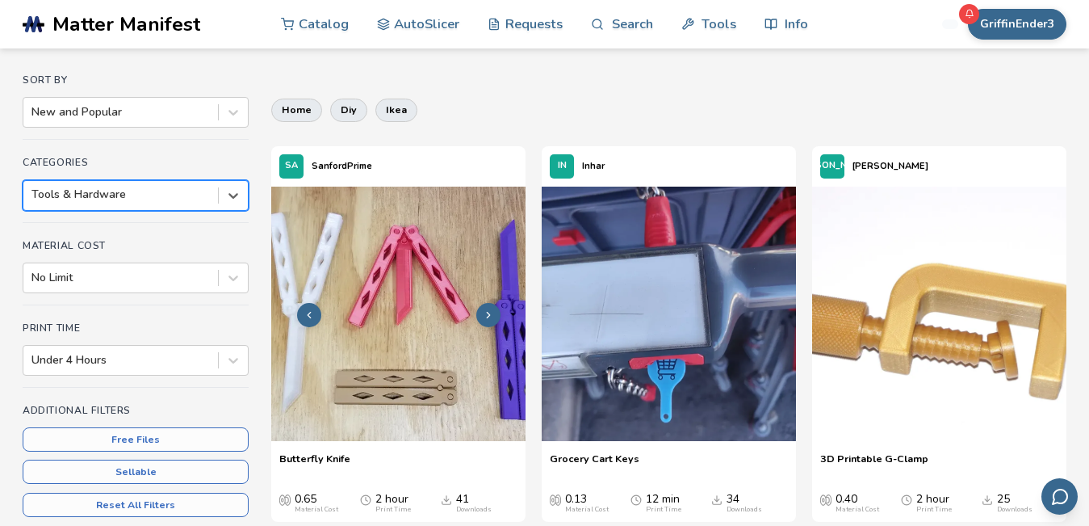
scroll to position [124, 0]
click at [488, 308] on button at bounding box center [488, 314] width 24 height 24
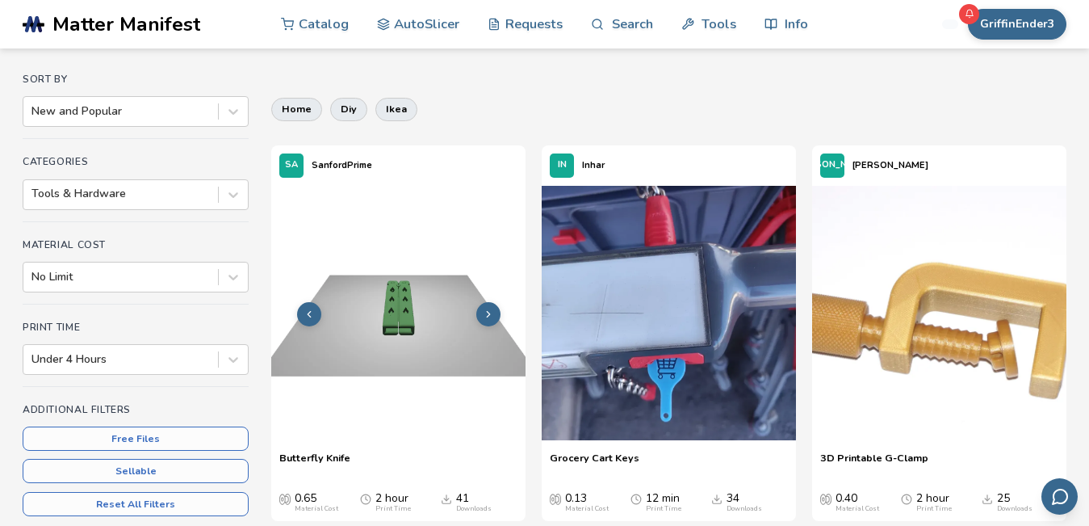
click at [488, 308] on button at bounding box center [488, 314] width 24 height 24
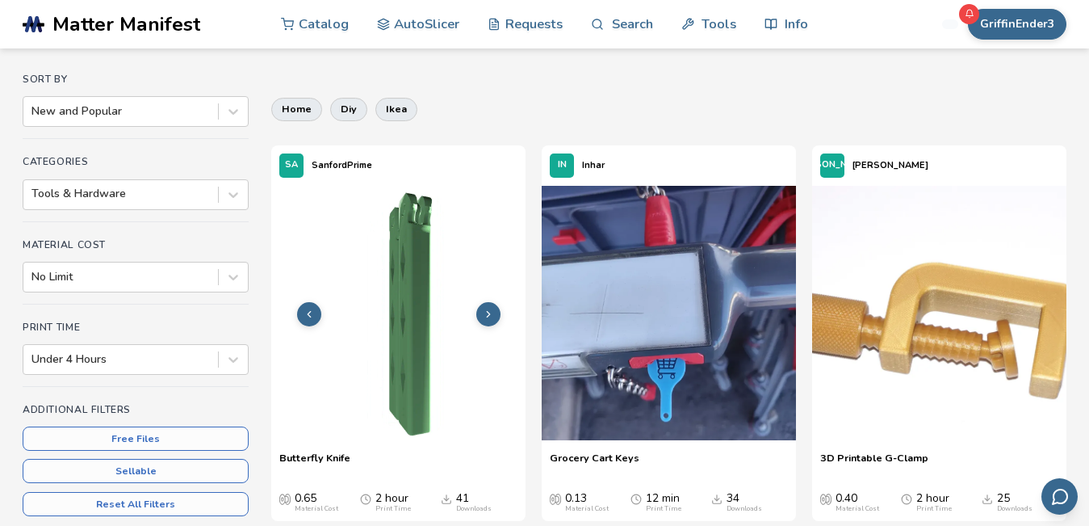
click at [477, 311] on button at bounding box center [488, 314] width 24 height 24
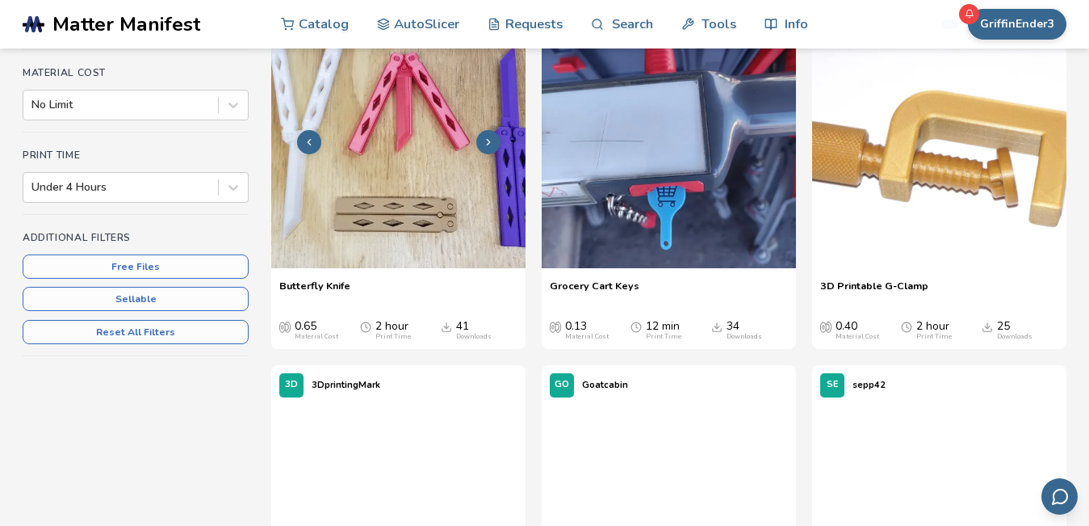
scroll to position [297, 0]
click at [424, 190] on img at bounding box center [398, 140] width 254 height 254
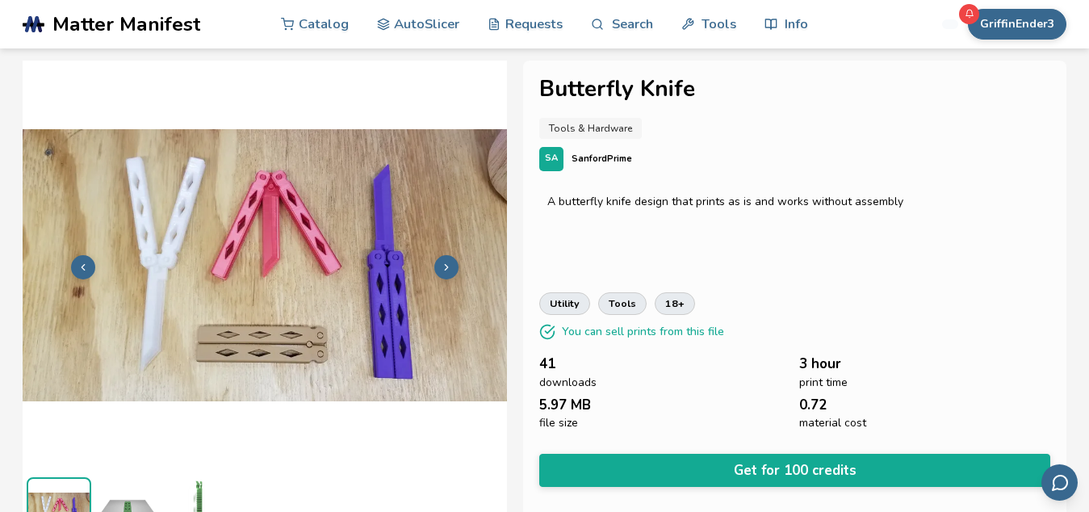
click at [449, 259] on button at bounding box center [446, 267] width 24 height 24
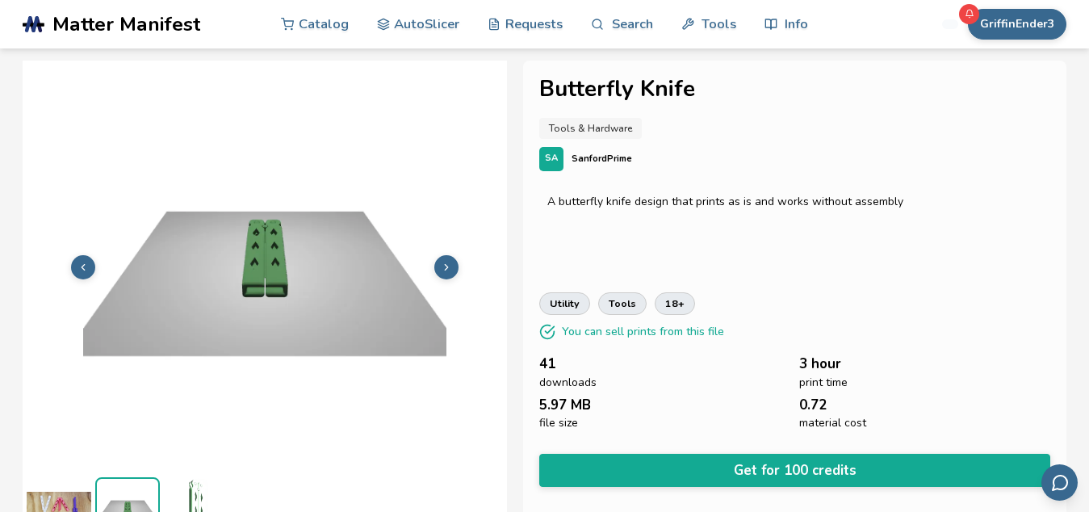
scroll to position [30, 0]
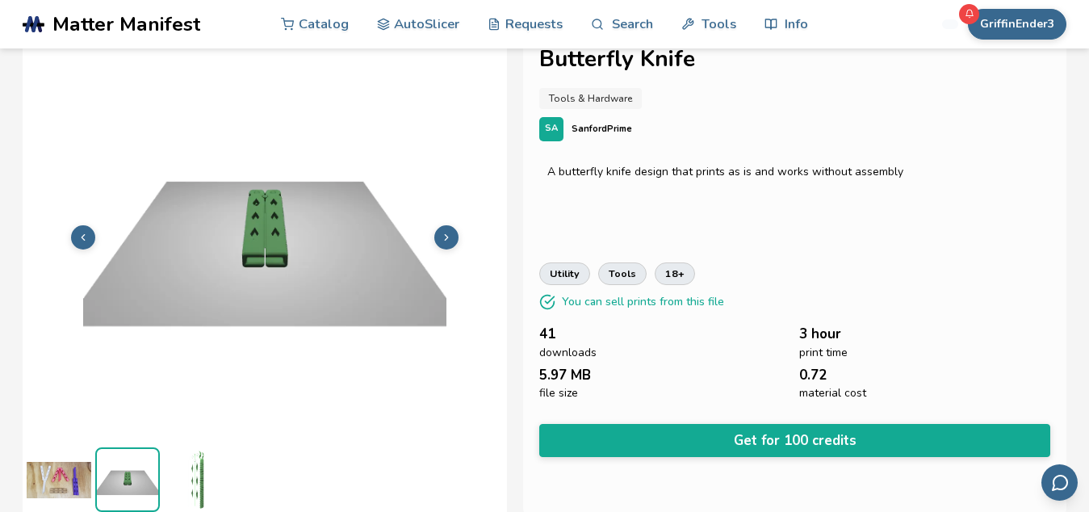
click at [442, 241] on icon at bounding box center [446, 237] width 11 height 11
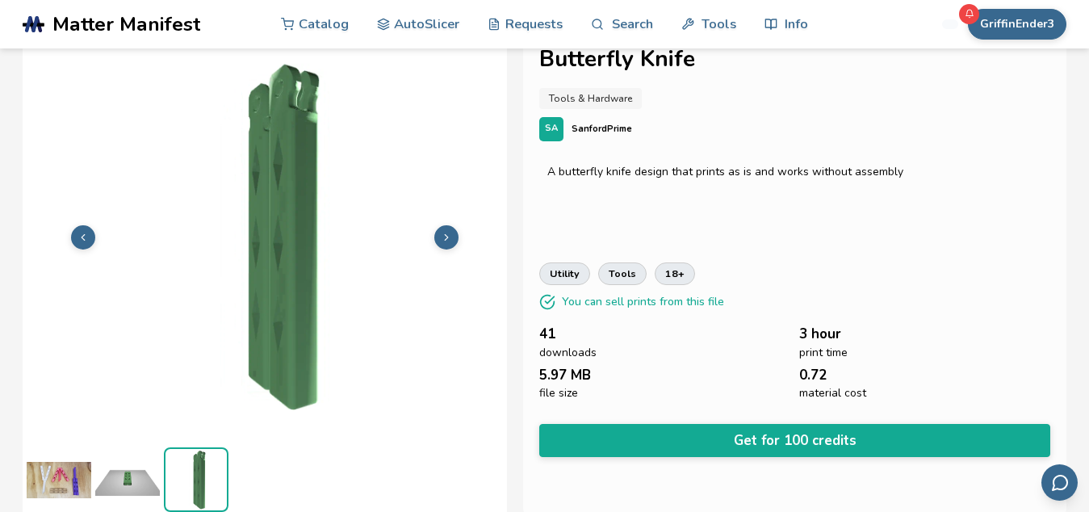
click at [83, 238] on polyline at bounding box center [83, 237] width 3 height 6
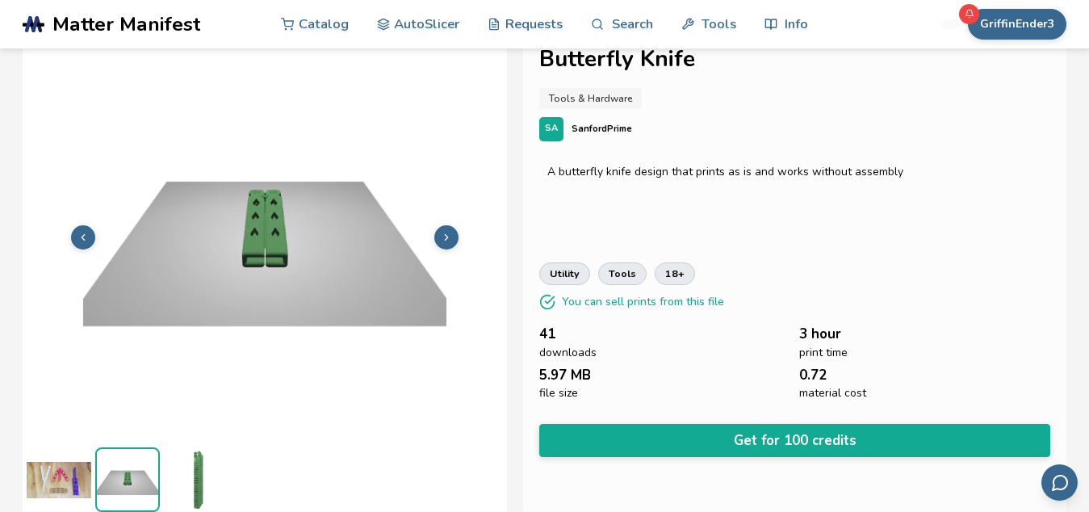
click at [78, 234] on icon at bounding box center [83, 237] width 11 height 11
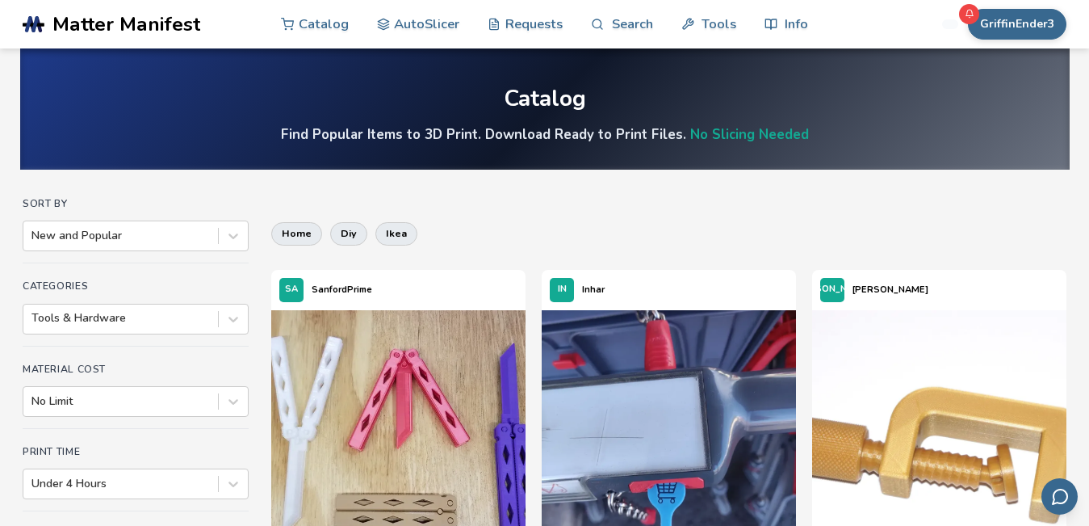
click at [226, 313] on div "Tools & Hardware" at bounding box center [136, 319] width 226 height 31
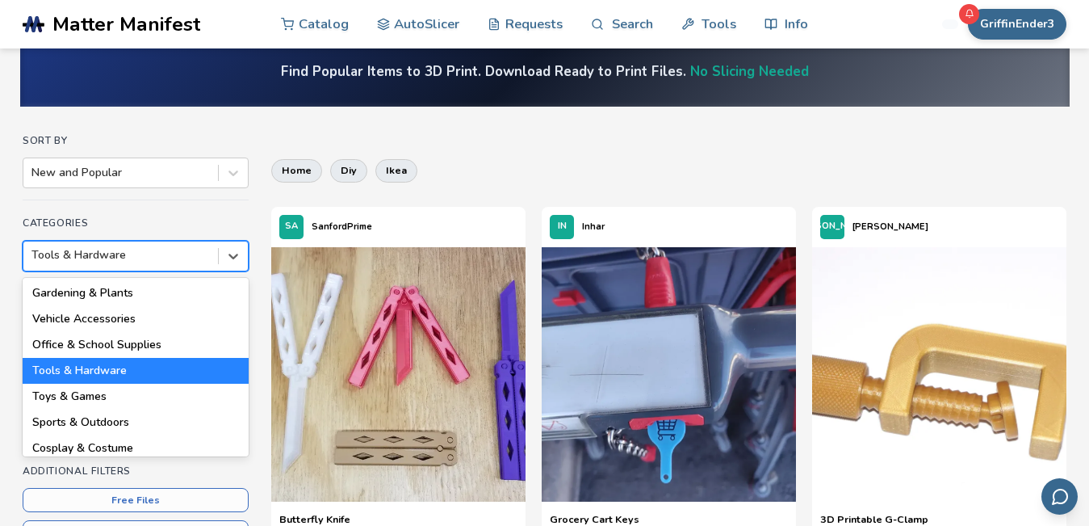
scroll to position [105, 0]
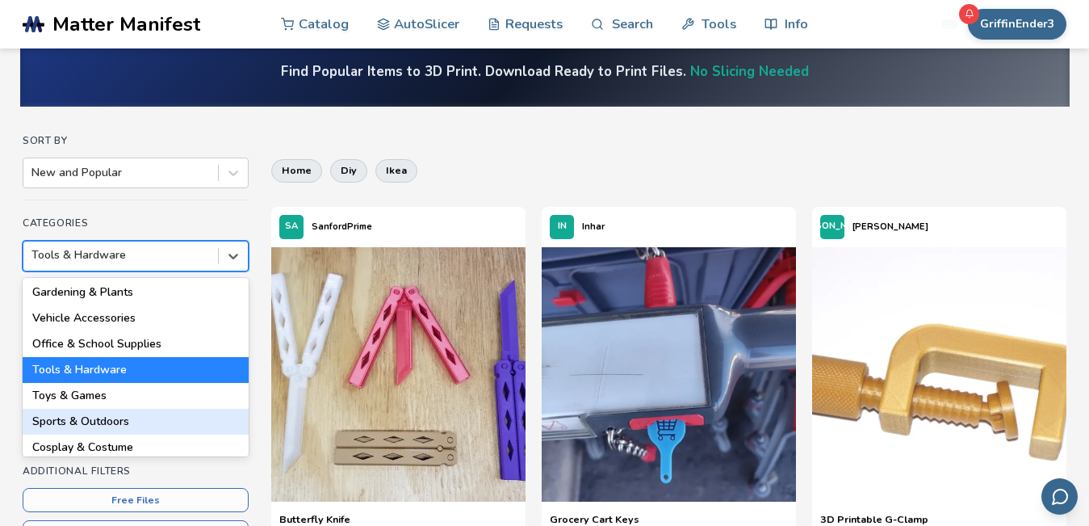
click at [129, 421] on div "Sports & Outdoors" at bounding box center [136, 422] width 226 height 26
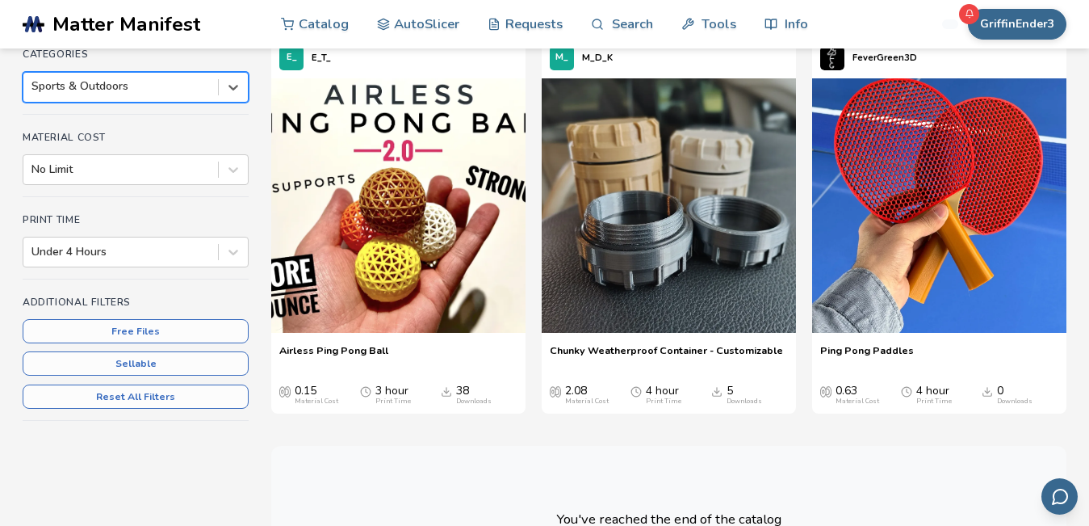
scroll to position [229, 0]
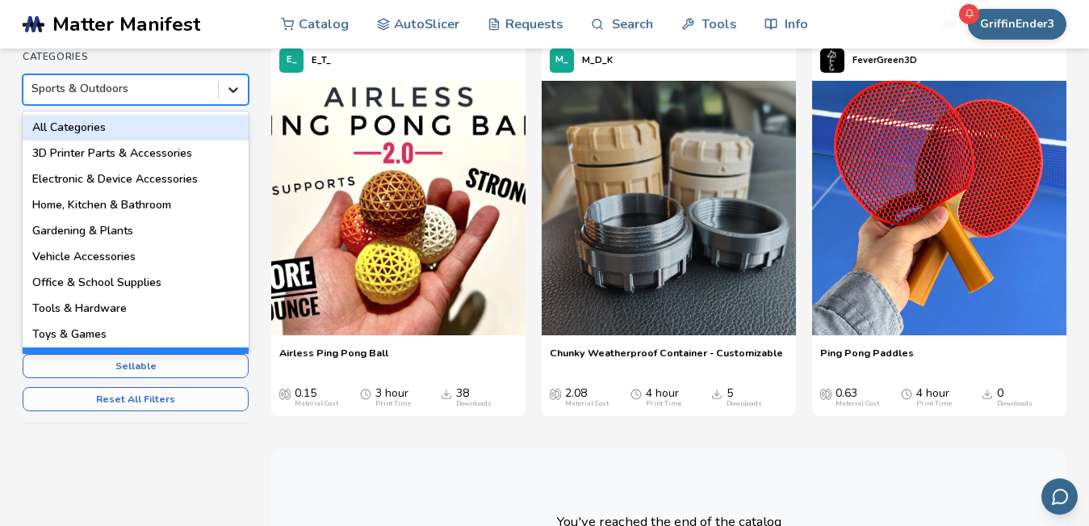
click at [237, 82] on icon at bounding box center [233, 90] width 16 height 16
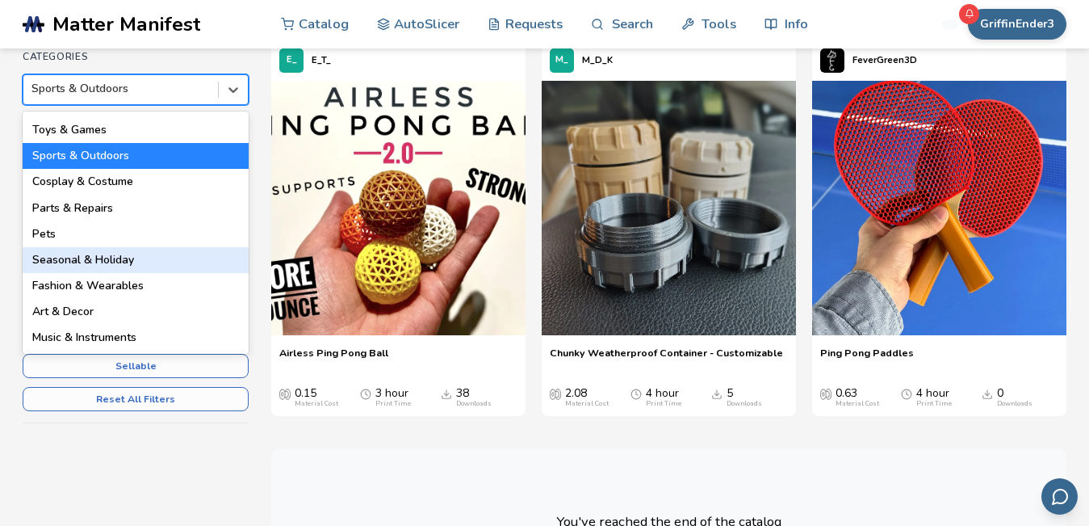
scroll to position [215, 0]
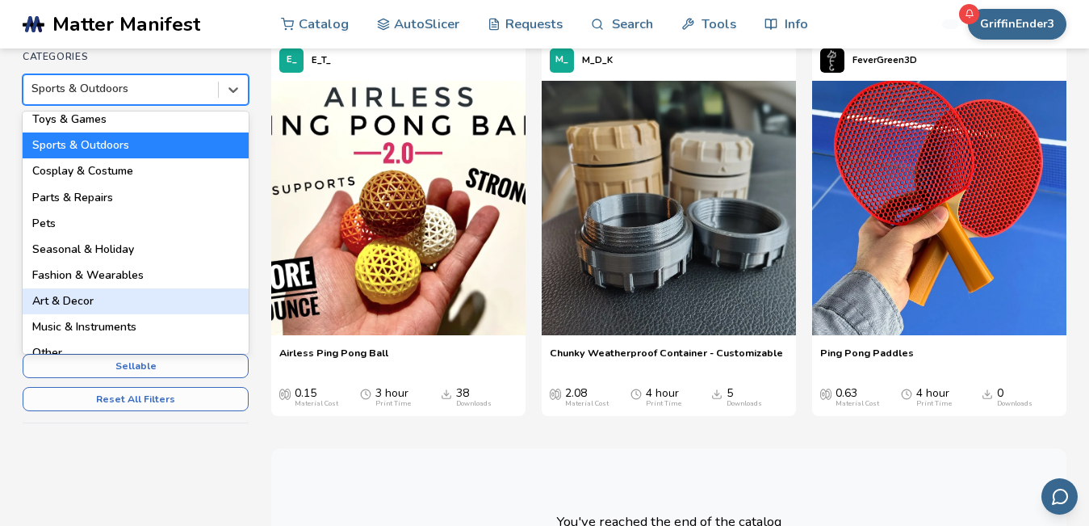
click at [118, 289] on div "Art & Decor" at bounding box center [136, 301] width 226 height 26
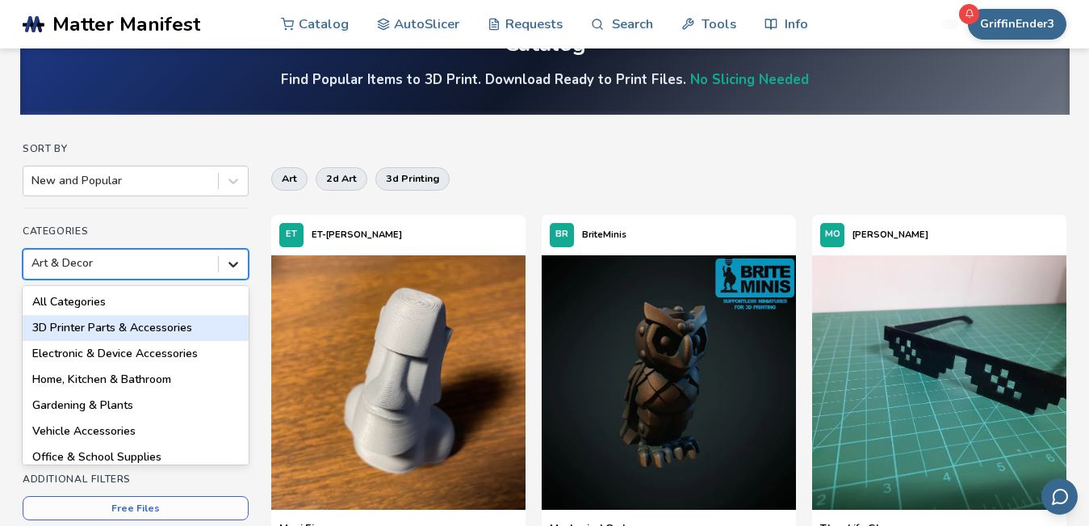
click at [233, 279] on div "option Art & Decor, selected. 18 results available. Use Up and Down to choose o…" at bounding box center [136, 264] width 226 height 31
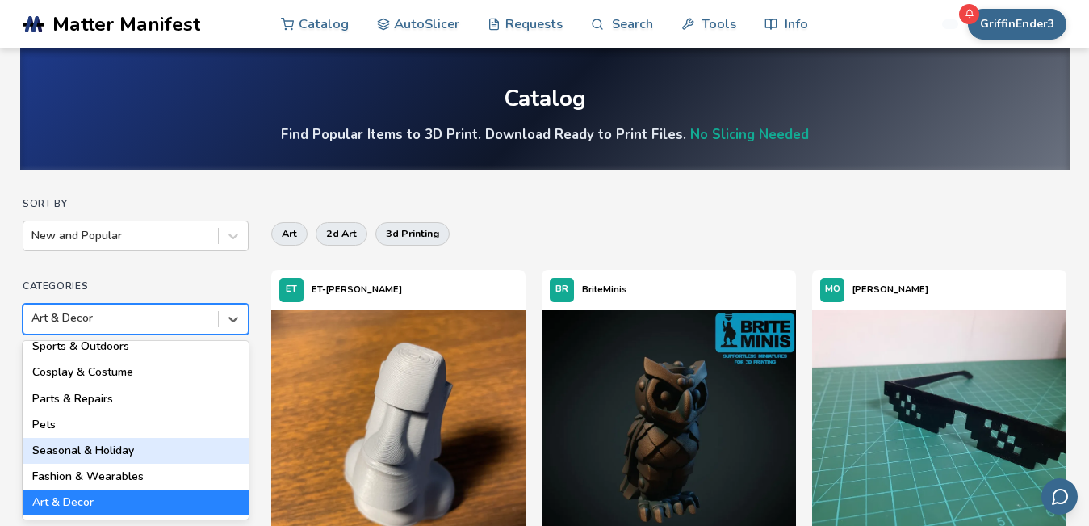
scroll to position [244, 0]
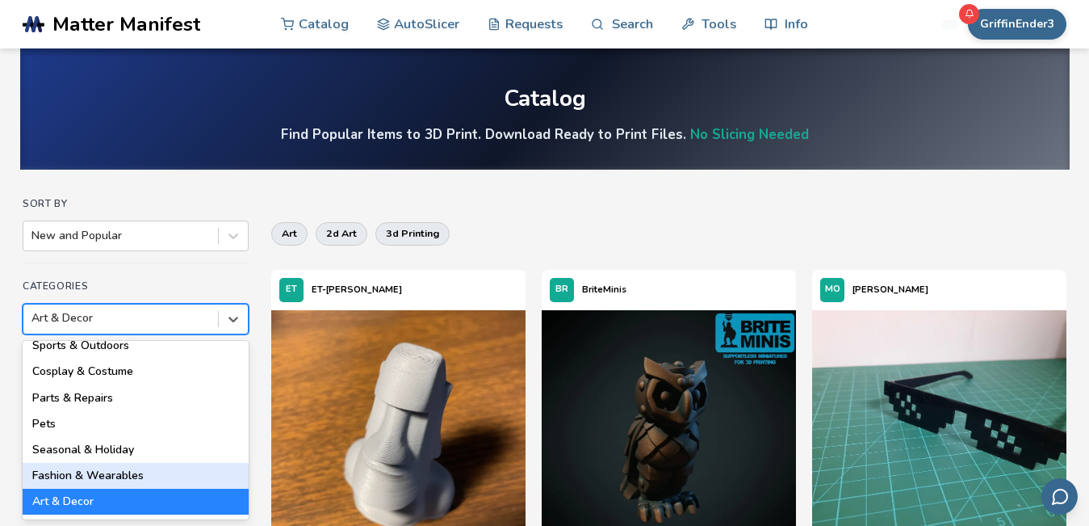
click at [131, 483] on div "Fashion & Wearables" at bounding box center [136, 476] width 226 height 26
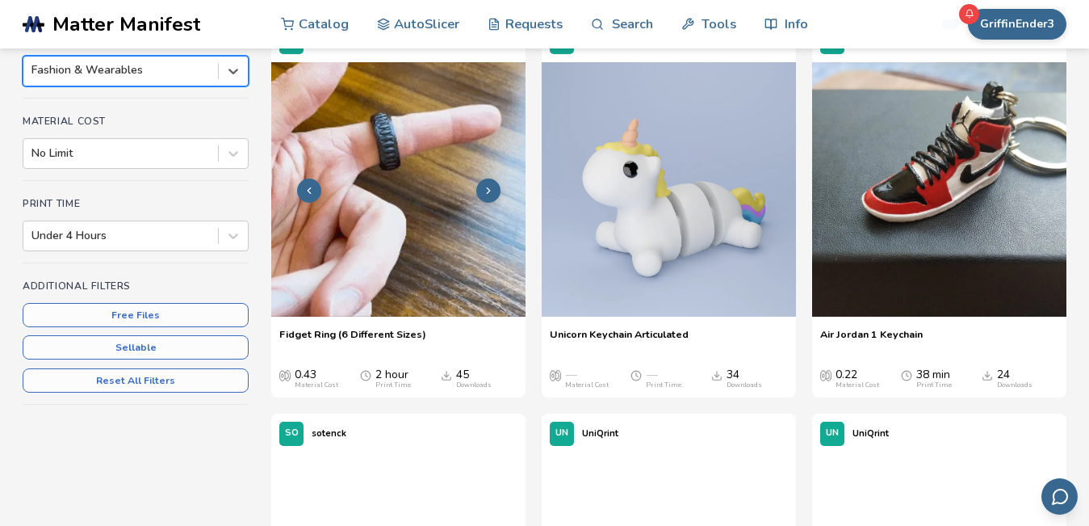
scroll to position [249, 0]
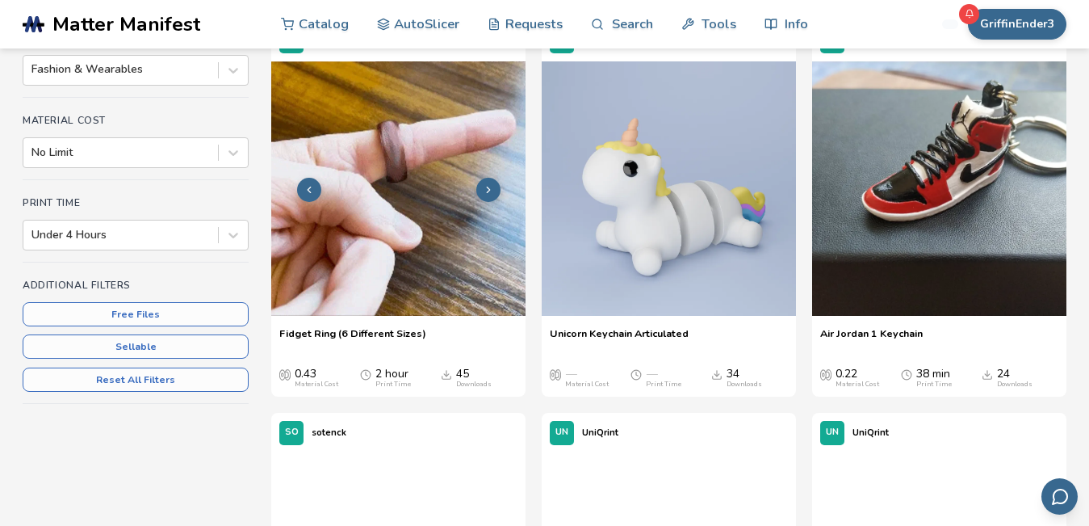
click at [488, 182] on button at bounding box center [488, 190] width 24 height 24
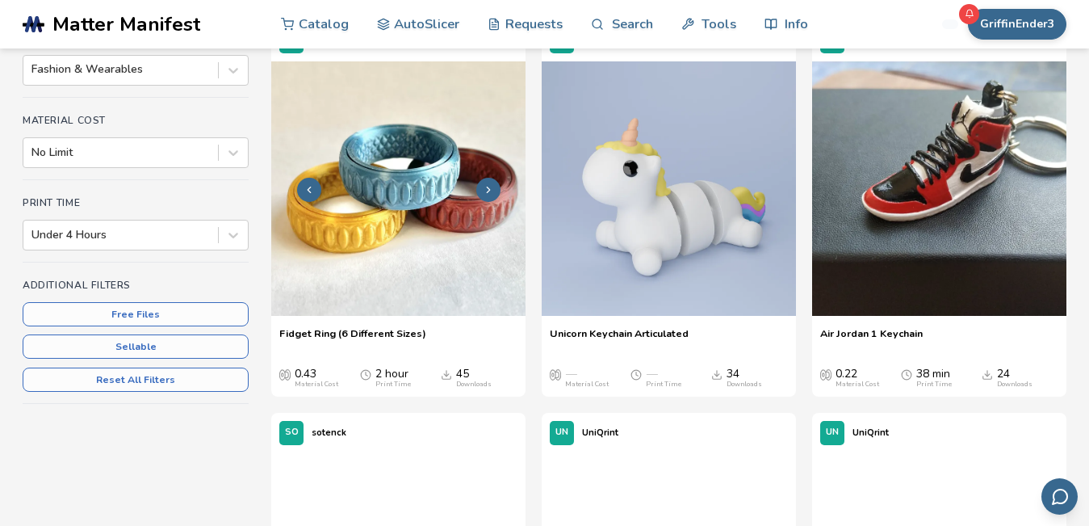
click at [488, 182] on button at bounding box center [488, 190] width 24 height 24
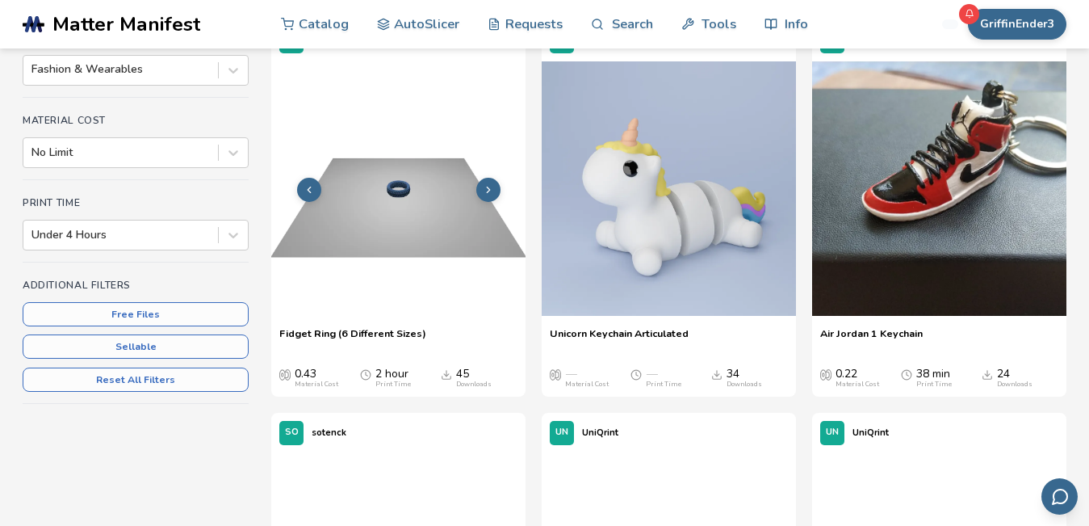
click at [485, 181] on button at bounding box center [488, 190] width 24 height 24
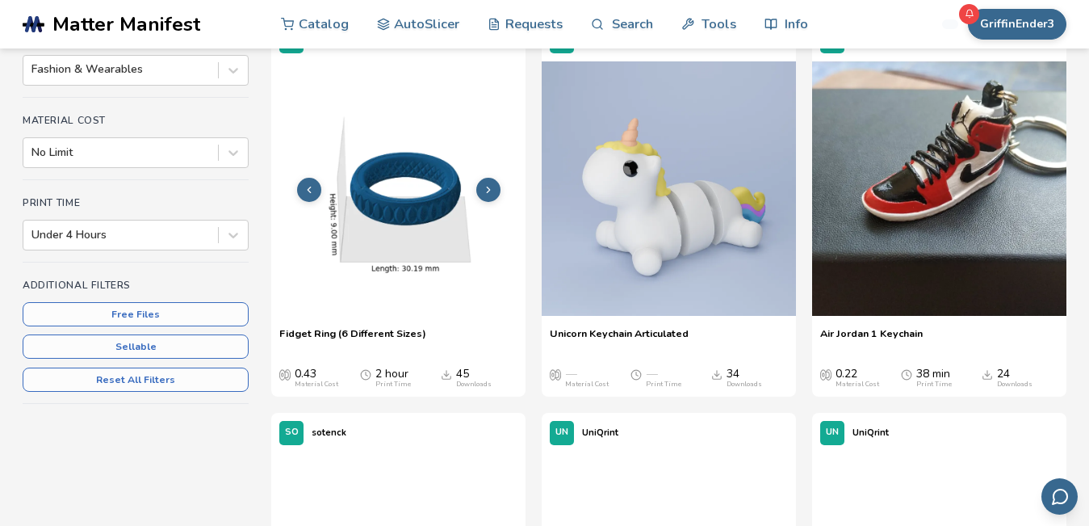
click at [490, 184] on icon at bounding box center [488, 189] width 11 height 11
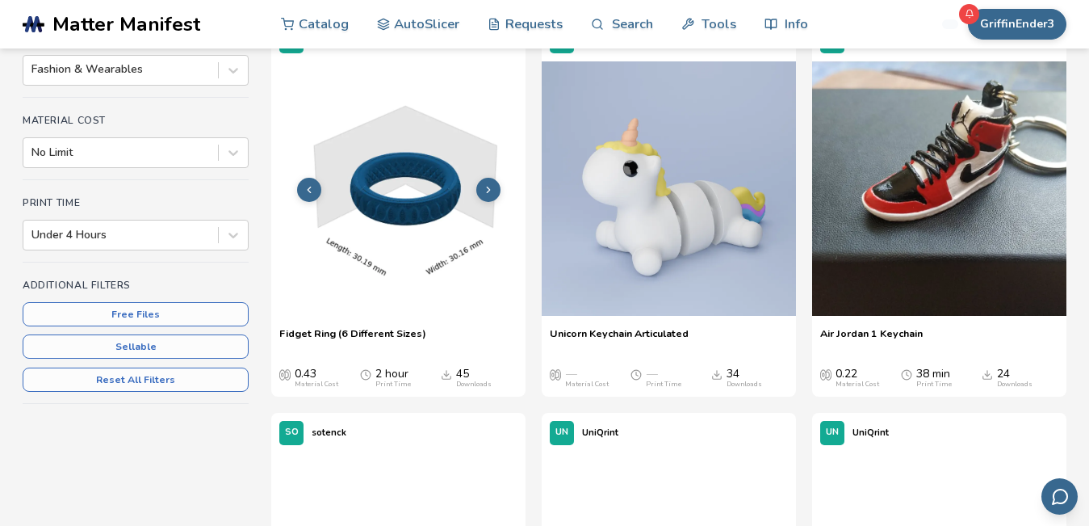
click at [490, 182] on button at bounding box center [488, 190] width 24 height 24
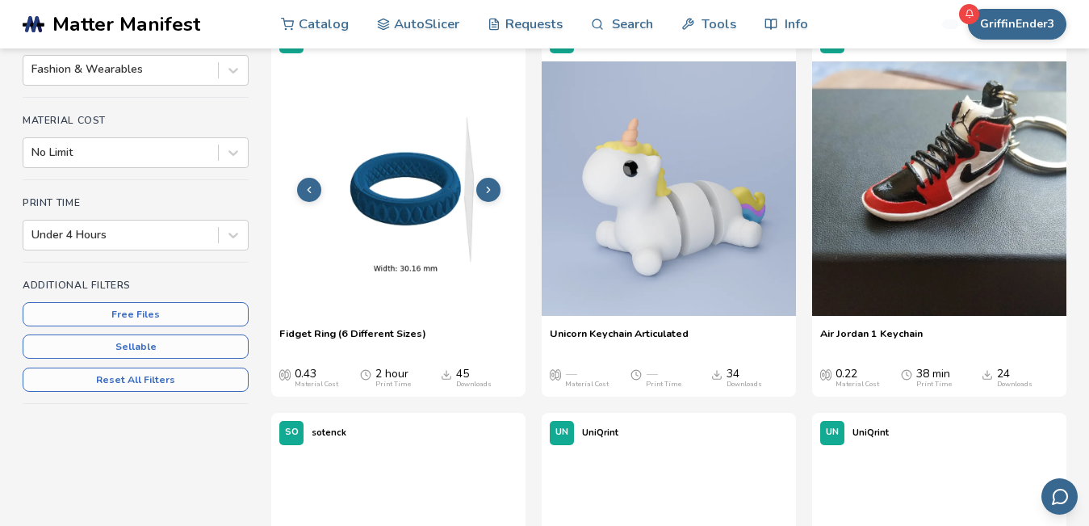
click at [491, 186] on icon at bounding box center [488, 189] width 11 height 11
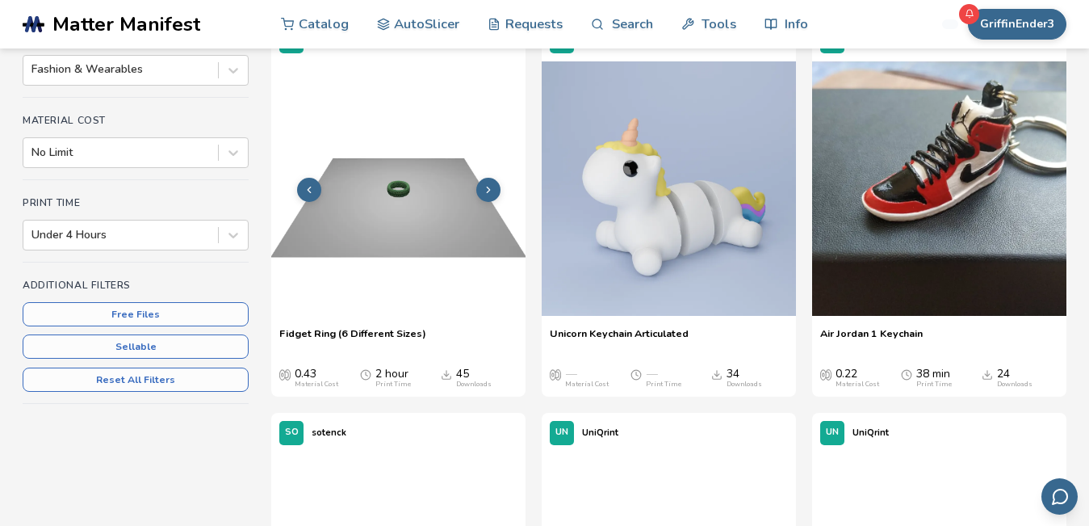
click at [491, 179] on button at bounding box center [488, 190] width 24 height 24
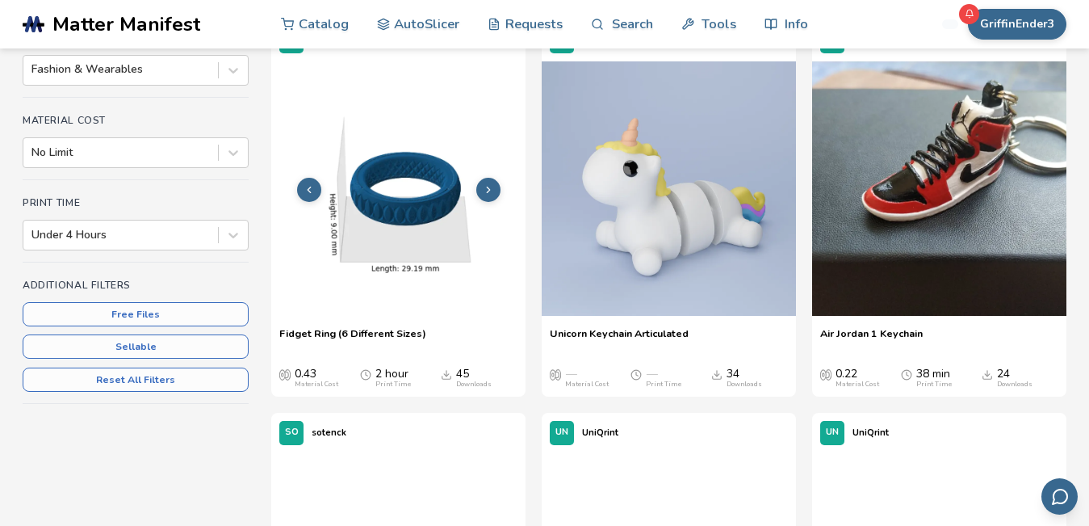
click at [491, 179] on button at bounding box center [488, 190] width 24 height 24
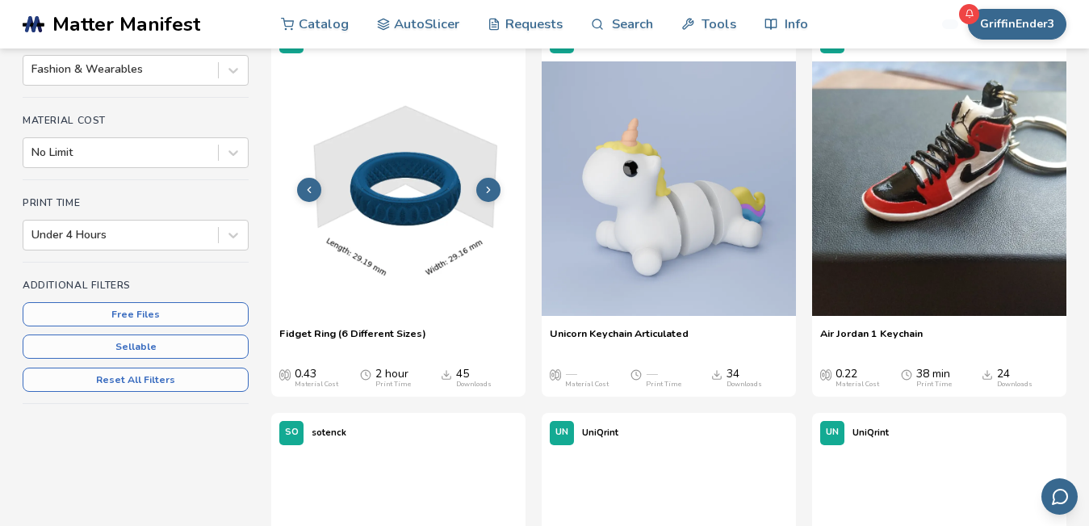
click at [493, 182] on button at bounding box center [488, 190] width 24 height 24
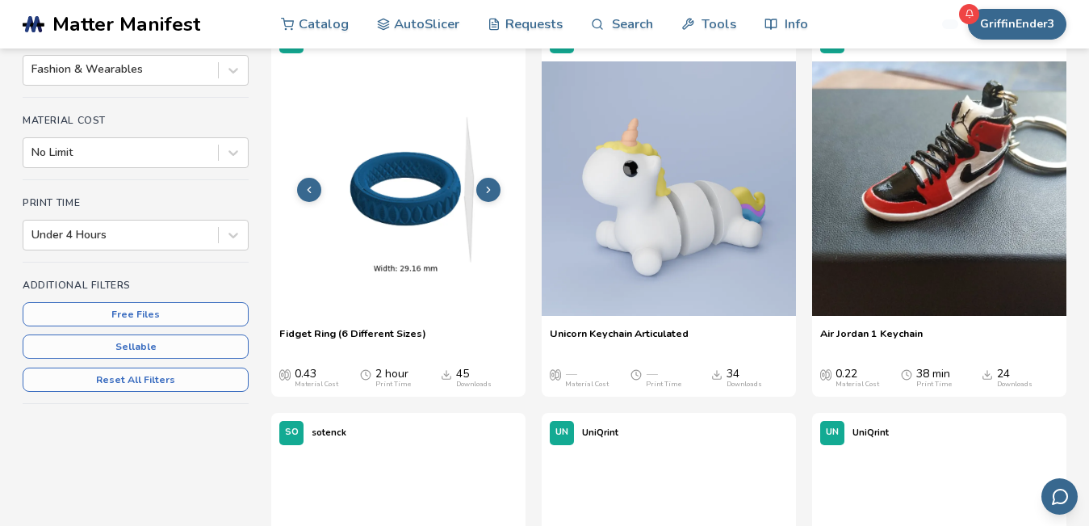
click at [493, 184] on icon at bounding box center [488, 189] width 11 height 11
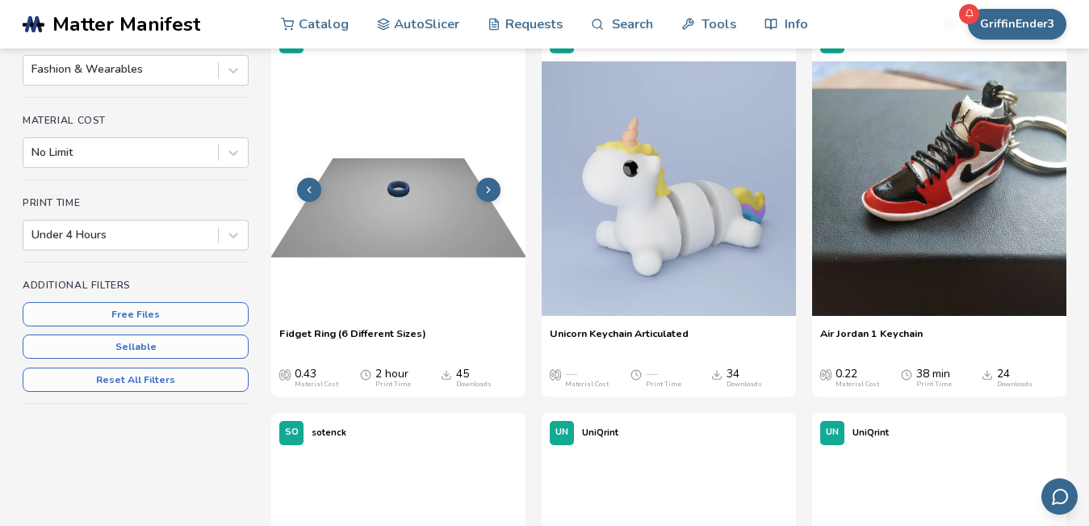
click at [493, 185] on icon at bounding box center [488, 189] width 11 height 11
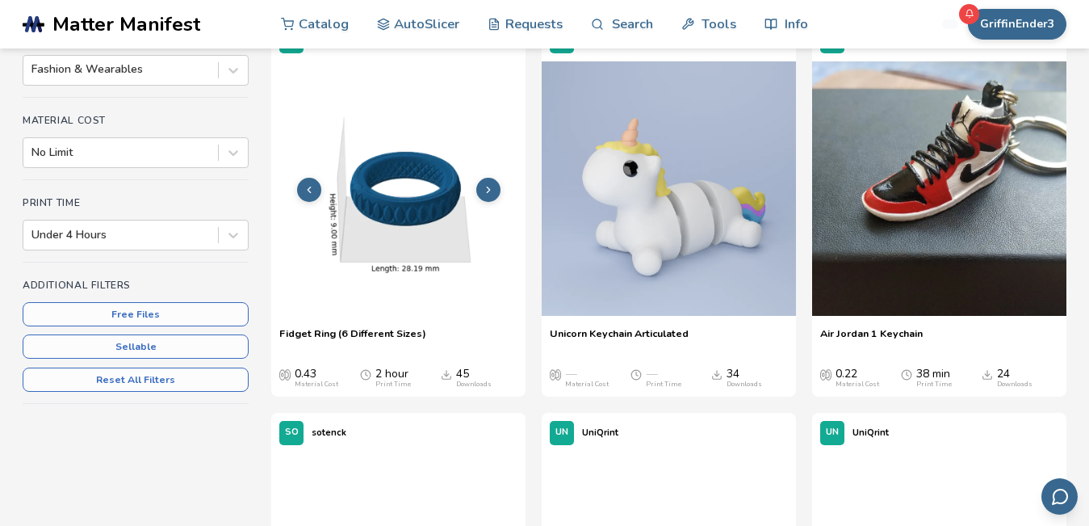
click at [493, 185] on icon at bounding box center [488, 189] width 11 height 11
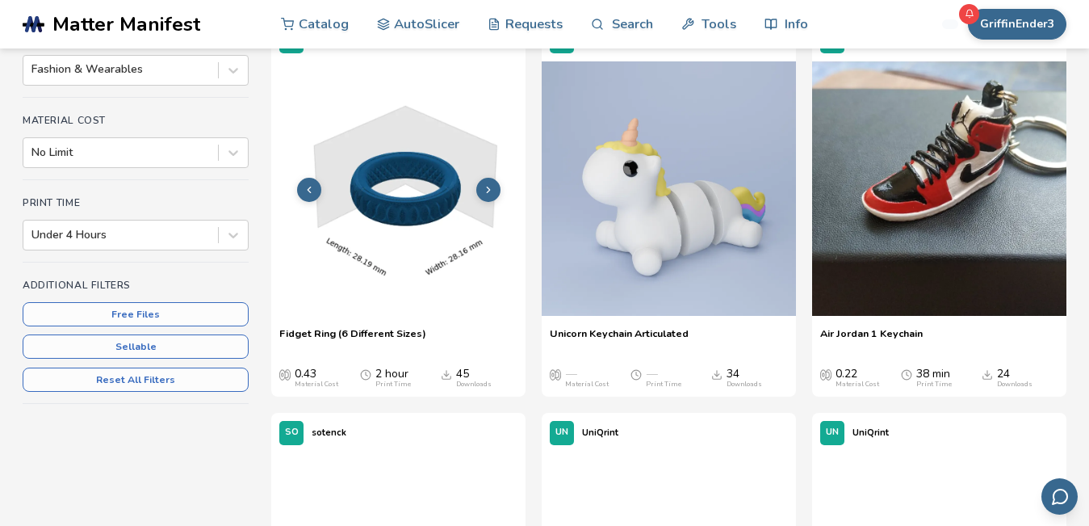
click at [493, 187] on icon at bounding box center [488, 189] width 11 height 11
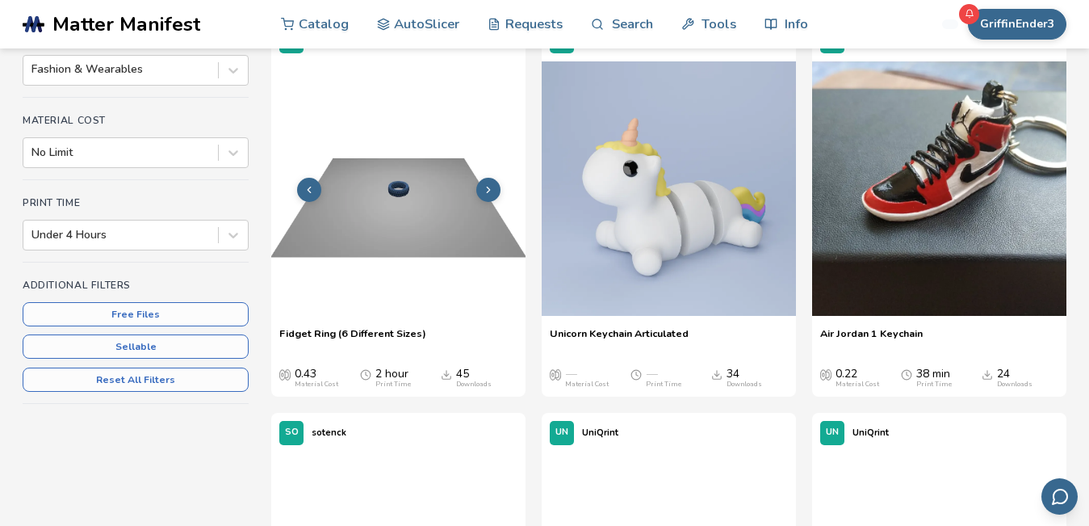
click at [493, 187] on icon at bounding box center [488, 189] width 11 height 11
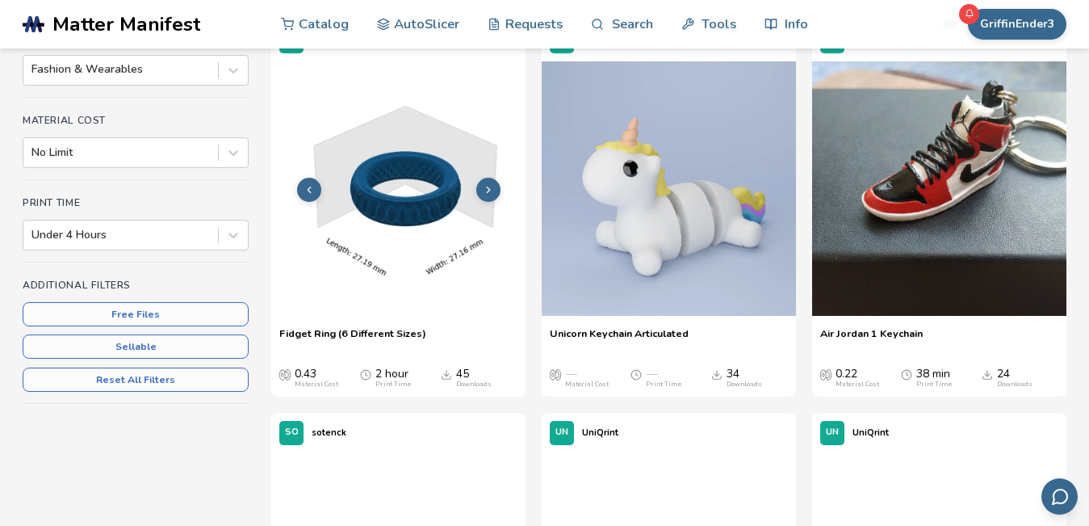
click at [493, 187] on icon at bounding box center [488, 189] width 11 height 11
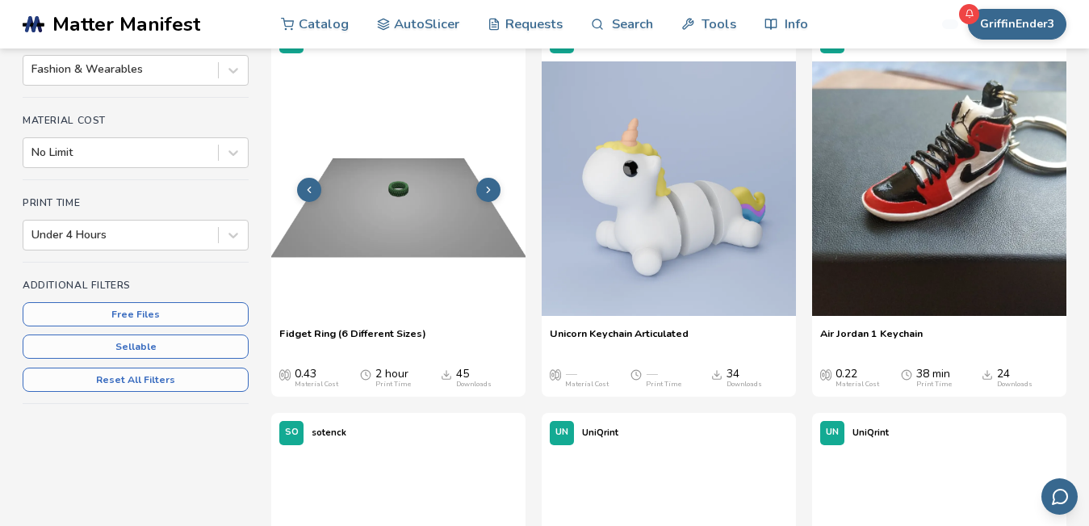
click at [493, 187] on icon at bounding box center [488, 189] width 11 height 11
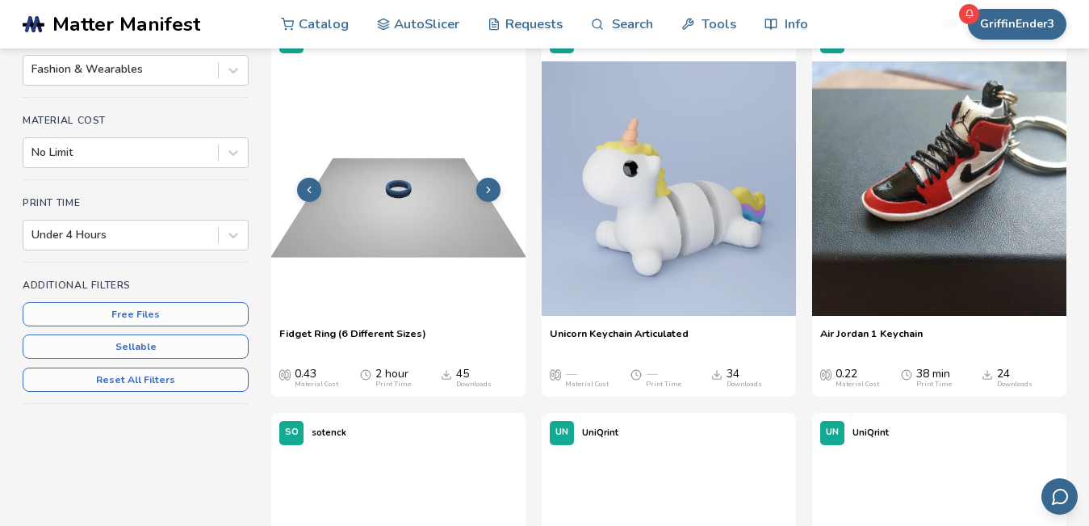
click at [493, 187] on icon at bounding box center [488, 189] width 11 height 11
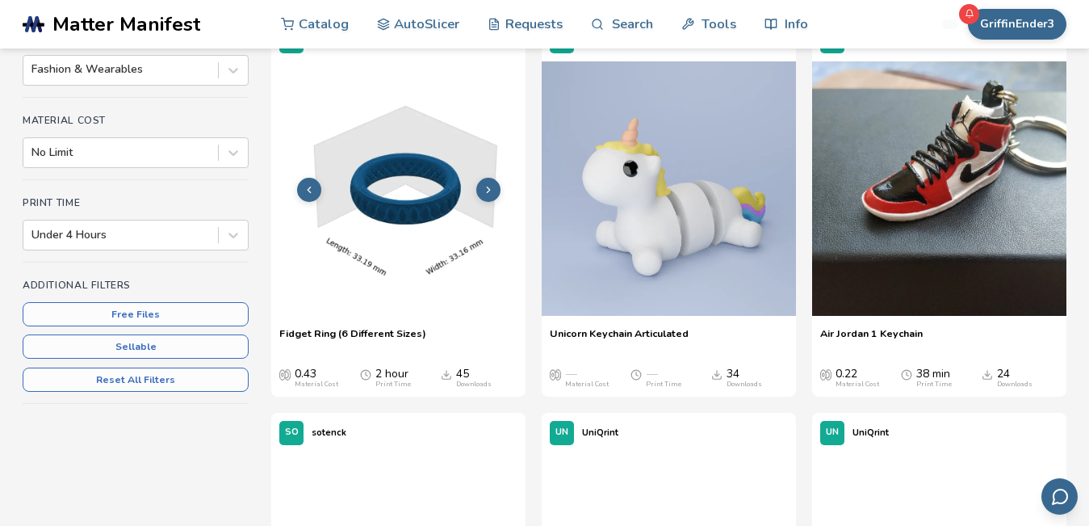
click at [493, 187] on icon at bounding box center [488, 189] width 11 height 11
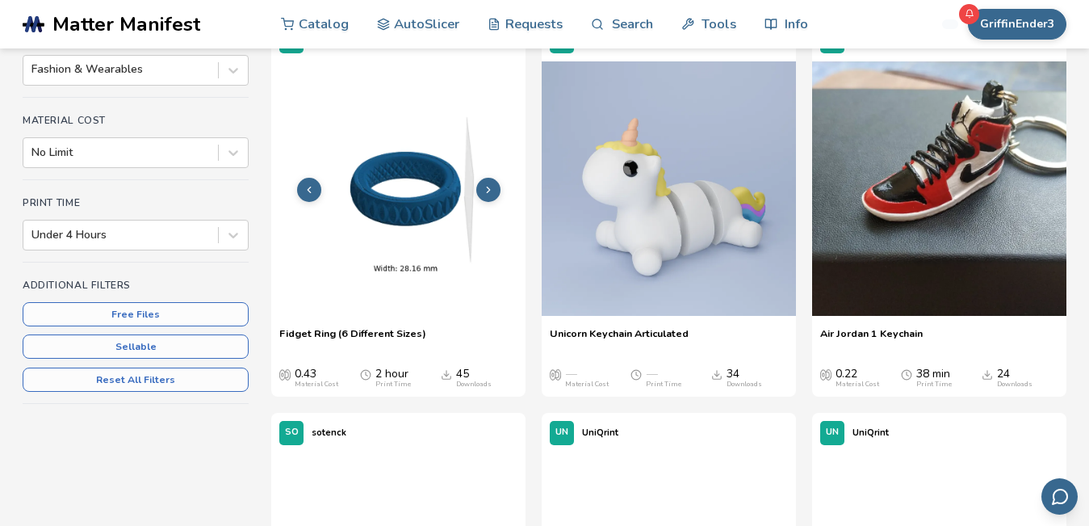
click at [493, 187] on icon at bounding box center [488, 189] width 11 height 11
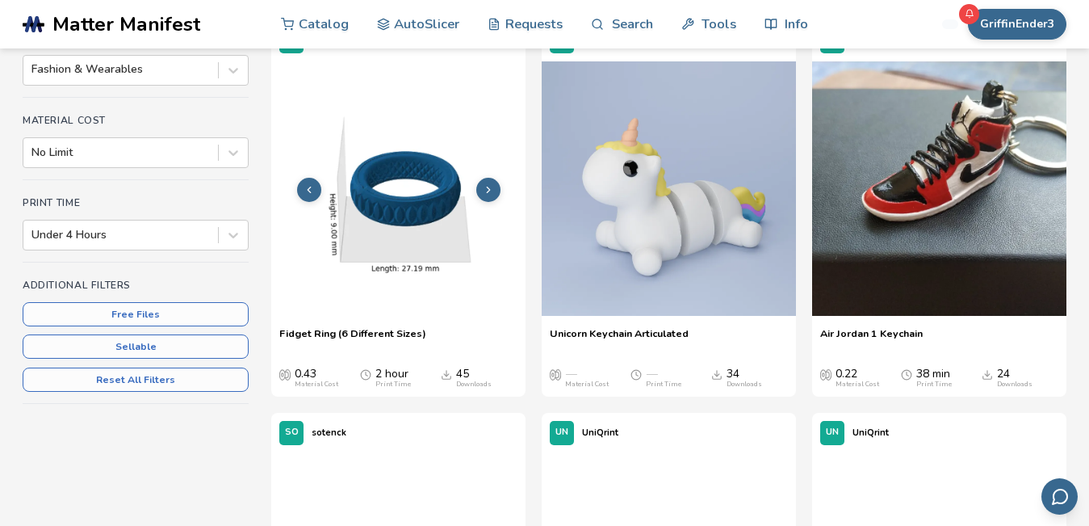
click at [493, 187] on icon at bounding box center [488, 189] width 11 height 11
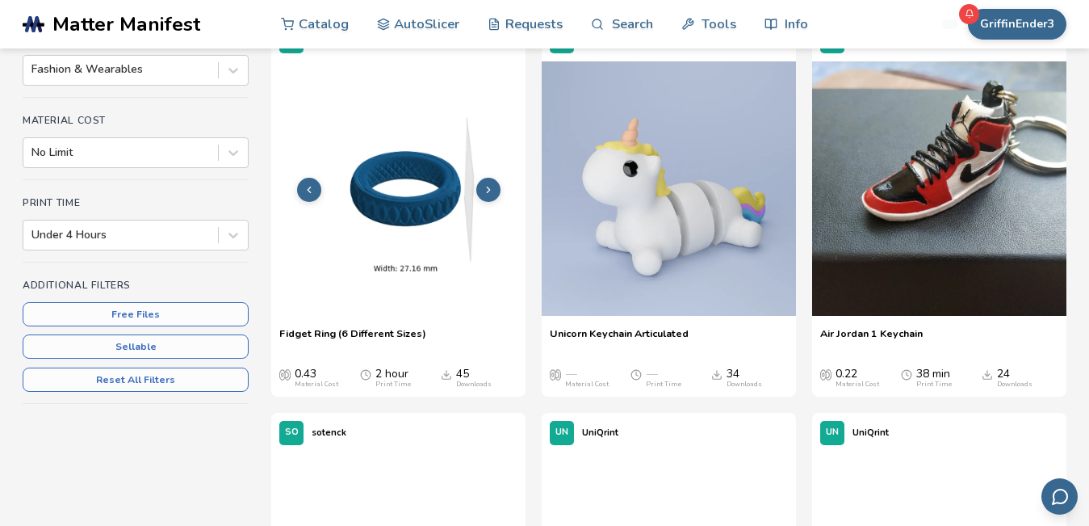
click at [489, 187] on icon at bounding box center [488, 189] width 11 height 11
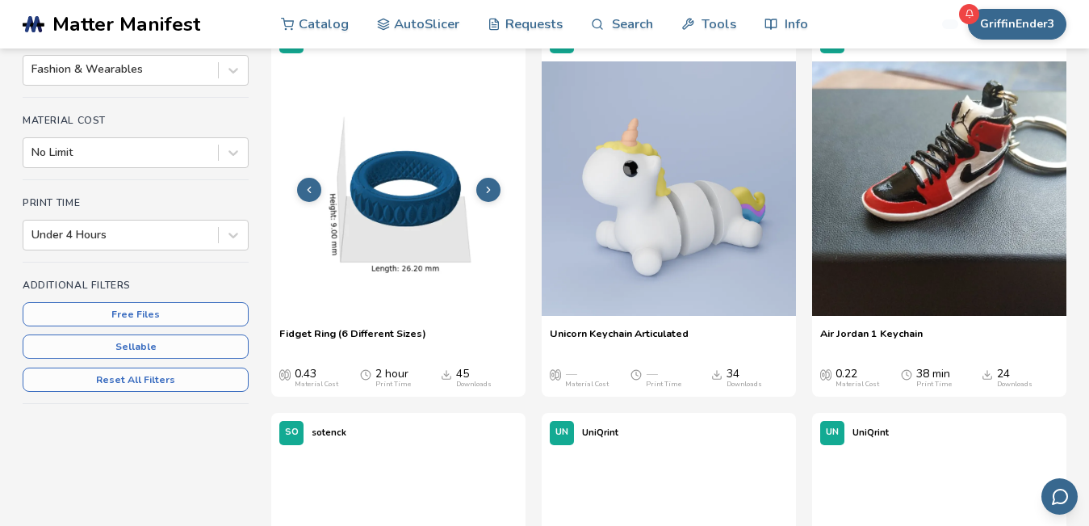
click at [489, 191] on polyline at bounding box center [488, 190] width 3 height 6
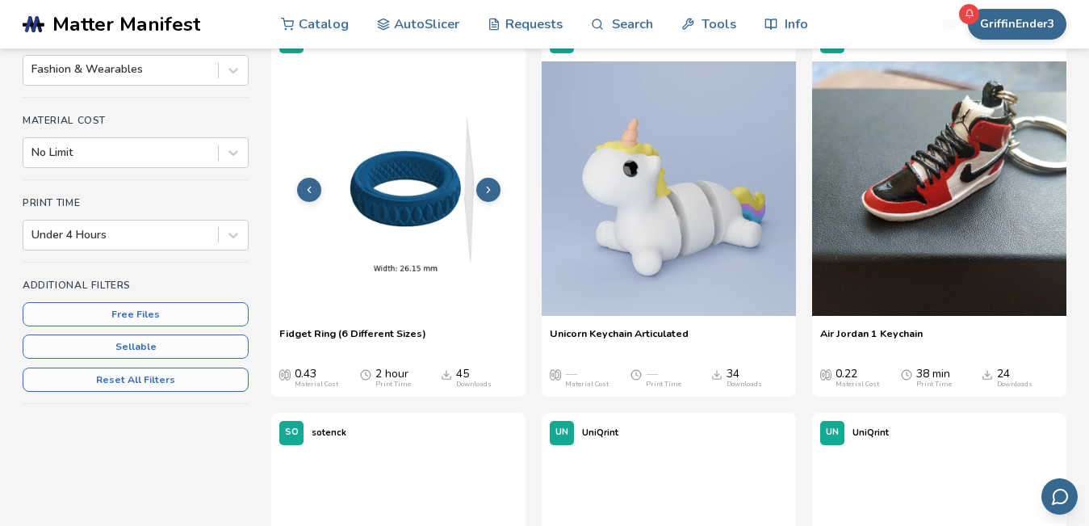
click at [489, 191] on polyline at bounding box center [488, 190] width 3 height 6
drag, startPoint x: 489, startPoint y: 191, endPoint x: 500, endPoint y: 189, distance: 10.6
click at [500, 189] on button at bounding box center [488, 190] width 24 height 24
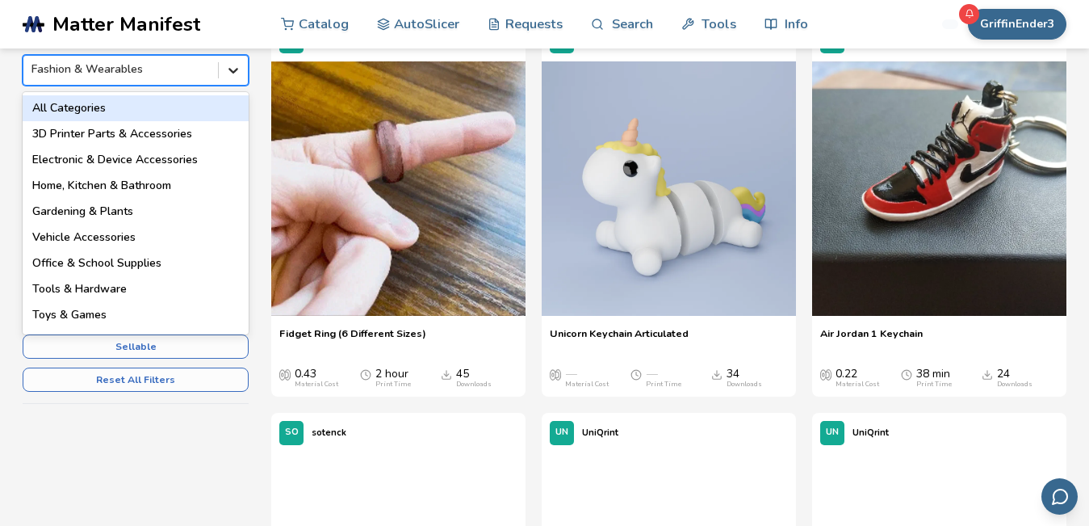
click at [234, 71] on icon at bounding box center [234, 71] width 10 height 6
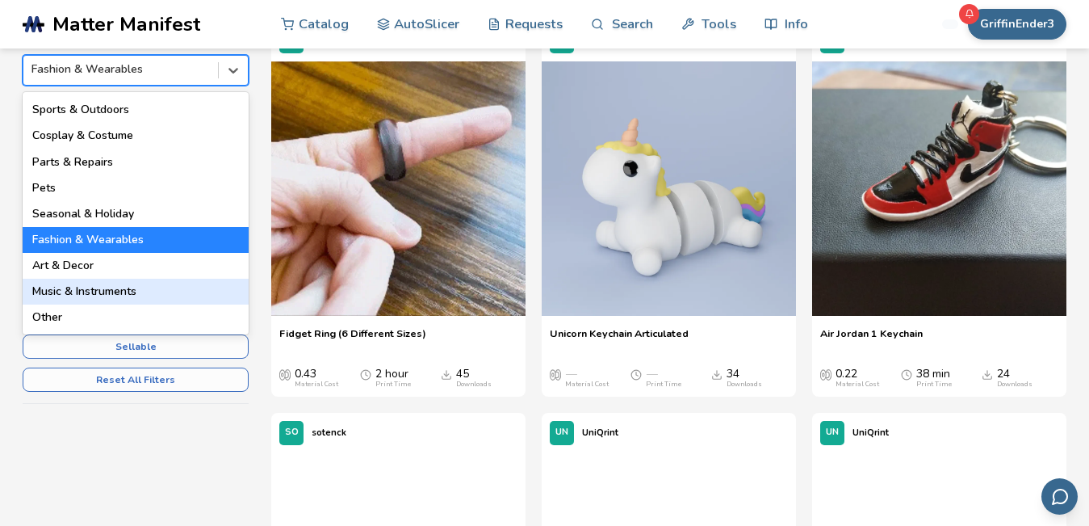
scroll to position [231, 0]
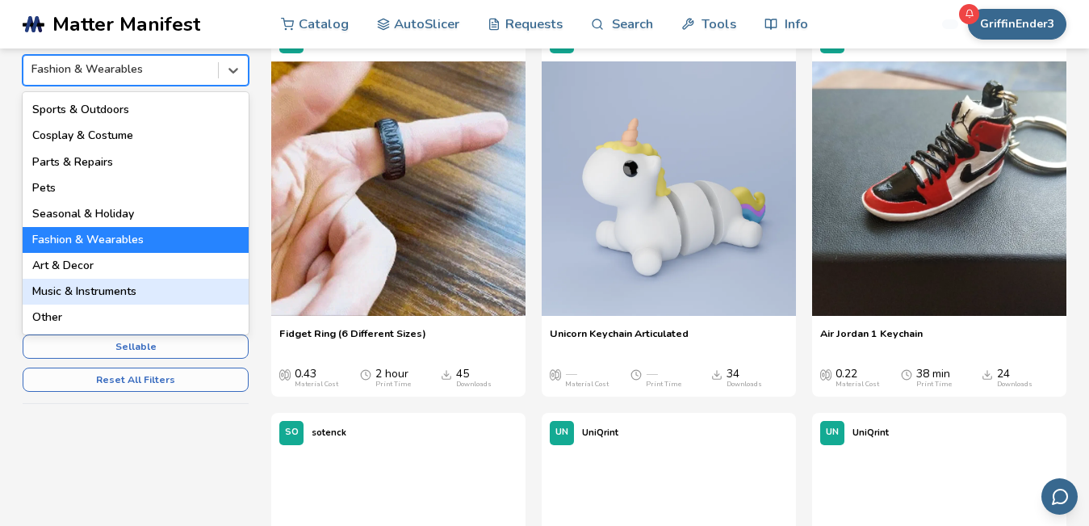
click at [123, 293] on div "Music & Instruments" at bounding box center [136, 292] width 226 height 26
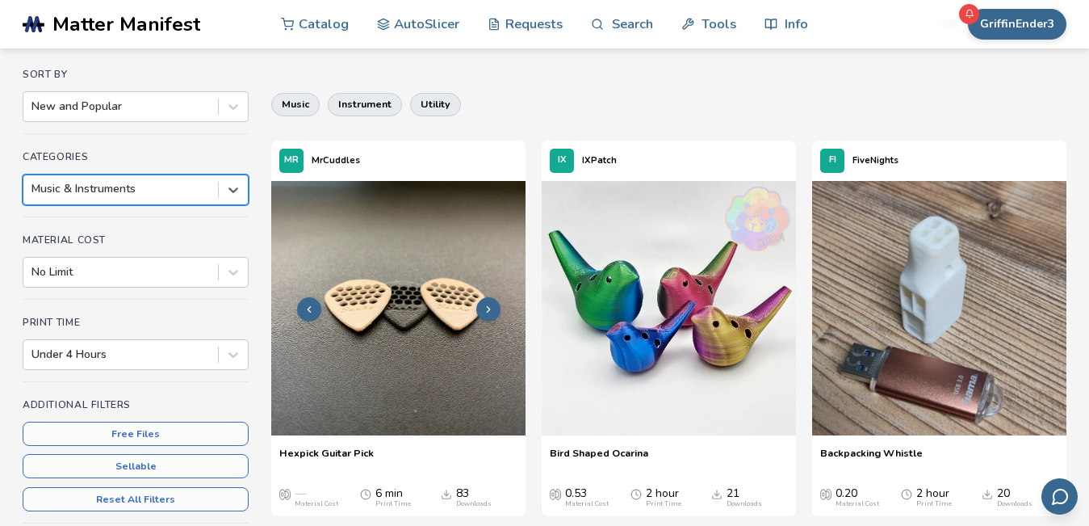
scroll to position [144, 0]
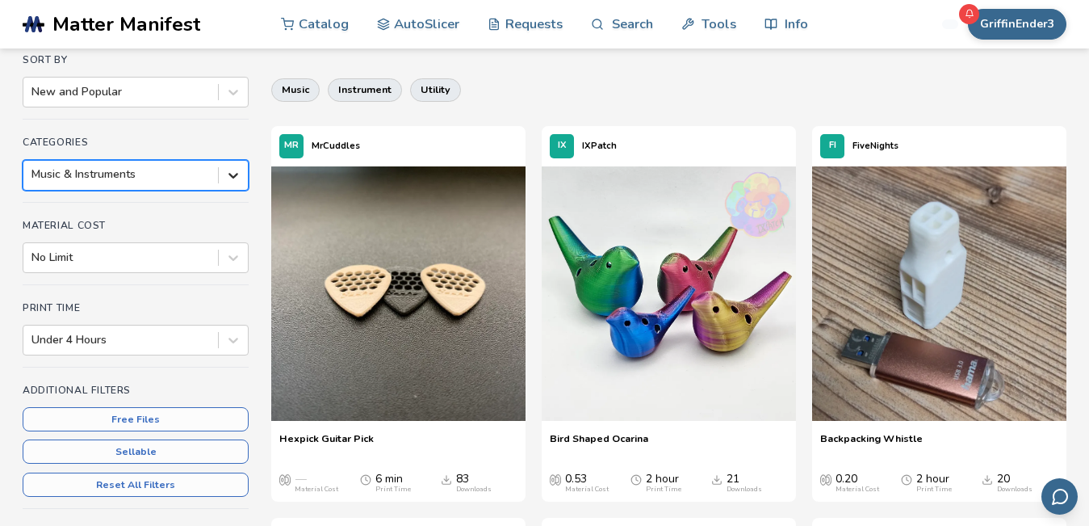
click at [236, 173] on icon at bounding box center [233, 175] width 16 height 16
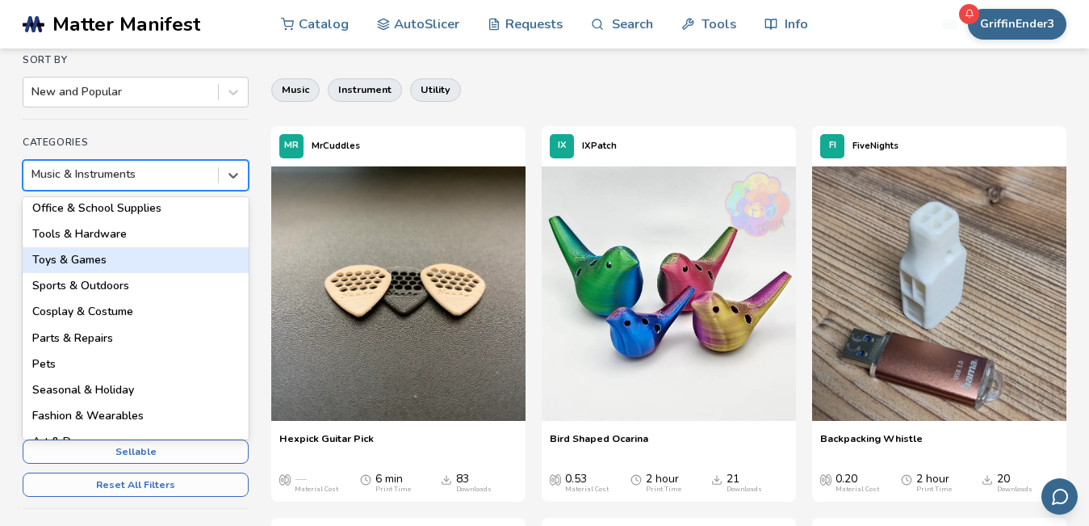
scroll to position [143, 0]
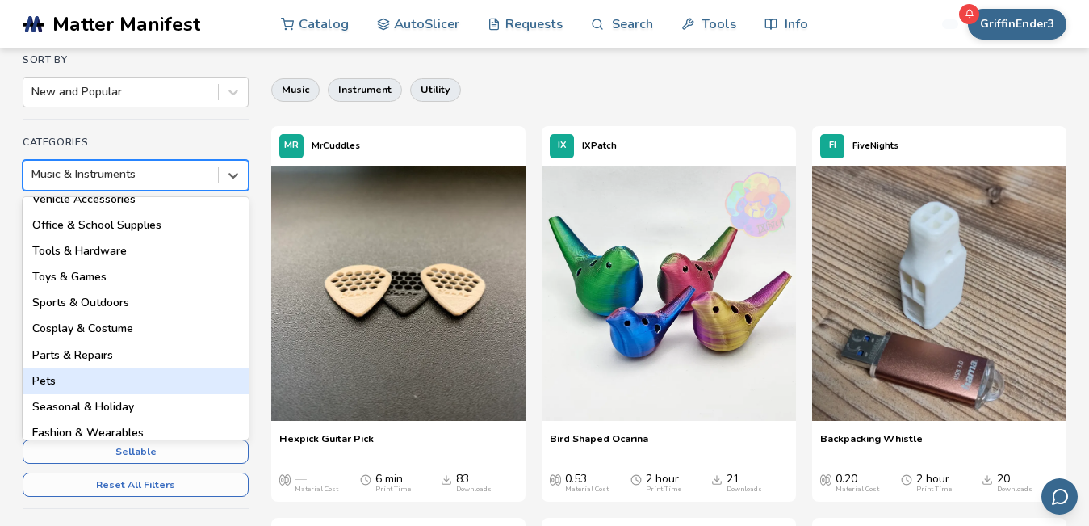
click at [126, 368] on div "Pets" at bounding box center [136, 381] width 226 height 26
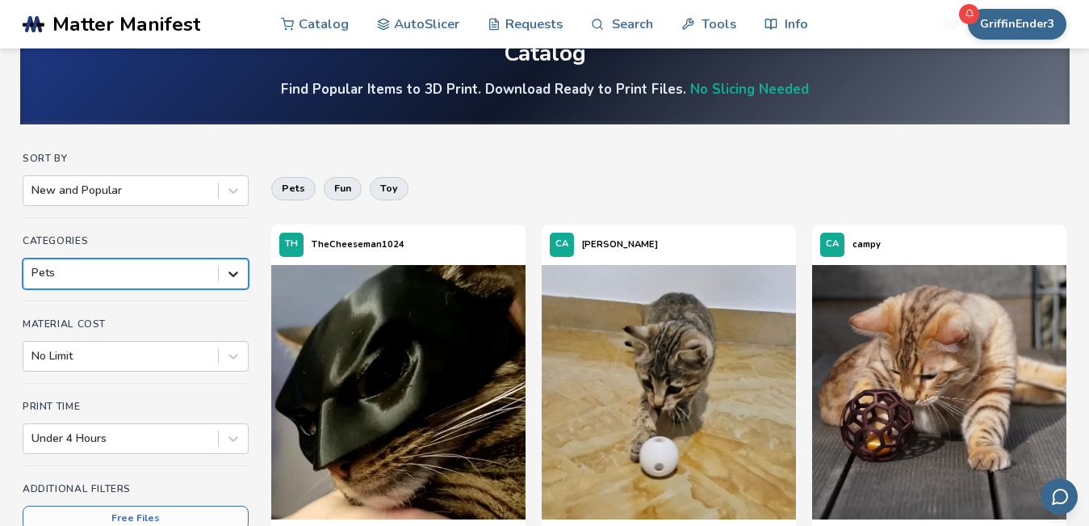
click at [229, 289] on div "option Pets, selected. Pets" at bounding box center [136, 273] width 226 height 31
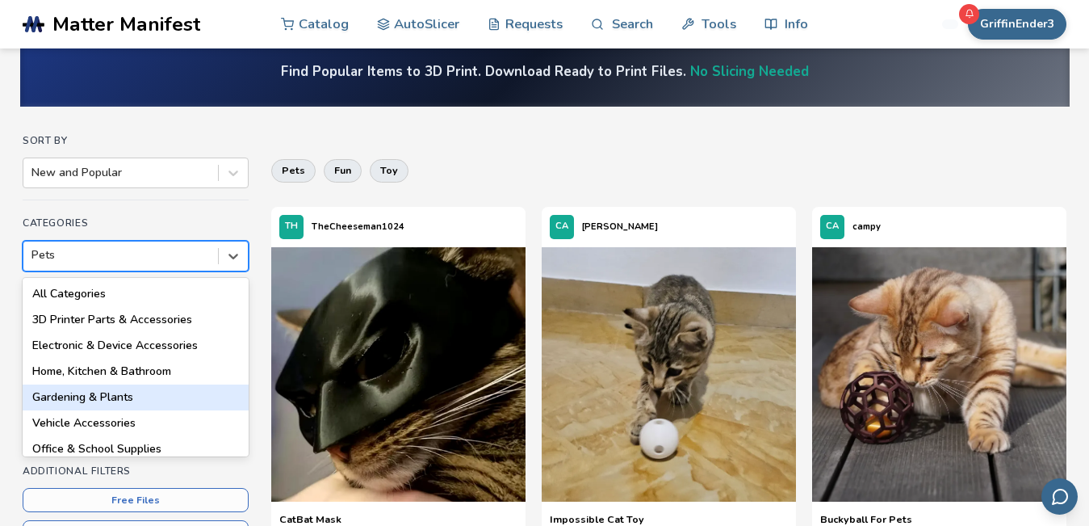
scroll to position [294, 0]
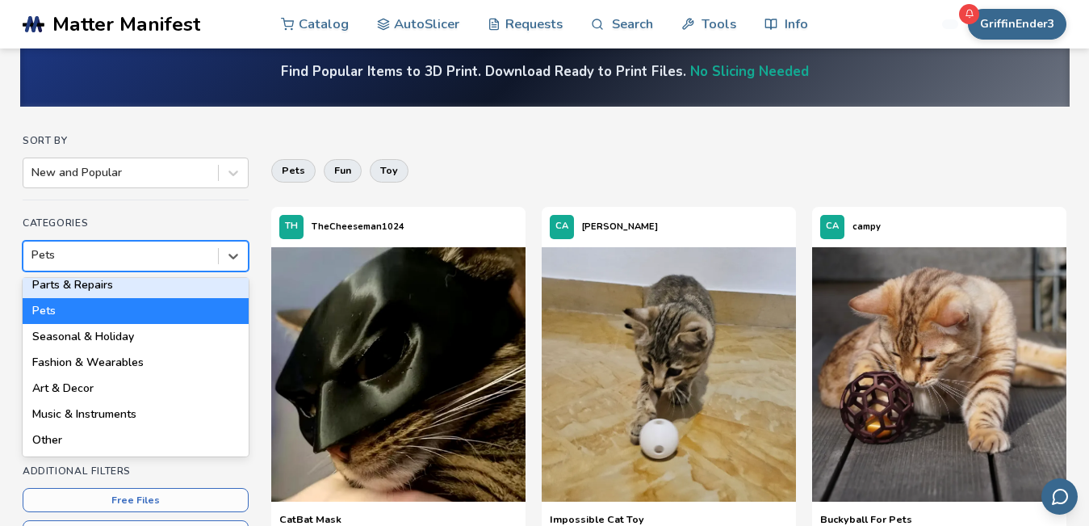
click at [111, 287] on div "Parts & Repairs" at bounding box center [136, 285] width 226 height 26
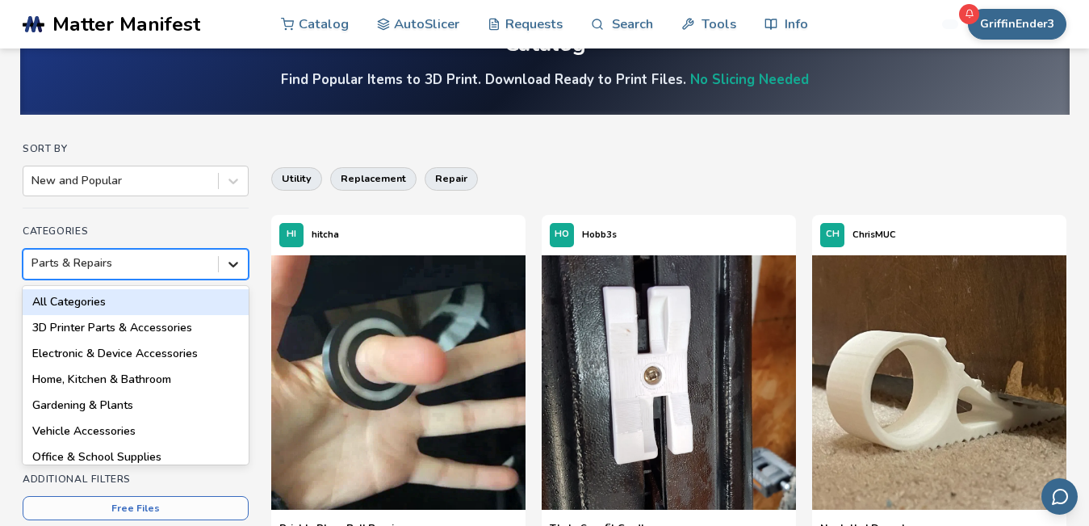
click at [237, 279] on div "option Parts & Repairs, selected. 18 results available. Use Up and Down to choo…" at bounding box center [136, 264] width 226 height 31
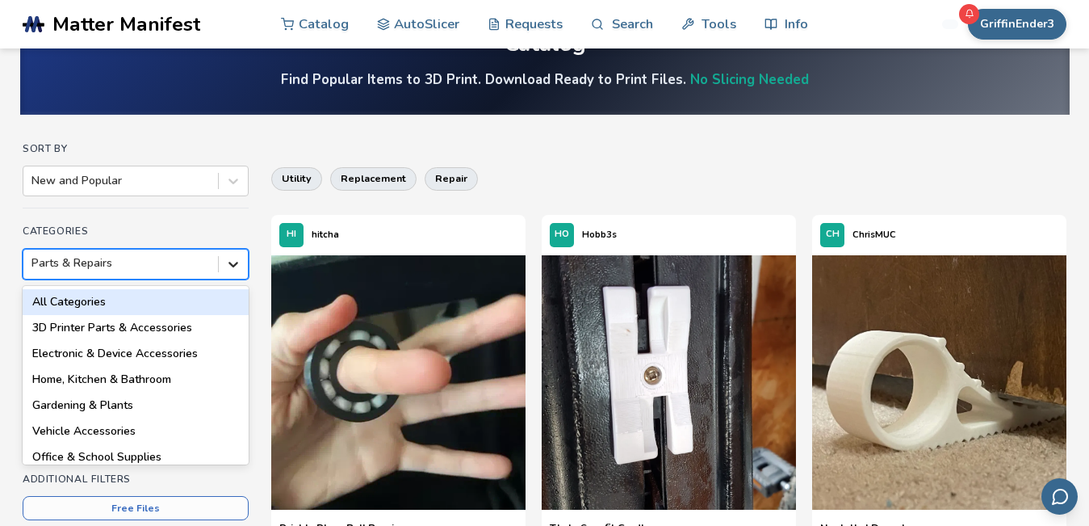
scroll to position [63, 0]
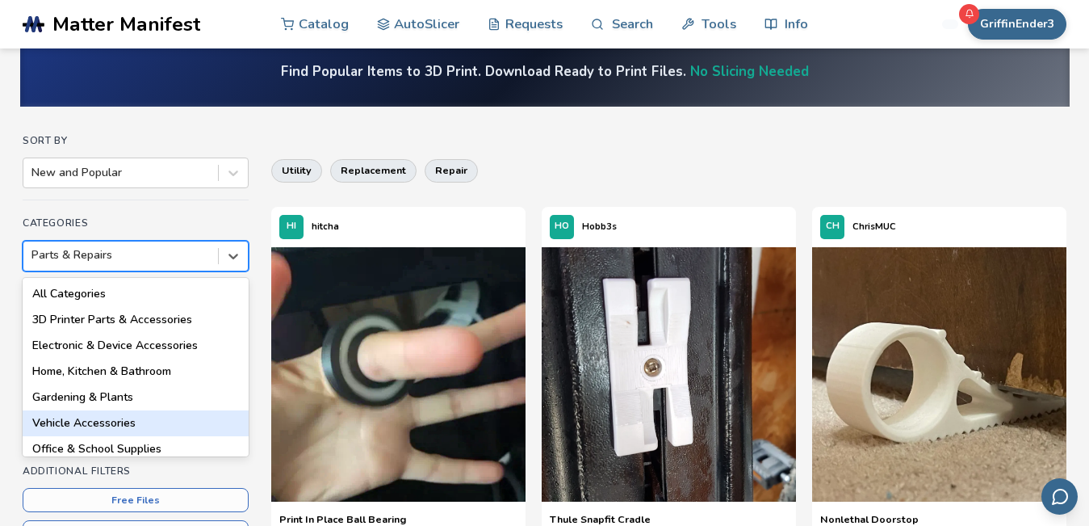
click at [136, 419] on div "Vehicle Accessories" at bounding box center [136, 423] width 226 height 26
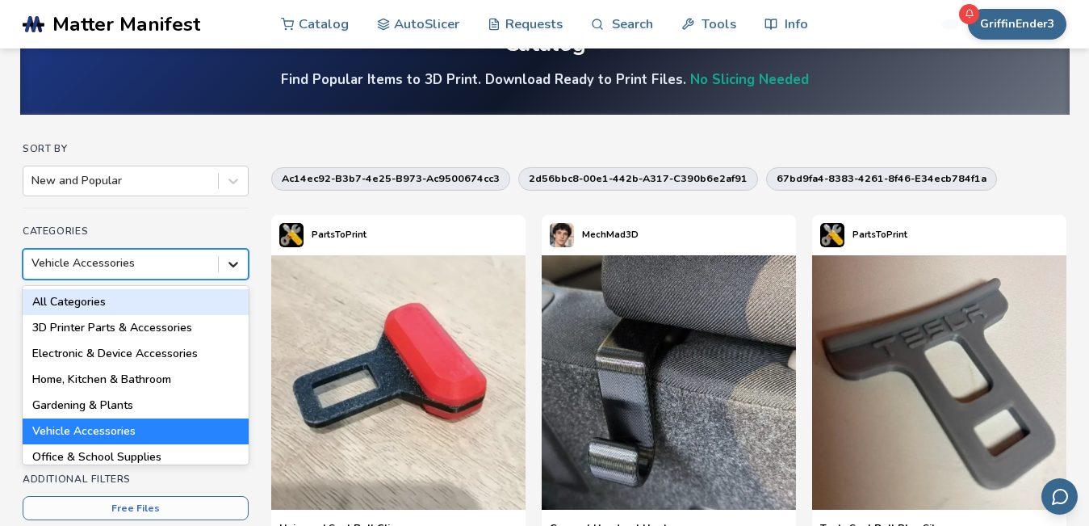
click at [231, 279] on div "option Vehicle Accessories, selected. 18 results available. Use Up and Down to …" at bounding box center [136, 264] width 226 height 31
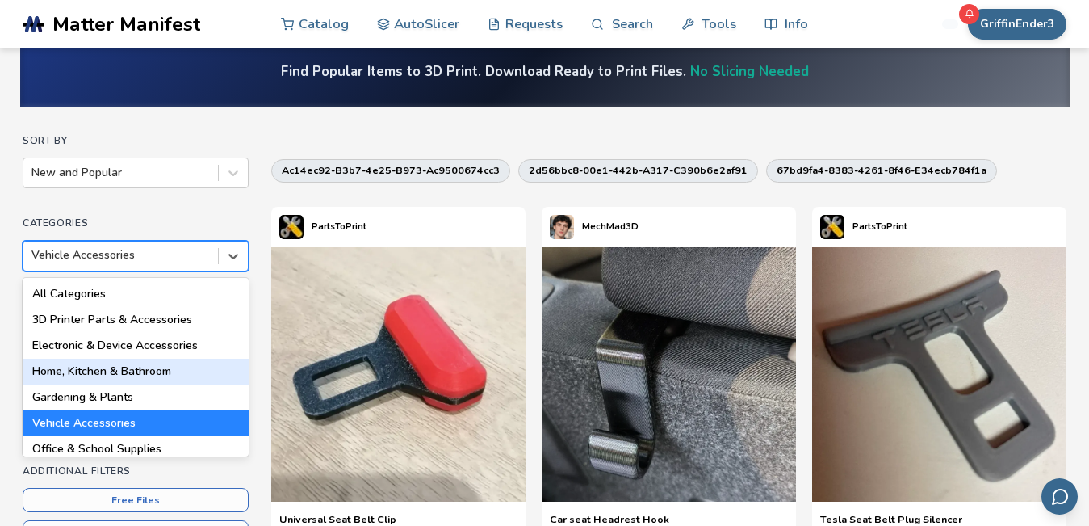
click at [145, 370] on div "Home, Kitchen & Bathroom" at bounding box center [136, 372] width 226 height 26
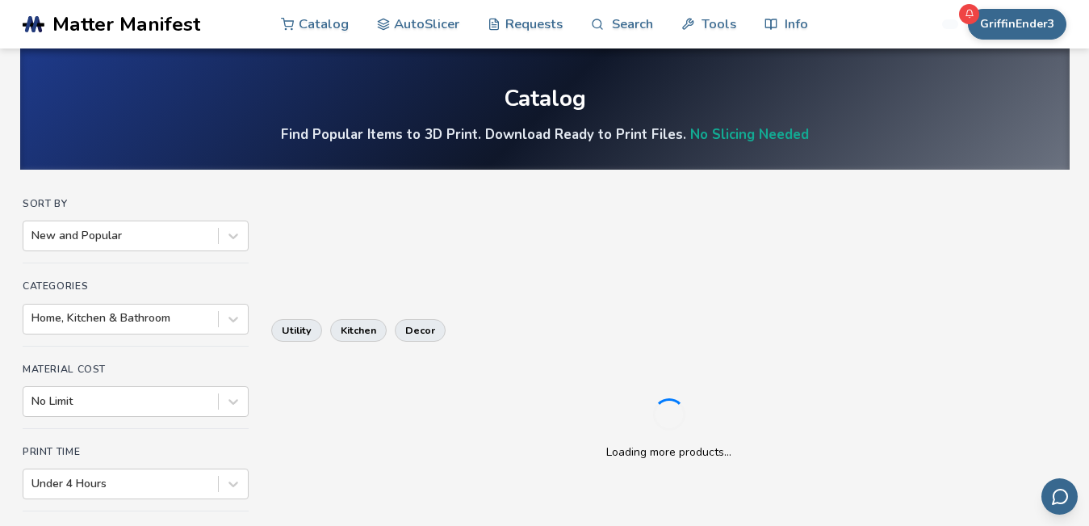
click at [392, 344] on div "utility kitchen decor" at bounding box center [668, 330] width 795 height 39
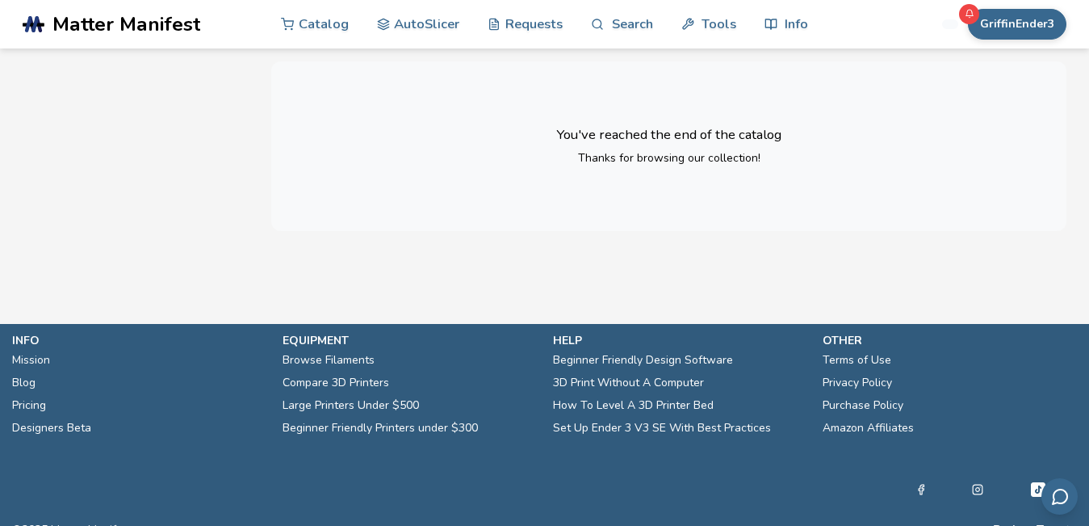
scroll to position [5148, 0]
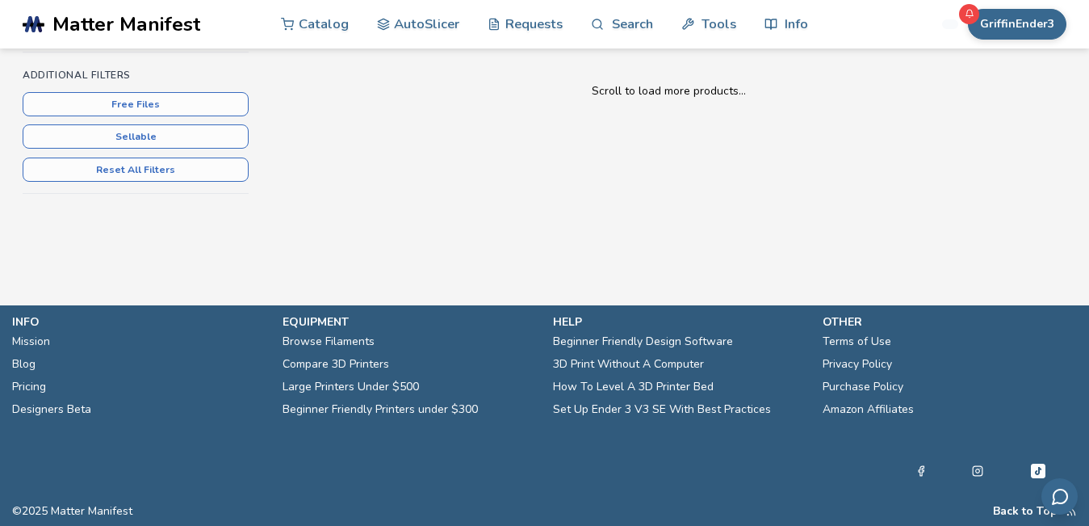
scroll to position [63, 0]
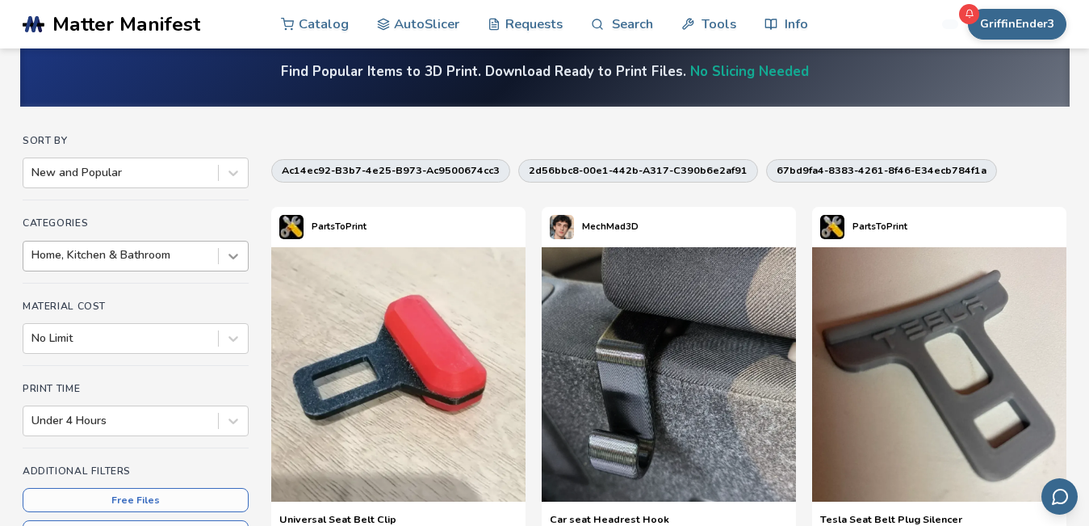
click at [237, 255] on icon at bounding box center [234, 257] width 10 height 6
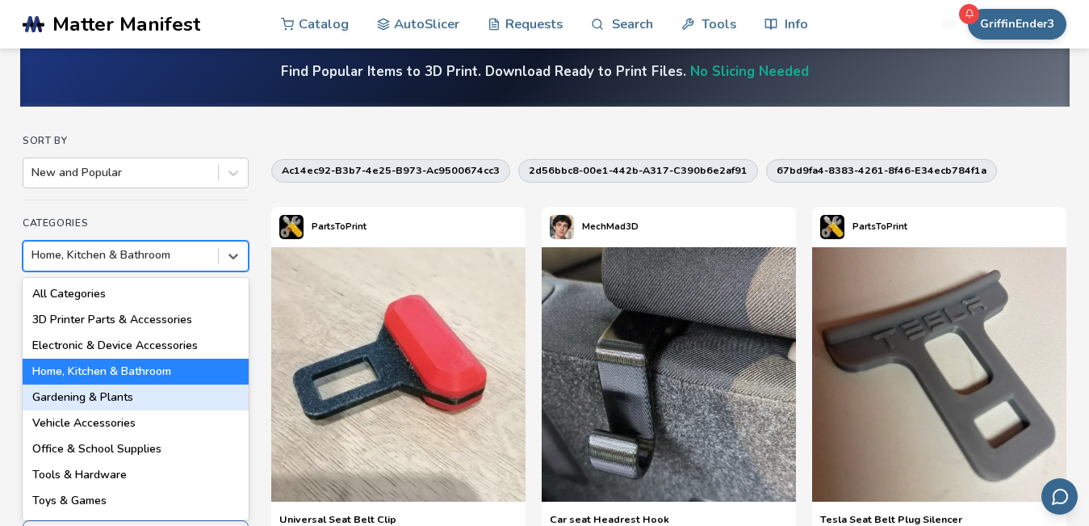
click at [154, 401] on div "Gardening & Plants" at bounding box center [136, 397] width 226 height 26
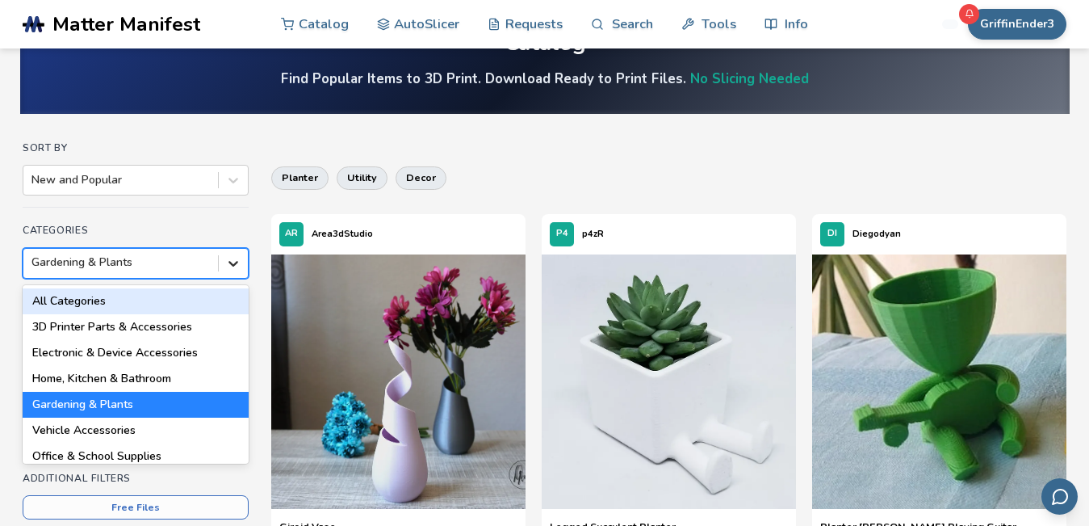
click at [237, 279] on div "option Gardening & Plants, selected. 18 results available. Use Up and Down to c…" at bounding box center [136, 263] width 226 height 31
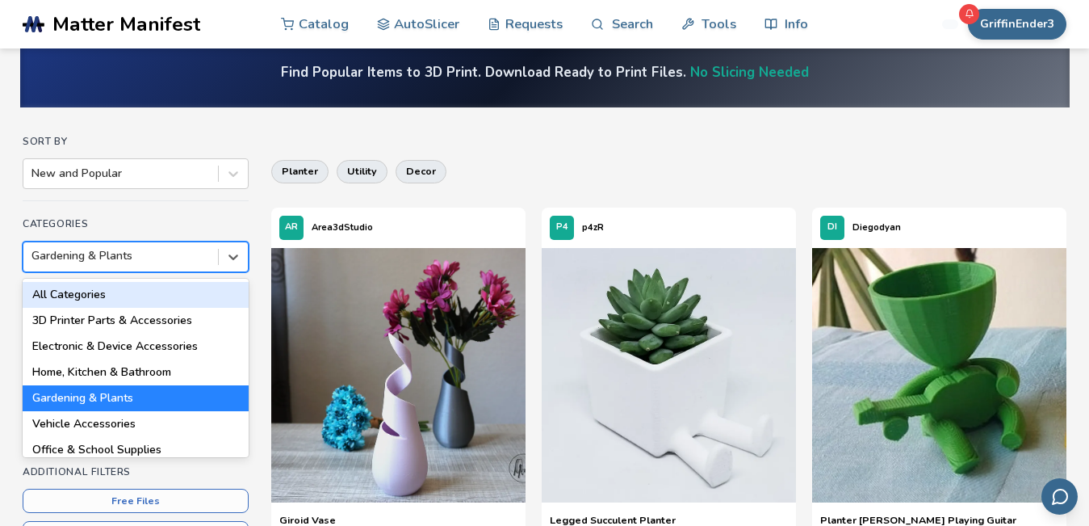
scroll to position [63, 0]
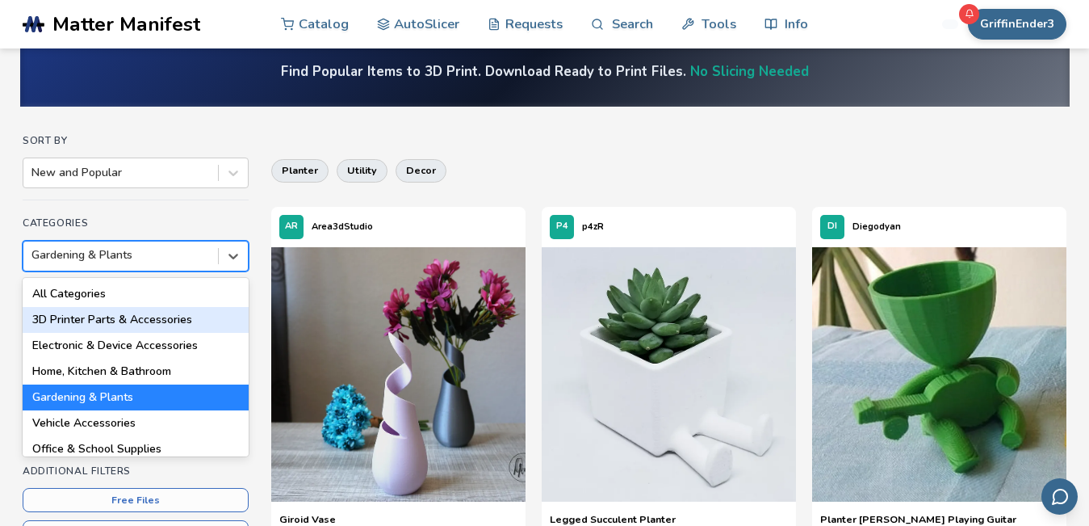
click at [173, 325] on div "3D Printer Parts & Accessories" at bounding box center [136, 320] width 226 height 26
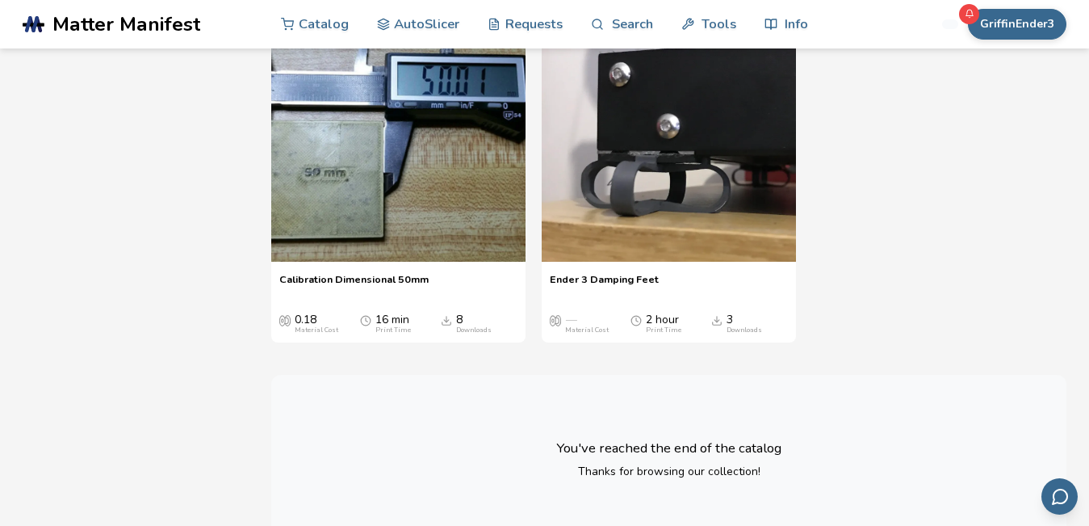
scroll to position [1839, 0]
click at [677, 201] on img at bounding box center [669, 133] width 254 height 254
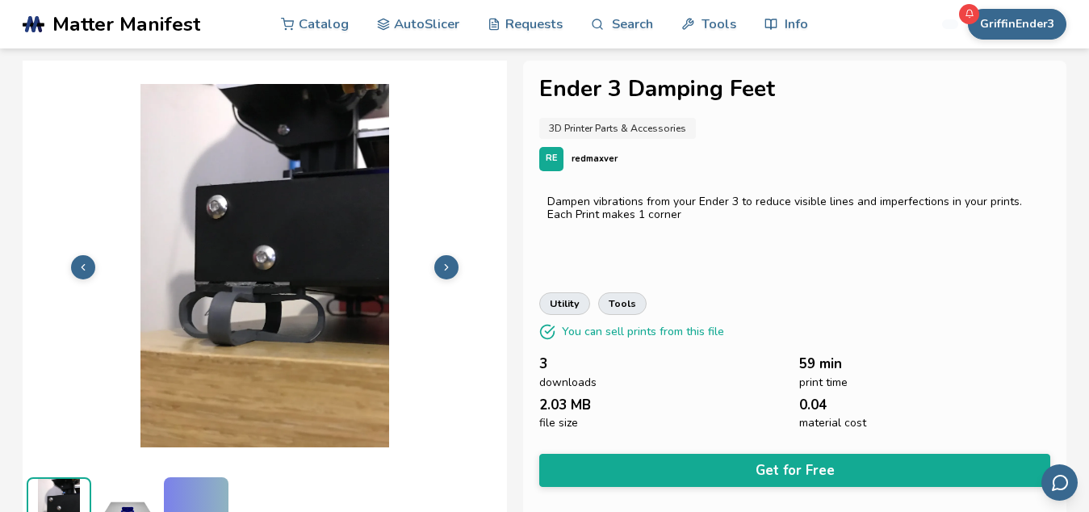
click at [442, 271] on icon at bounding box center [446, 267] width 11 height 11
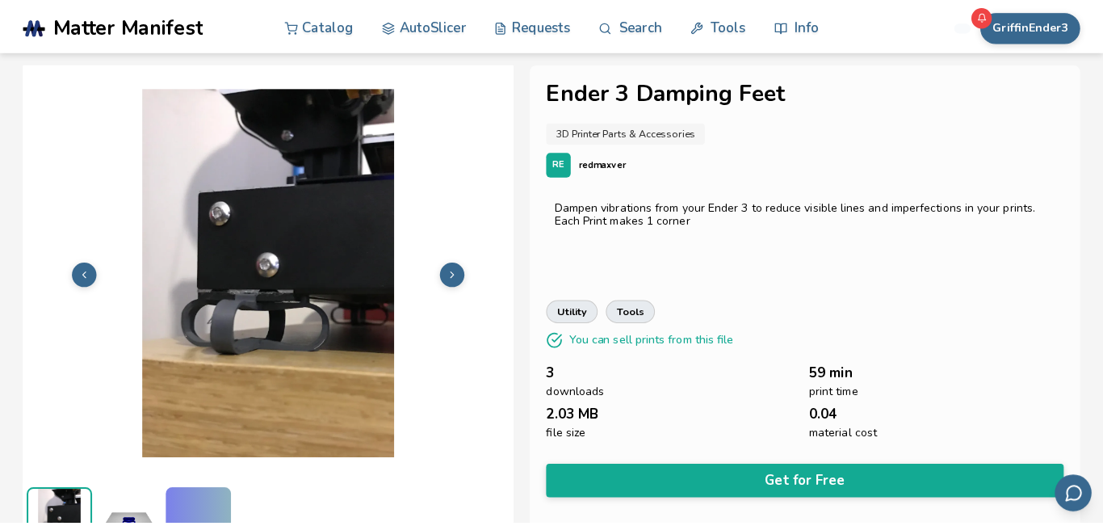
scroll to position [30, 0]
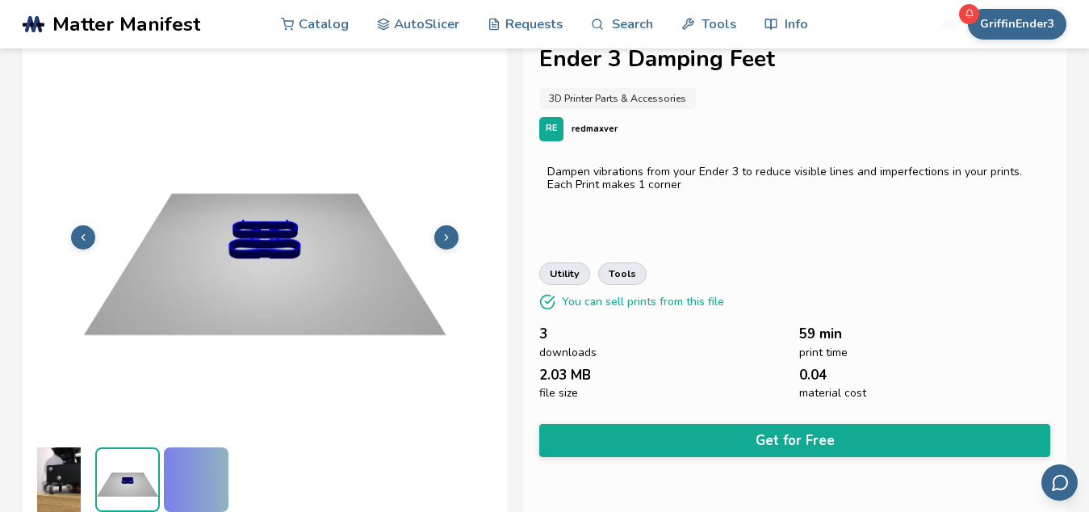
click at [455, 251] on img at bounding box center [265, 235] width 484 height 363
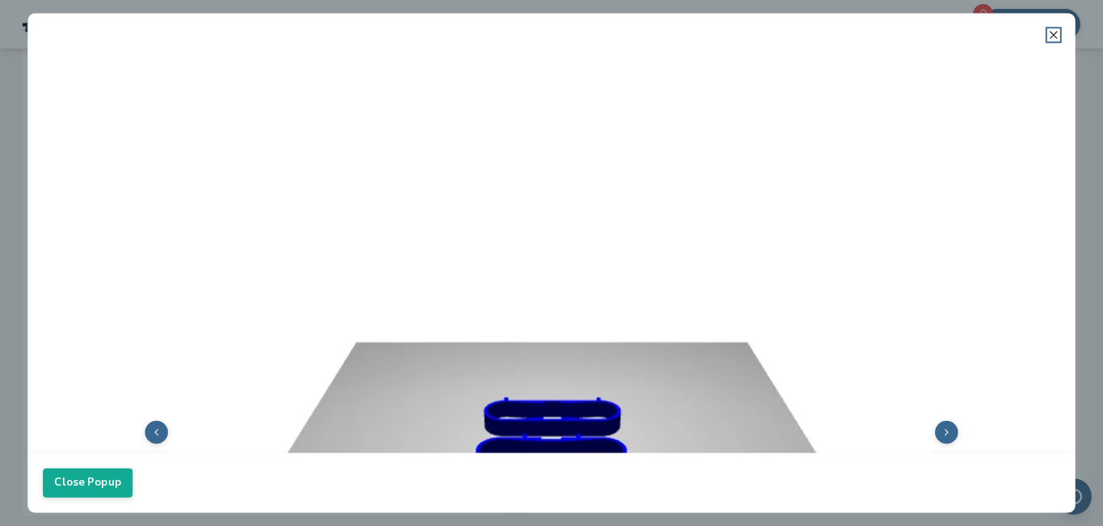
click at [1051, 31] on icon at bounding box center [1053, 34] width 13 height 13
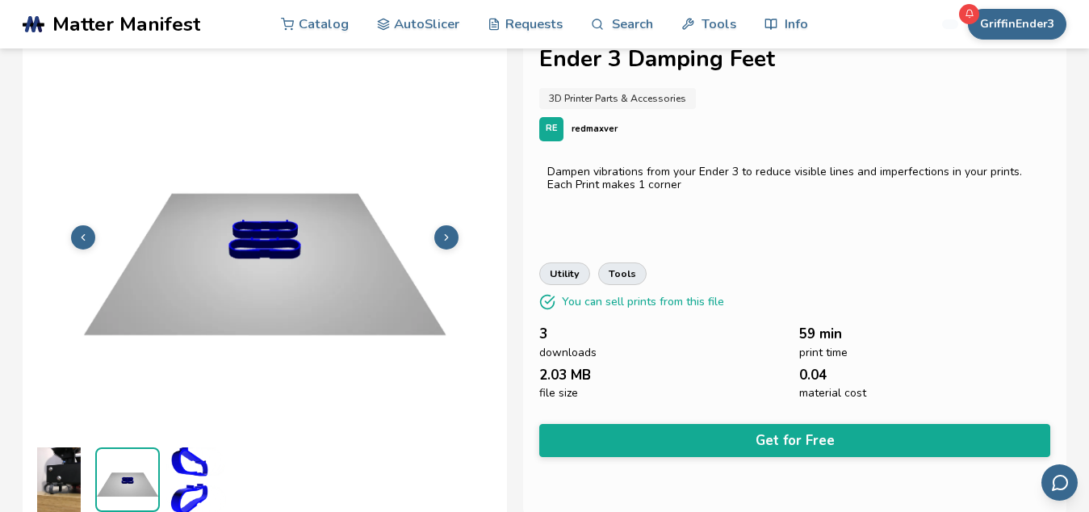
drag, startPoint x: 1042, startPoint y: 19, endPoint x: 296, endPoint y: 425, distance: 850.2
drag, startPoint x: 296, startPoint y: 425, endPoint x: 193, endPoint y: 388, distance: 108.8
click at [193, 388] on img at bounding box center [265, 235] width 484 height 363
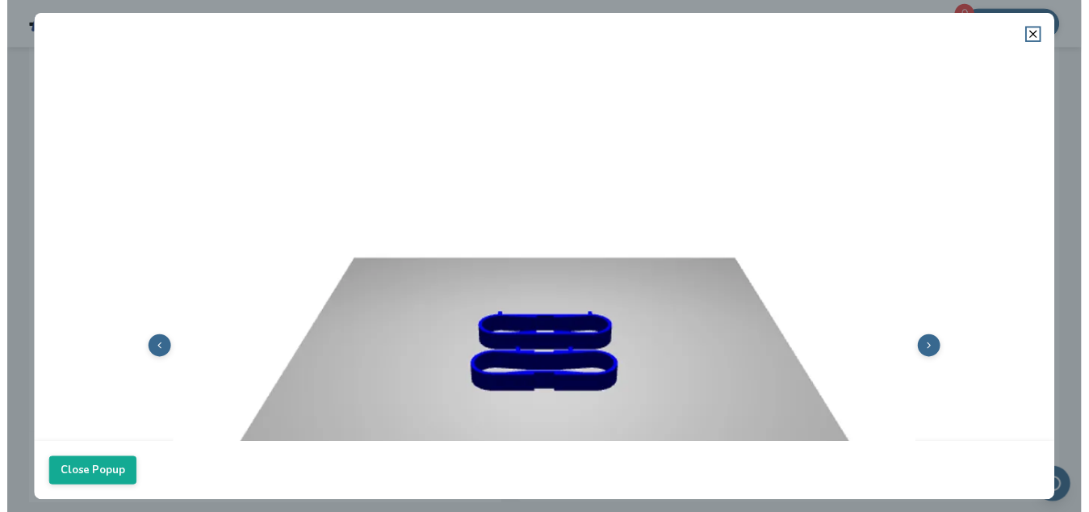
scroll to position [0, 0]
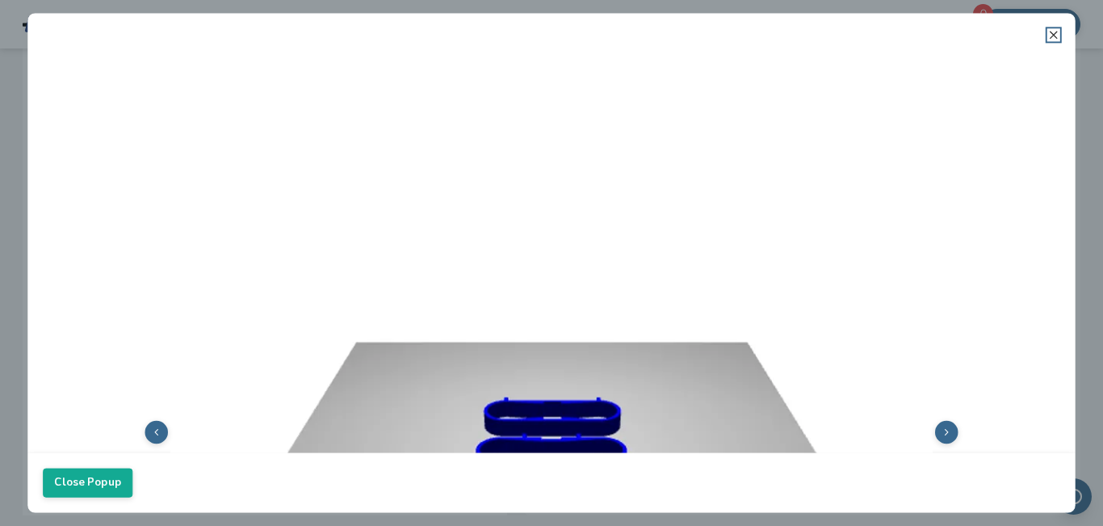
click at [1051, 31] on icon at bounding box center [1053, 34] width 13 height 13
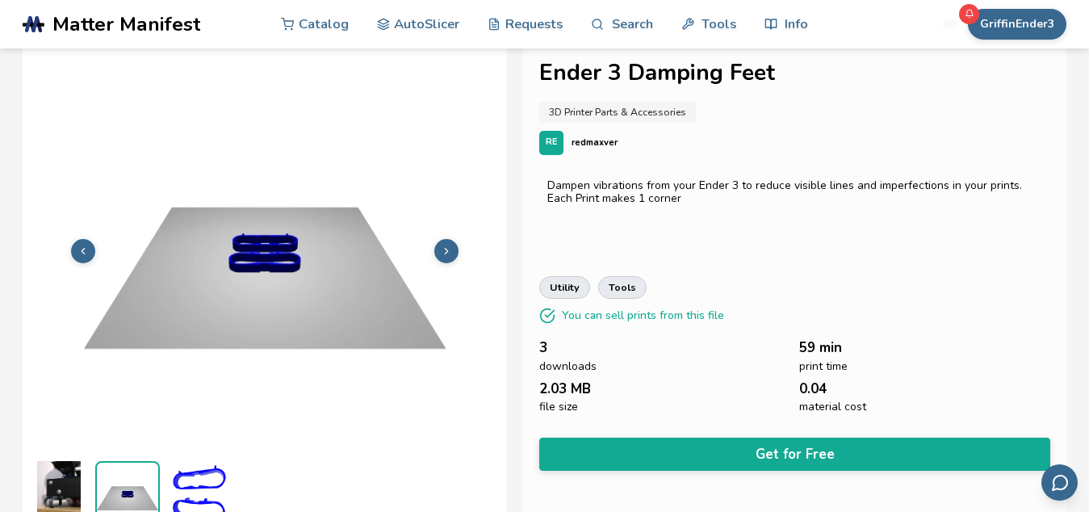
scroll to position [12, 0]
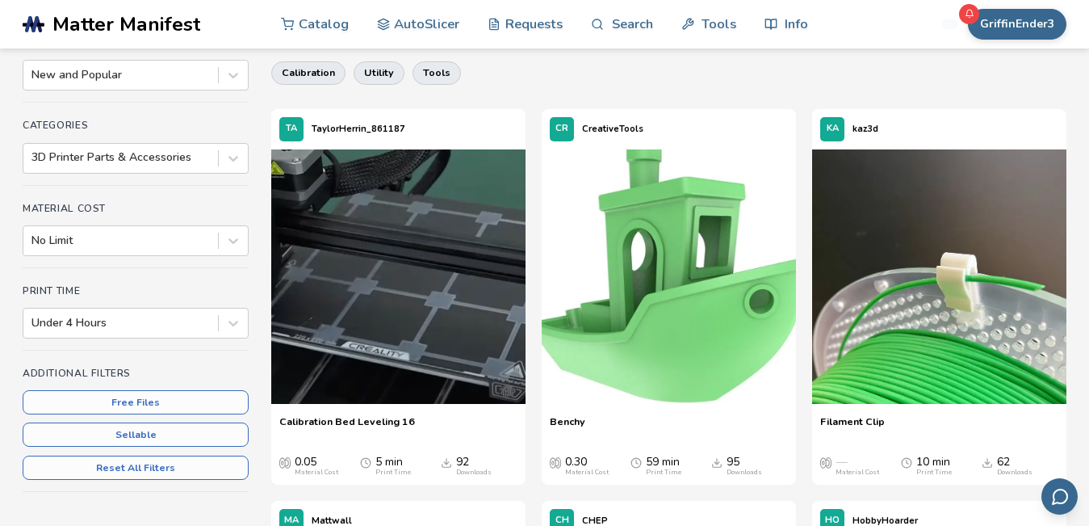
scroll to position [171, 0]
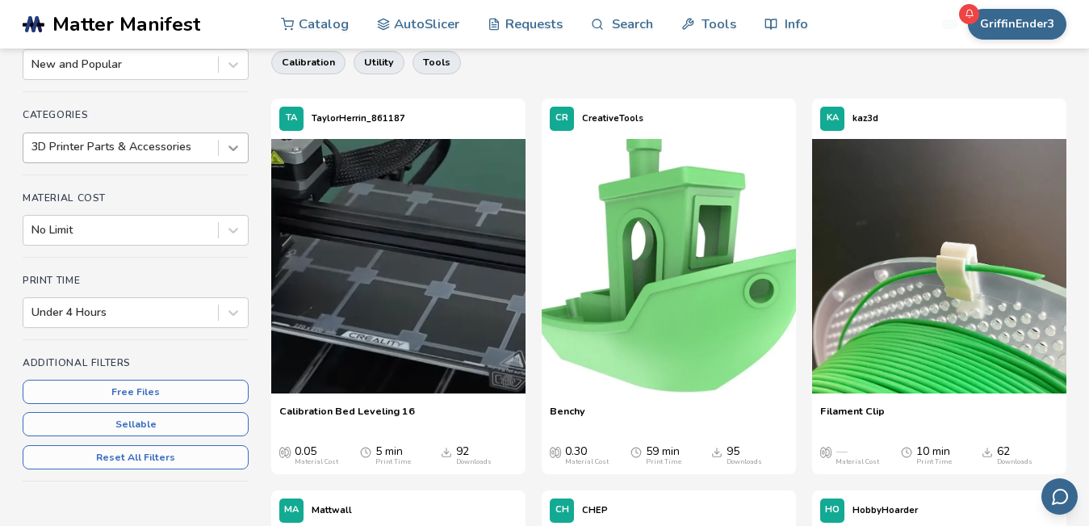
click at [241, 141] on div at bounding box center [233, 147] width 29 height 29
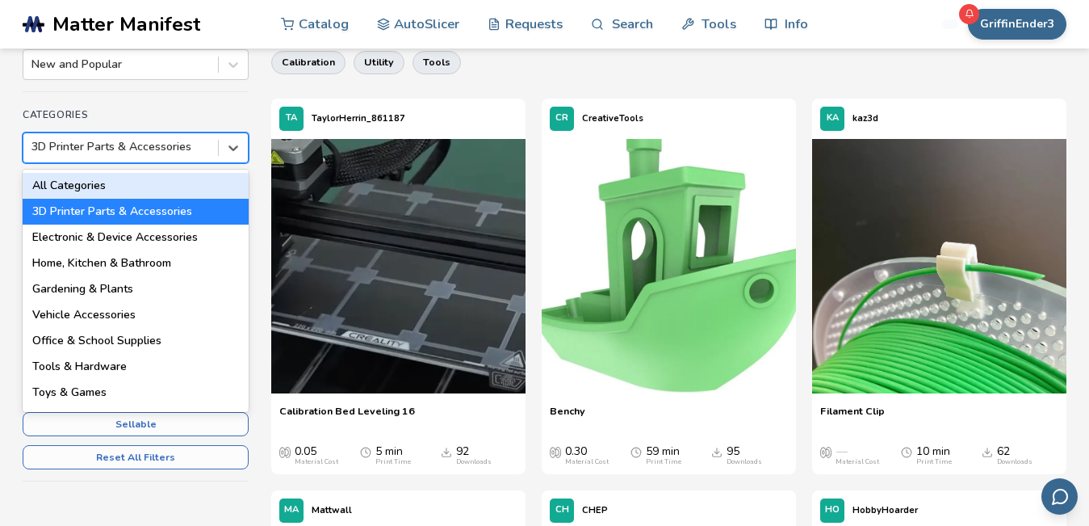
click at [151, 187] on div "All Categories" at bounding box center [136, 186] width 226 height 26
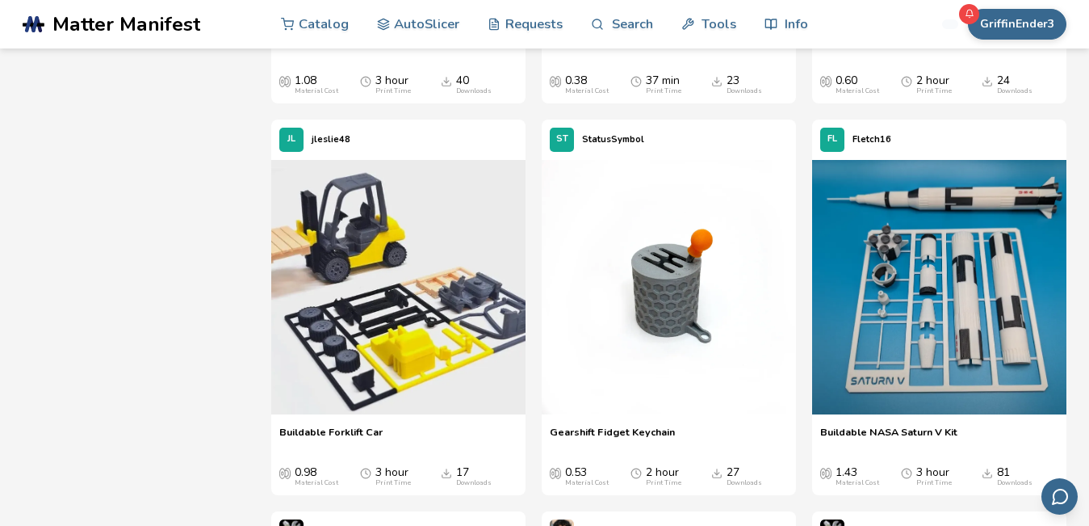
scroll to position [3674, 0]
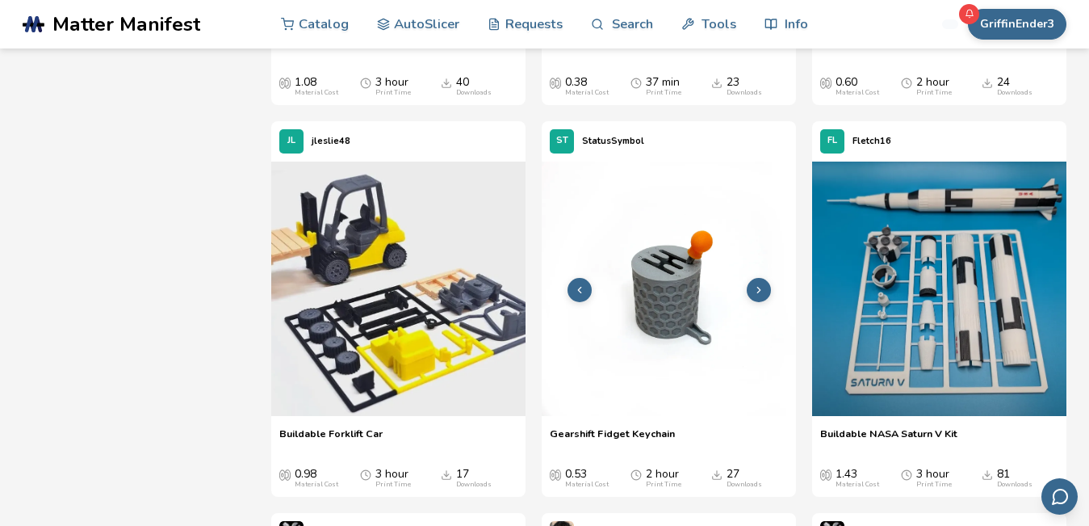
click at [755, 292] on icon at bounding box center [758, 289] width 11 height 11
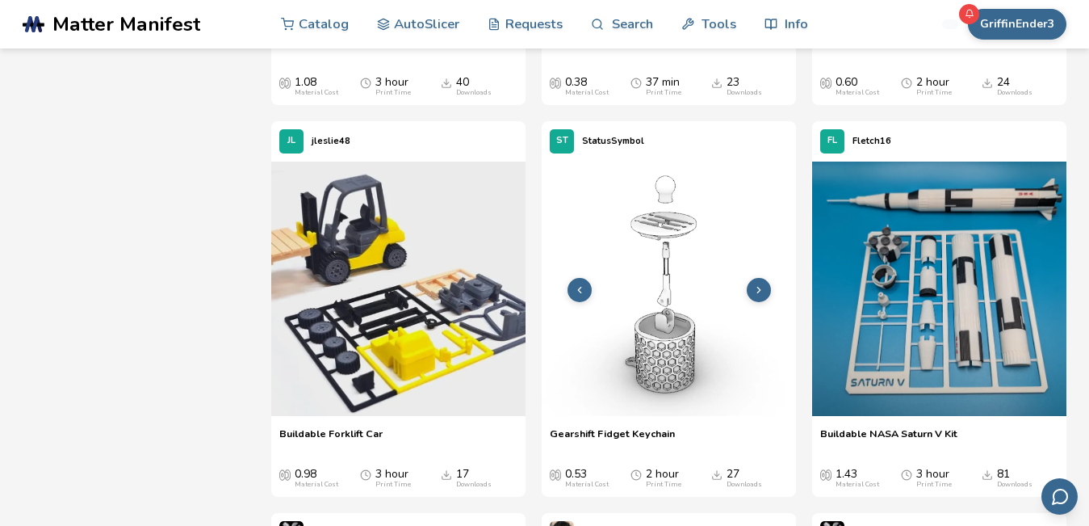
click at [755, 291] on icon at bounding box center [758, 289] width 11 height 11
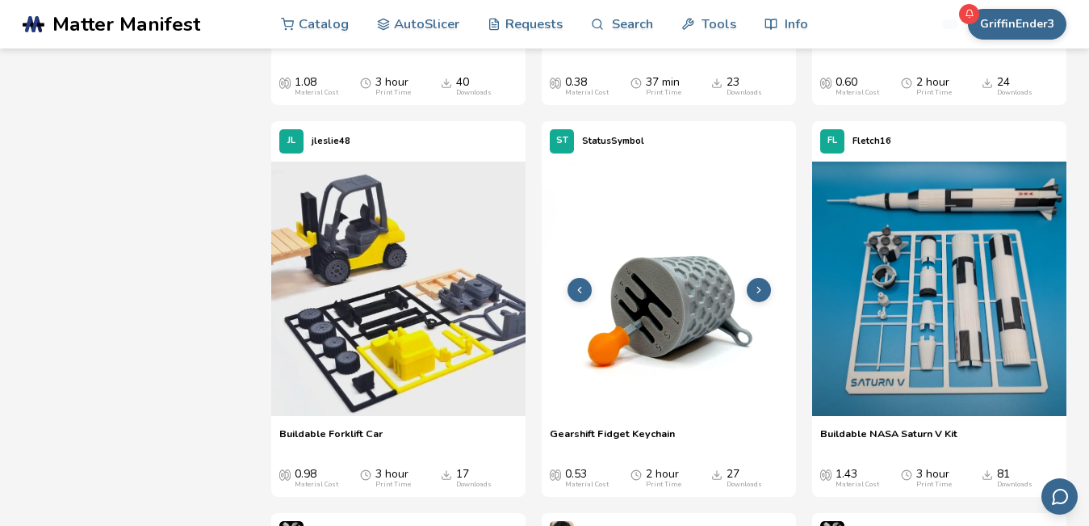
click at [755, 291] on icon at bounding box center [758, 289] width 11 height 11
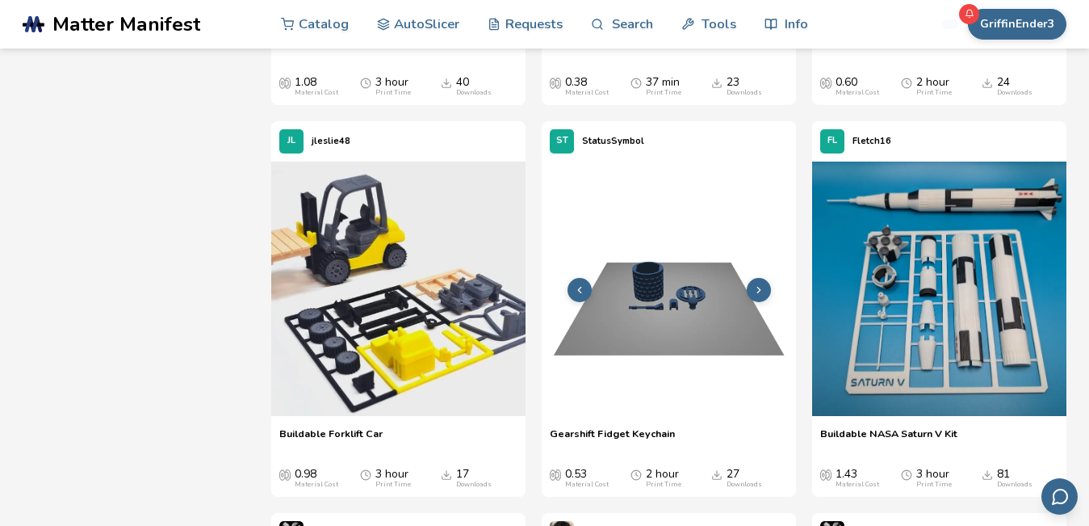
click at [765, 287] on button at bounding box center [759, 290] width 24 height 24
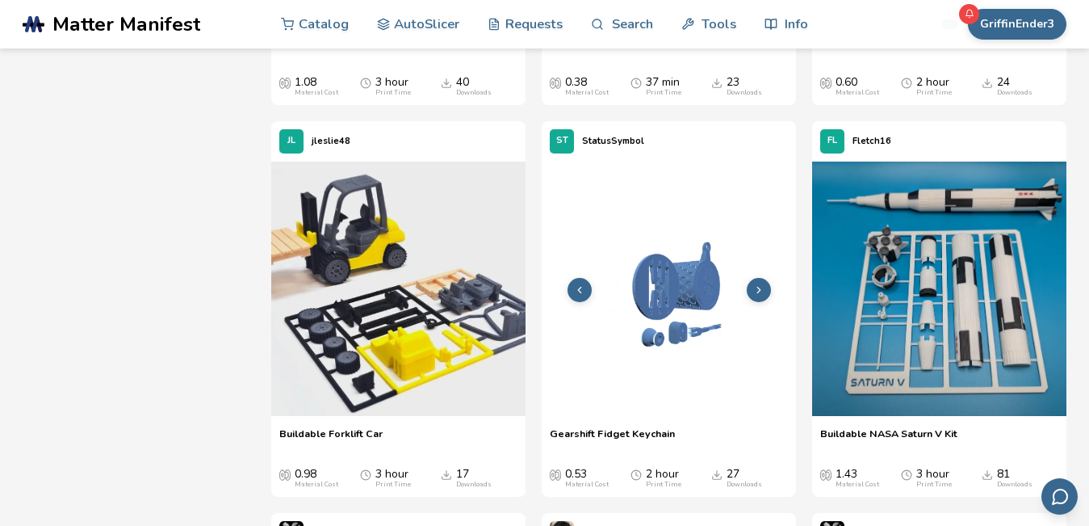
click at [765, 287] on button at bounding box center [759, 290] width 24 height 24
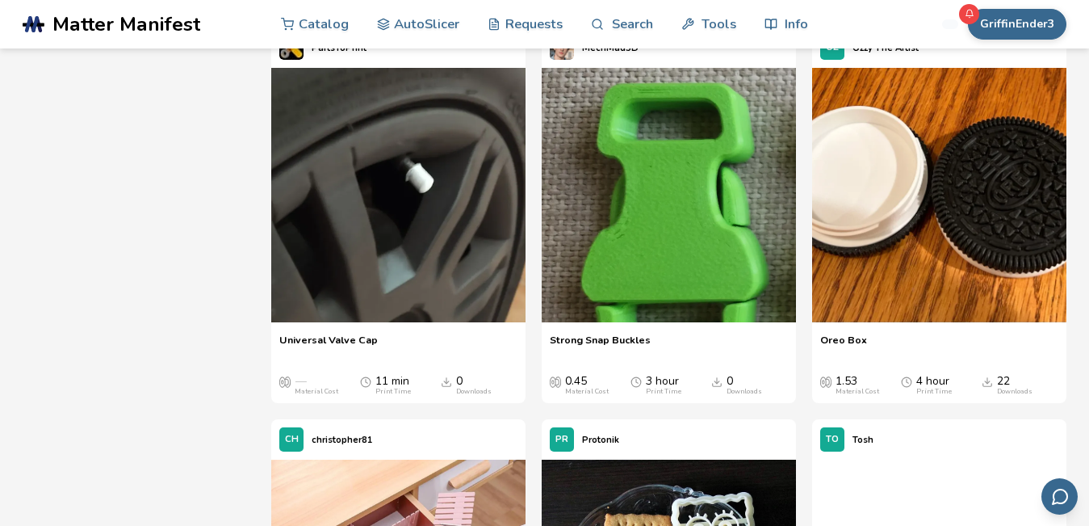
scroll to position [7293, 0]
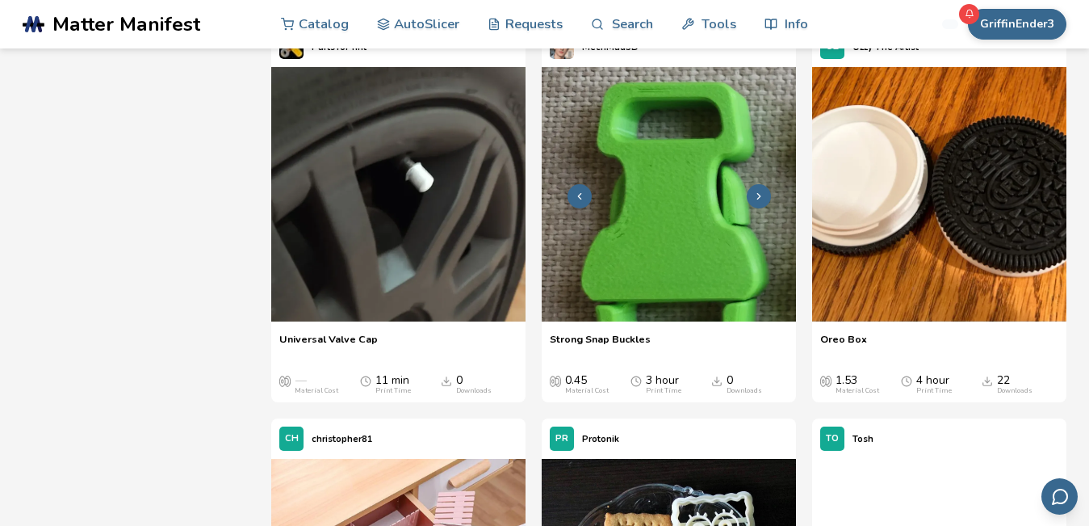
click at [762, 199] on icon at bounding box center [758, 196] width 11 height 11
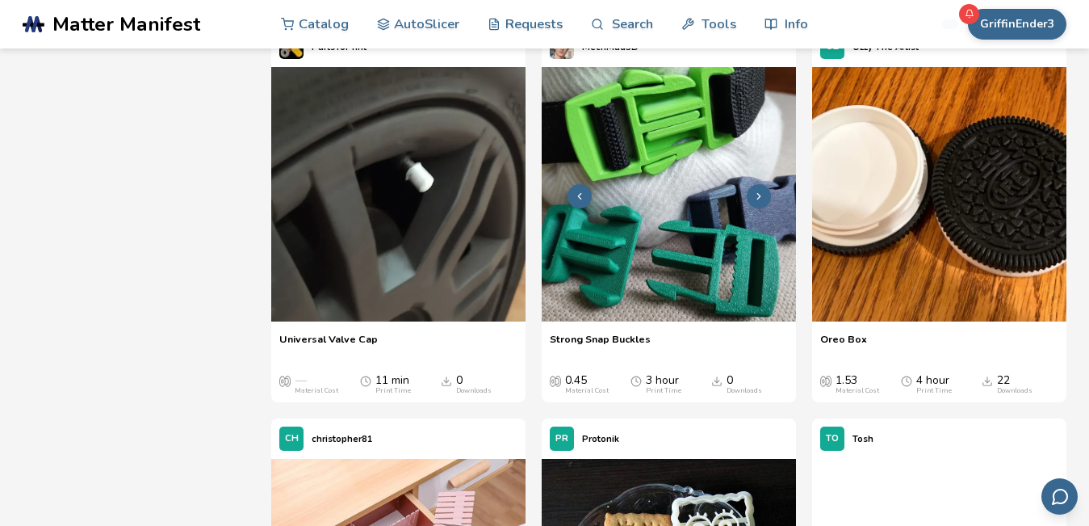
click at [754, 198] on icon at bounding box center [758, 196] width 11 height 11
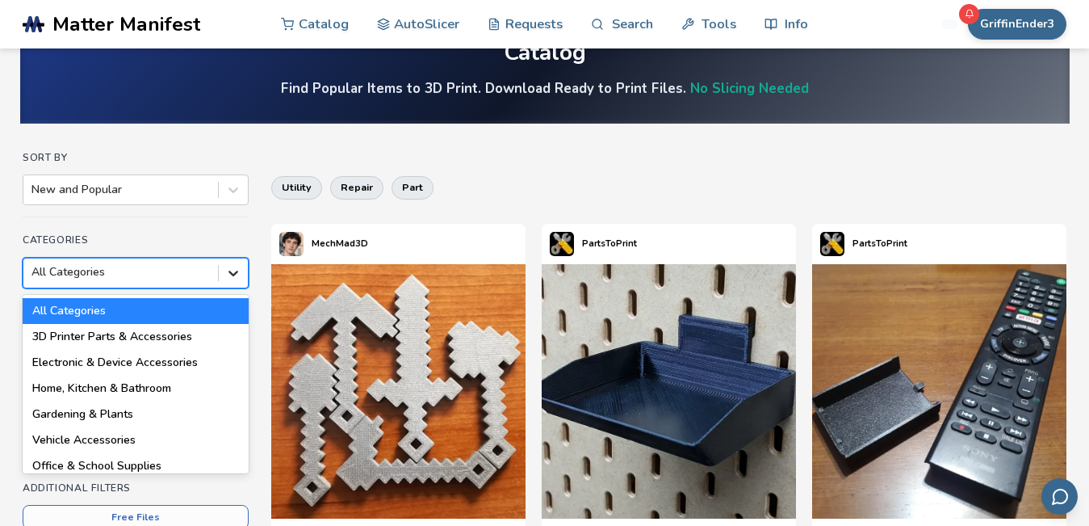
scroll to position [63, 0]
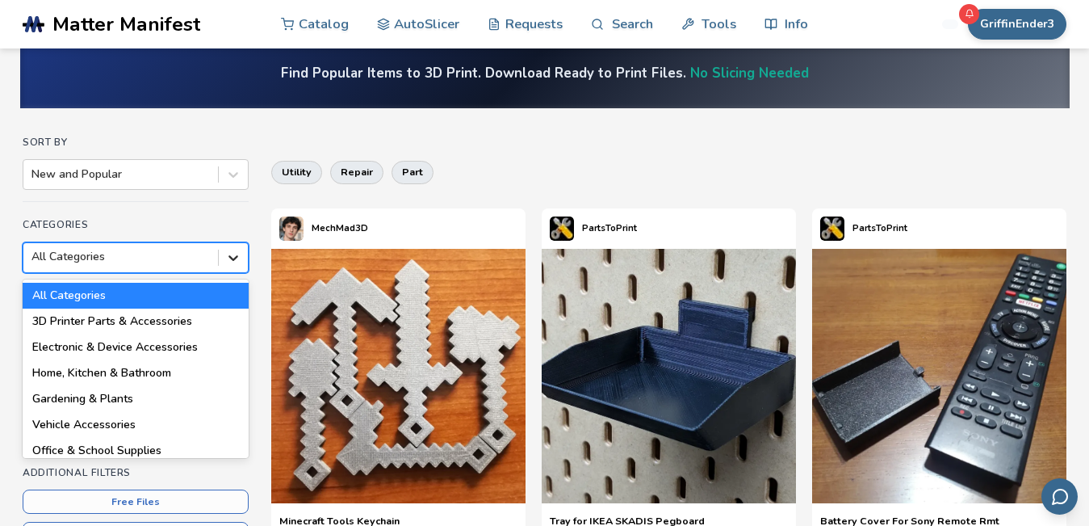
click at [231, 271] on div at bounding box center [233, 257] width 29 height 29
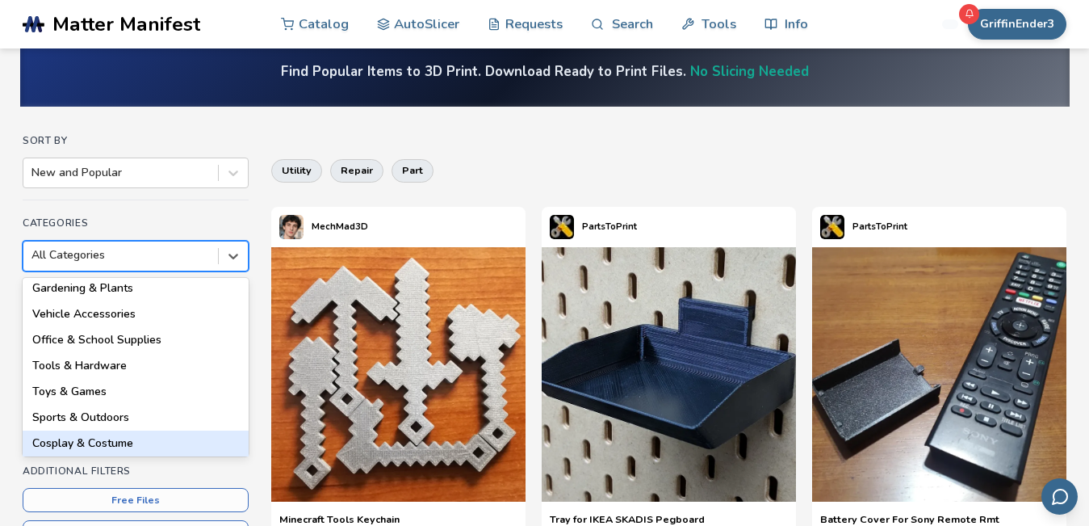
scroll to position [129, 0]
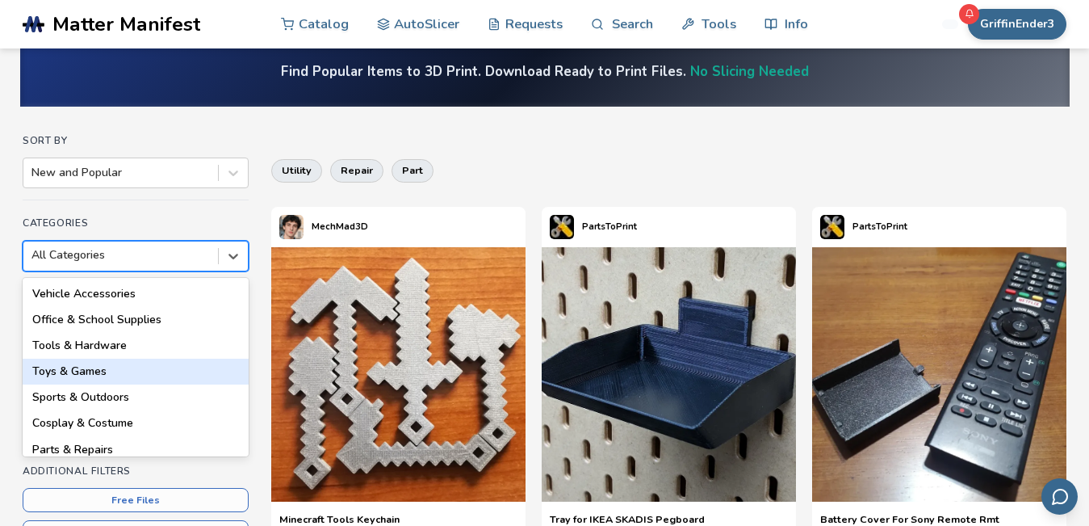
click at [107, 378] on div "All Categories 3D Printer Parts & Accessories Electronic & Device Accessories H…" at bounding box center [136, 367] width 226 height 179
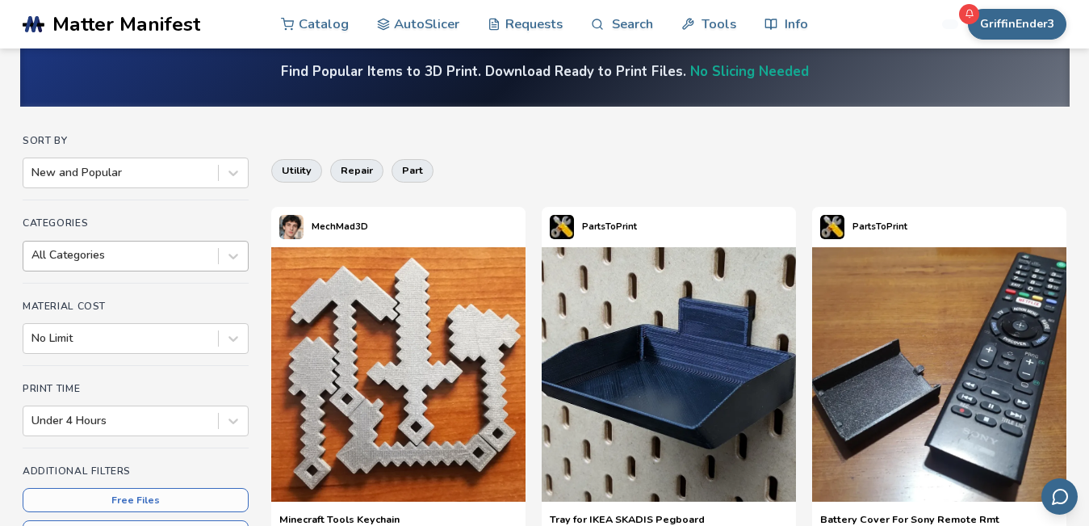
drag, startPoint x: 107, startPoint y: 378, endPoint x: 71, endPoint y: 254, distance: 129.6
click at [71, 254] on div at bounding box center [120, 255] width 178 height 16
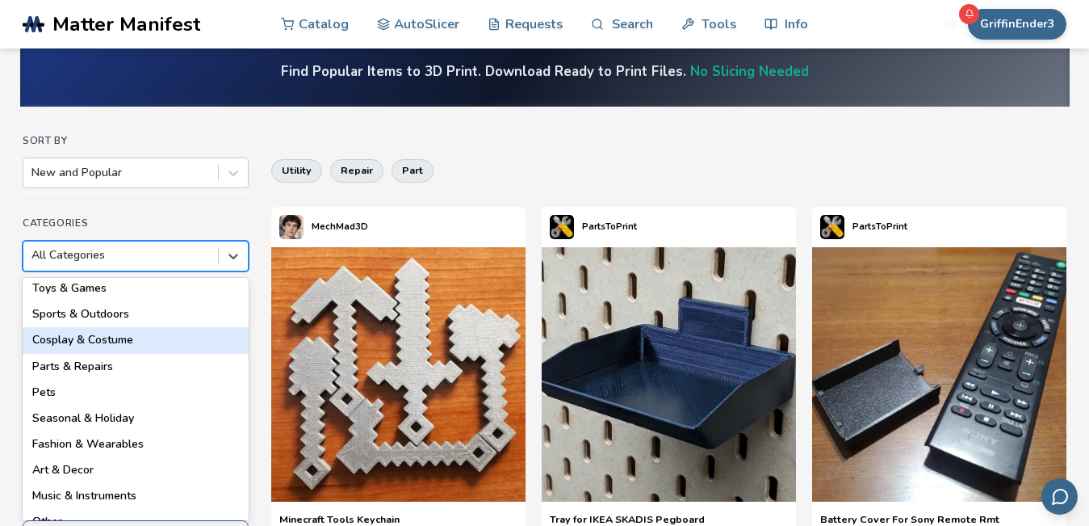
scroll to position [182, 0]
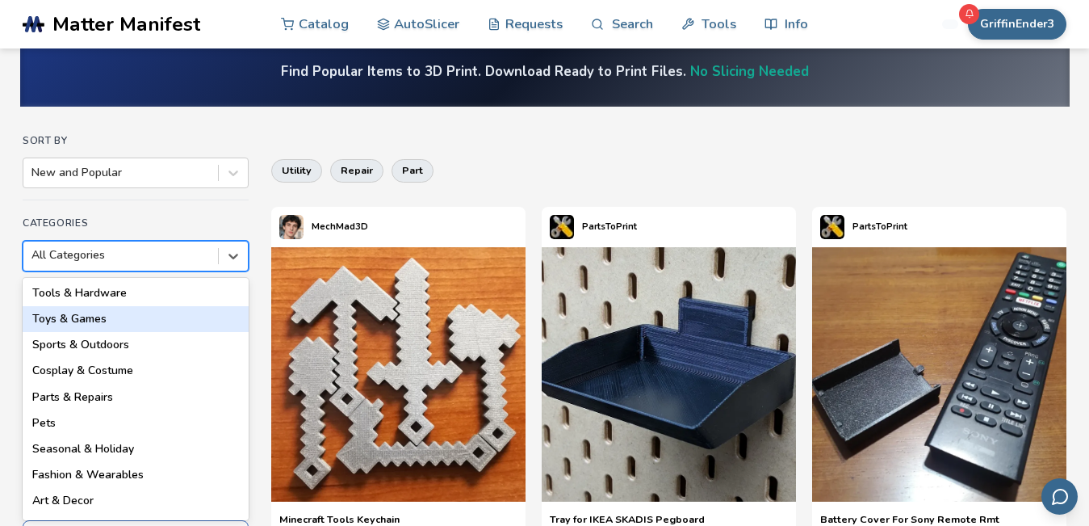
click at [114, 316] on div "Toys & Games" at bounding box center [136, 319] width 226 height 26
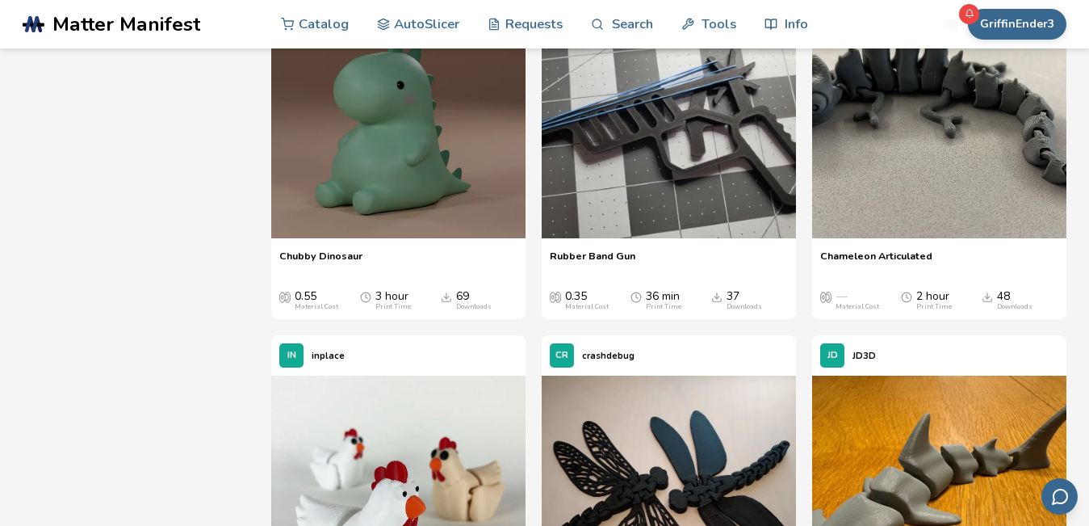
scroll to position [1505, 0]
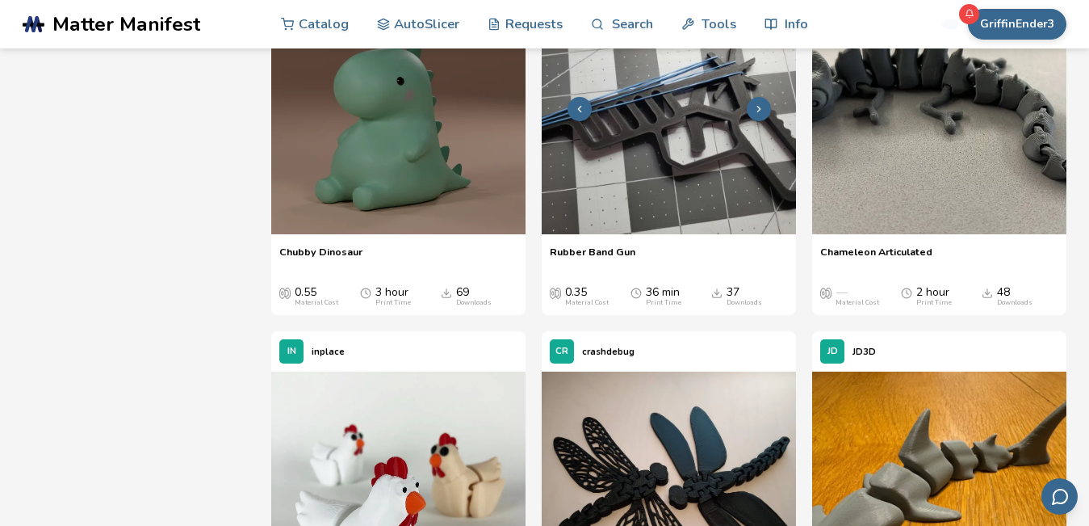
click at [644, 107] on img at bounding box center [669, 107] width 254 height 254
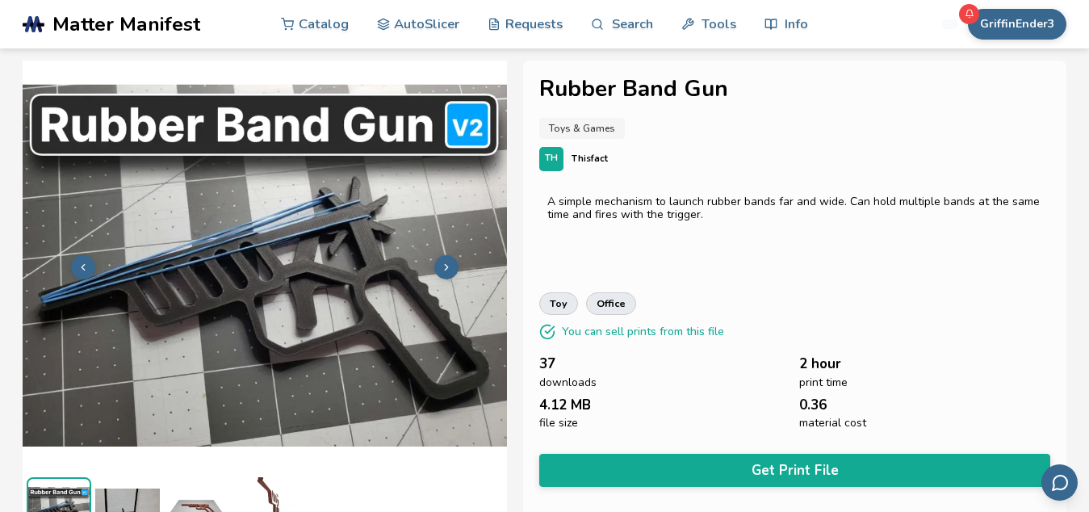
click at [117, 495] on img at bounding box center [127, 509] width 65 height 65
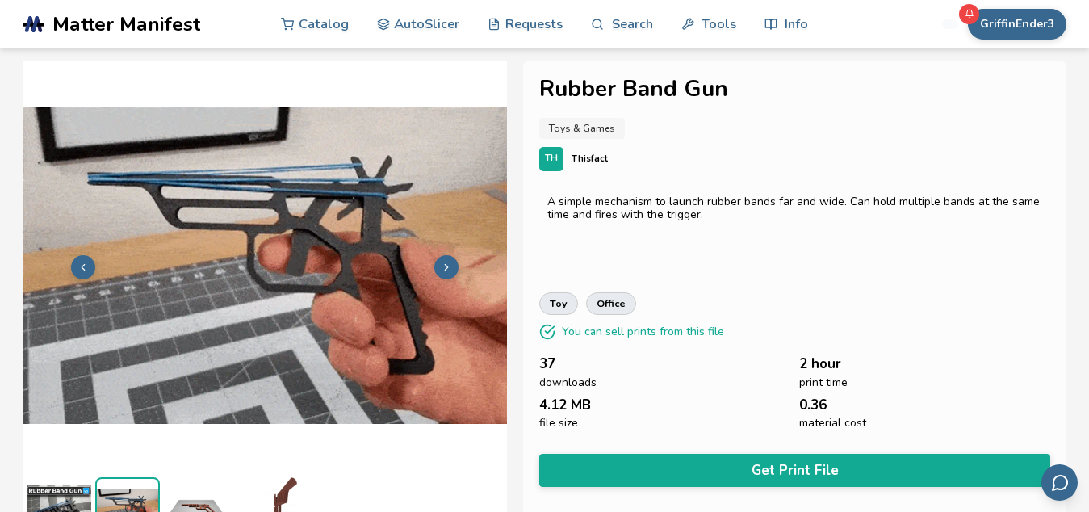
scroll to position [30, 0]
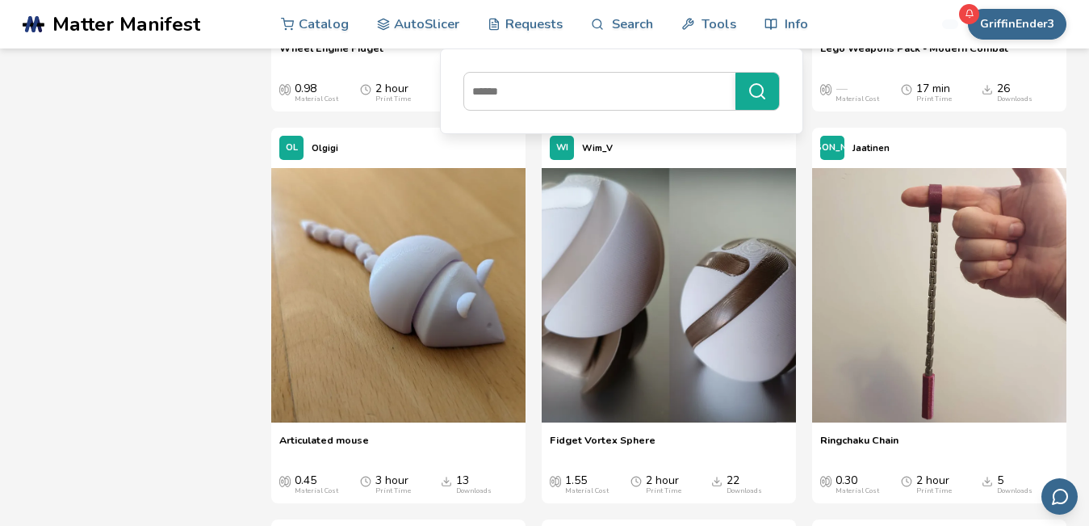
scroll to position [6411, 0]
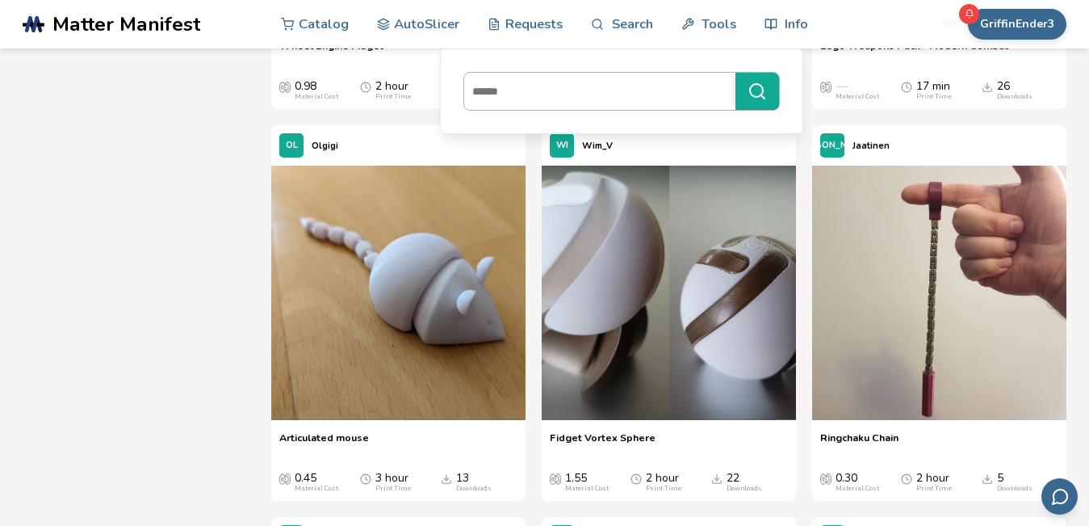
click at [529, 90] on input at bounding box center [595, 91] width 263 height 29
click at [616, 18] on link "Search" at bounding box center [621, 23] width 61 height 48
click at [591, 0] on link "Search" at bounding box center [621, 23] width 61 height 48
click at [632, 23] on link "Search" at bounding box center [621, 23] width 61 height 48
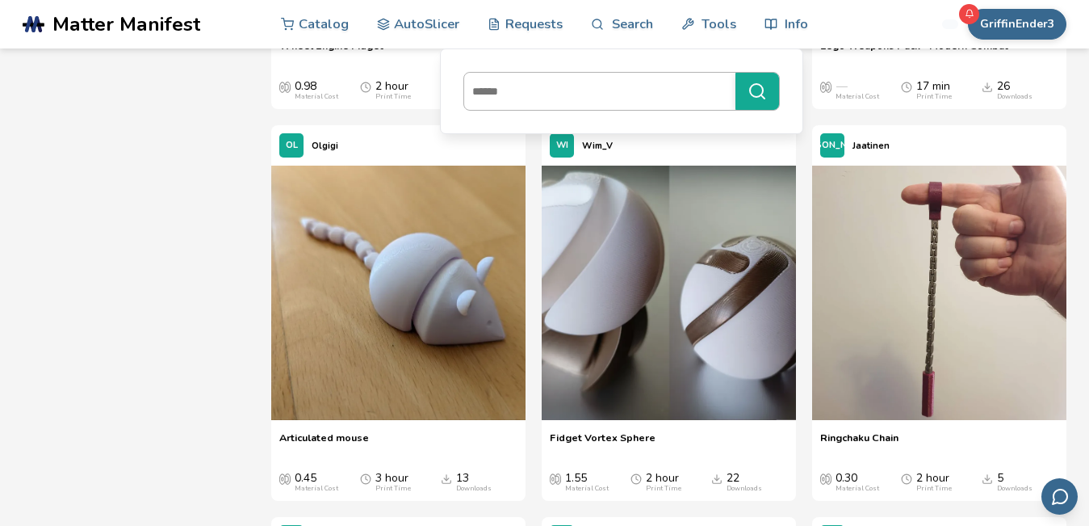
click at [577, 93] on input at bounding box center [595, 91] width 263 height 29
type input "******"
click at [736, 73] on button "******" at bounding box center [758, 91] width 44 height 37
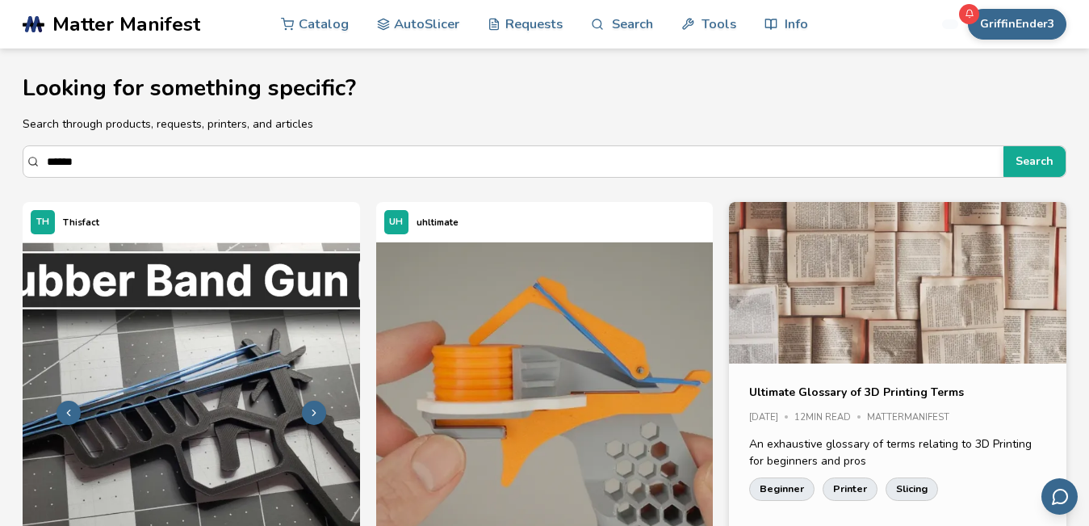
click at [254, 392] on img at bounding box center [192, 411] width 338 height 338
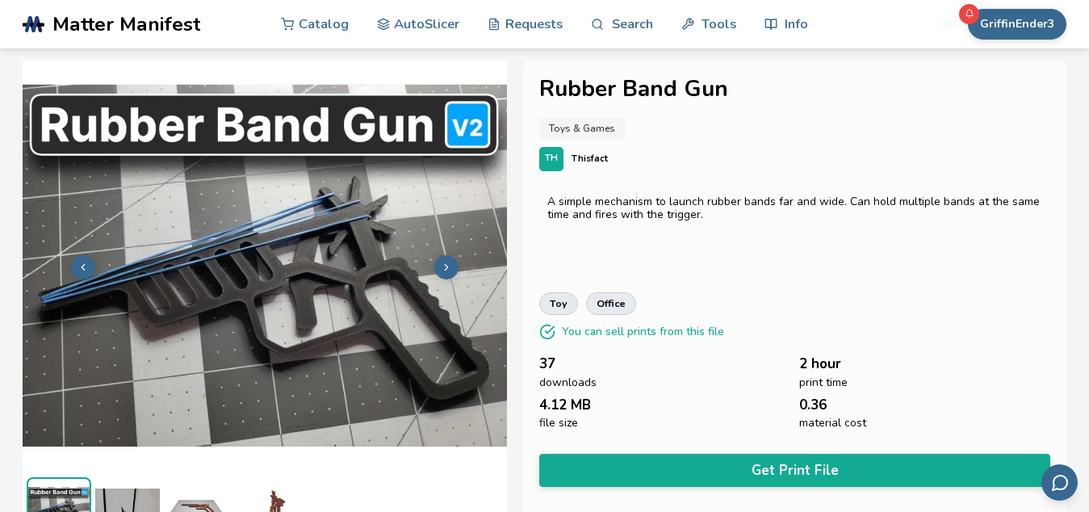
click at [131, 493] on img at bounding box center [127, 509] width 65 height 65
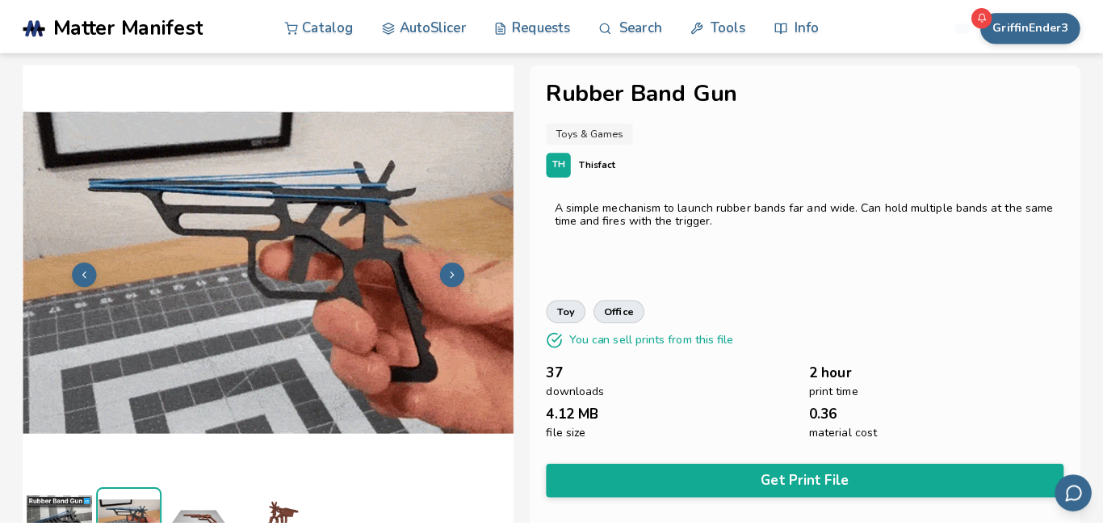
scroll to position [30, 0]
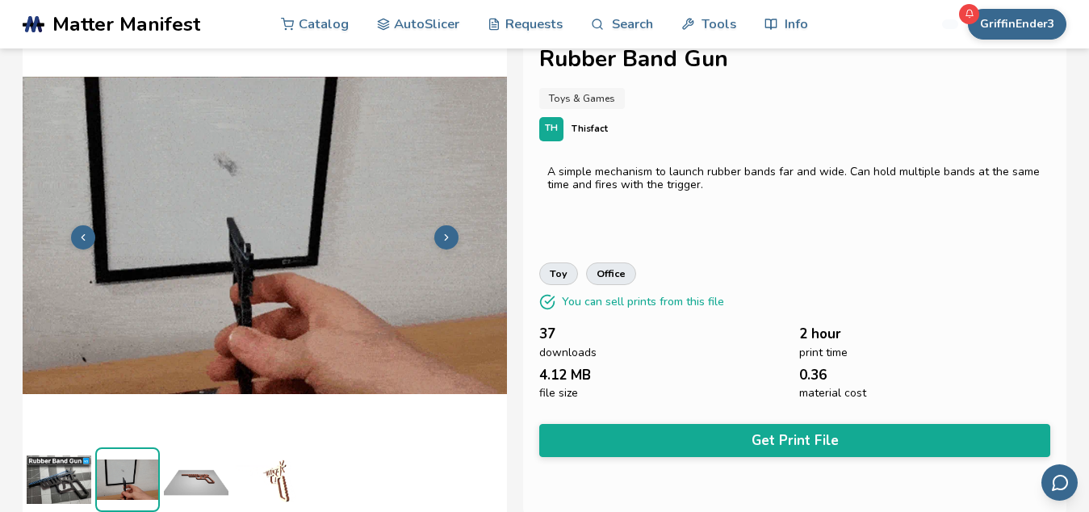
click at [438, 367] on img at bounding box center [265, 235] width 484 height 363
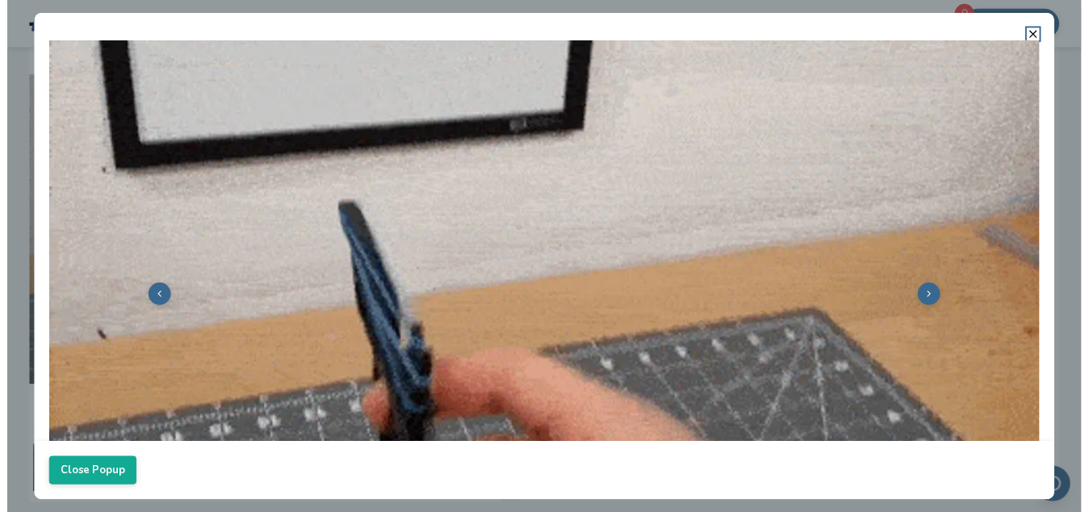
scroll to position [138, 0]
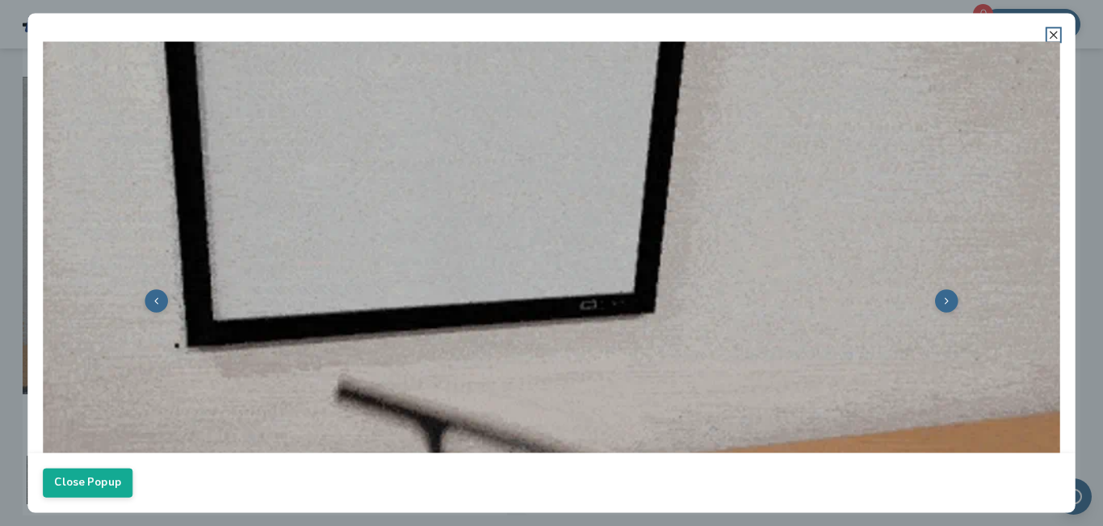
click at [1054, 32] on icon at bounding box center [1053, 34] width 13 height 13
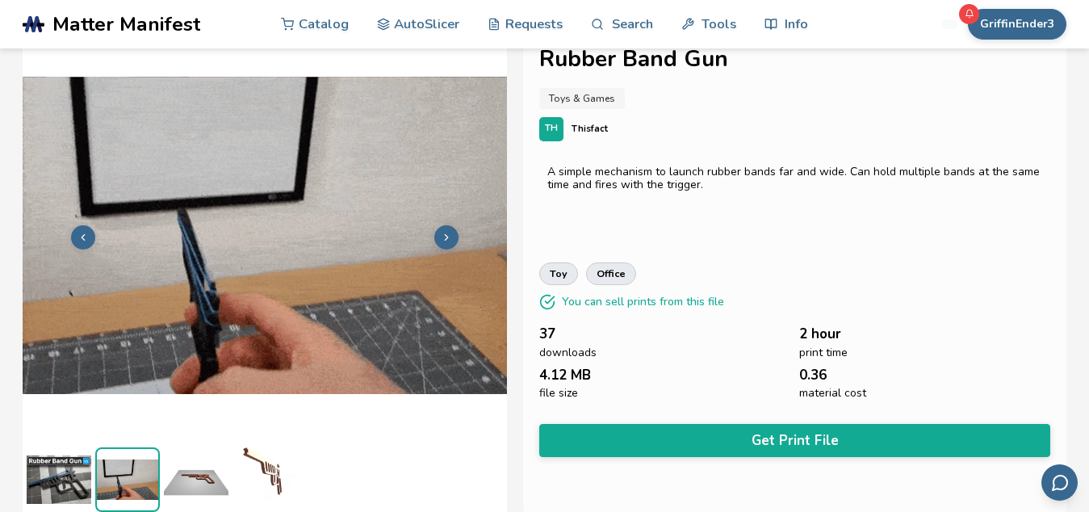
click at [60, 483] on img at bounding box center [59, 479] width 65 height 65
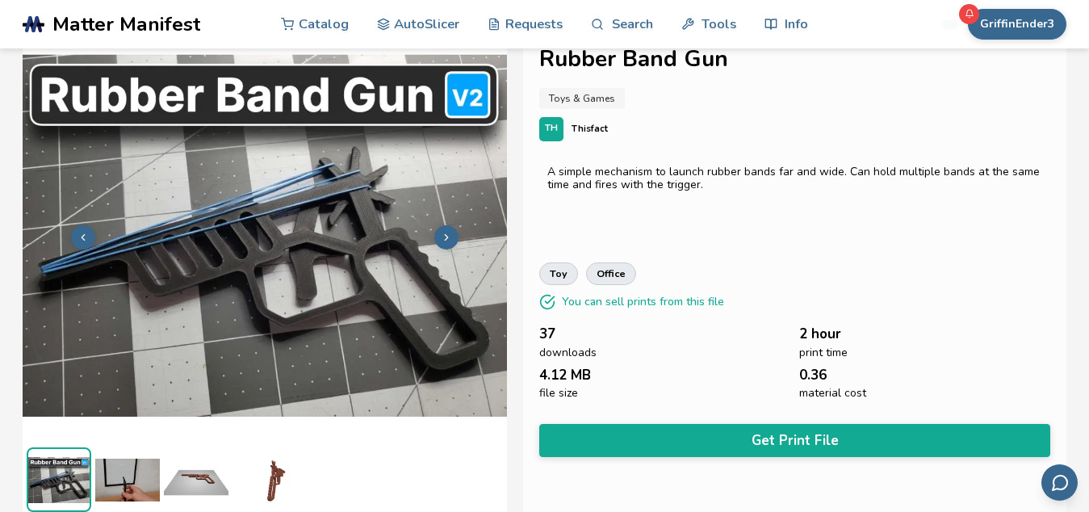
click at [206, 468] on img at bounding box center [196, 479] width 65 height 65
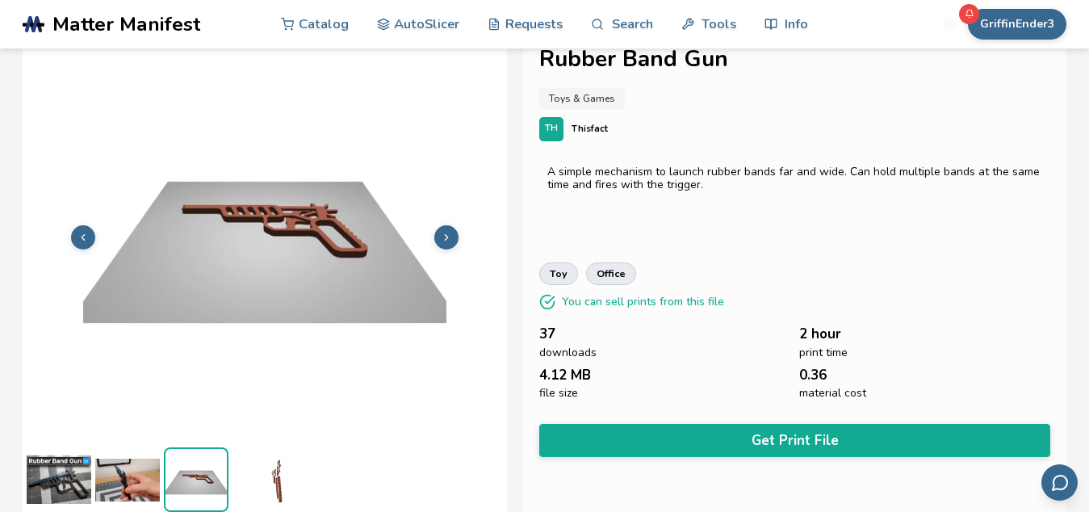
click at [44, 487] on img at bounding box center [59, 479] width 65 height 65
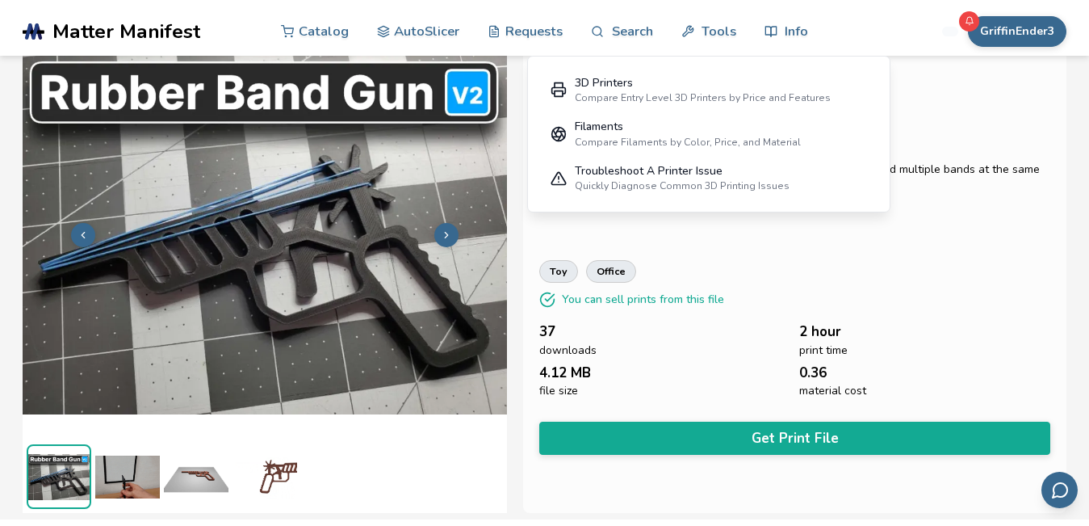
scroll to position [0, 0]
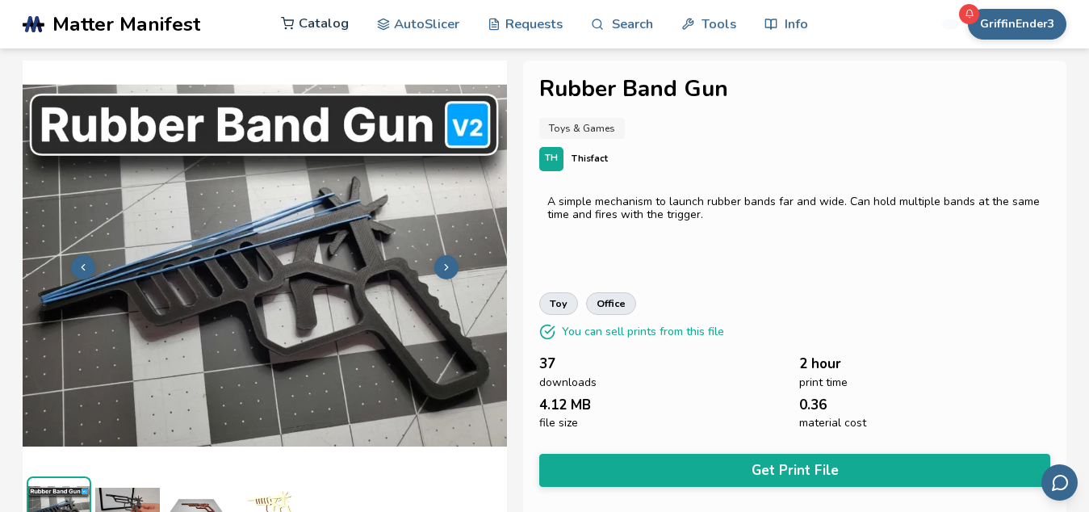
click at [301, 28] on link "Catalog" at bounding box center [315, 23] width 68 height 48
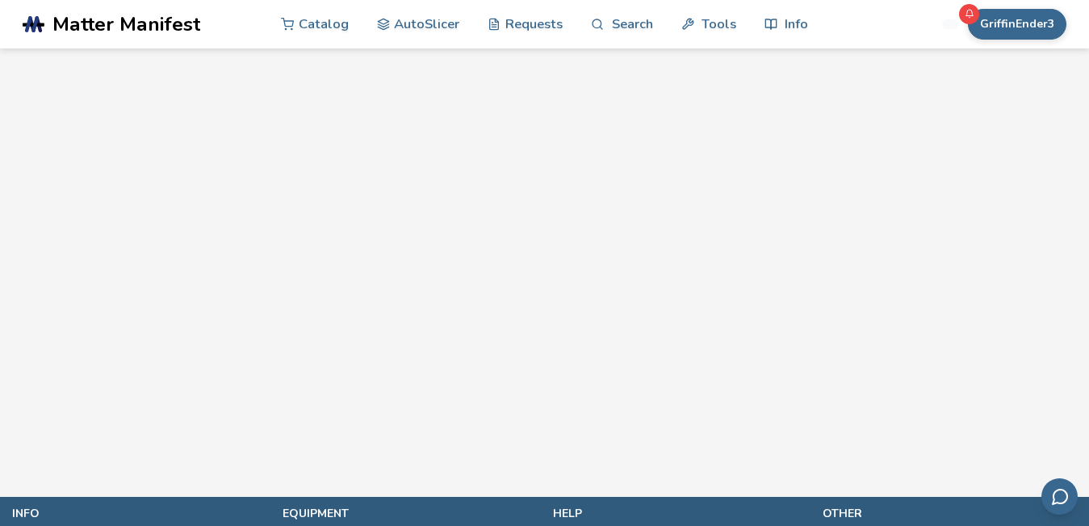
scroll to position [1395, 0]
